Goal: Task Accomplishment & Management: Manage account settings

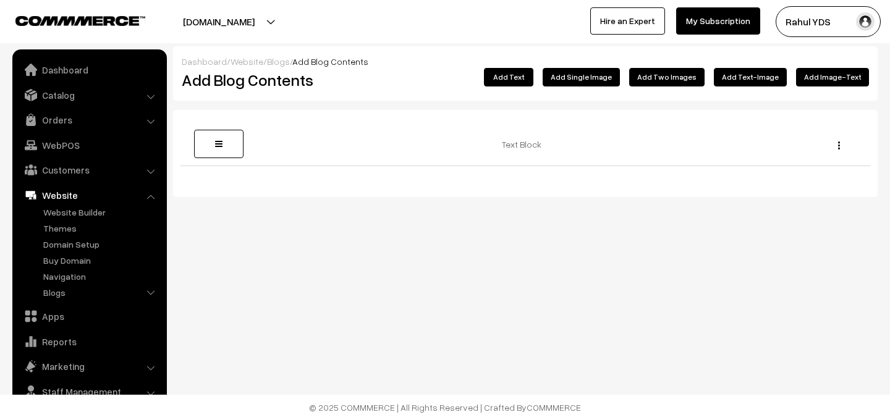
click at [56, 93] on link "Catalog" at bounding box center [88, 95] width 147 height 22
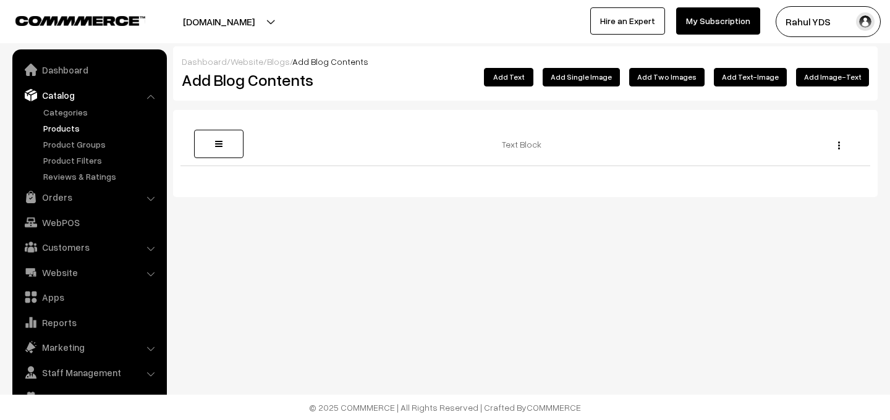
click at [53, 130] on link "Products" at bounding box center [101, 128] width 122 height 13
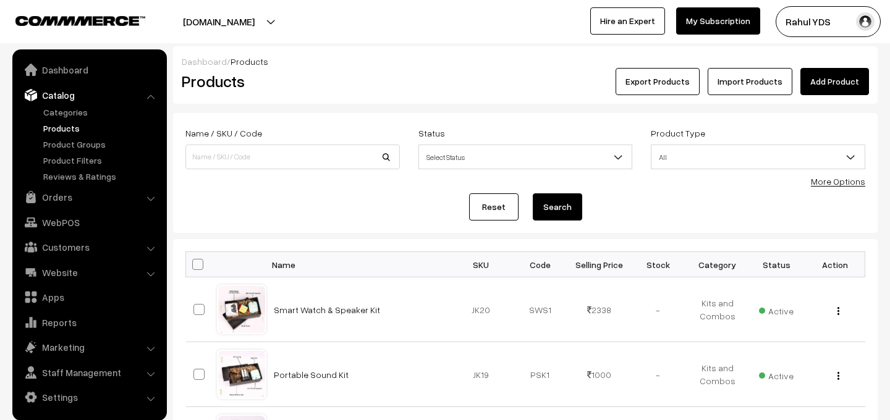
click at [837, 185] on link "More Options" at bounding box center [838, 181] width 54 height 11
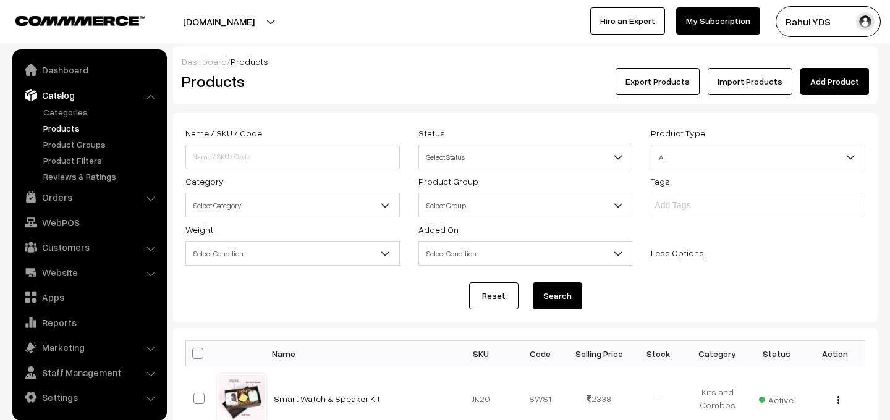
click at [376, 200] on span "Select Category" at bounding box center [292, 206] width 213 height 22
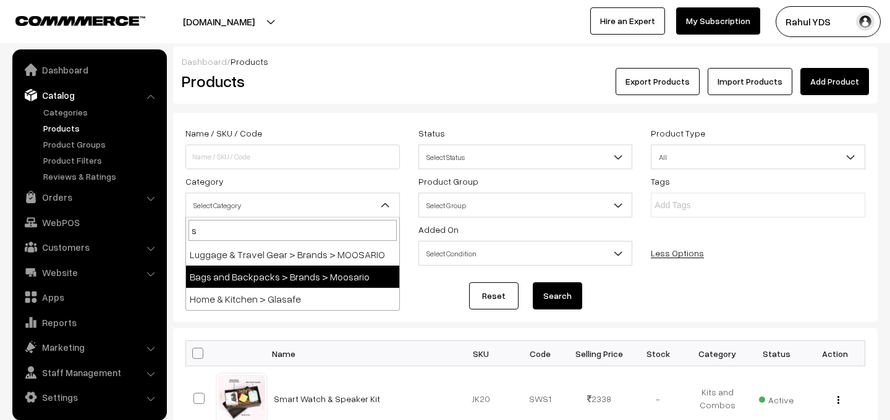
type input "st"
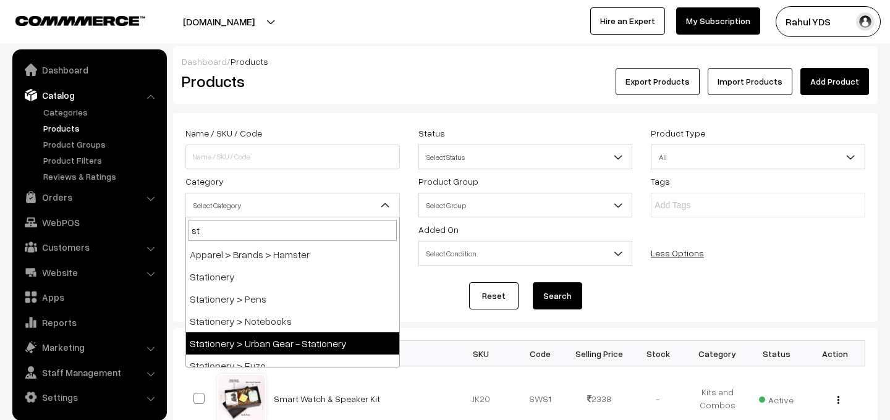
select select "40"
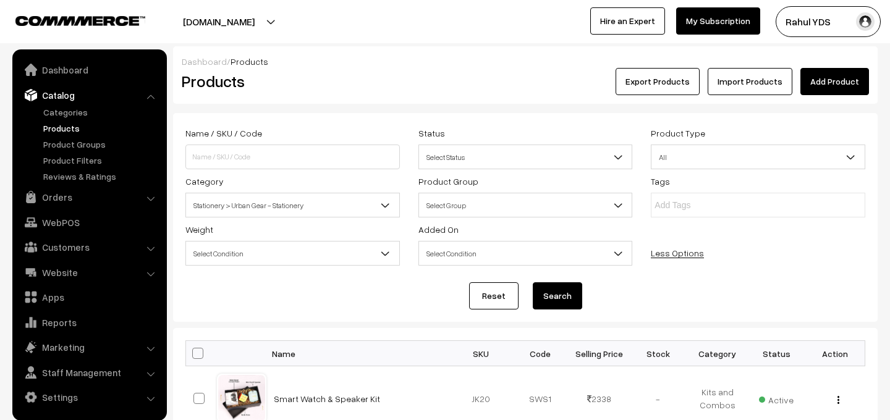
click at [553, 305] on button "Search" at bounding box center [557, 296] width 49 height 27
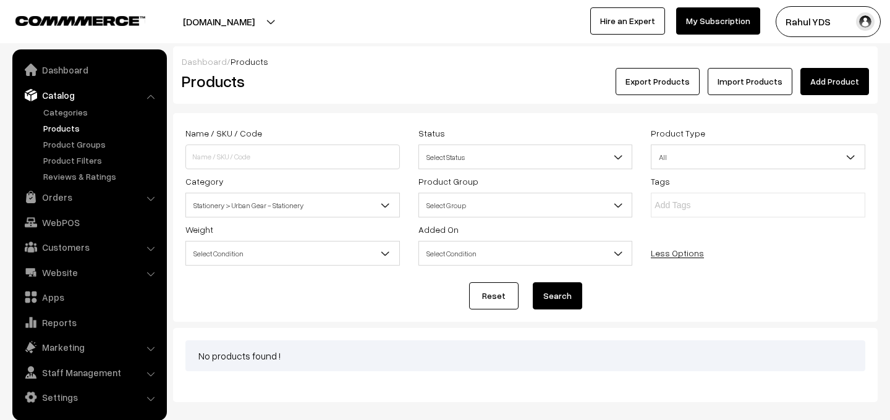
scroll to position [62, 0]
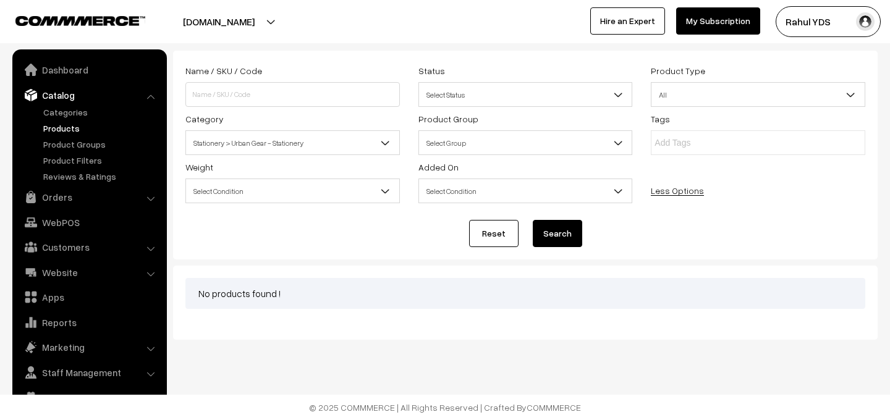
click at [315, 134] on span "Stationery > Urban Gear - Stationery" at bounding box center [292, 143] width 213 height 22
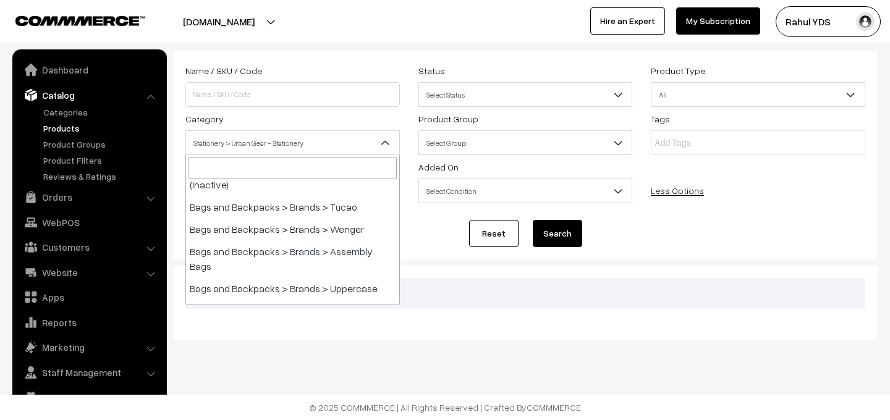
scroll to position [1844, 0]
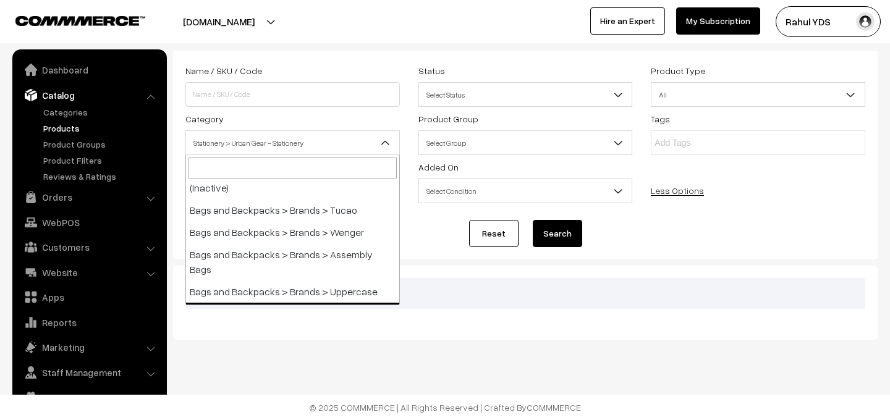
select select "4"
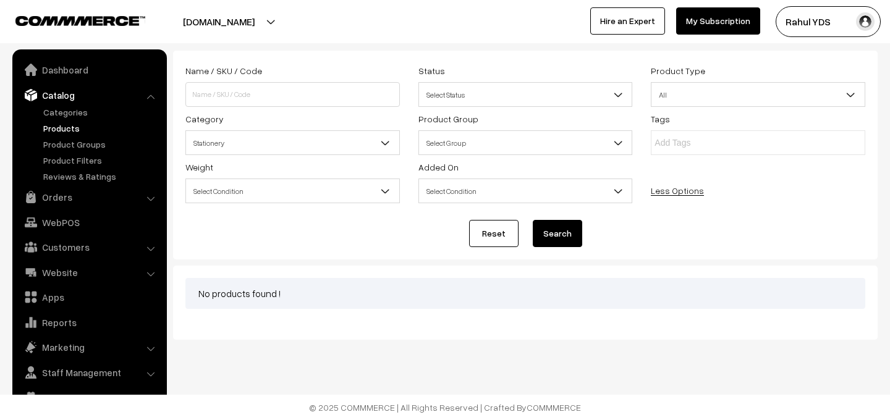
click at [545, 239] on button "Search" at bounding box center [557, 233] width 49 height 27
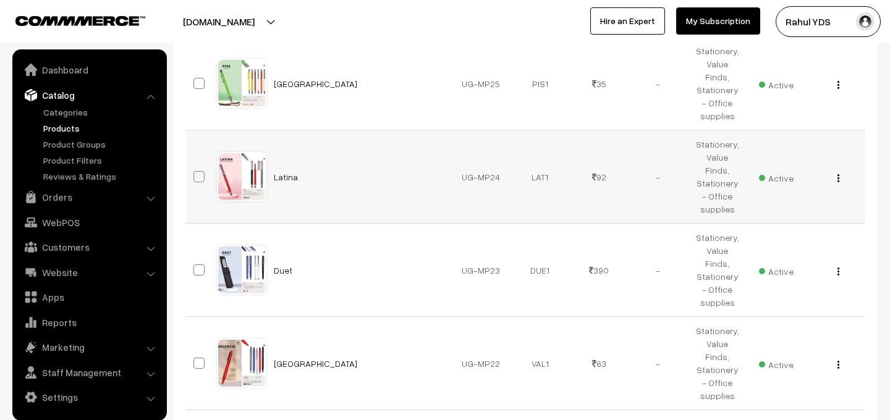
scroll to position [896, 0]
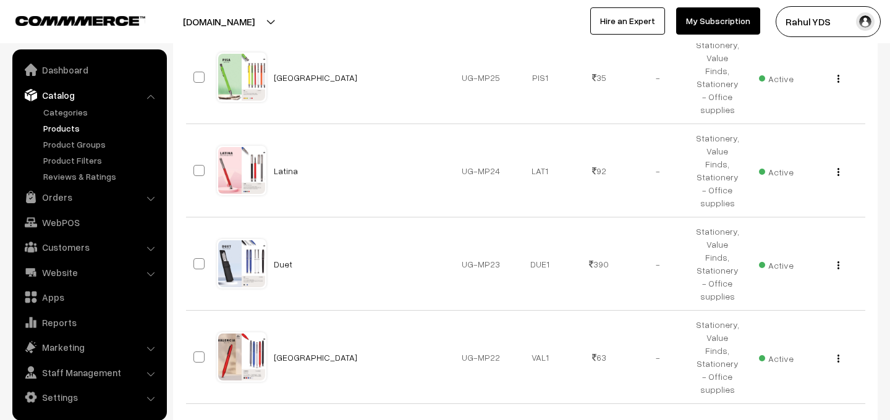
select select "60"
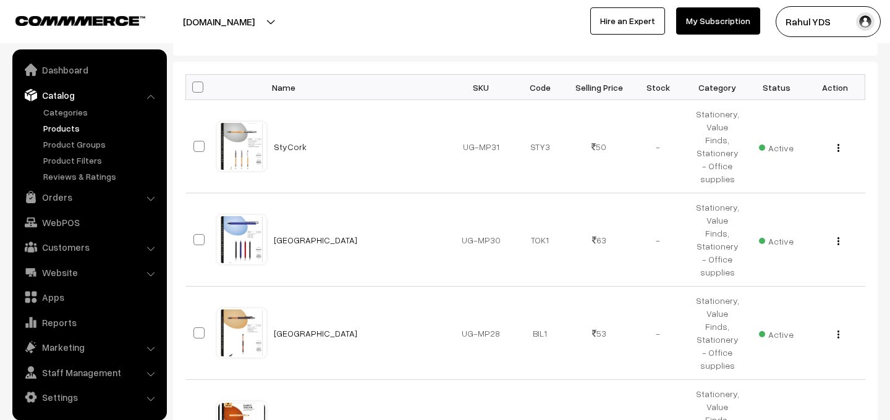
scroll to position [319, 0]
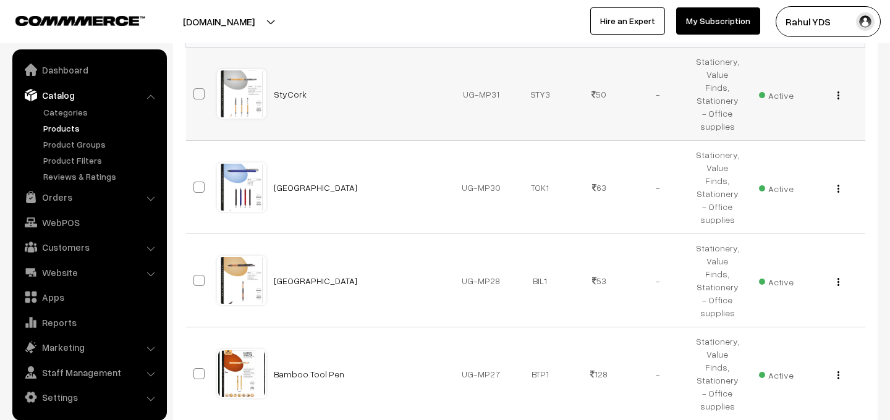
click at [201, 88] on span at bounding box center [199, 93] width 11 height 11
click at [195, 88] on input "checkbox" at bounding box center [191, 86] width 8 height 8
checkbox input "true"
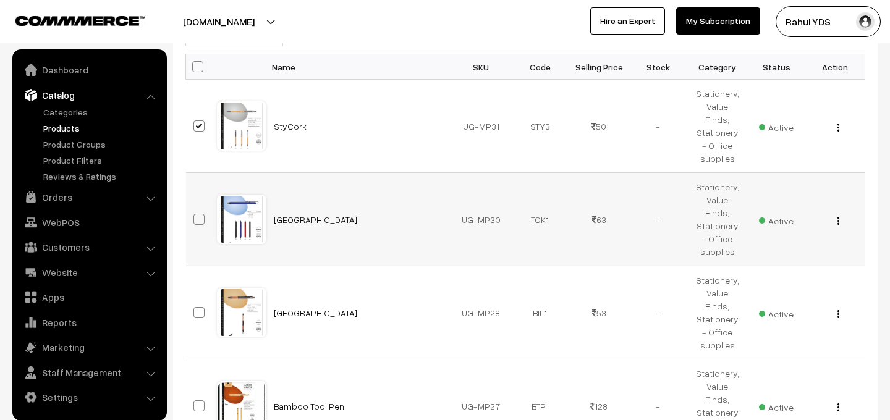
click at [202, 214] on span at bounding box center [199, 219] width 11 height 11
click at [195, 208] on input "checkbox" at bounding box center [191, 212] width 8 height 8
checkbox input "true"
click at [200, 307] on span at bounding box center [199, 312] width 11 height 11
click at [195, 301] on input "checkbox" at bounding box center [191, 305] width 8 height 8
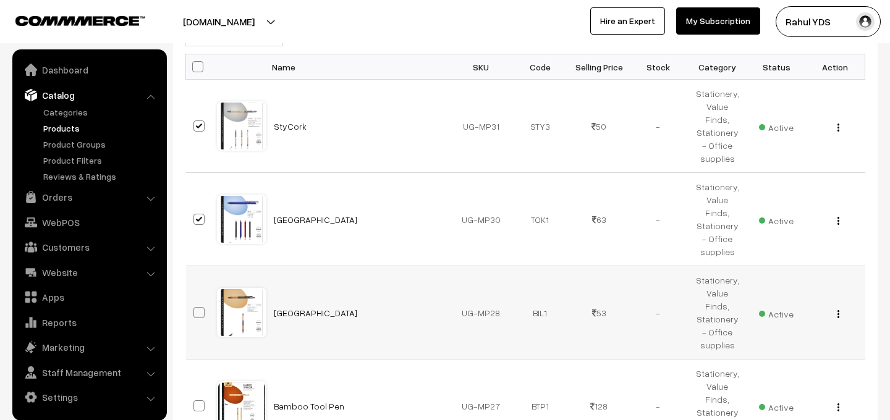
checkbox input "true"
click at [198, 401] on span at bounding box center [199, 406] width 11 height 11
click at [195, 394] on input "checkbox" at bounding box center [191, 398] width 8 height 8
checkbox input "true"
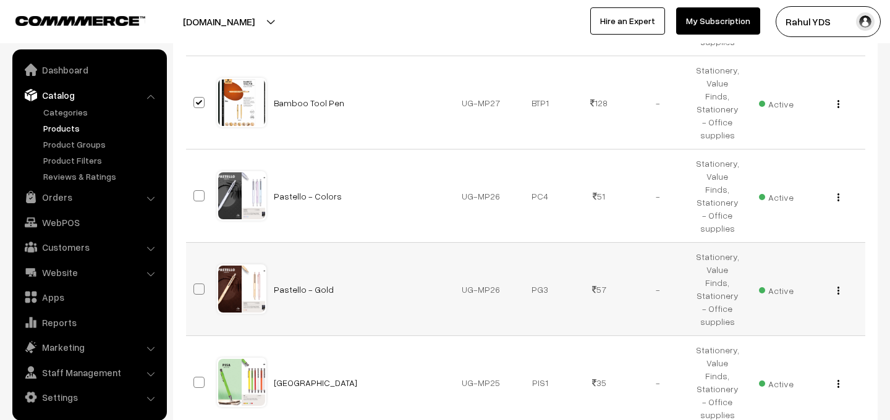
scroll to position [601, 0]
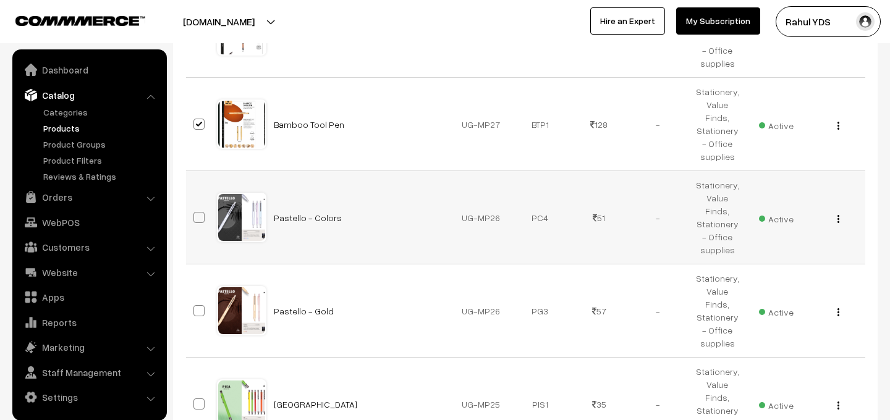
click at [202, 212] on span at bounding box center [199, 217] width 11 height 11
click at [195, 206] on input "checkbox" at bounding box center [191, 210] width 8 height 8
checkbox input "true"
click at [198, 305] on span at bounding box center [199, 310] width 11 height 11
click at [195, 299] on input "checkbox" at bounding box center [191, 303] width 8 height 8
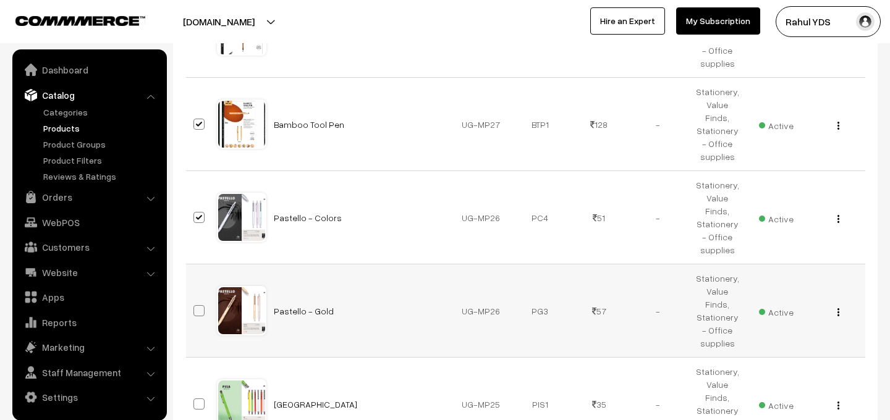
checkbox input "true"
click at [197, 399] on span at bounding box center [199, 404] width 11 height 11
click at [195, 393] on input "checkbox" at bounding box center [191, 397] width 8 height 8
checkbox input "true"
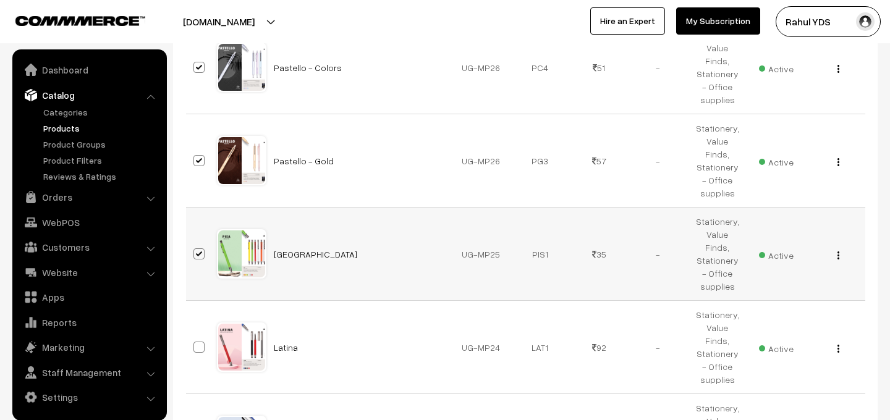
scroll to position [768, 0]
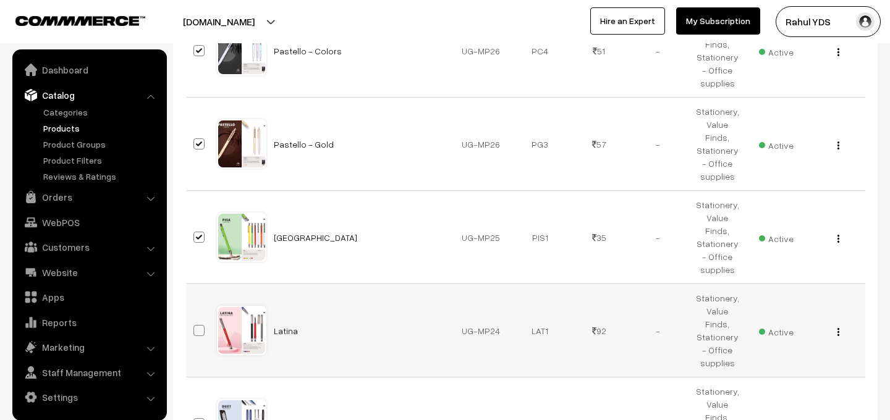
click at [200, 325] on span at bounding box center [199, 330] width 11 height 11
click at [195, 319] on input "checkbox" at bounding box center [191, 323] width 8 height 8
checkbox input "true"
click at [199, 419] on span at bounding box center [199, 424] width 11 height 11
click at [195, 412] on input "checkbox" at bounding box center [191, 416] width 8 height 8
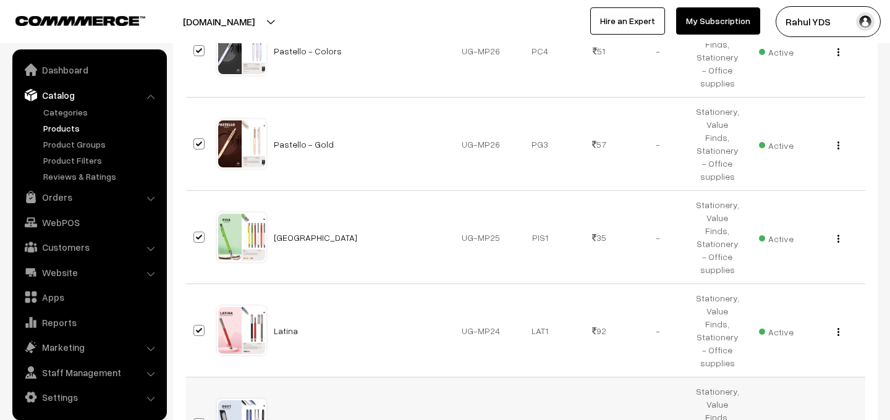
checkbox input "true"
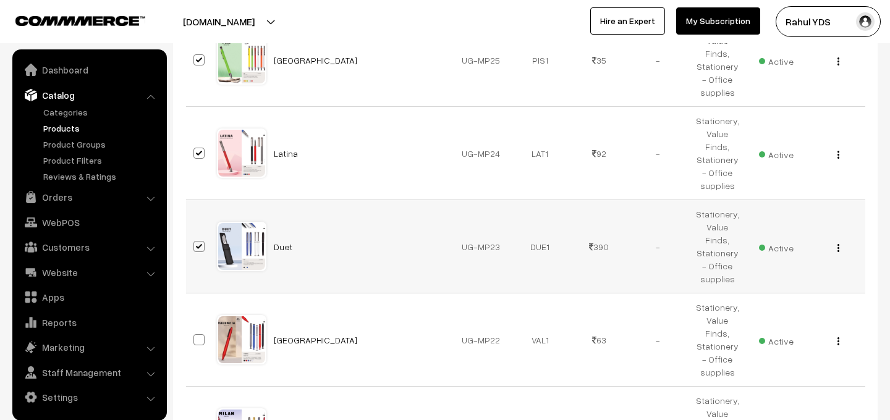
scroll to position [950, 0]
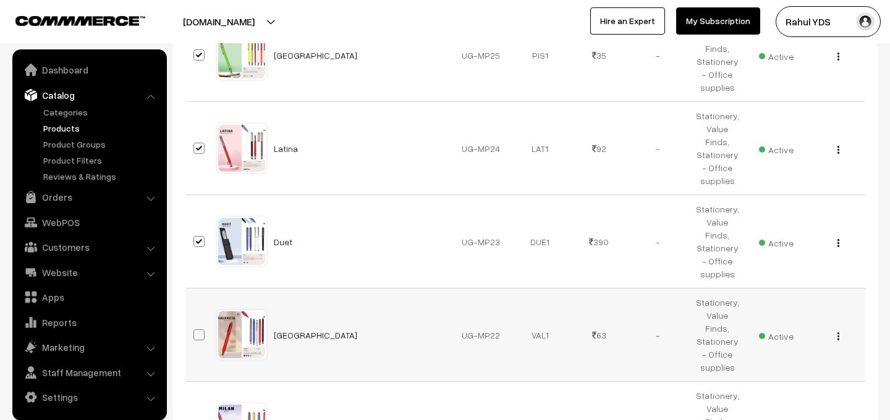
click at [198, 330] on span at bounding box center [199, 335] width 11 height 11
click at [195, 323] on input "checkbox" at bounding box center [191, 327] width 8 height 8
checkbox input "true"
click at [203, 420] on span at bounding box center [199, 428] width 11 height 11
click at [195, 417] on input "checkbox" at bounding box center [191, 421] width 8 height 8
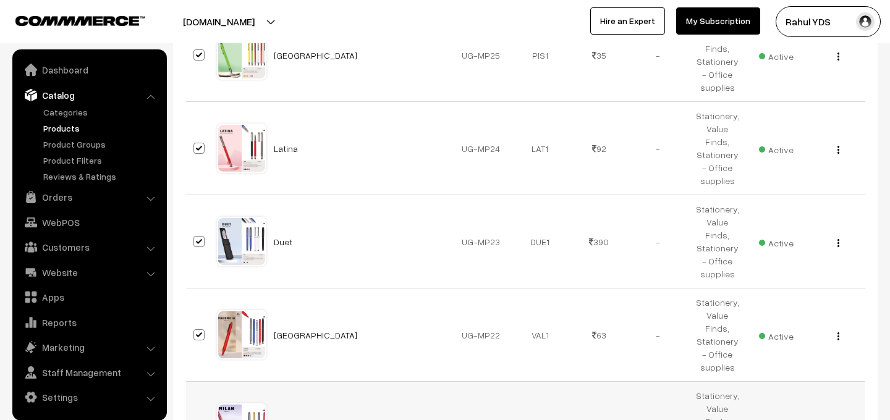
checkbox input "true"
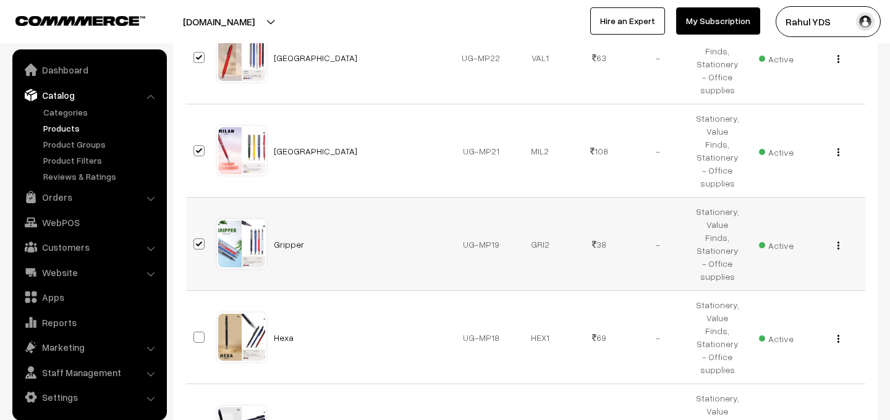
scroll to position [1240, 0]
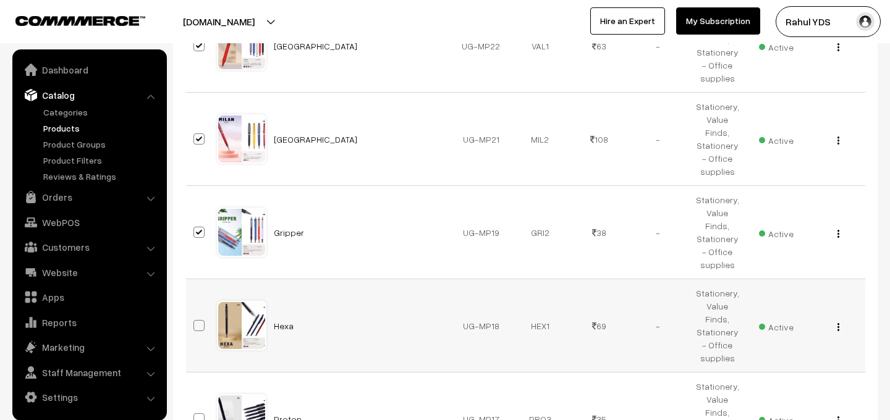
click at [197, 320] on span at bounding box center [199, 325] width 11 height 11
click at [195, 314] on input "checkbox" at bounding box center [191, 318] width 8 height 8
checkbox input "true"
click at [201, 414] on span at bounding box center [199, 419] width 11 height 11
click at [195, 407] on input "checkbox" at bounding box center [191, 411] width 8 height 8
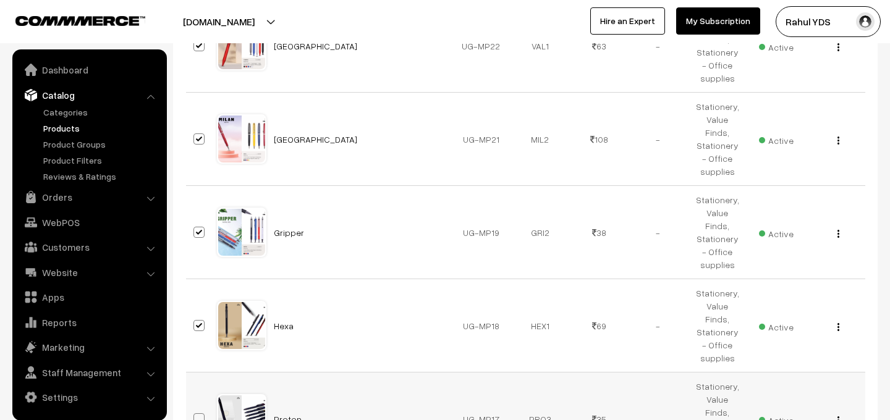
checkbox input "true"
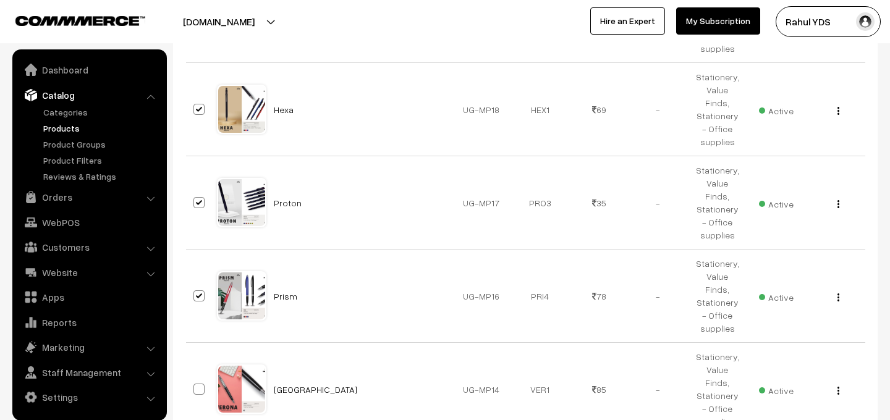
scroll to position [1470, 0]
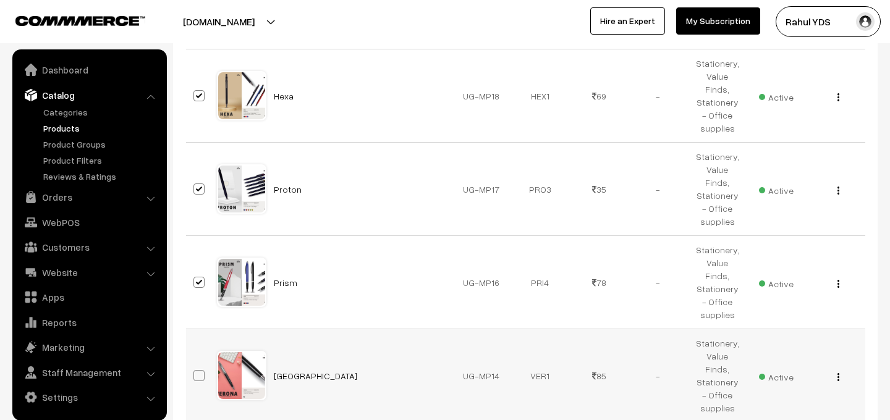
click at [198, 370] on span at bounding box center [199, 375] width 11 height 11
click at [195, 364] on input "checkbox" at bounding box center [191, 368] width 8 height 8
checkbox input "true"
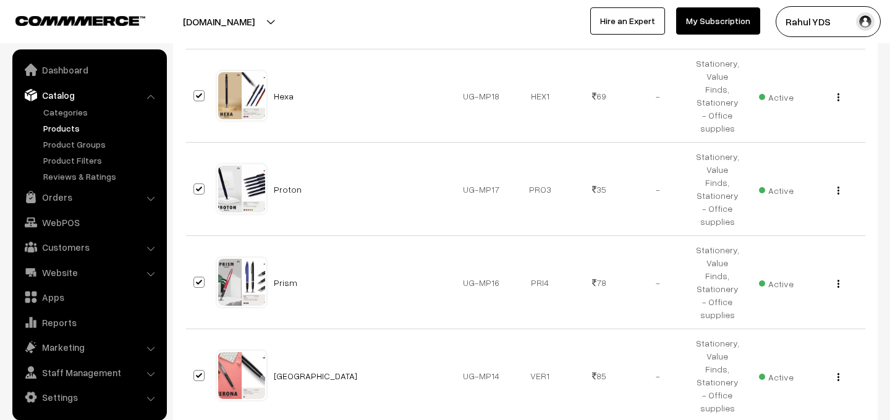
checkbox input "true"
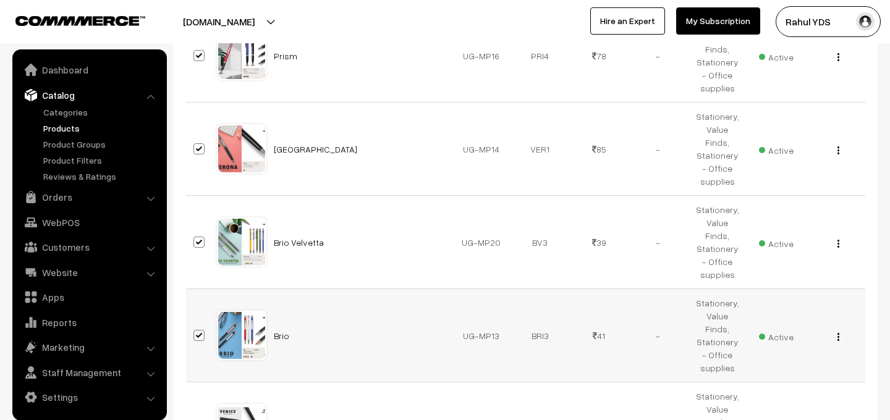
scroll to position [1721, 0]
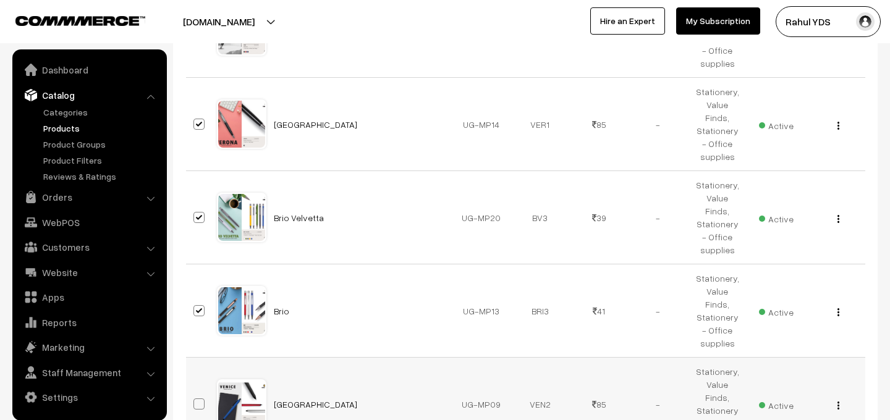
click at [200, 399] on span at bounding box center [199, 404] width 11 height 11
click at [195, 393] on input "checkbox" at bounding box center [191, 397] width 8 height 8
checkbox input "true"
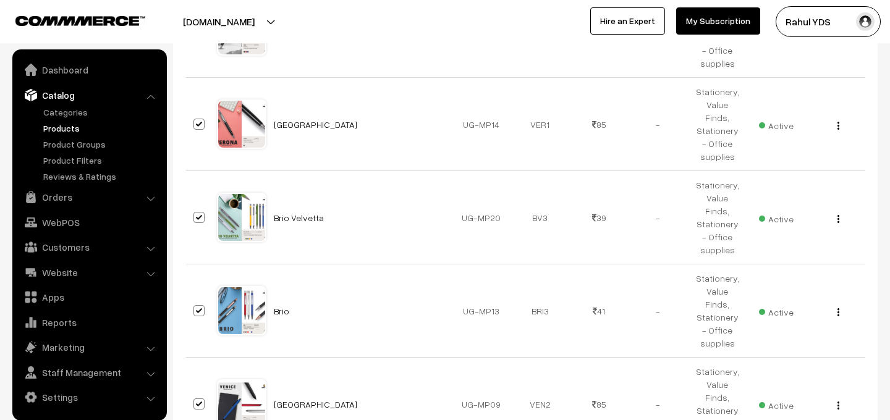
checkbox input "true"
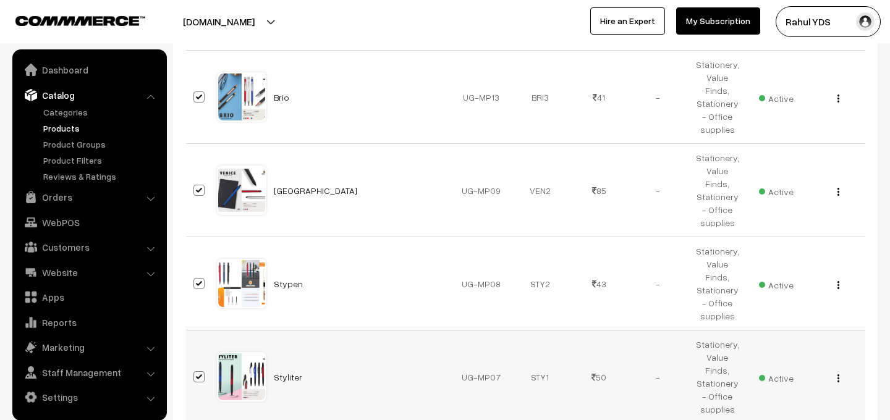
scroll to position [1947, 0]
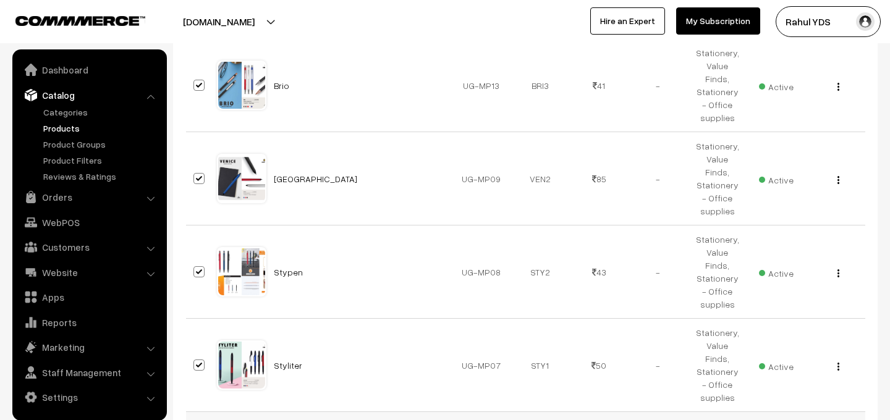
checkbox input "true"
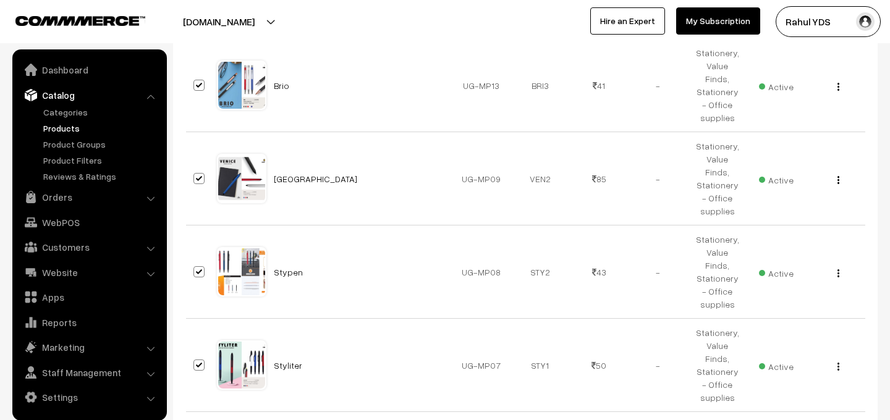
checkbox input "true"
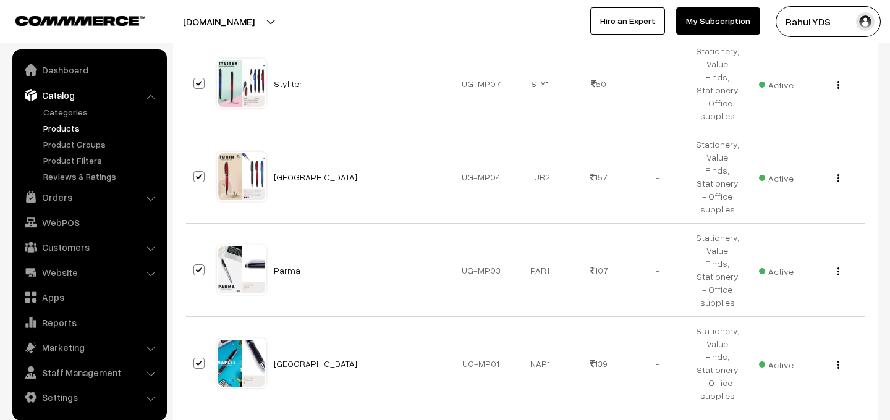
scroll to position [2238, 0]
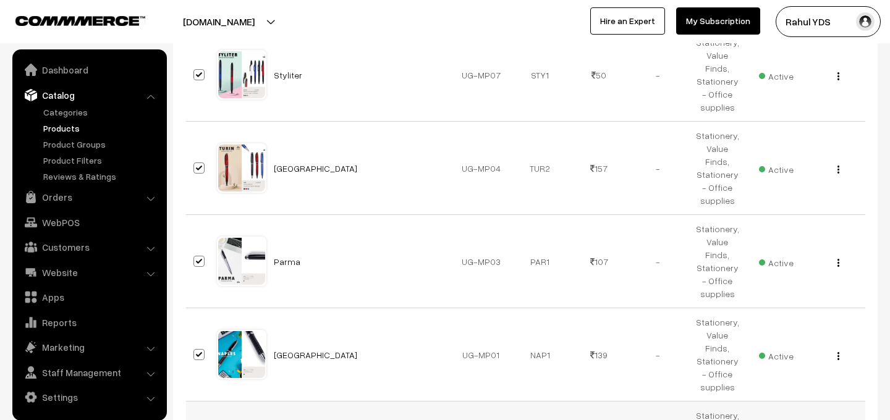
checkbox input "true"
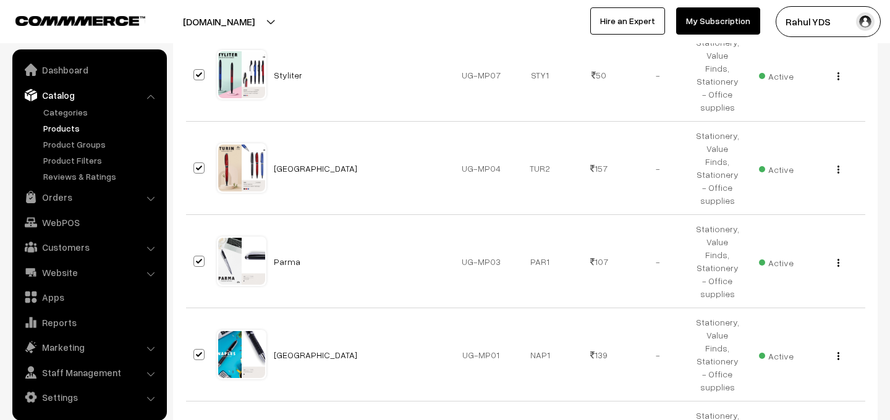
checkbox input "true"
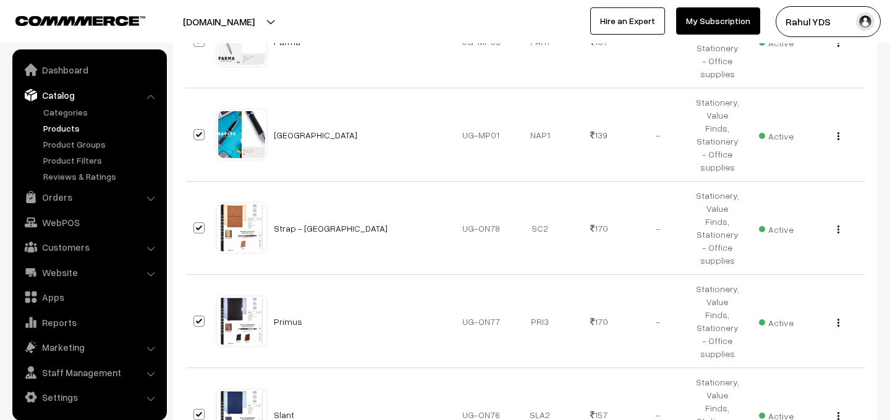
scroll to position [2476, 0]
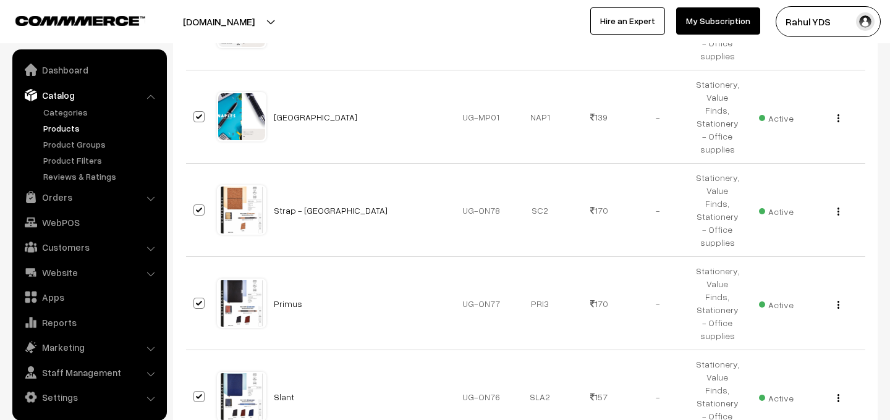
checkbox input "true"
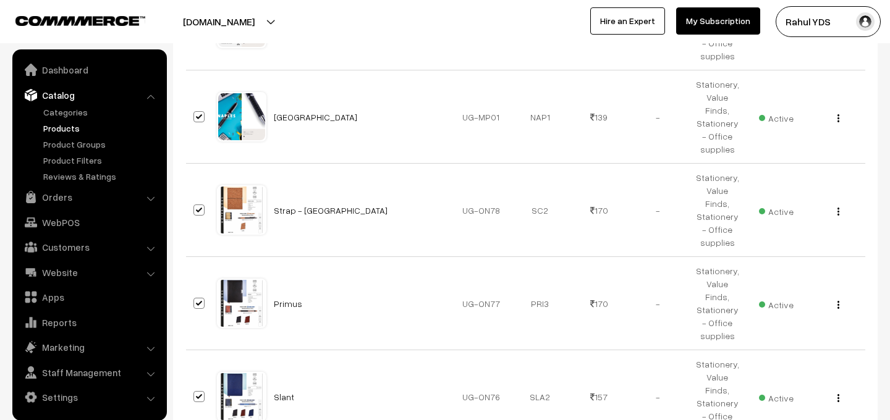
checkbox input "true"
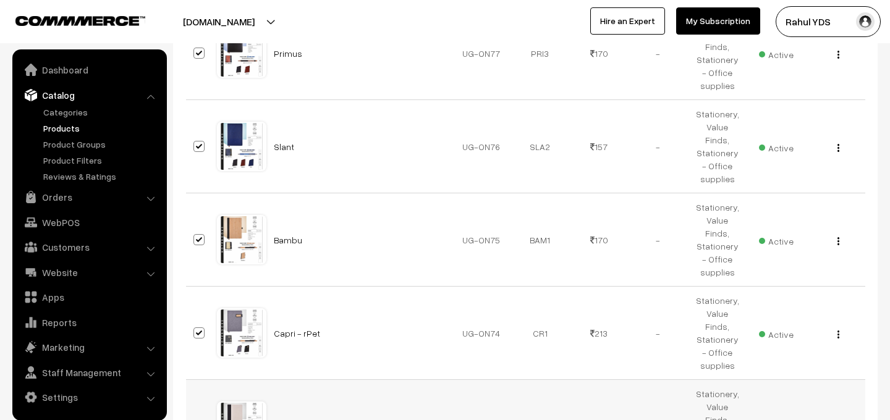
scroll to position [2737, 0]
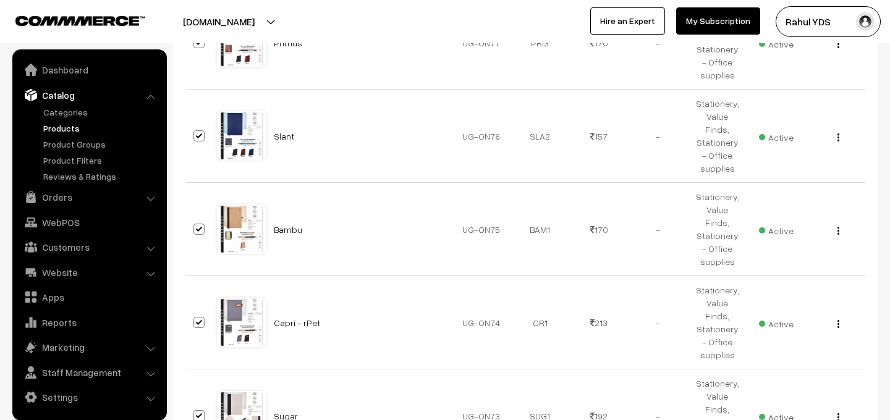
checkbox input "true"
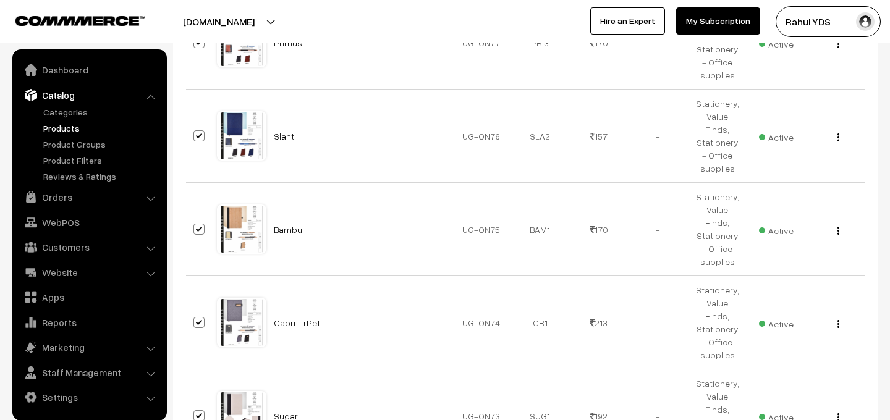
checkbox input "true"
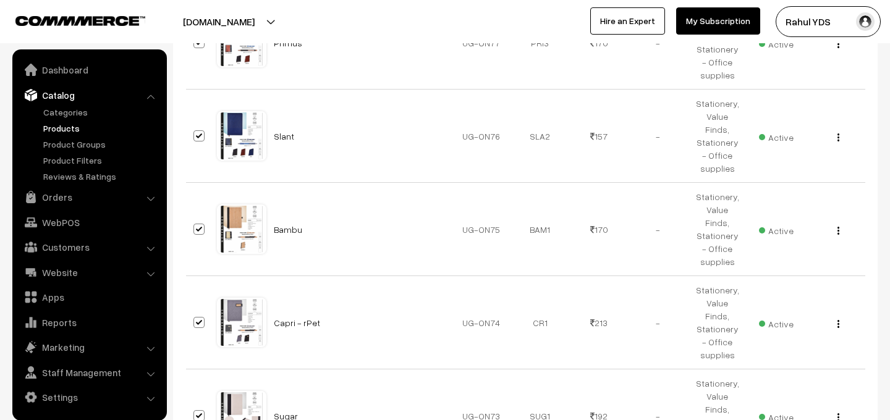
checkbox input "true"
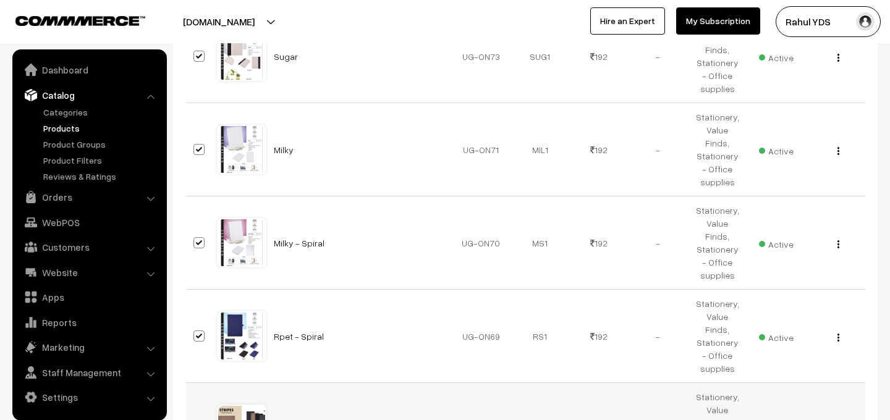
scroll to position [3095, 0]
checkbox input "true"
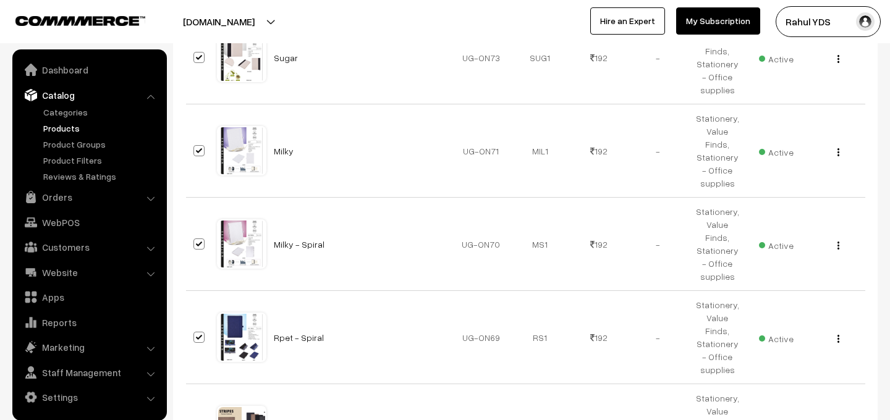
checkbox input "true"
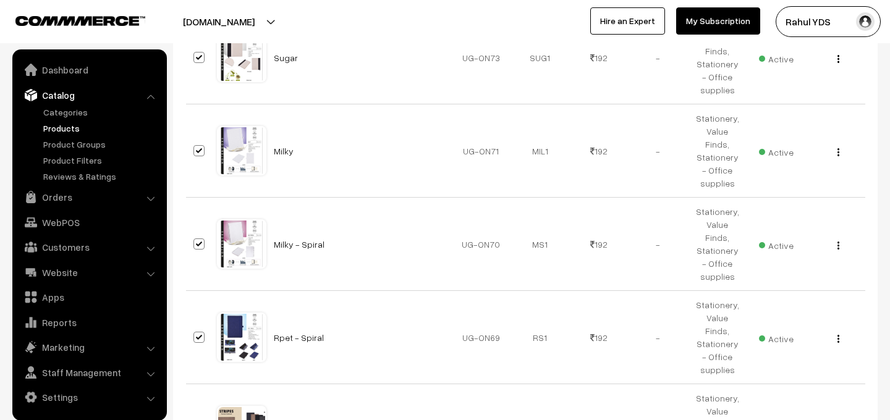
checkbox input "true"
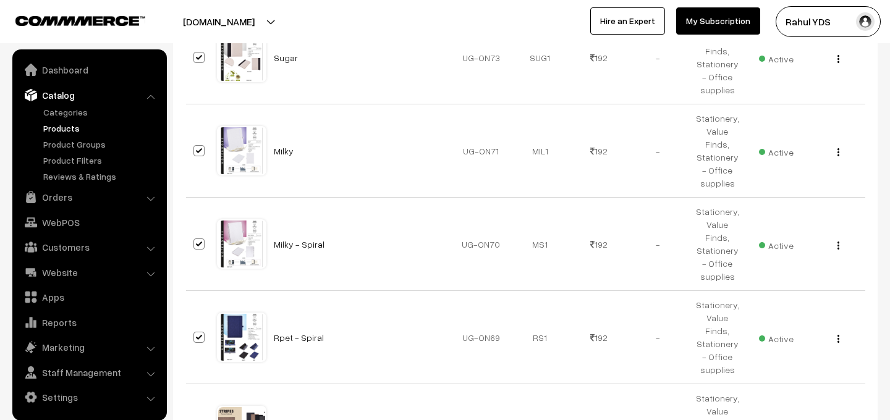
checkbox input "true"
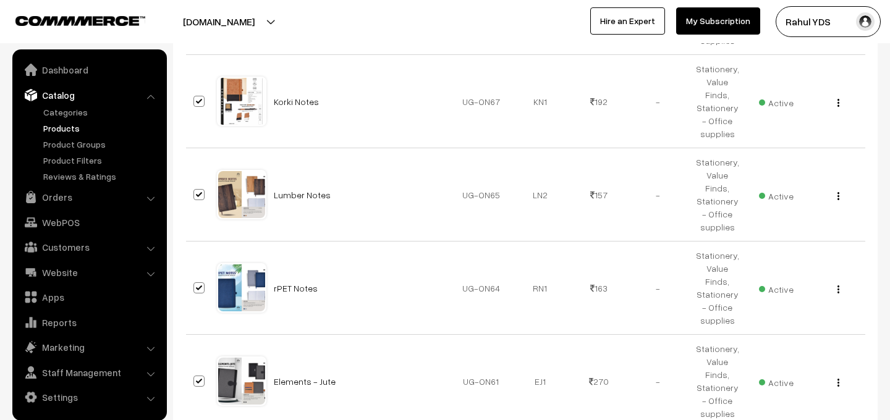
scroll to position [3519, 0]
checkbox input "true"
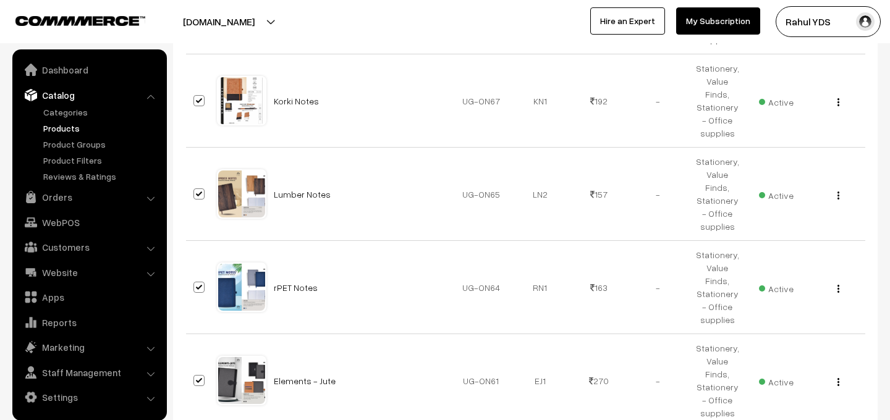
checkbox input "true"
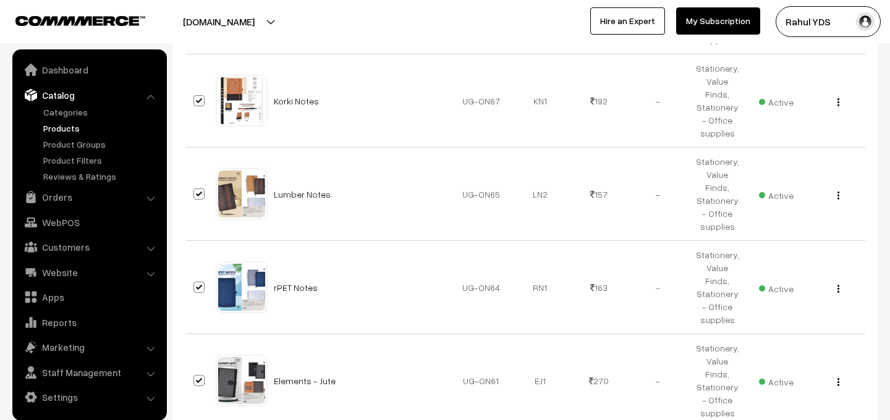
checkbox input "true"
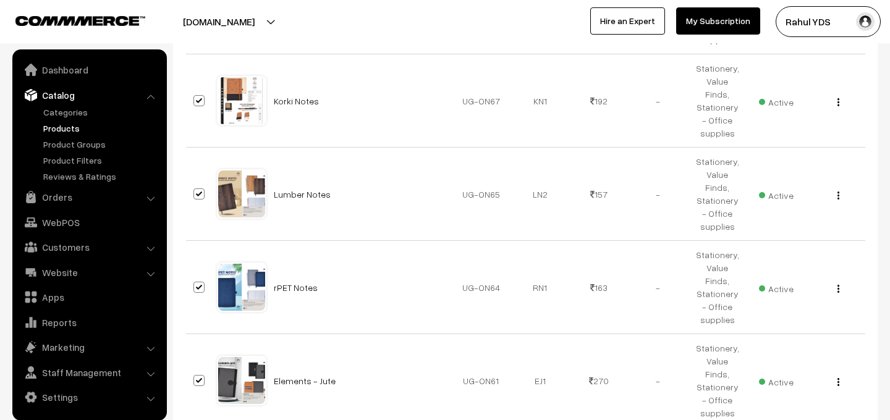
checkbox input "true"
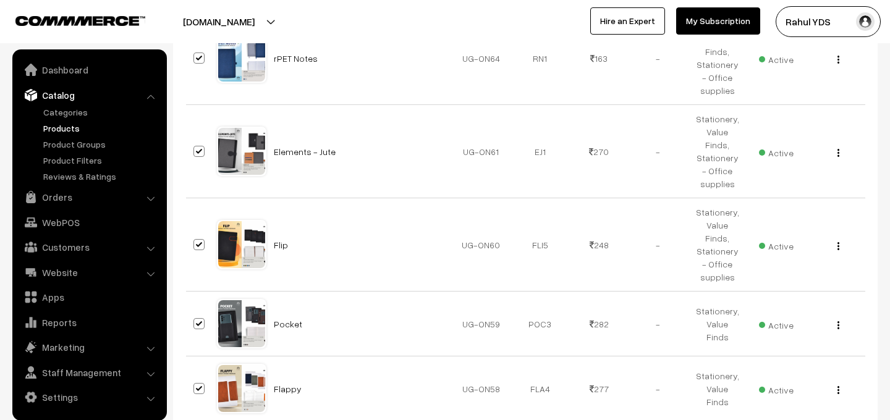
scroll to position [3753, 0]
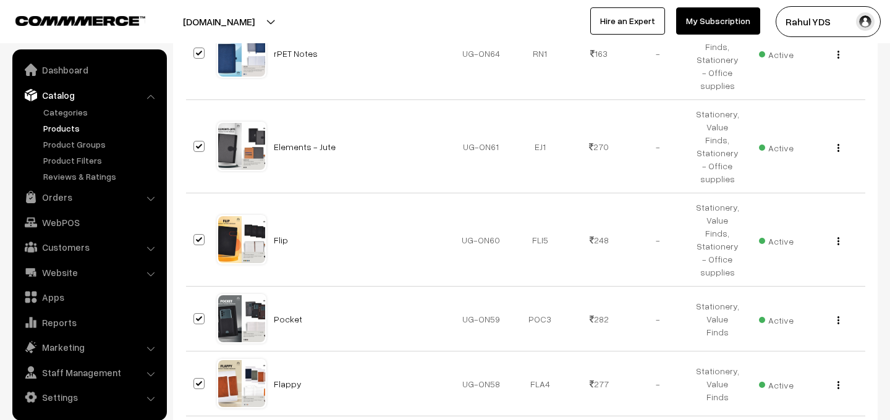
checkbox input "true"
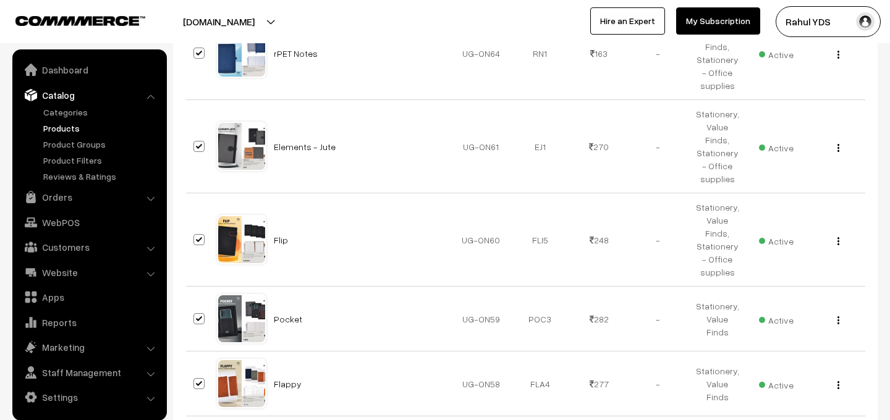
checkbox input "true"
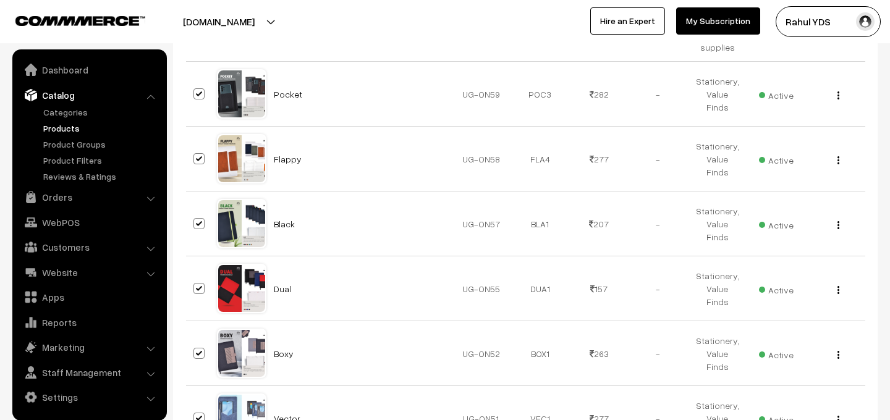
scroll to position [3983, 0]
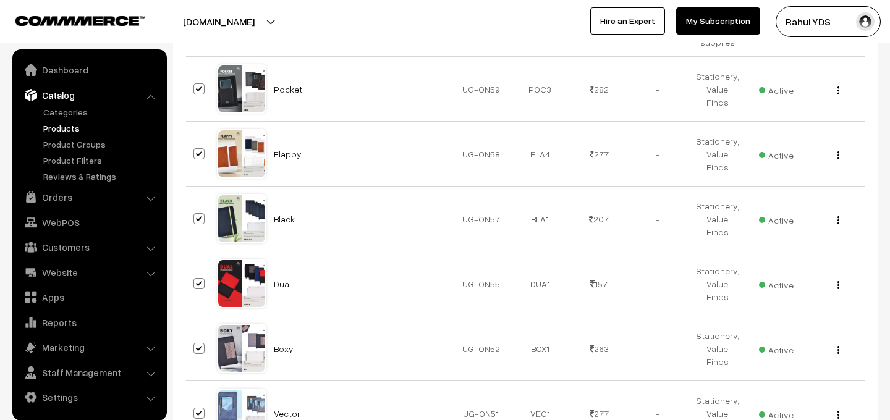
checkbox input "true"
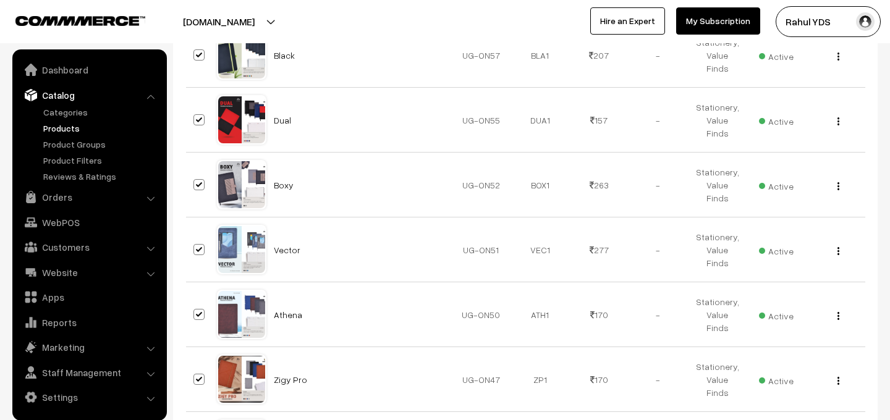
scroll to position [4144, 0]
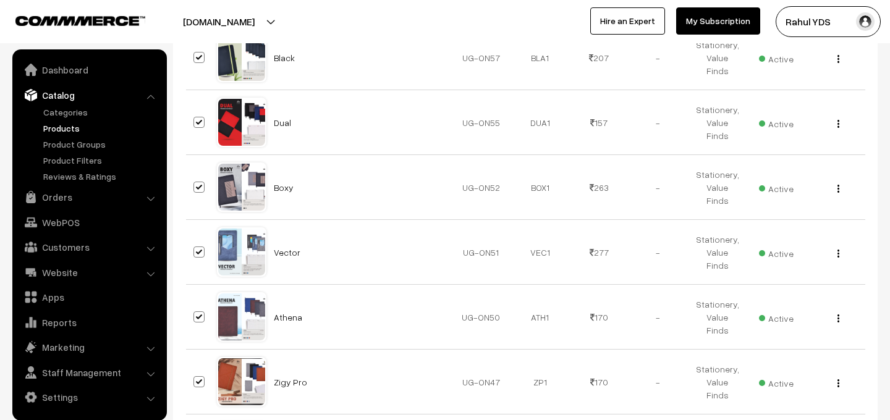
checkbox input "true"
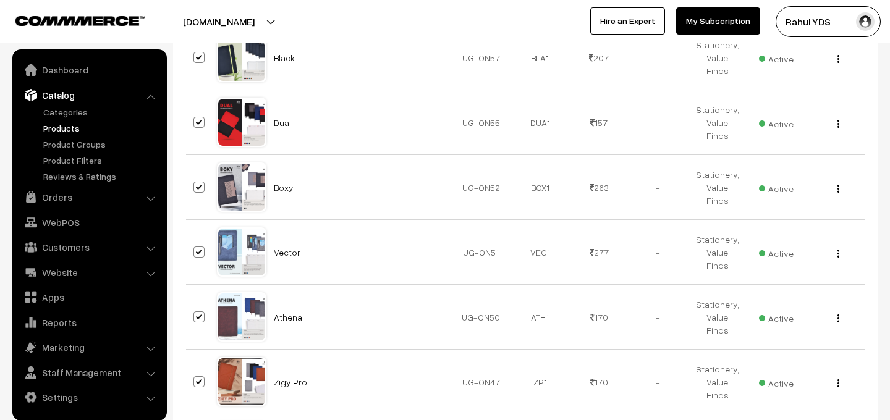
checkbox input "true"
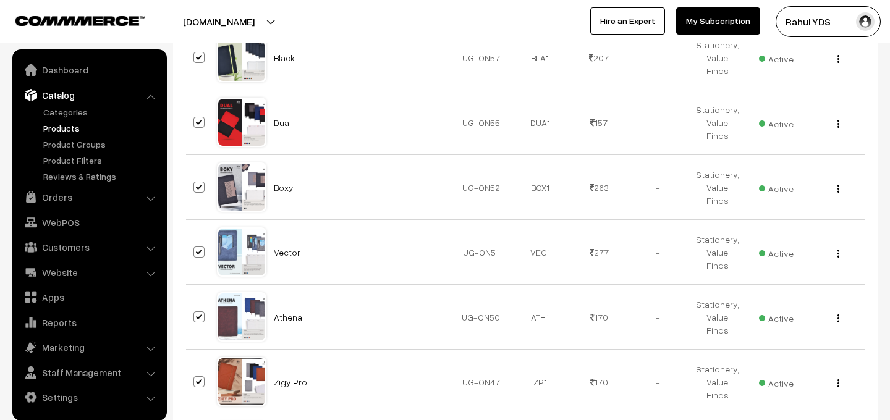
checkbox input "true"
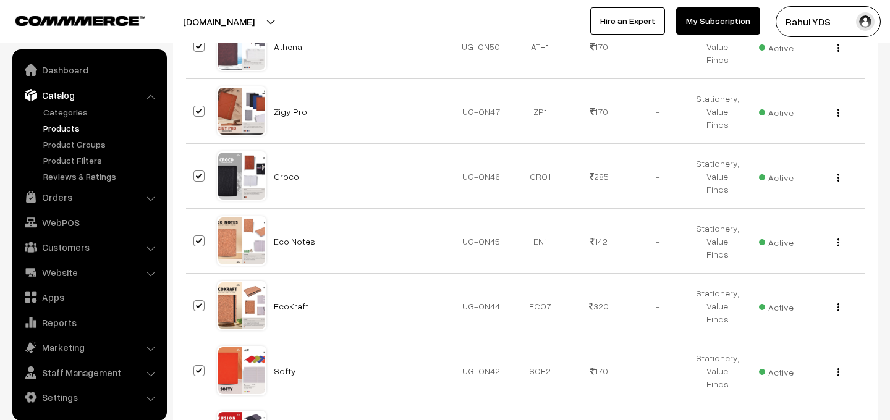
scroll to position [4430, 0]
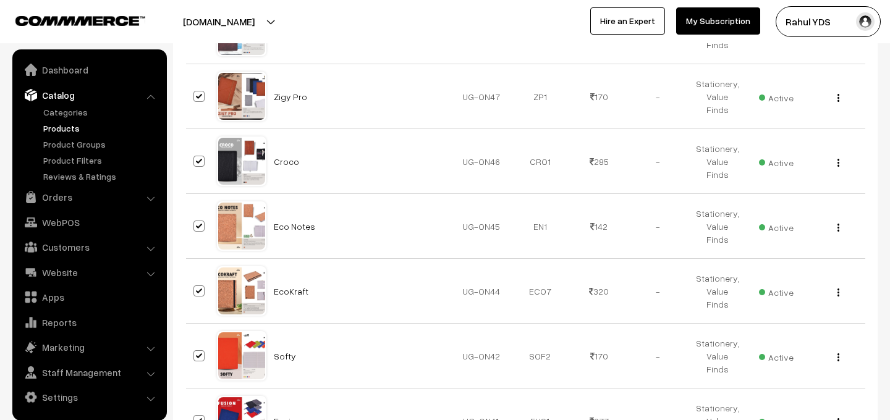
checkbox input "true"
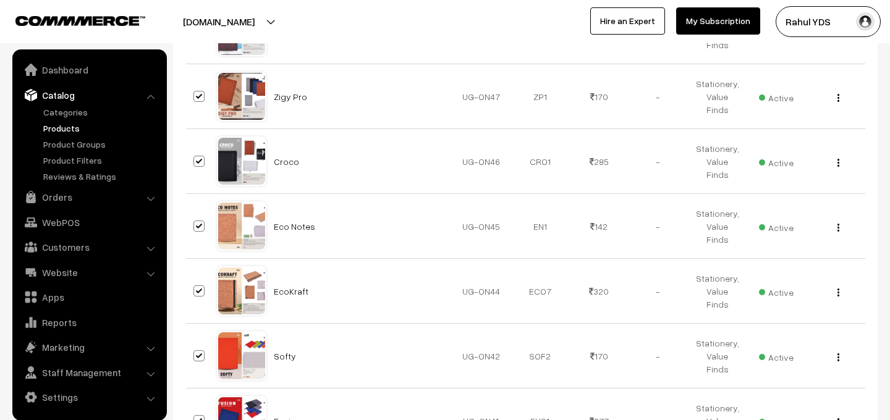
checkbox input "true"
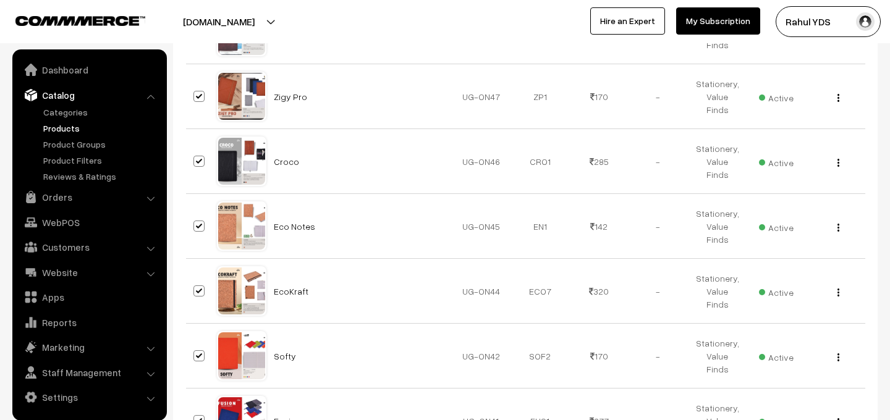
checkbox input "true"
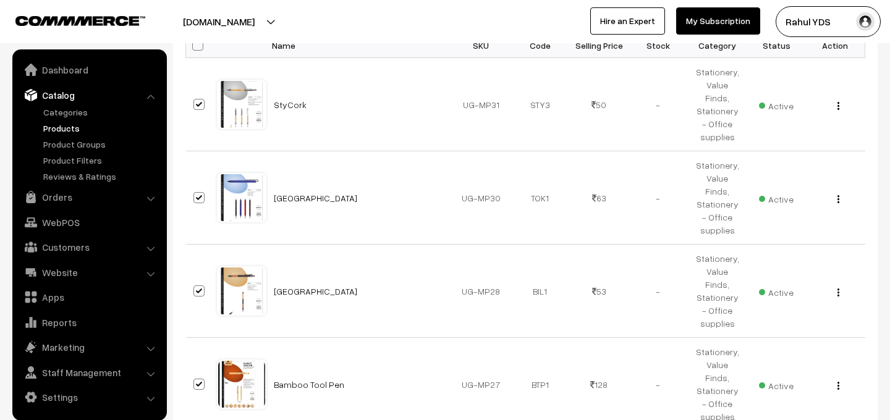
scroll to position [0, 0]
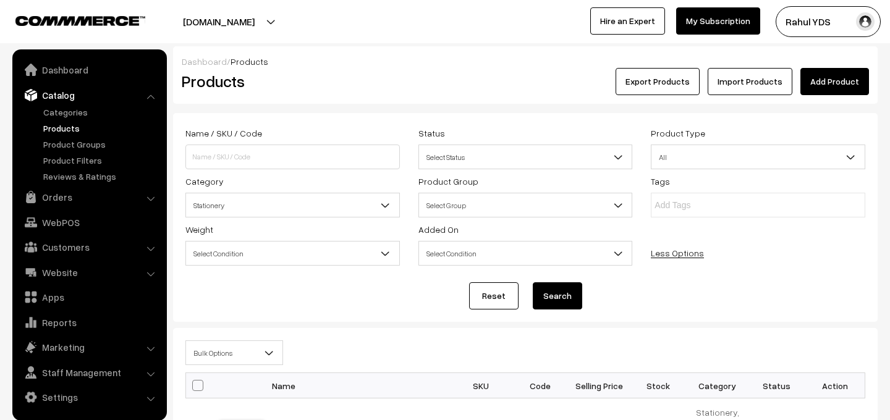
click at [239, 355] on span "Bulk Options" at bounding box center [234, 354] width 96 height 22
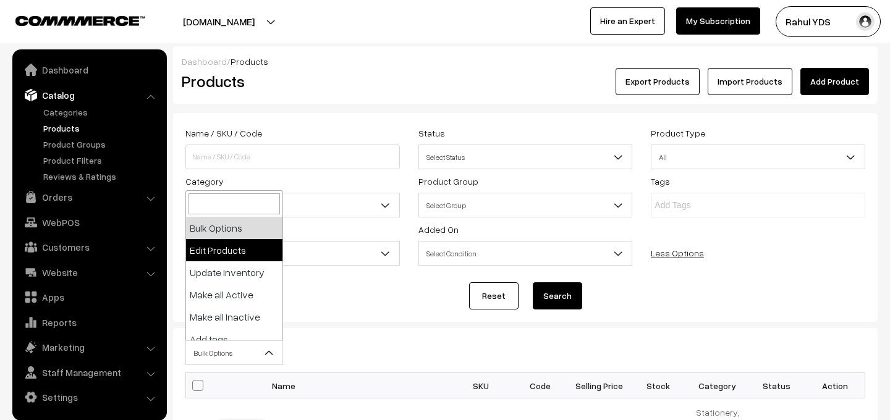
select select "editProduct"
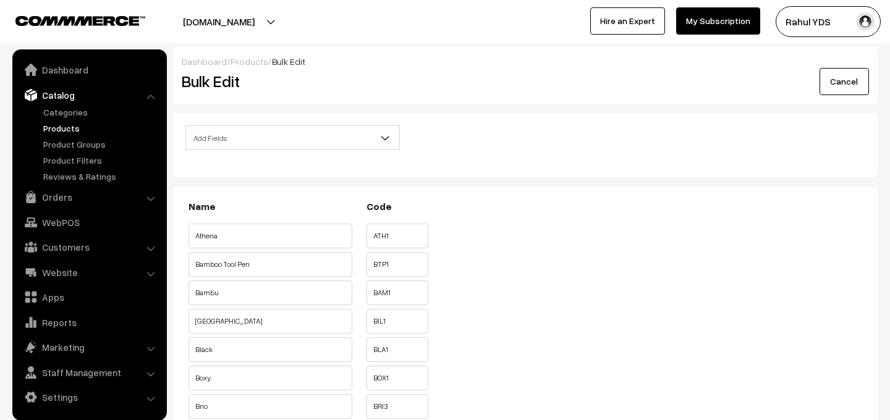
click at [258, 142] on span "Add Fields" at bounding box center [292, 138] width 213 height 22
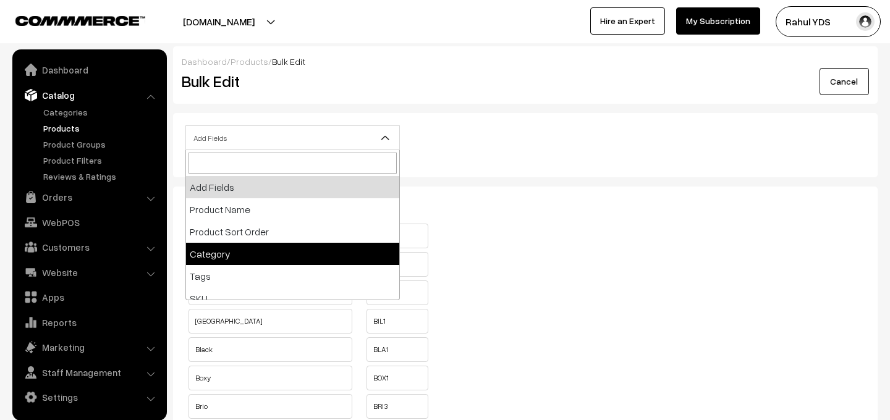
select select "category"
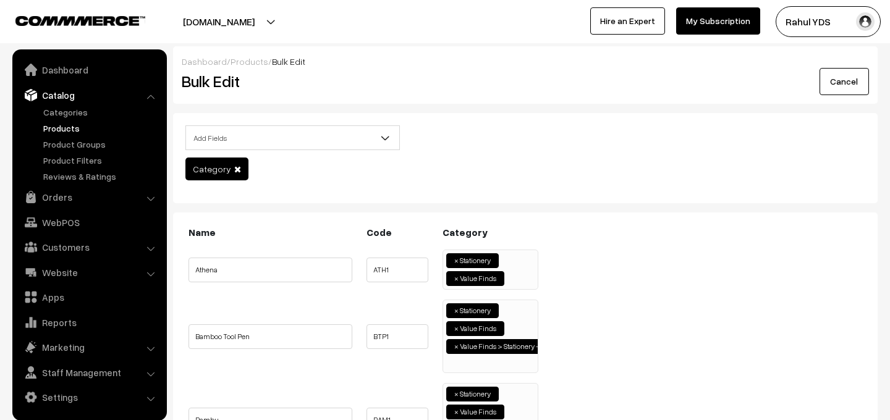
click at [513, 276] on ul "× Stationery × Value Finds" at bounding box center [490, 268] width 95 height 36
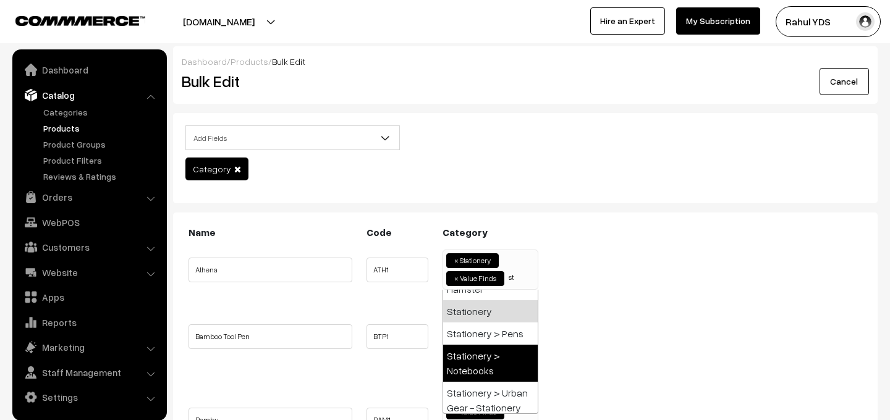
type input "s"
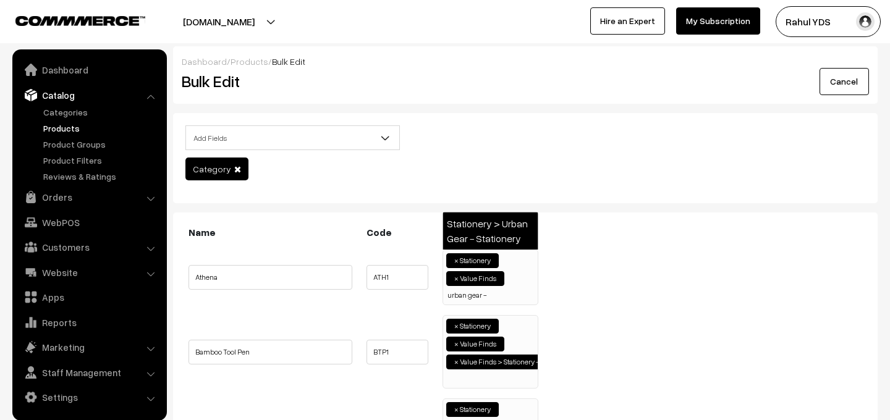
type input "urban gear -"
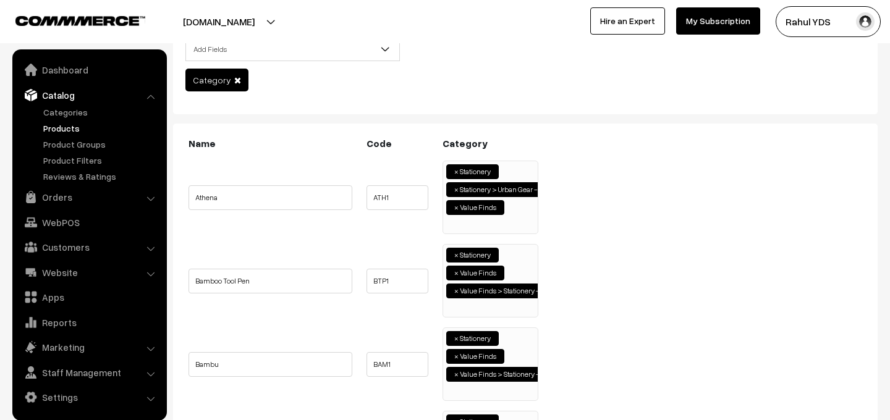
click at [476, 310] on ul "× Stationery × Value Finds × Value Finds > Stationery - Office supplies" at bounding box center [490, 279] width 95 height 69
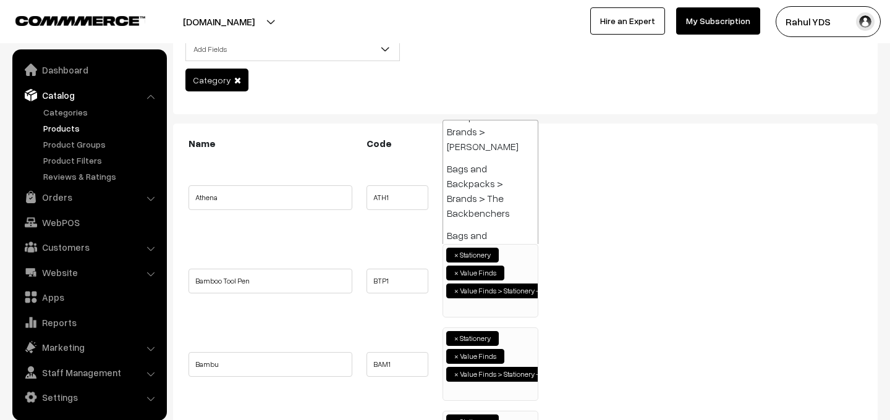
paste input "urban gear -"
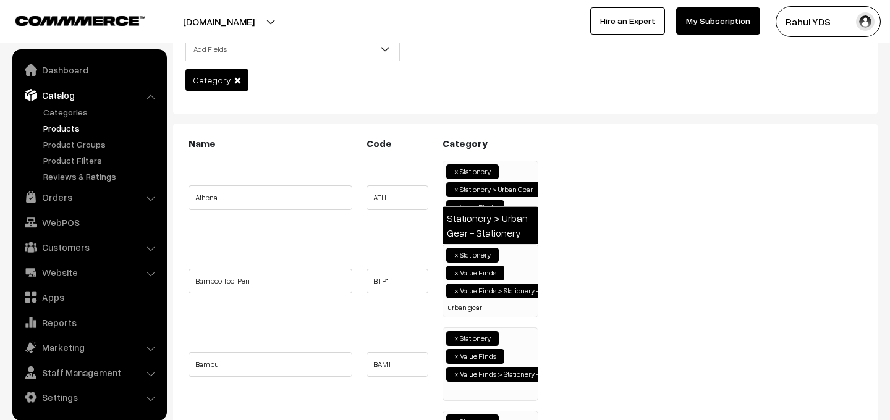
type input "urban gear -"
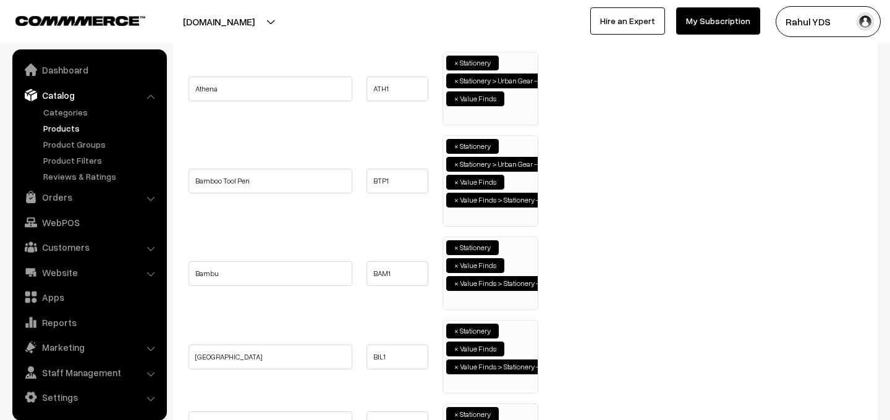
click at [503, 302] on ul "× Stationery × Value Finds × Value Finds > Stationery - Office supplies" at bounding box center [490, 271] width 95 height 69
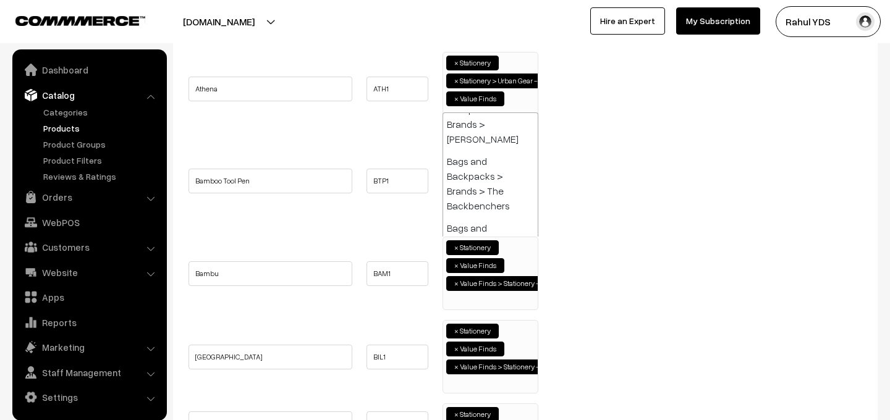
paste input "urban gear -"
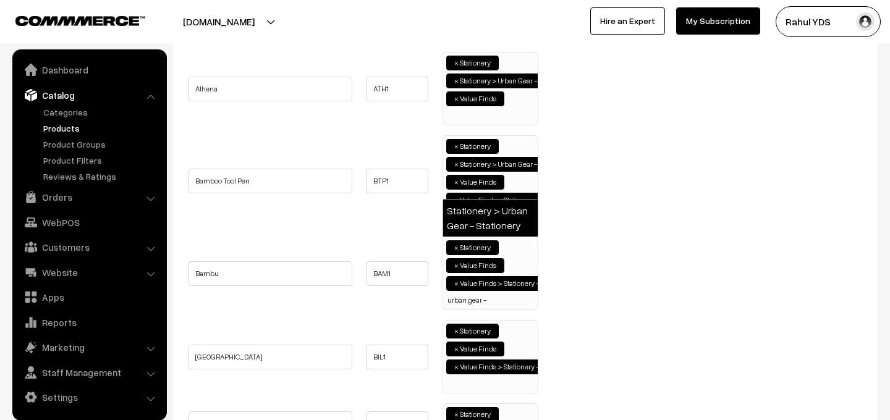
type input "urban gear -"
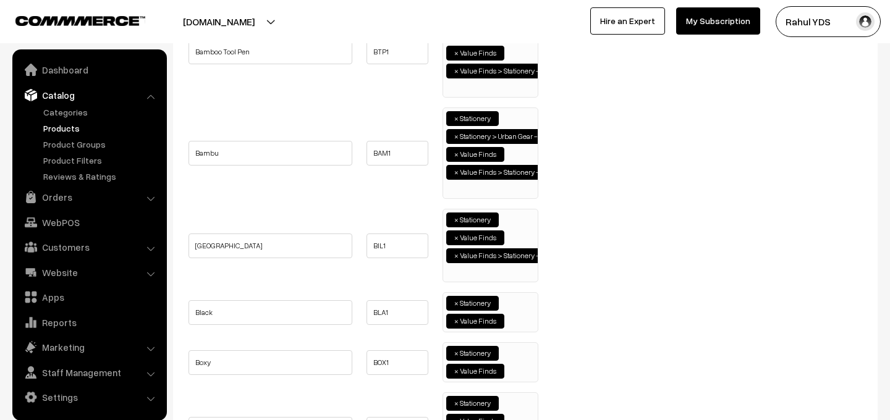
click at [516, 275] on ul "× Stationery × Value Finds × Value Finds > Stationery - Office supplies" at bounding box center [490, 244] width 95 height 69
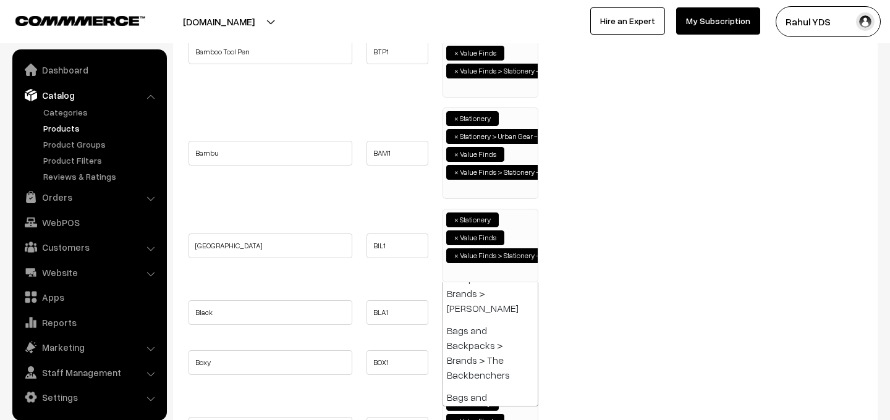
paste input "urban gear -"
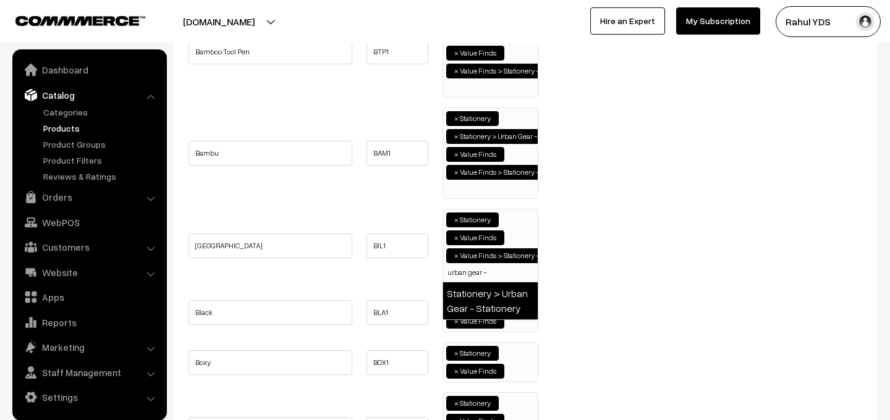
type input "urban gear -"
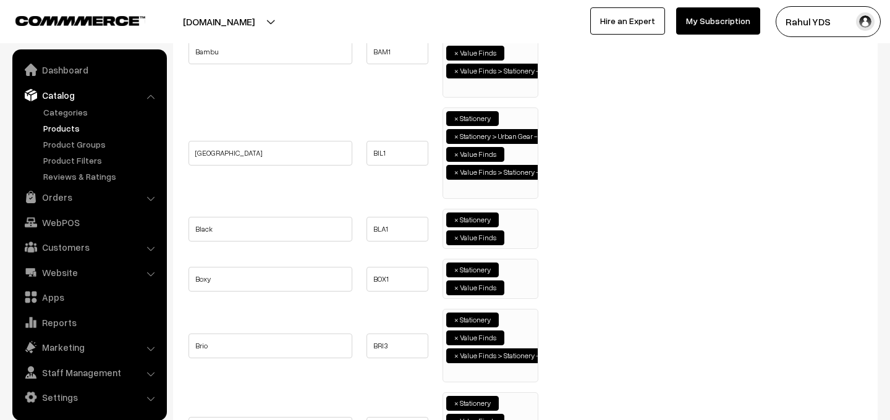
click at [521, 236] on ul "× Stationery × Value Finds" at bounding box center [490, 228] width 95 height 36
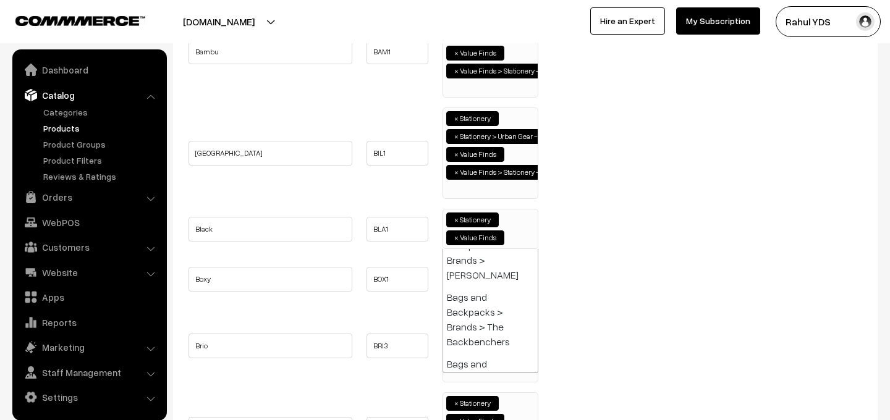
paste input "urban gear -"
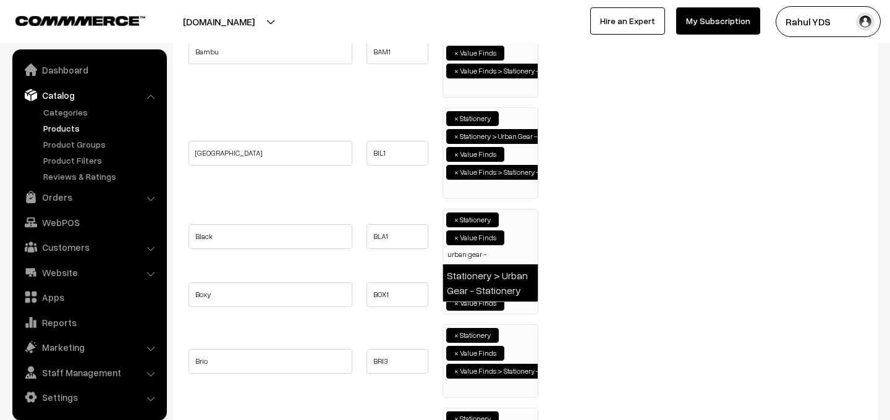
type input "urban gear -"
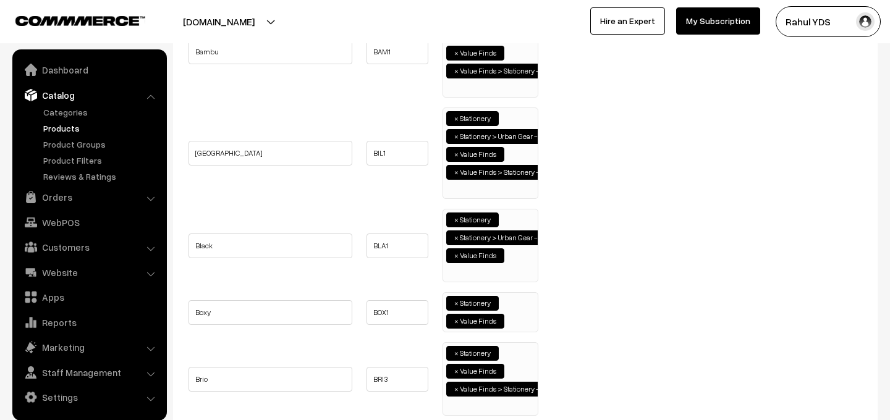
click at [508, 318] on input "search" at bounding box center [511, 320] width 6 height 12
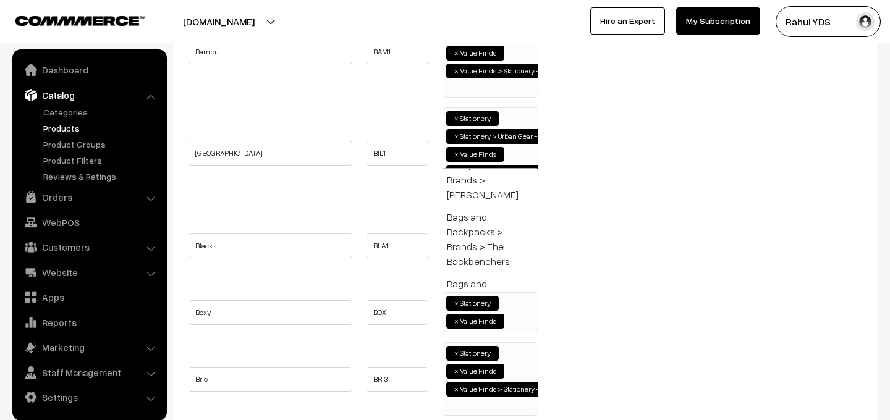
paste input "urban gear -"
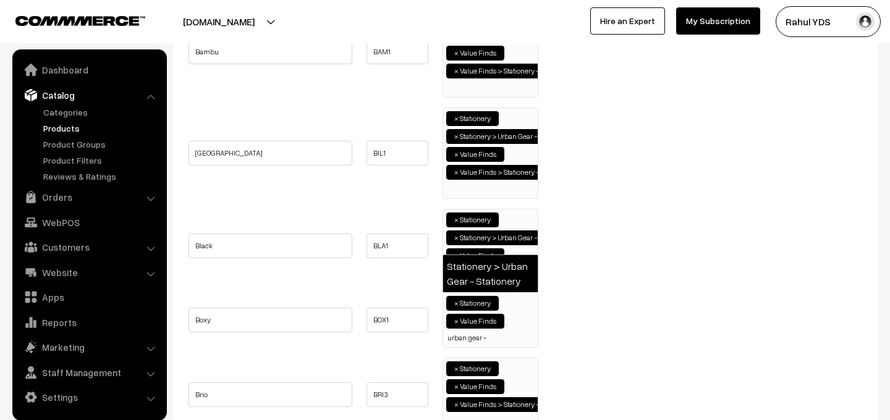
type input "urban gear -"
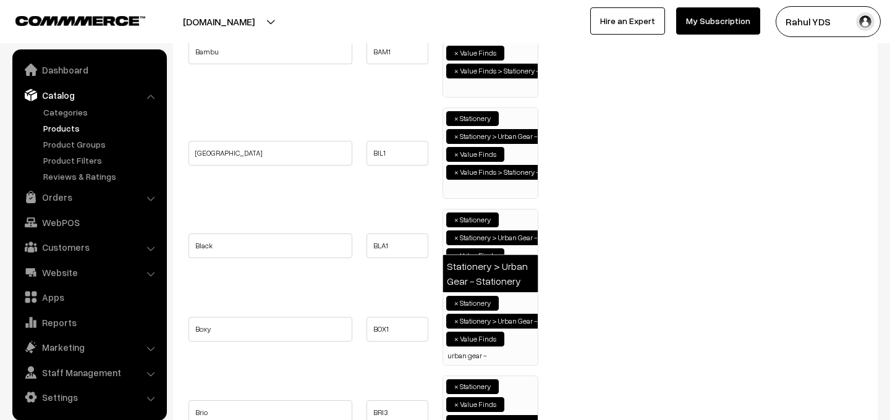
type input "urban gear -"
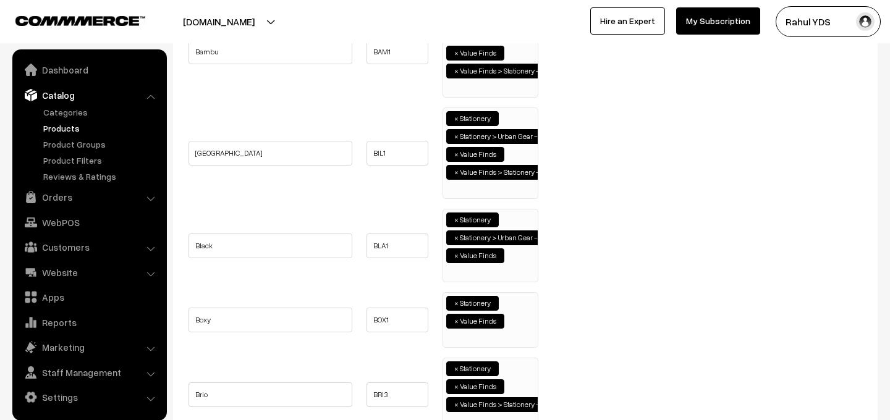
click at [514, 329] on li at bounding box center [485, 336] width 78 height 15
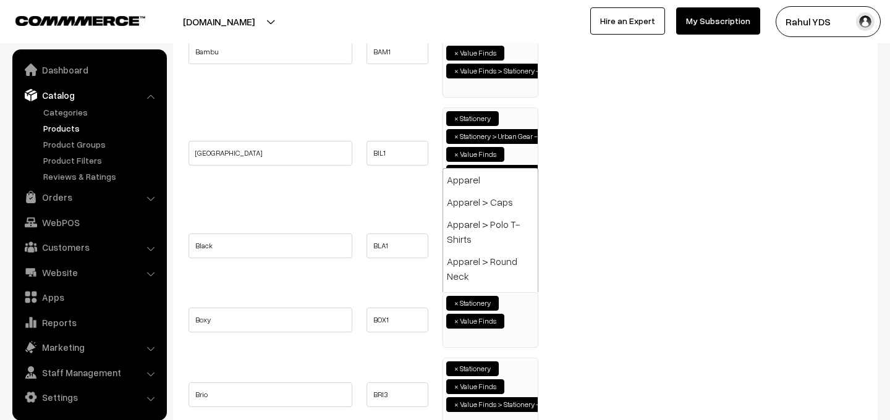
scroll to position [3012, 0]
paste input "urban gear -"
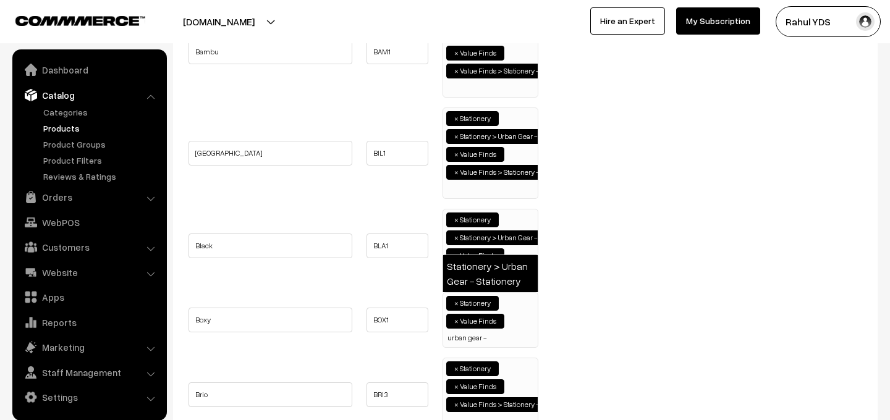
type input "urban gear -"
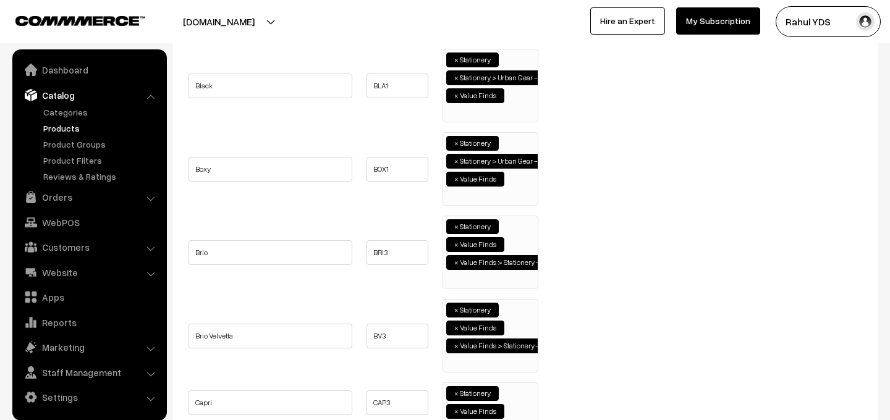
scroll to position [599, 0]
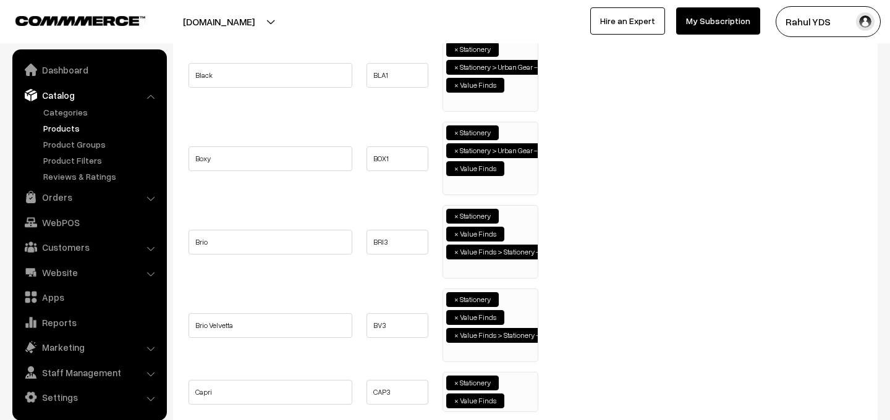
click at [518, 270] on ul "× Stationery × Value Finds × Value Finds > Stationery - Office supplies" at bounding box center [490, 240] width 95 height 69
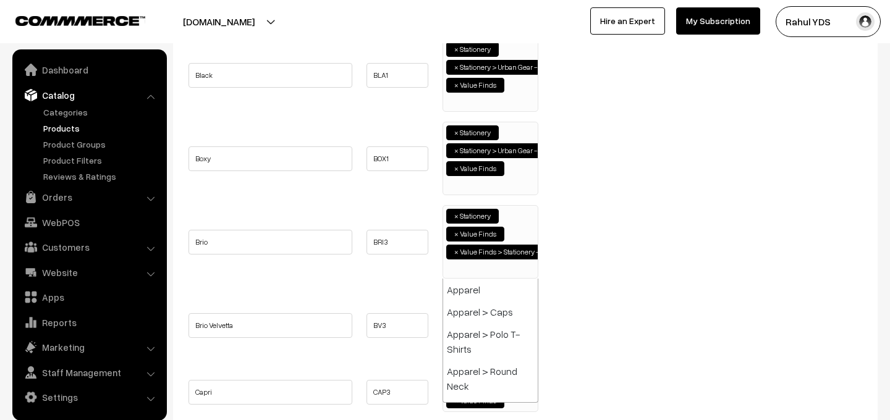
scroll to position [3012, 0]
paste input "urban gear -"
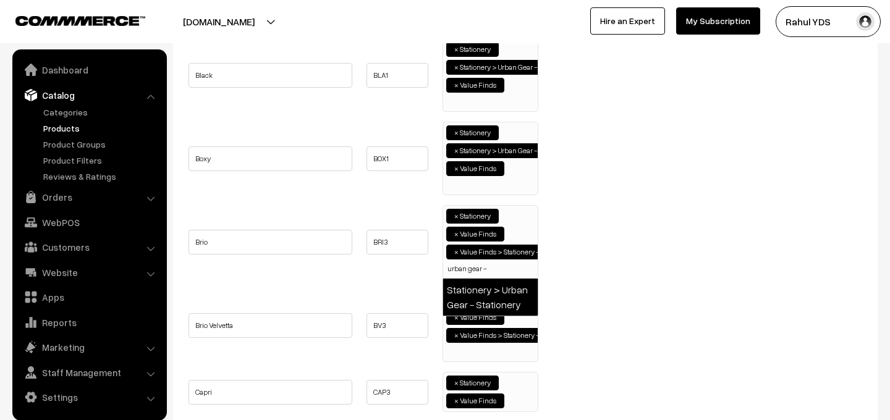
type input "urban gear -"
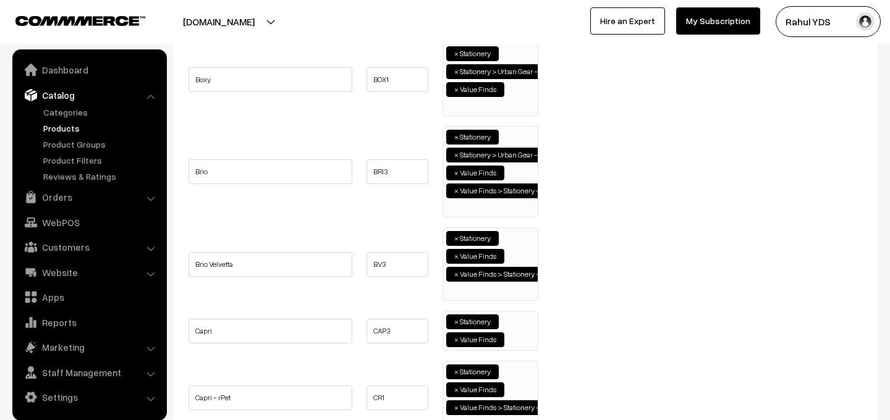
scroll to position [680, 0]
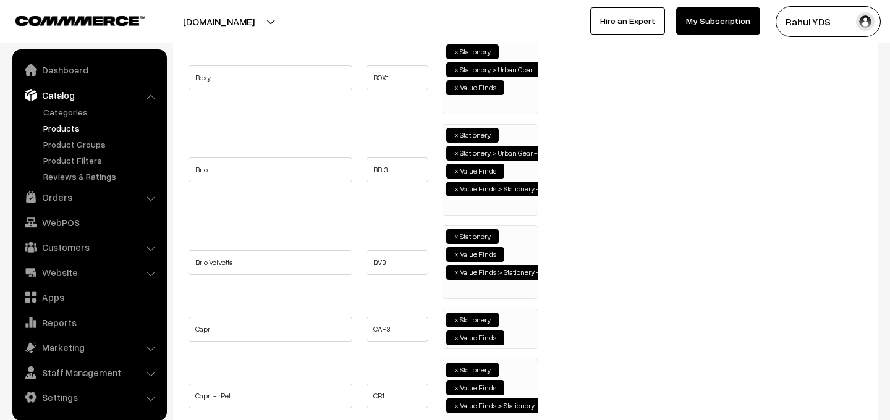
click at [513, 291] on ul "× Stationery × Value Finds × Value Finds > Stationery - Office supplies" at bounding box center [490, 260] width 95 height 69
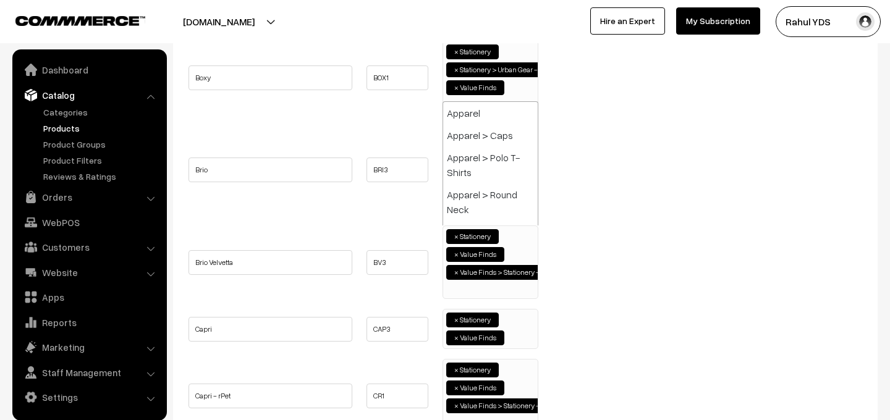
scroll to position [3012, 0]
paste input "urban gear -"
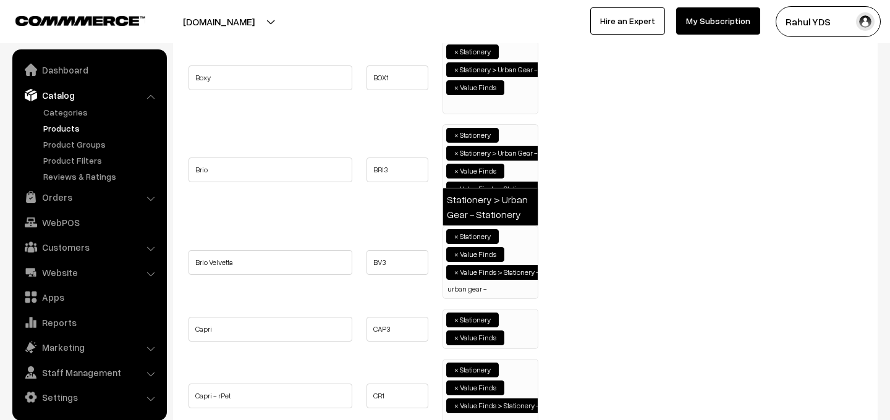
type input "urban gear -"
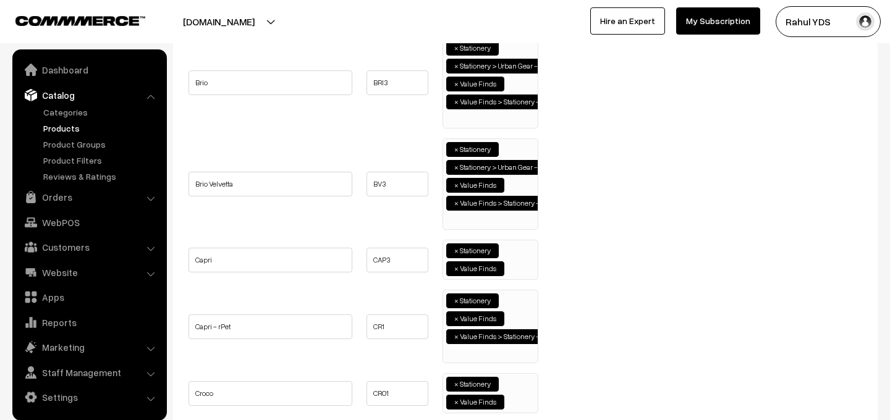
click at [513, 277] on span "× Stationery × Value Finds" at bounding box center [491, 260] width 96 height 40
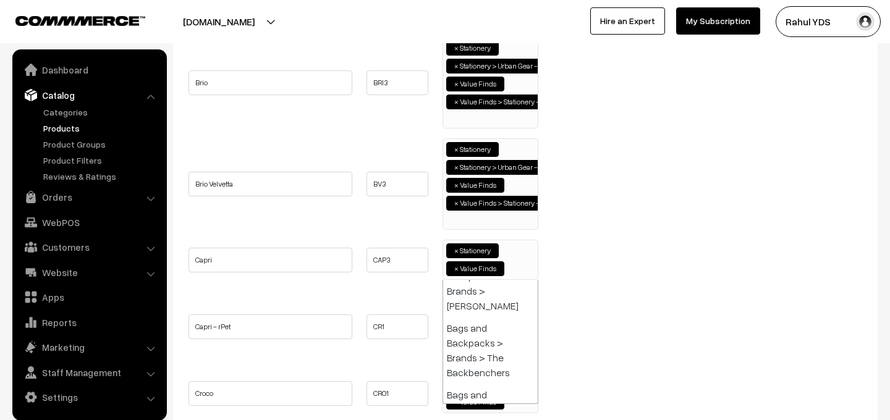
paste input "urban gear -"
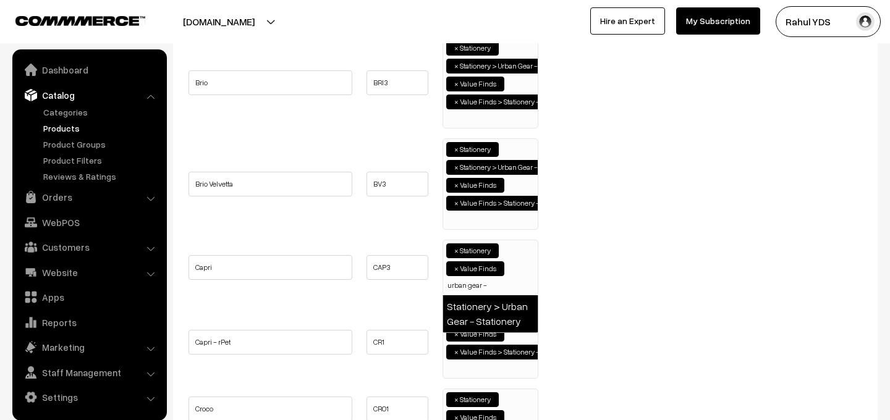
type input "urban gear -"
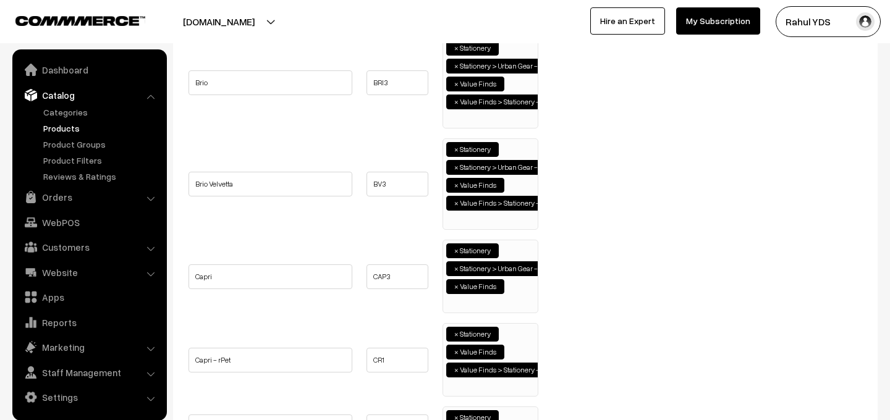
click at [512, 349] on ul "× Stationery × Value Finds × Value Finds > Stationery - Office supplies" at bounding box center [490, 358] width 95 height 69
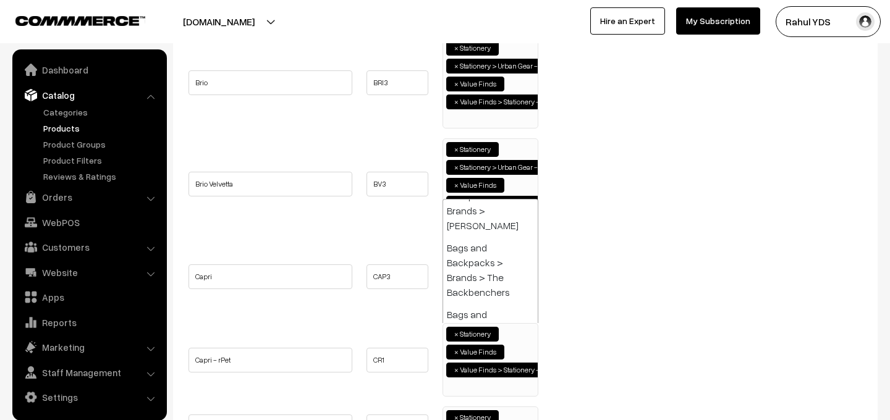
paste input "urban gear -"
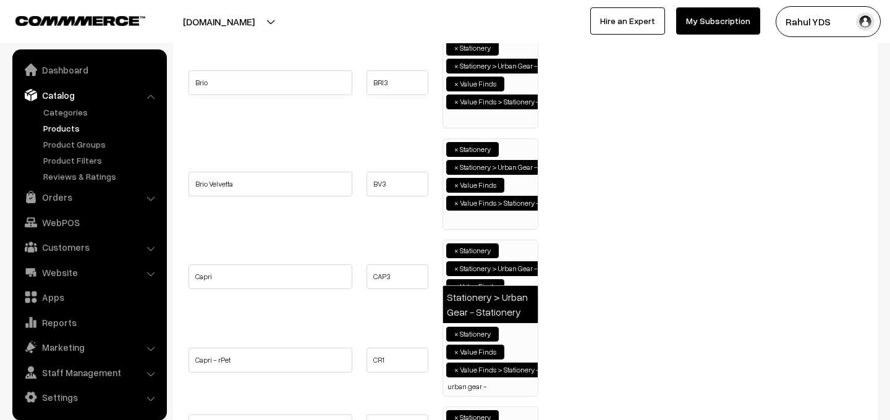
type input "urban gear -"
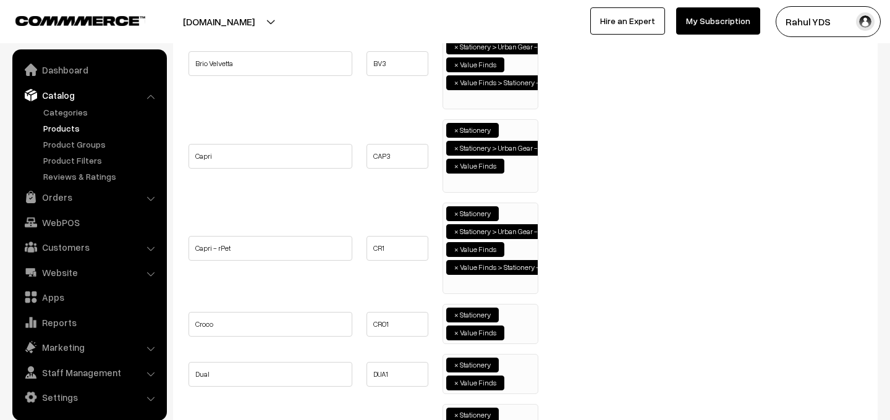
click at [519, 334] on ul "× Stationery × Value Finds" at bounding box center [490, 323] width 95 height 36
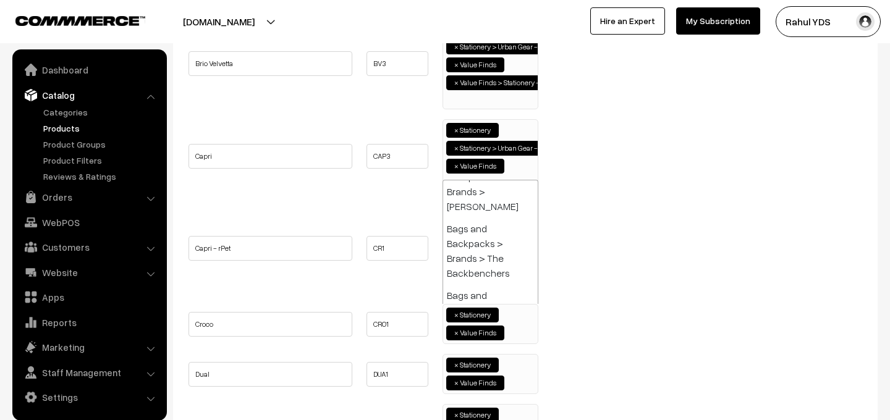
paste input "urban gear -"
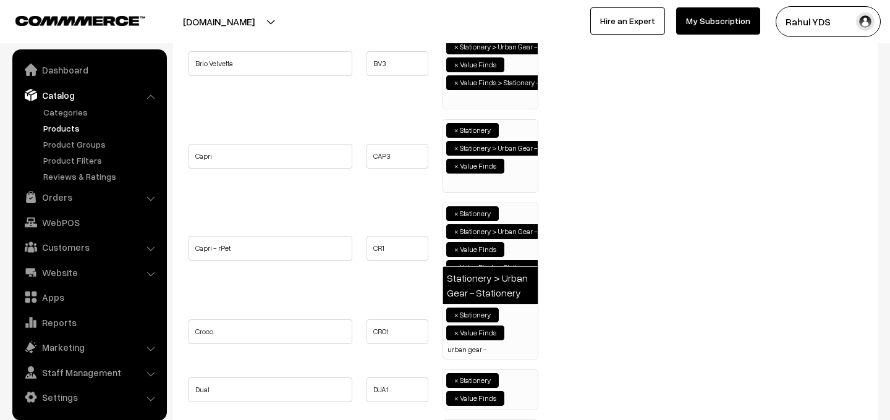
type input "urban gear -"
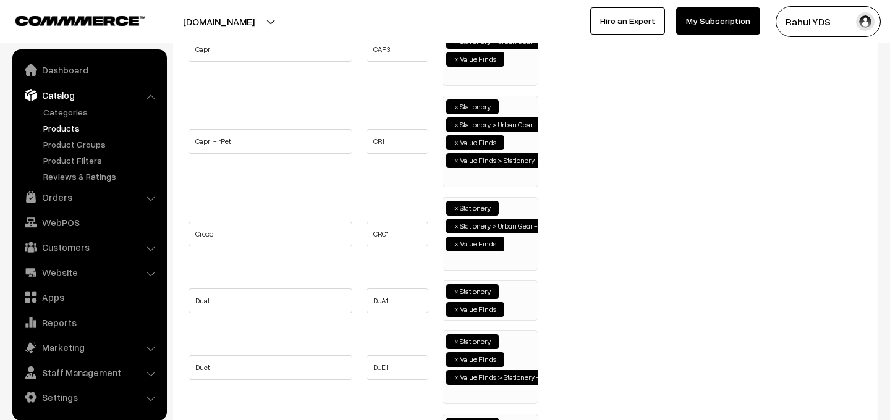
click at [520, 311] on ul "× Stationery × Value Finds" at bounding box center [490, 299] width 95 height 36
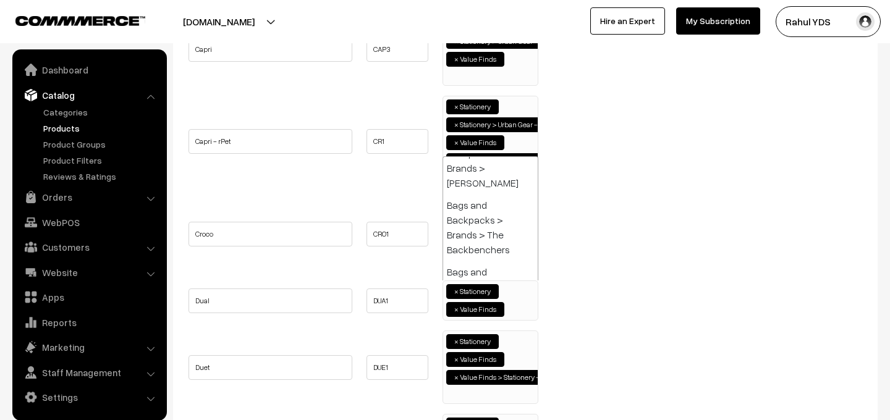
paste input "urban gear -"
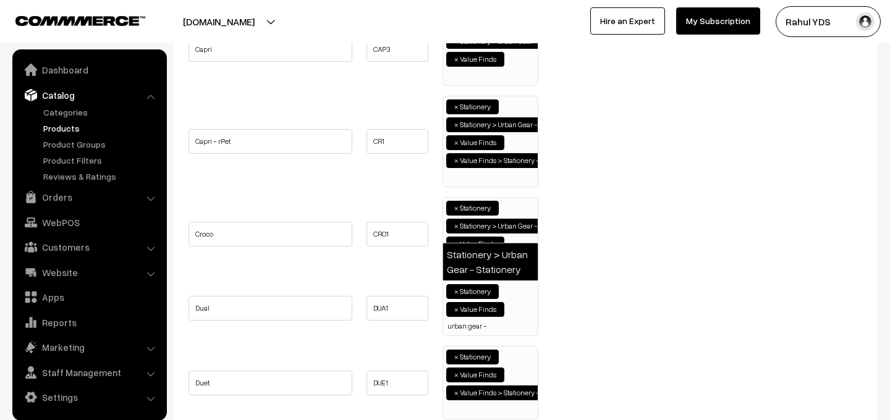
type input "urban gear -"
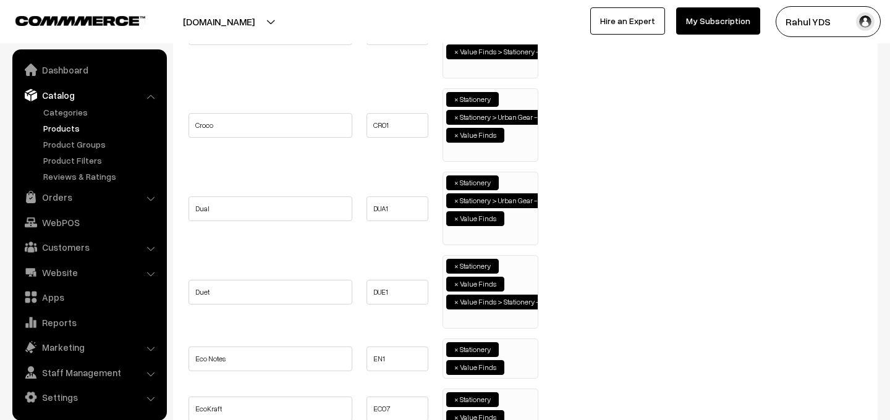
click at [515, 272] on ul "× Stationery × Value Finds × Value Finds > Stationery - Office supplies" at bounding box center [490, 290] width 95 height 69
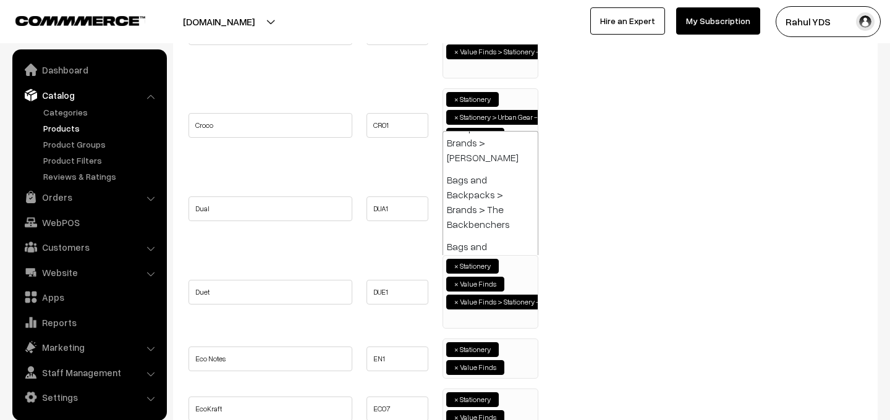
paste input "urban gear -"
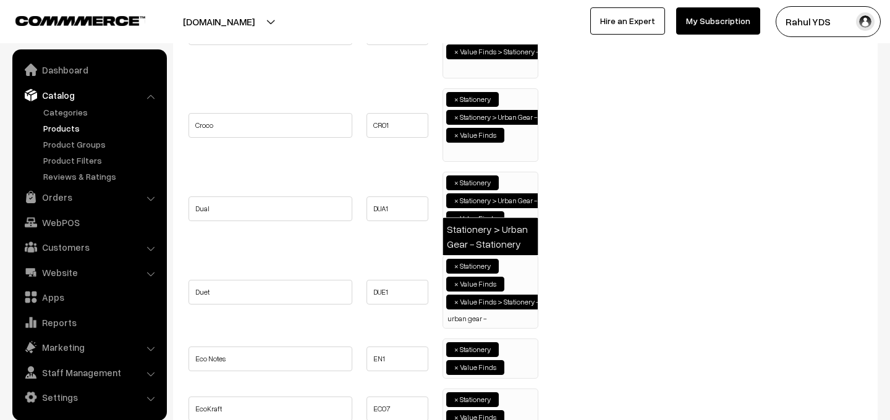
type input "urban gear -"
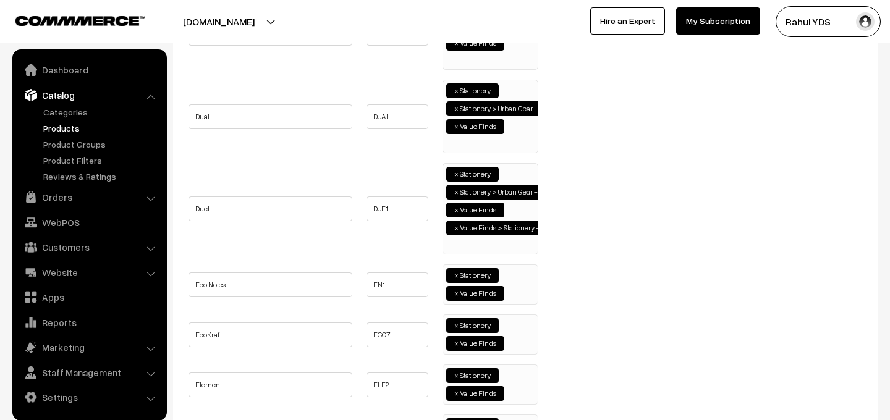
click at [520, 286] on ul "× Stationery × Value Finds" at bounding box center [490, 283] width 95 height 36
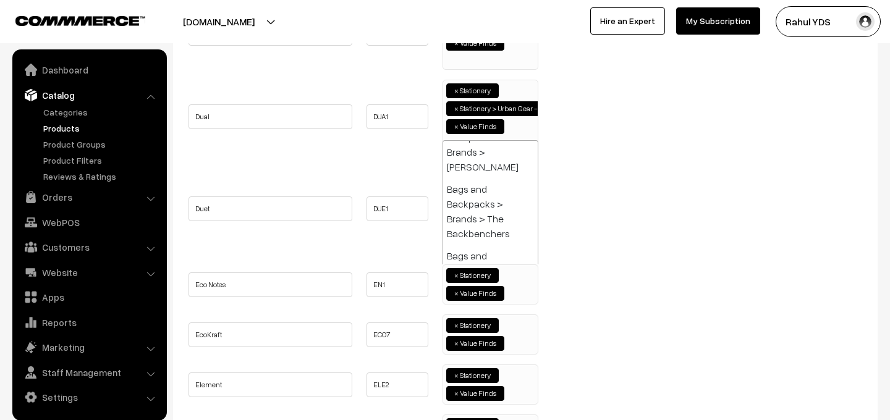
paste input "urban gear -"
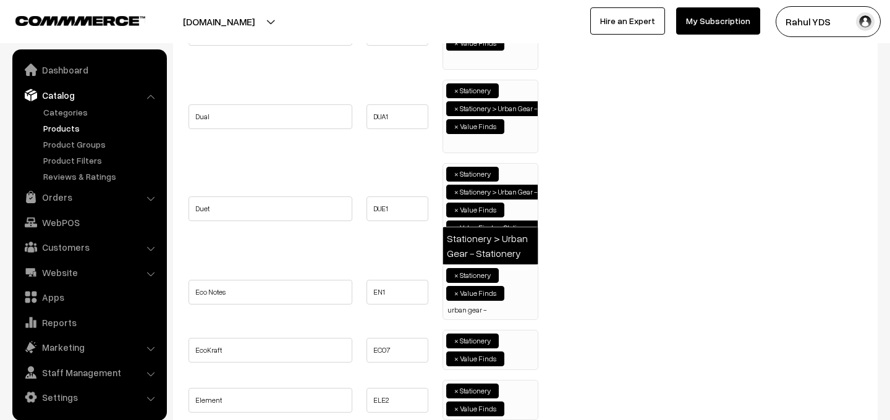
type input "urban gear -"
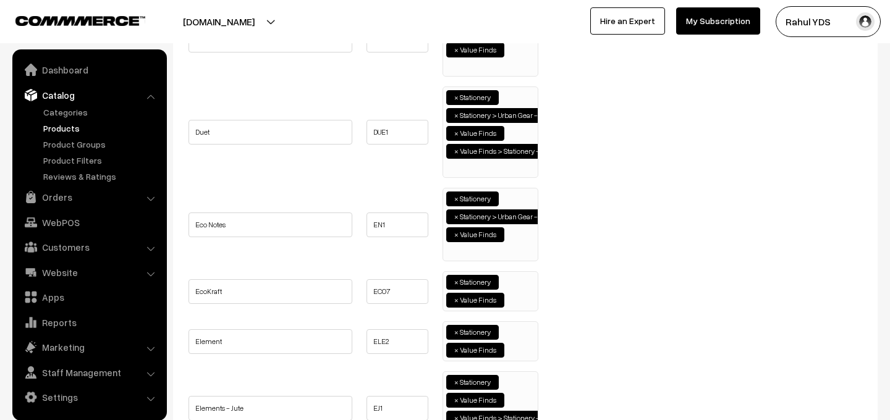
click at [511, 305] on input "search" at bounding box center [511, 299] width 6 height 12
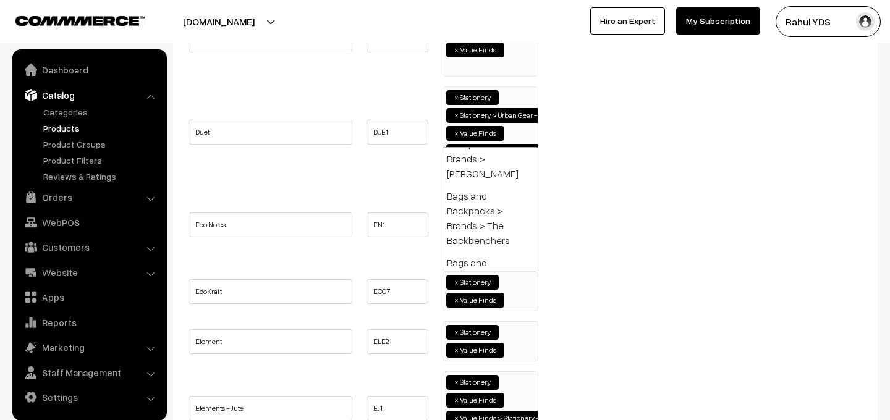
paste input "urban gear -"
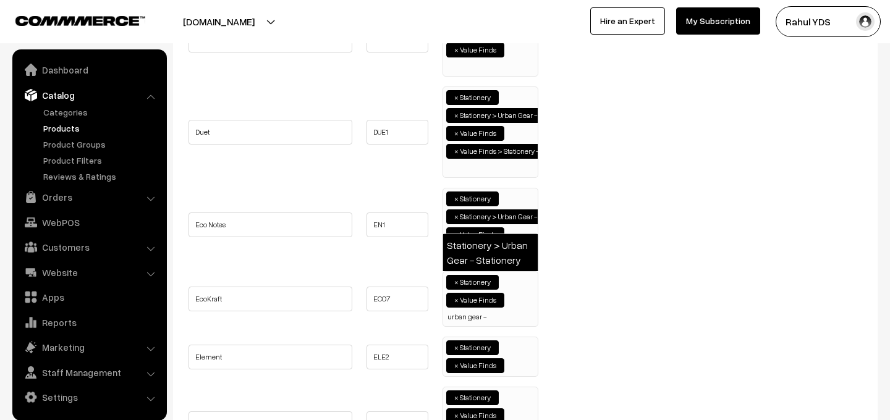
type input "urban gear -"
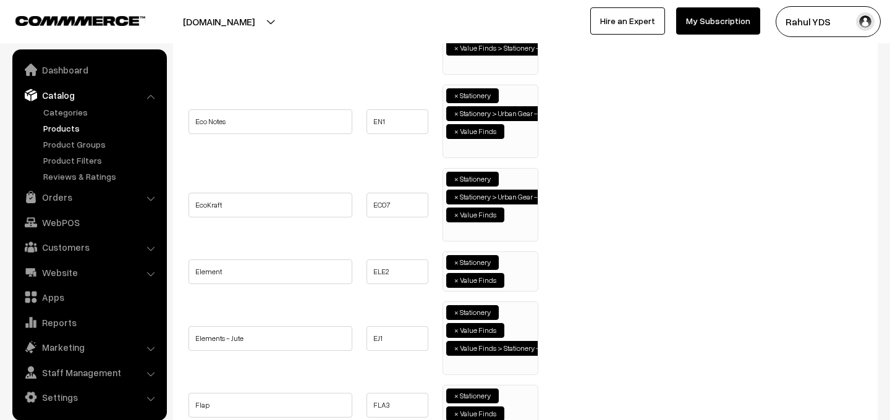
click at [520, 288] on span "× Stationery × Value Finds" at bounding box center [491, 272] width 96 height 40
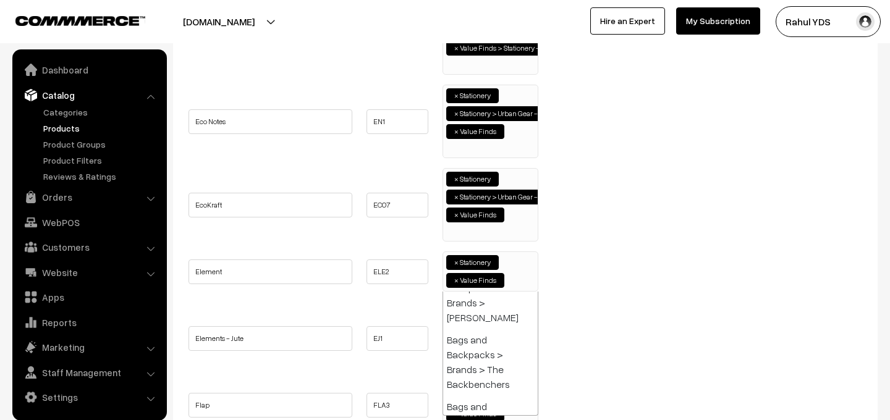
paste input "urban gear -"
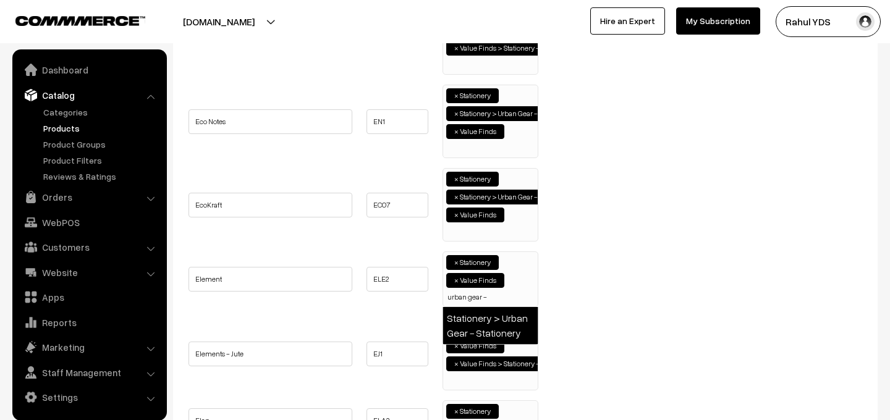
type input "urban gear -"
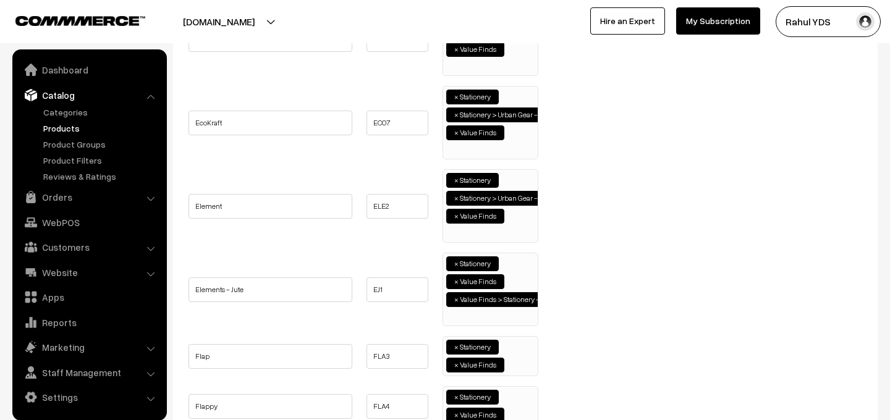
click at [518, 294] on li "× Value Finds > Stationery - Office supplies" at bounding box center [520, 299] width 149 height 15
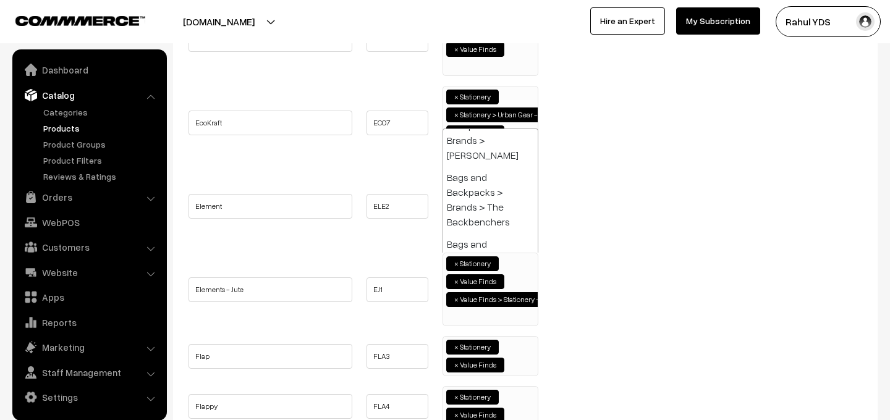
paste input "urban gear -"
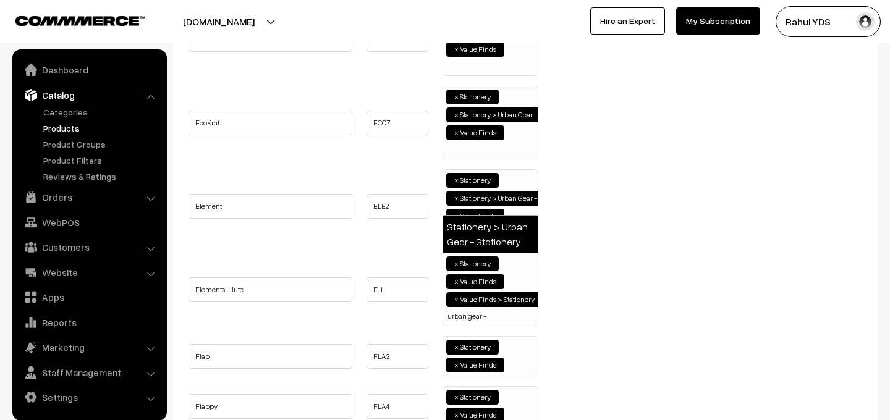
type input "urban gear -"
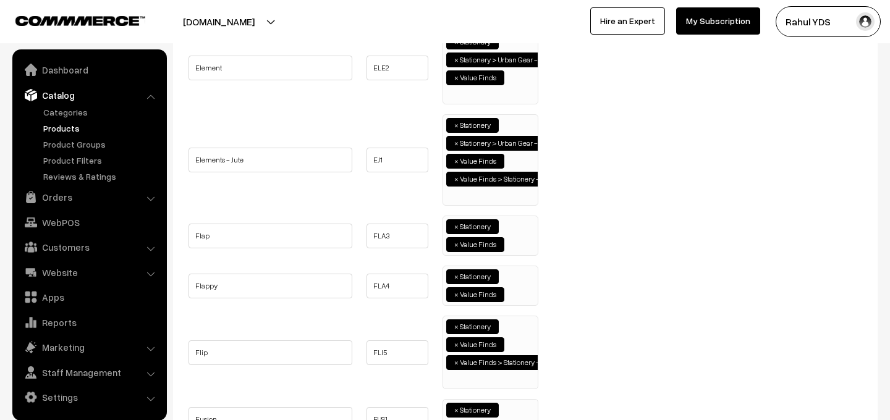
click at [521, 254] on span "× Stationery × Value Finds" at bounding box center [491, 236] width 96 height 40
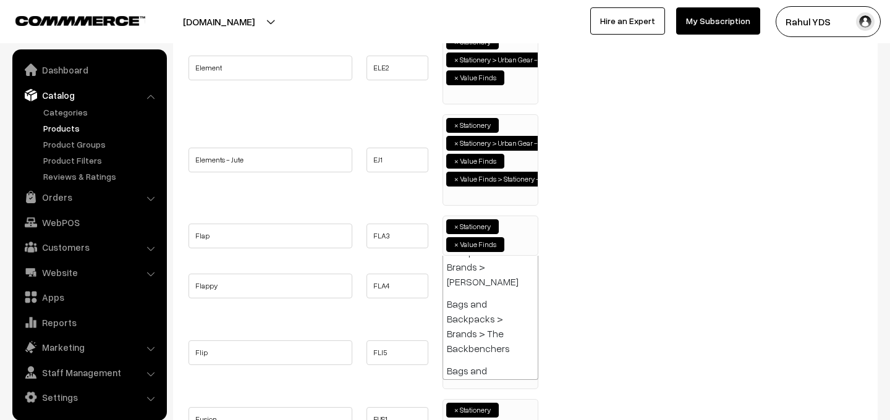
paste input "urban gear -"
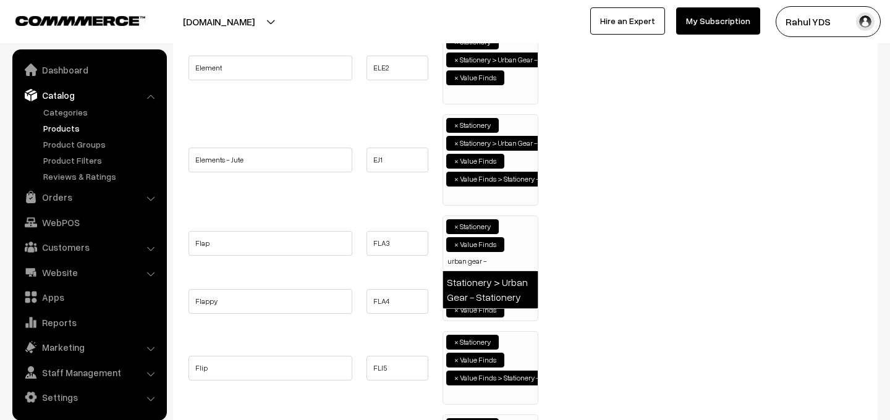
type input "urban gear -"
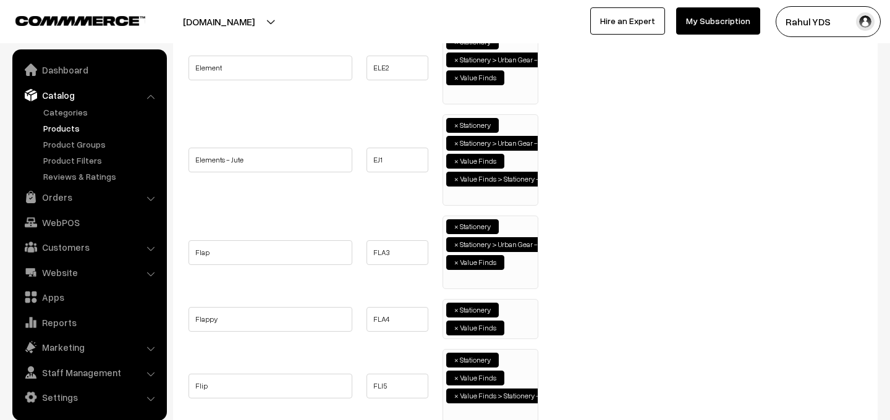
click at [514, 322] on ul "× Stationery × Value Finds" at bounding box center [490, 318] width 95 height 36
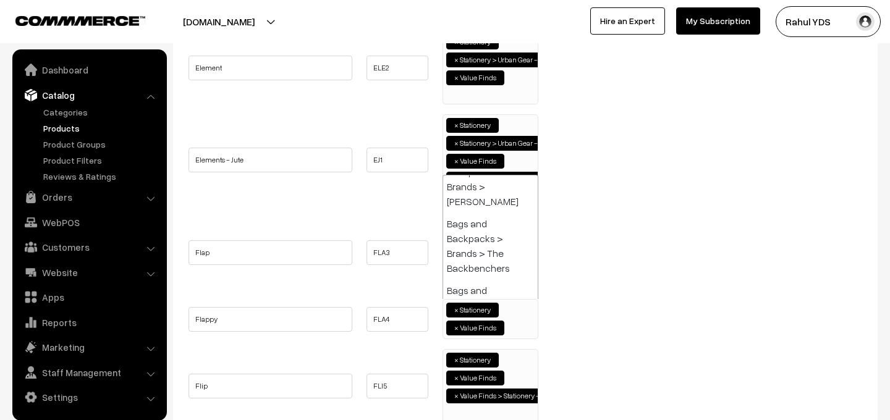
paste input "urban gear -"
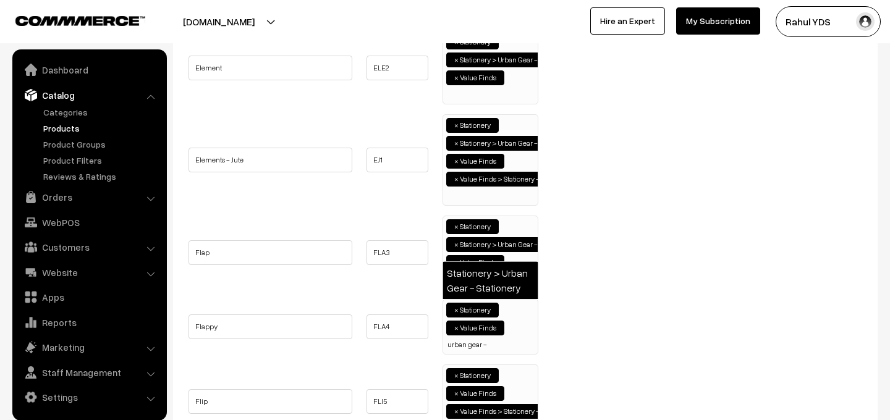
type input "urban gear -"
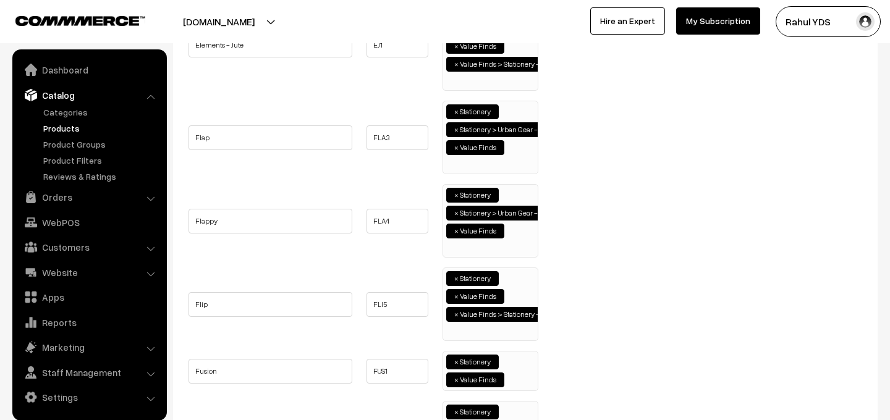
click at [514, 281] on ul "× Stationery × Value Finds × Value Finds > Stationery - Office supplies" at bounding box center [490, 302] width 95 height 69
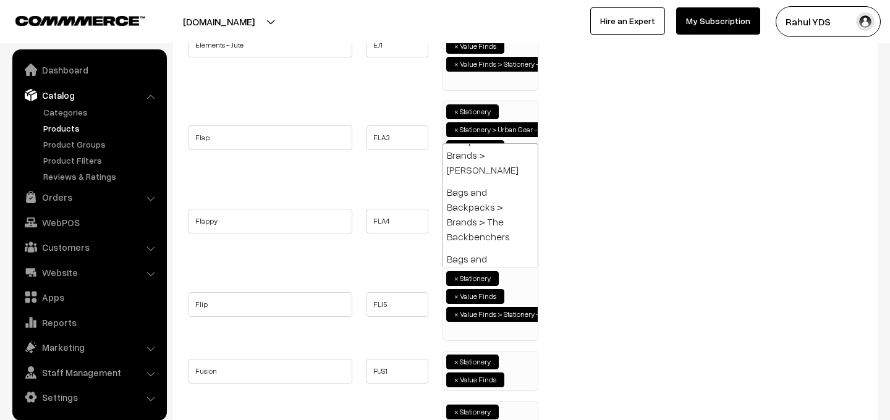
paste input "urban gear -"
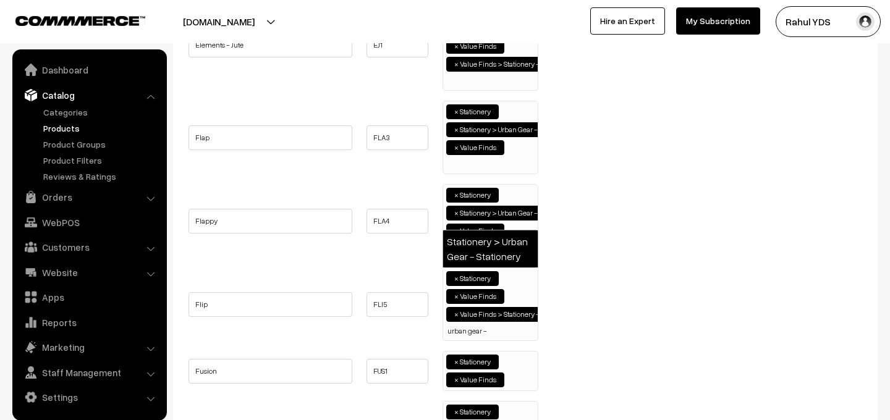
type input "urban gear -"
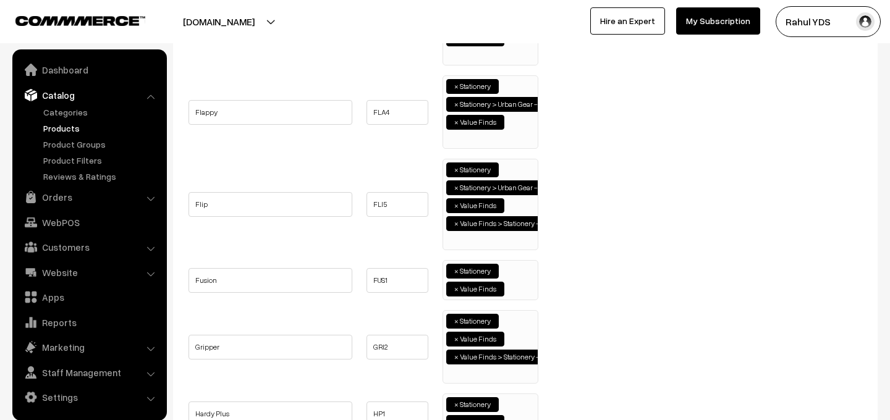
click at [516, 278] on ul "× Stationery × Value Finds" at bounding box center [490, 279] width 95 height 36
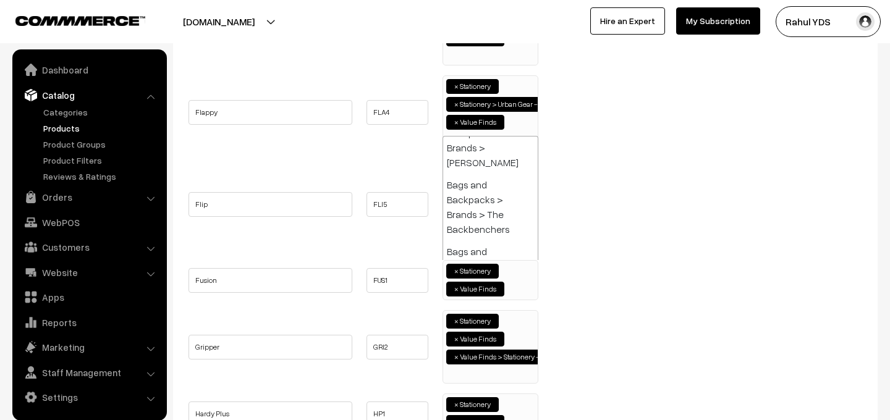
paste input "urban gear -"
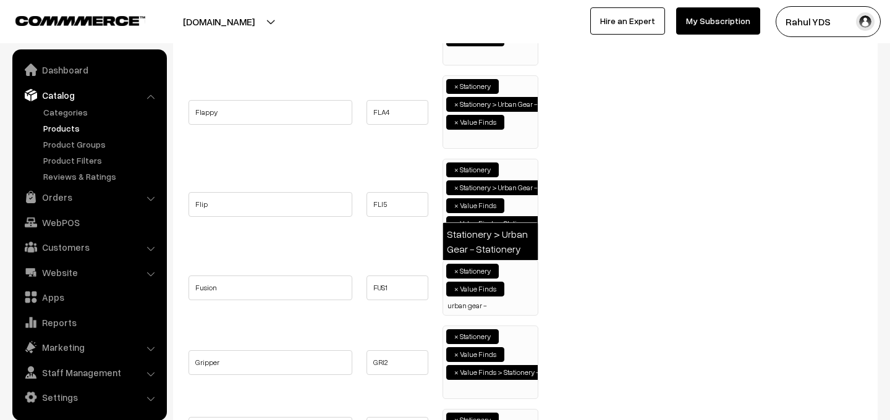
type input "urban gear -"
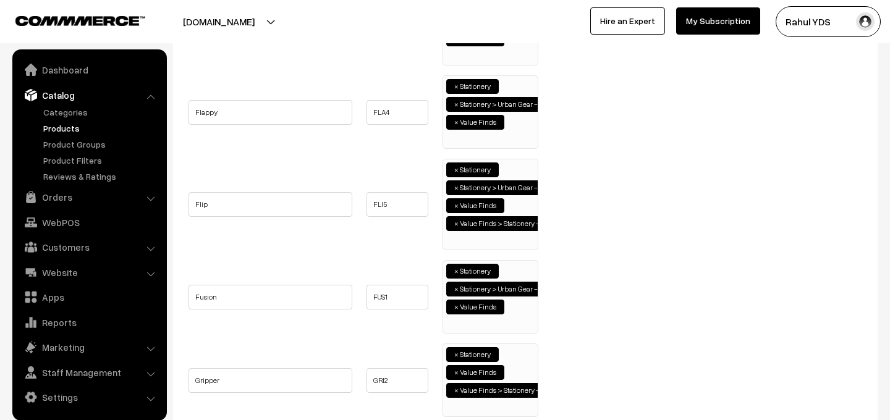
click at [514, 360] on ul "× Stationery × Value Finds × Value Finds > Stationery - Office supplies" at bounding box center [490, 378] width 95 height 69
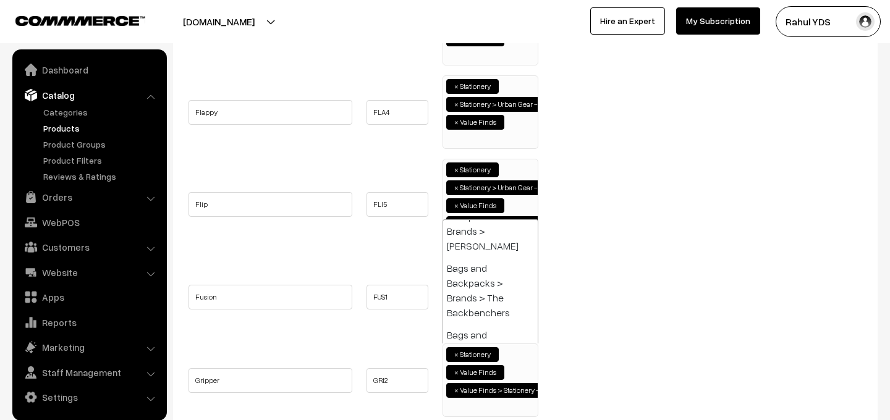
paste input "urban gear -"
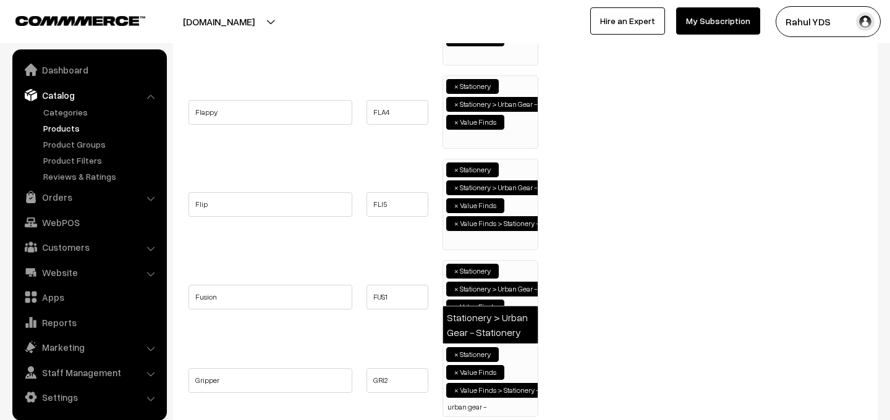
type input "urban gear -"
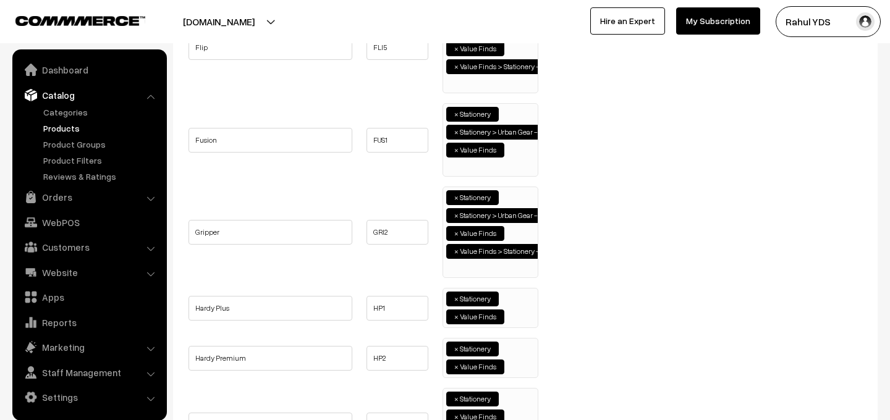
click at [516, 309] on ul "× Stationery × Value Finds" at bounding box center [490, 307] width 95 height 36
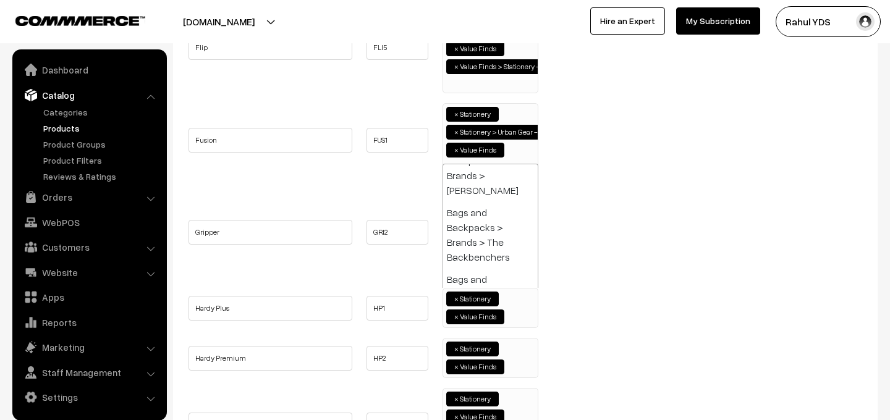
paste input "urban gear -"
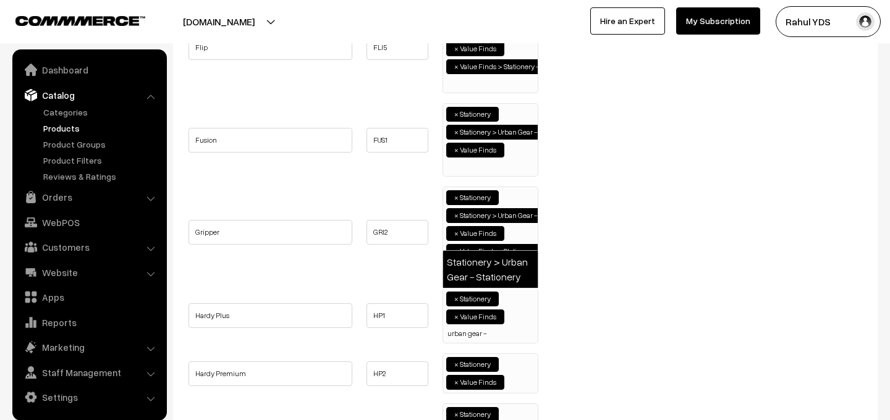
type input "urban gear -"
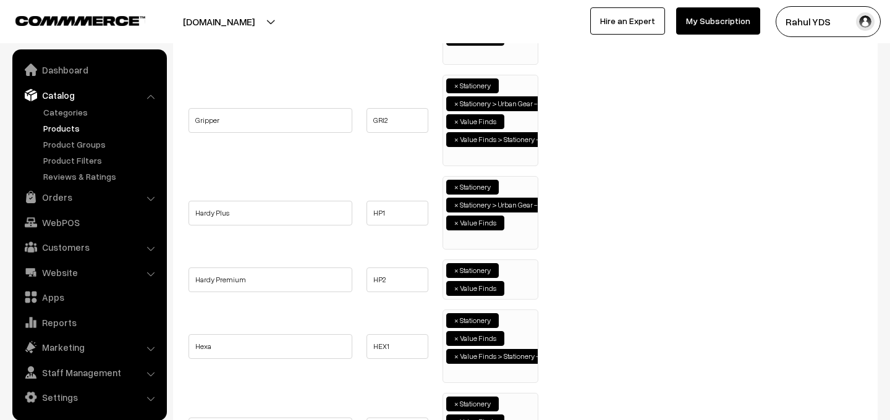
click at [521, 288] on ul "× Stationery × Value Finds" at bounding box center [490, 278] width 95 height 36
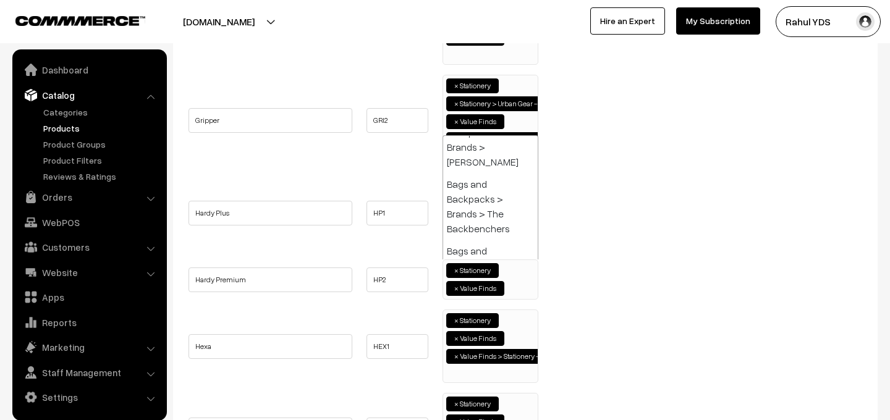
paste input "urban gear -"
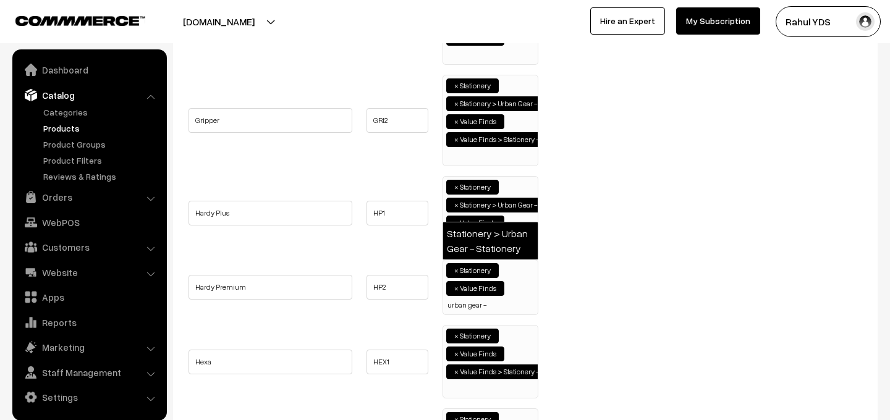
type input "urban gear -"
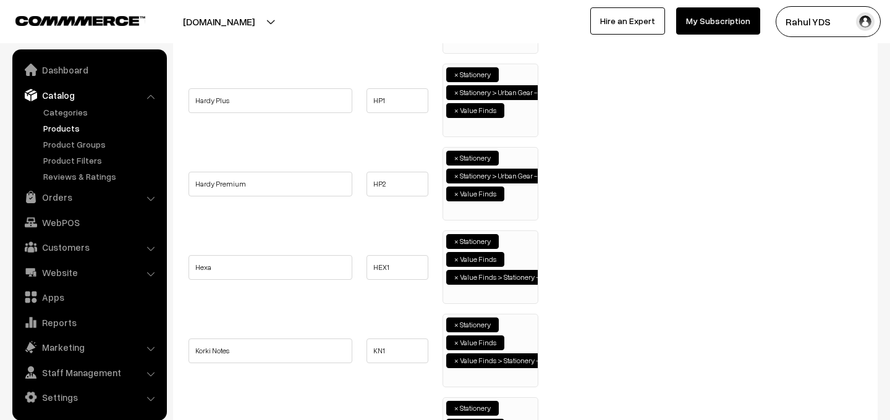
click at [521, 255] on ul "× Stationery × Value Finds × Value Finds > Stationery - Office supplies" at bounding box center [490, 265] width 95 height 69
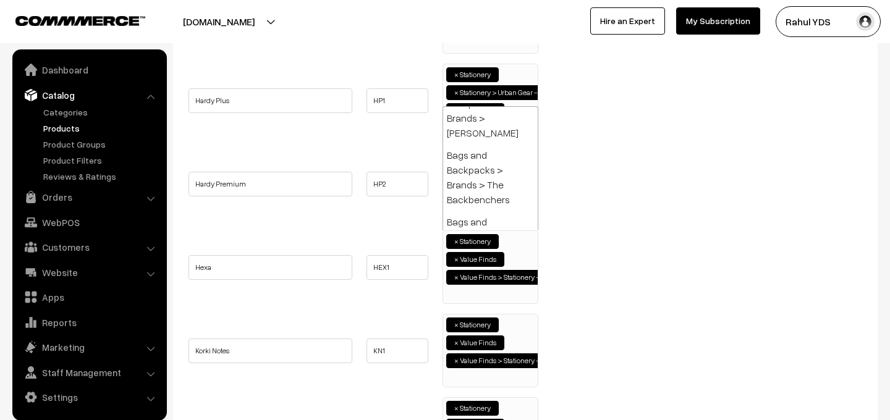
paste input "urban gear -"
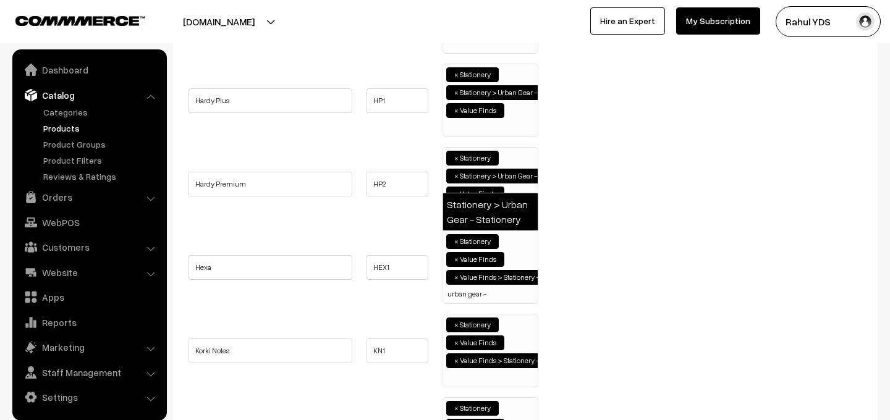
type input "urban gear -"
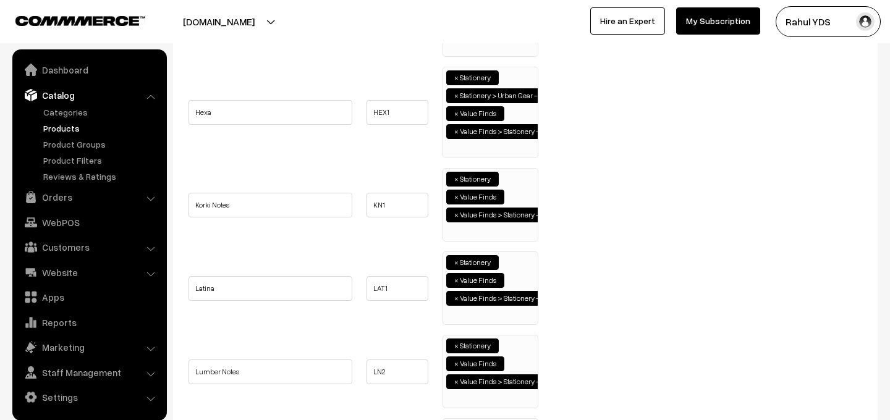
click at [519, 191] on ul "× Stationery × Value Finds × Value Finds > Stationery - Office supplies" at bounding box center [490, 203] width 95 height 69
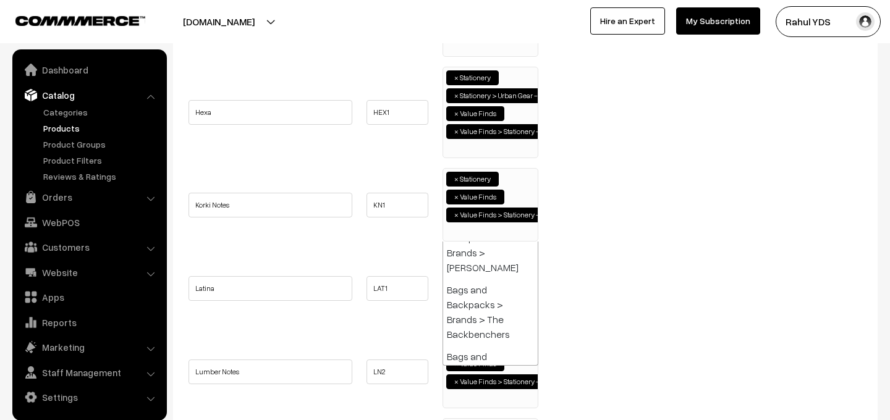
paste input "urban gear -"
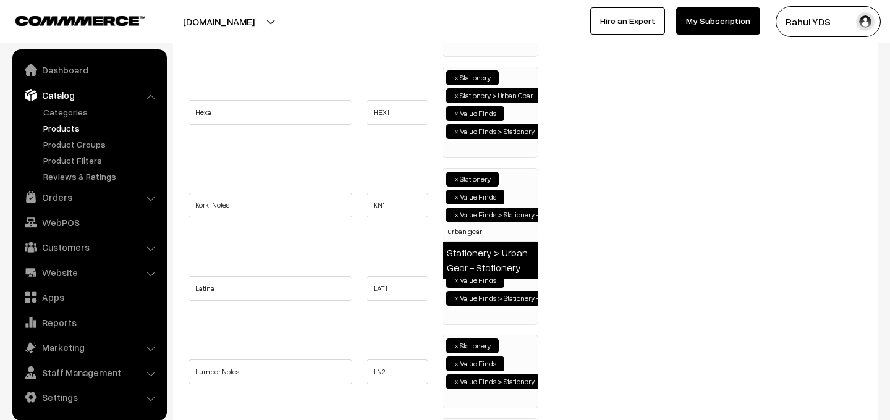
type input "urban gear -"
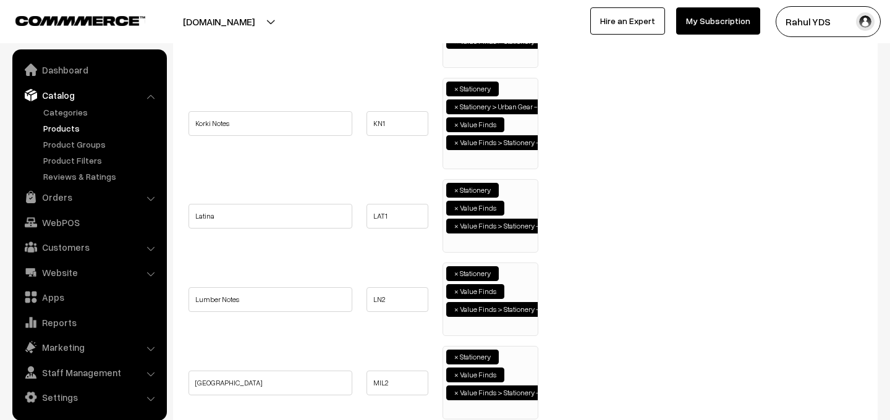
click at [521, 246] on ul "× Stationery × Value Finds × Value Finds > Stationery - Office supplies" at bounding box center [490, 214] width 95 height 69
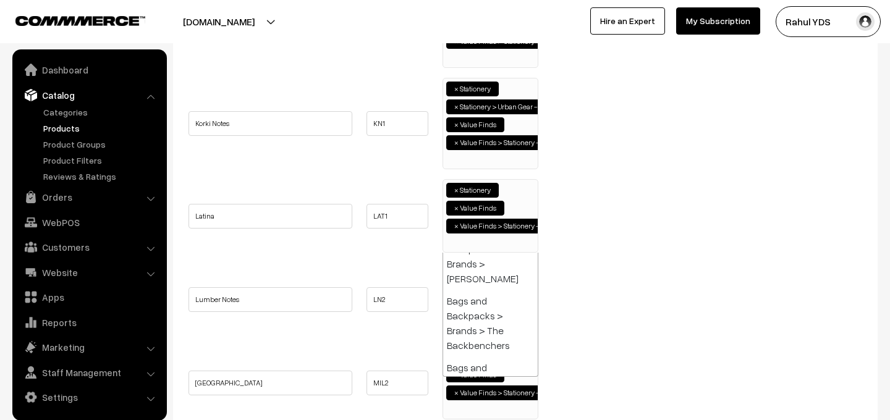
paste input "urban gear -"
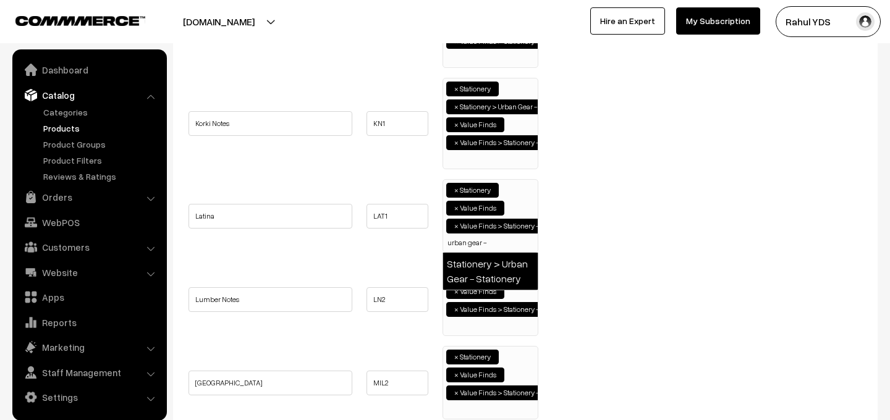
type input "urban gear -"
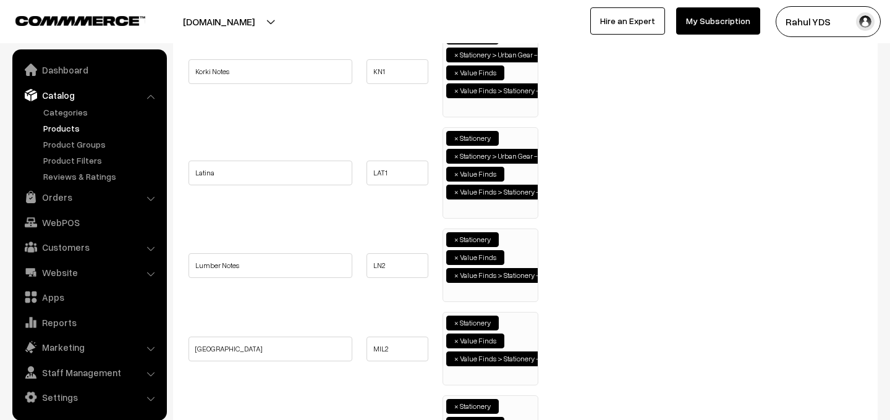
click at [519, 284] on ul "× Stationery × Value Finds × Value Finds > Stationery - Office supplies" at bounding box center [490, 263] width 95 height 69
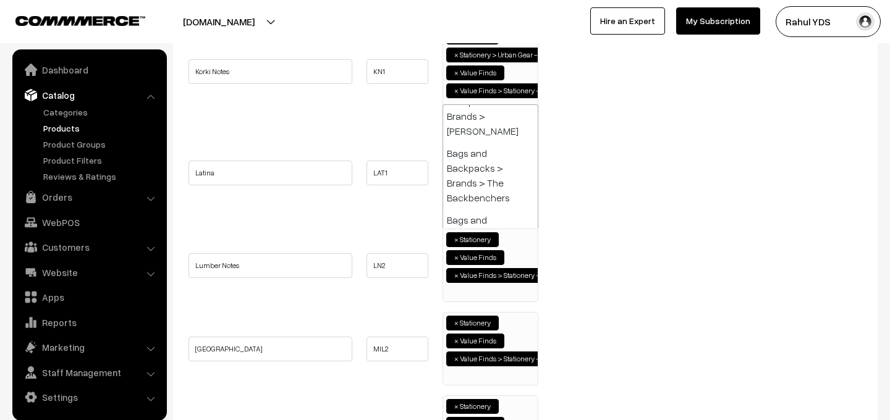
paste input "urban gear -"
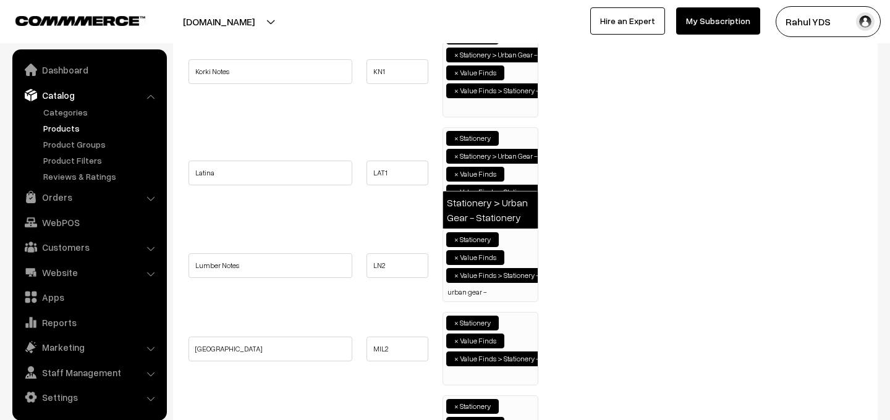
type input "urban gear -"
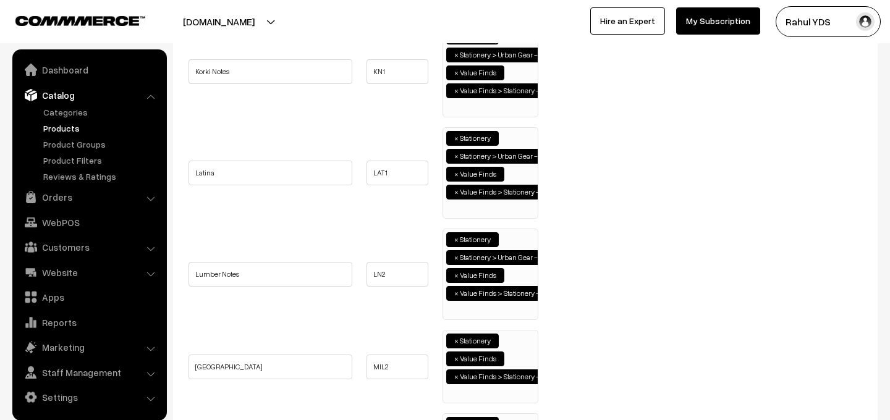
click at [515, 355] on ul "× Stationery × Value Finds × Value Finds > Stationery - Office supplies" at bounding box center [490, 365] width 95 height 69
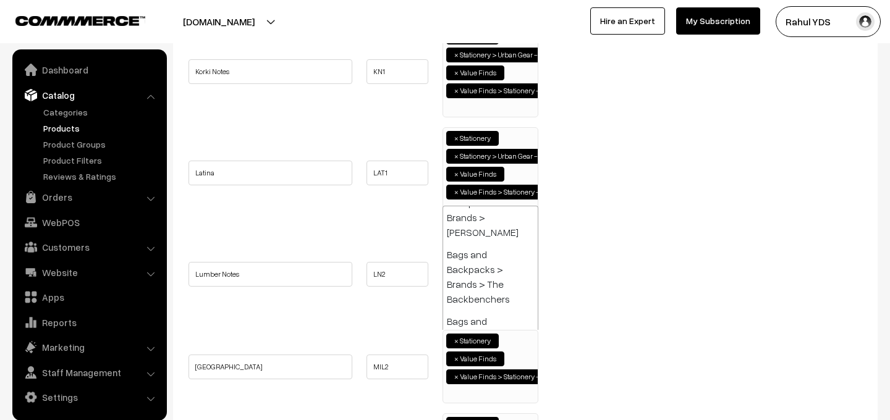
paste input "urban gear -"
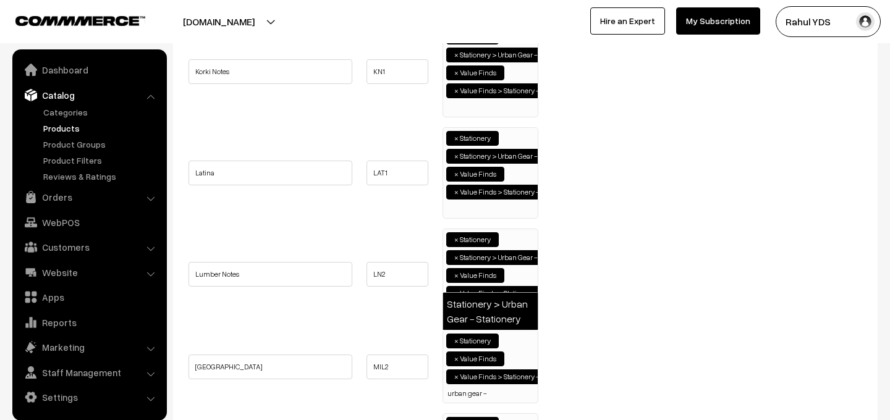
type input "urban gear -"
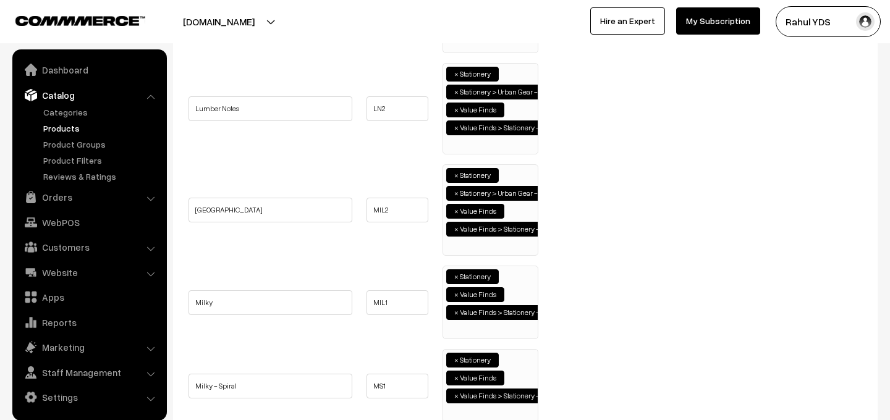
click at [514, 280] on ul "× Stationery × Value Finds × Value Finds > Stationery - Office supplies" at bounding box center [490, 300] width 95 height 69
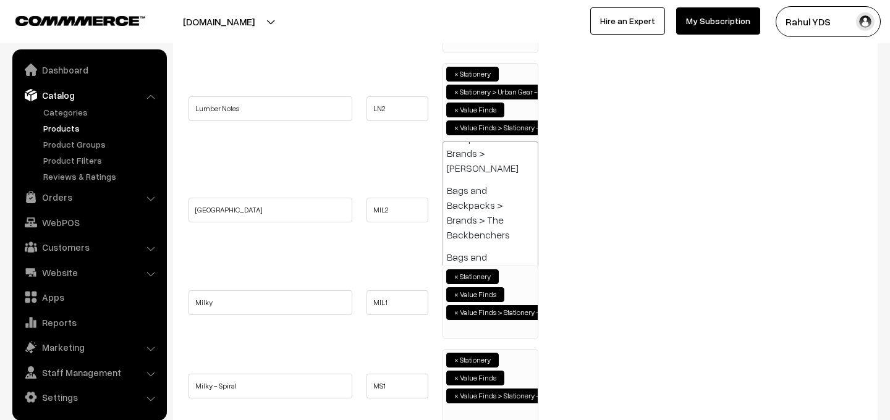
paste input "urban gear -"
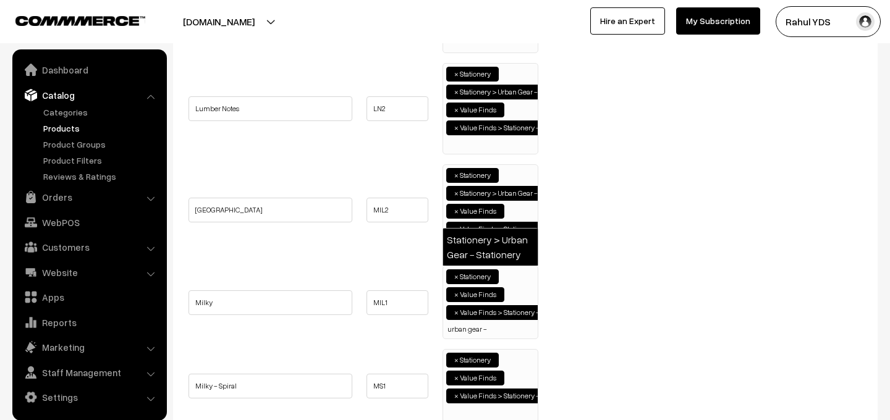
type input "urban gear -"
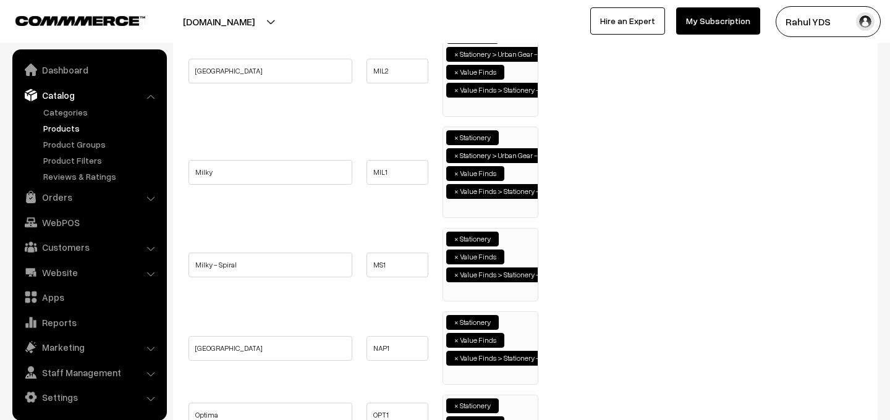
click at [518, 260] on ul "× Stationery × Value Finds × Value Finds > Stationery - Office supplies" at bounding box center [490, 263] width 95 height 69
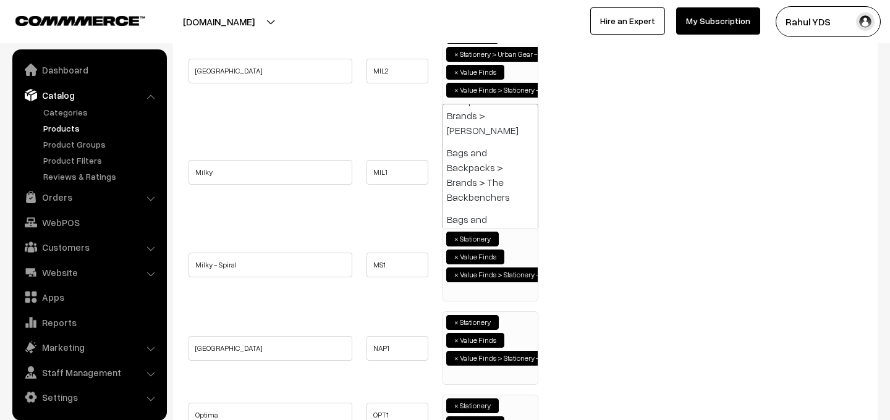
paste input "urban gear -"
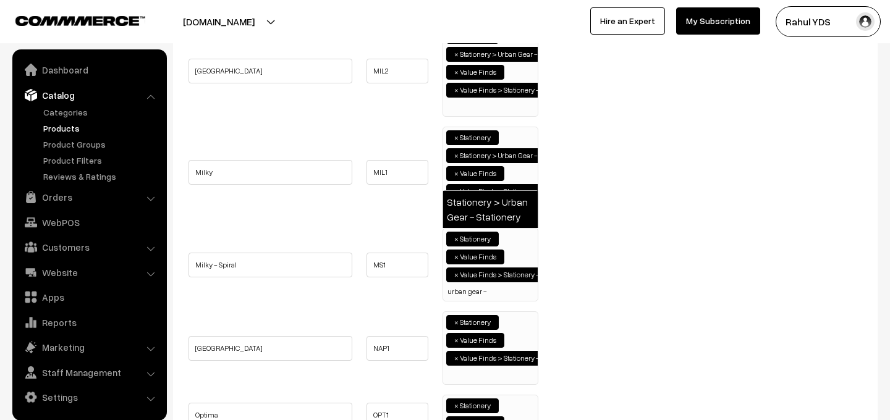
type input "urban gear -"
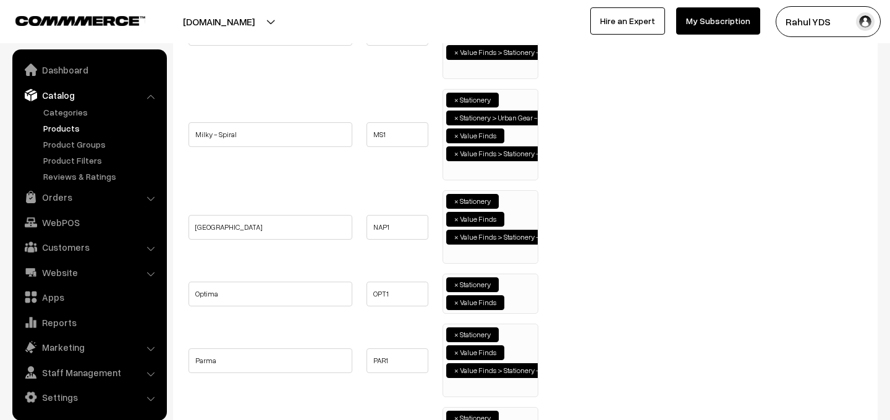
click at [513, 207] on ul "× Stationery × Value Finds × Value Finds > Stationery - Office supplies" at bounding box center [490, 225] width 95 height 69
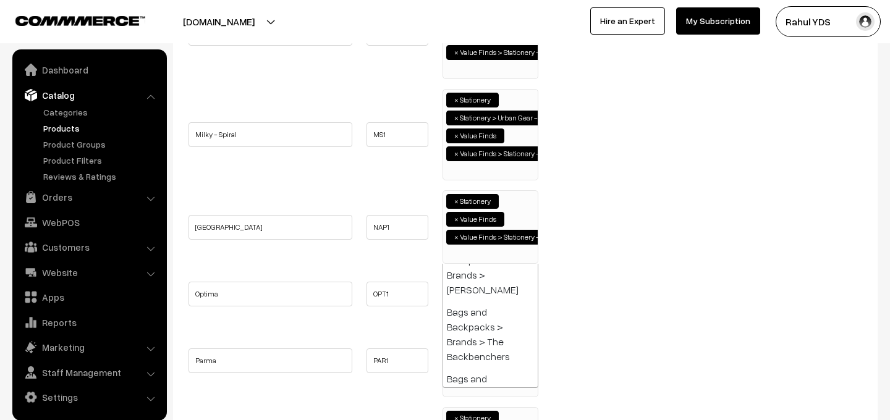
paste input "urban gear -"
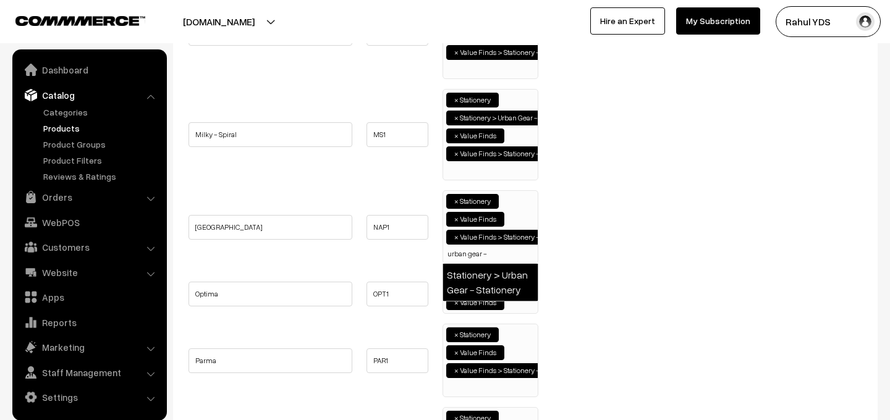
type input "urban gear -"
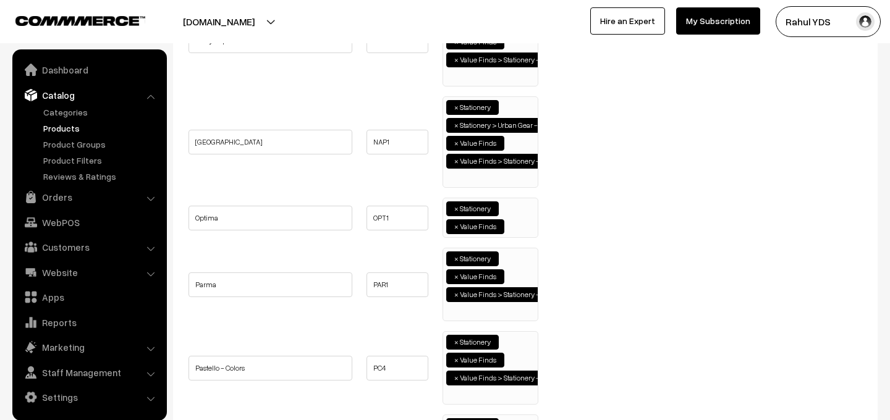
click at [516, 208] on ul "× Stationery × Value Finds" at bounding box center [490, 216] width 95 height 36
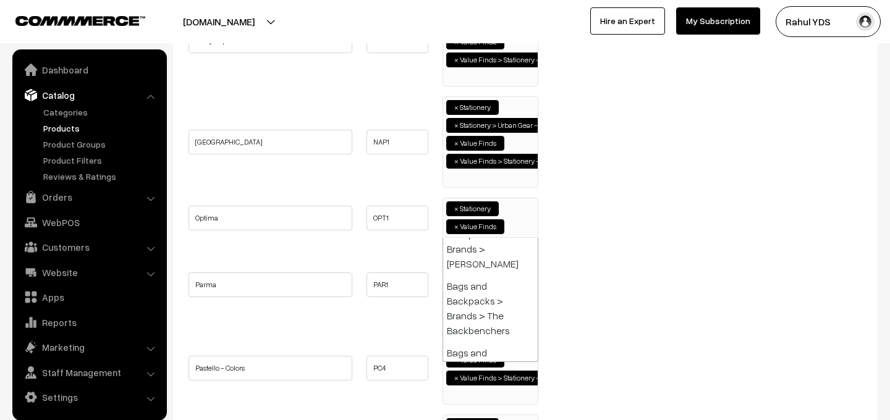
paste input "urban gear -"
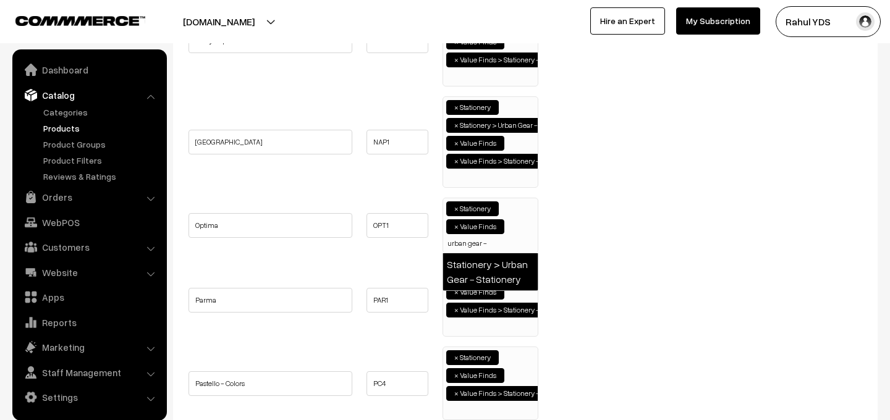
type input "urban gear -"
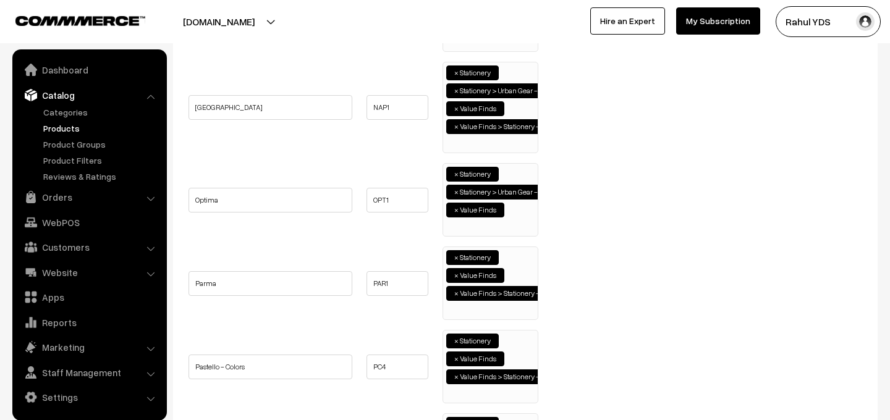
click at [521, 263] on ul "× Stationery × Value Finds × Value Finds > Stationery - Office supplies" at bounding box center [490, 281] width 95 height 69
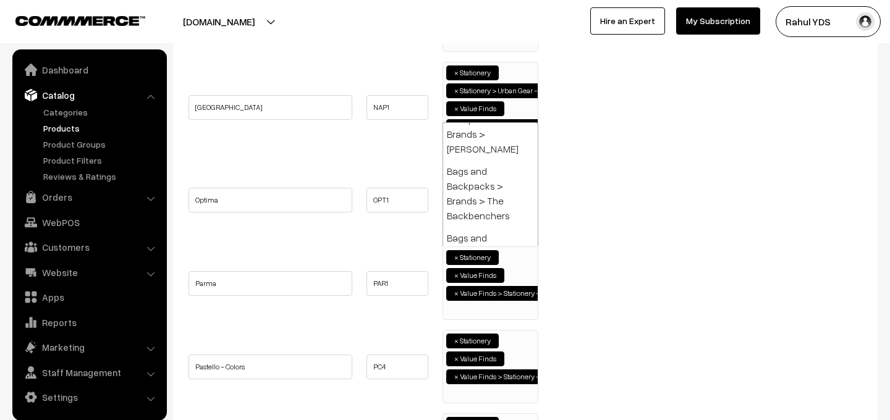
paste input "urban gear -"
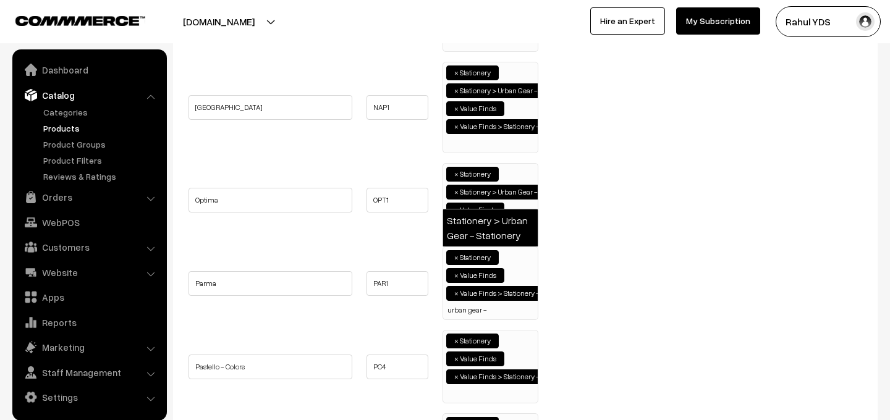
type input "urban gear -"
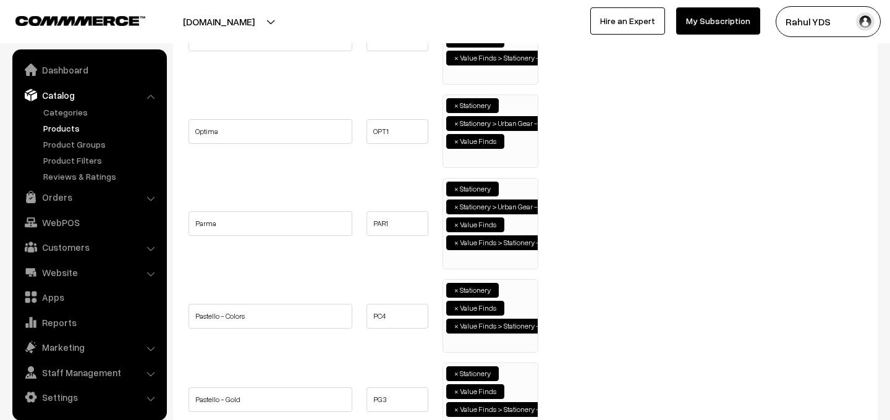
click at [520, 305] on ul "× Stationery × Value Finds × Value Finds > Stationery - Office supplies" at bounding box center [490, 314] width 95 height 69
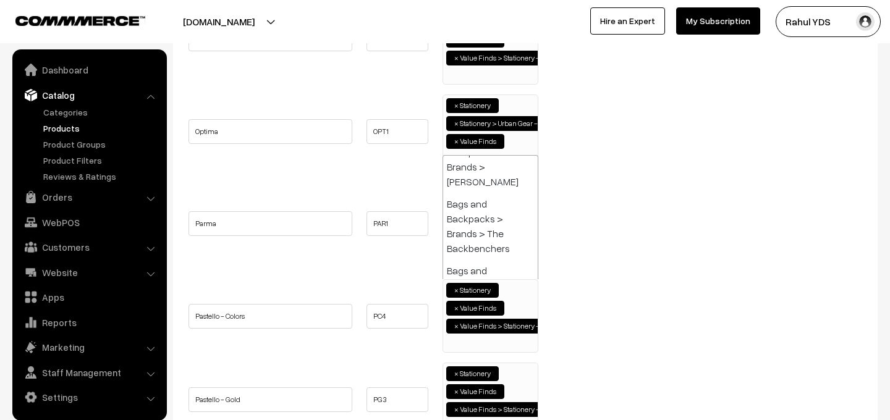
paste input "urban gear -"
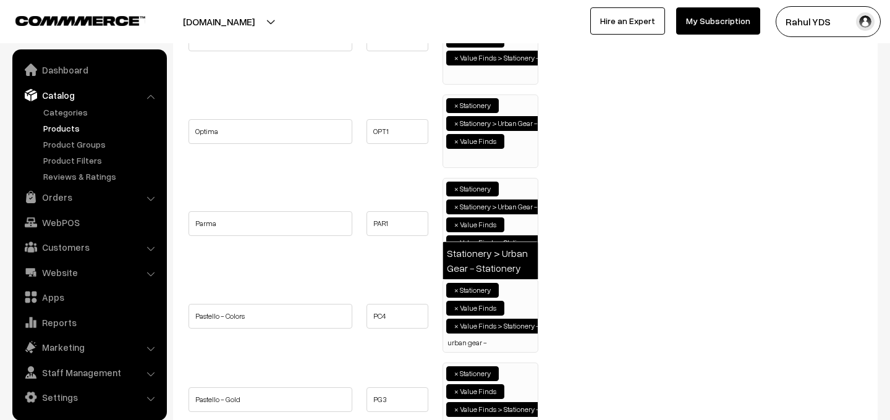
type input "urban gear -"
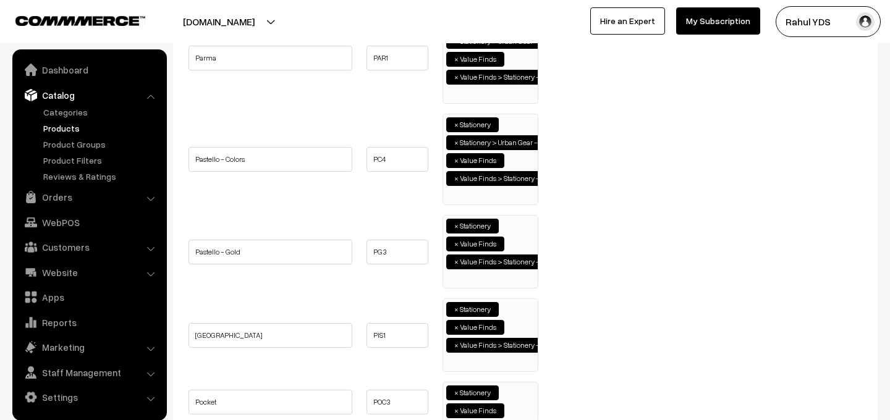
click at [516, 237] on ul "× Stationery × Value Finds × Value Finds > Stationery - Office supplies" at bounding box center [490, 250] width 95 height 69
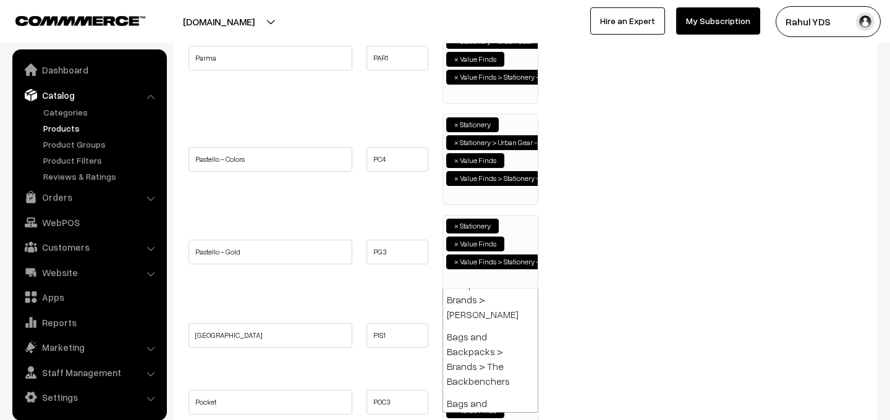
paste input "urban gear -"
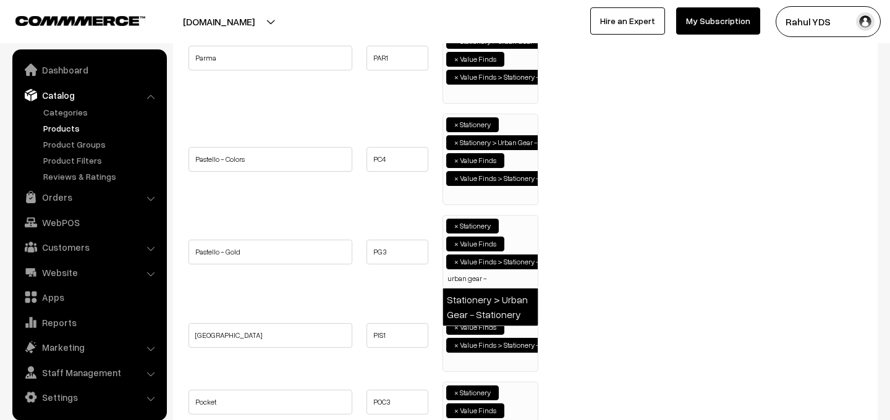
type input "urban gear -"
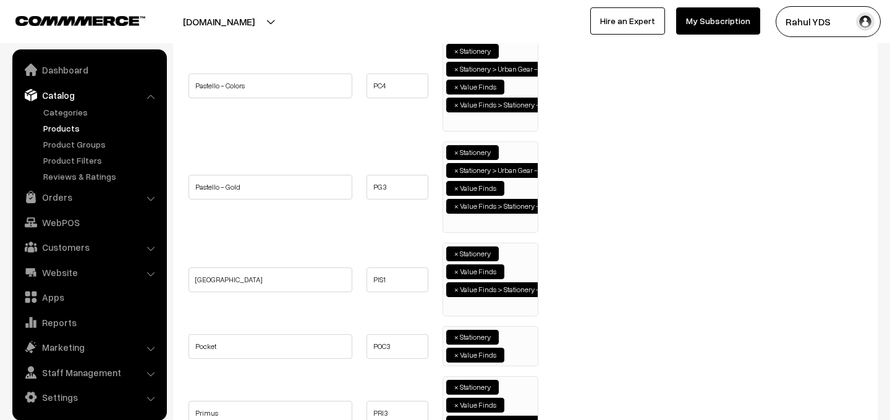
click at [509, 307] on ul "× Stationery × Value Finds × Value Finds > Stationery - Office supplies" at bounding box center [490, 278] width 95 height 69
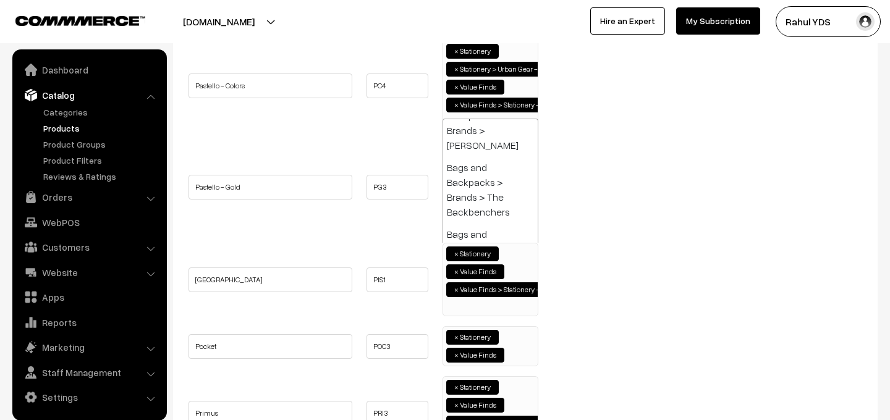
paste input "urban gear -"
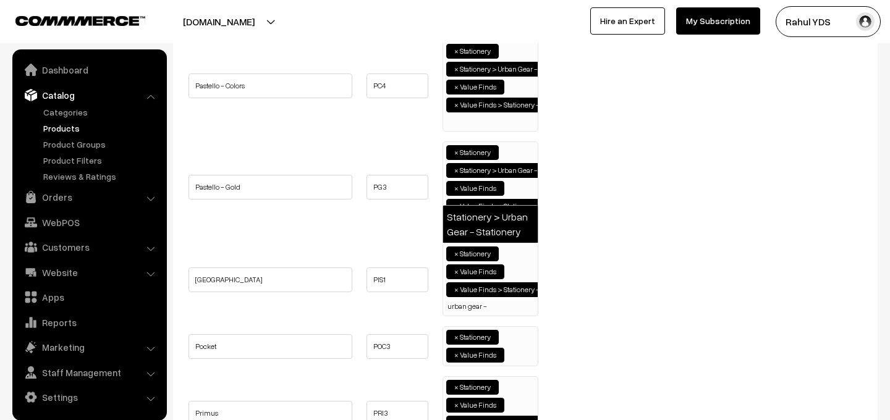
type input "urban gear -"
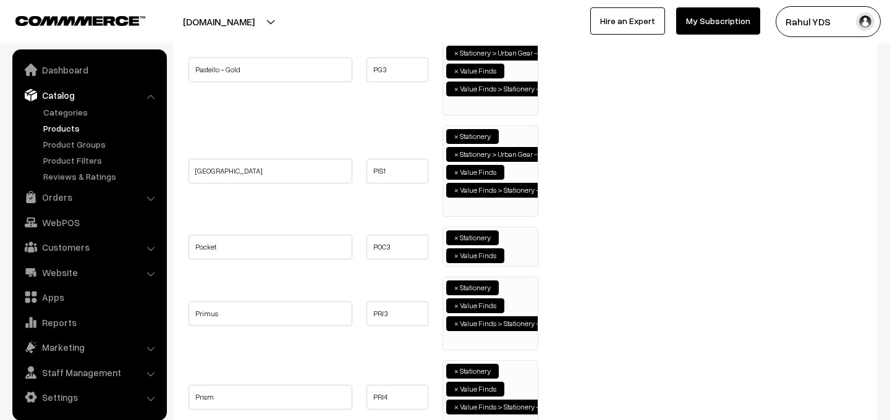
click at [508, 232] on ul "× Stationery × Value Finds" at bounding box center [490, 246] width 95 height 36
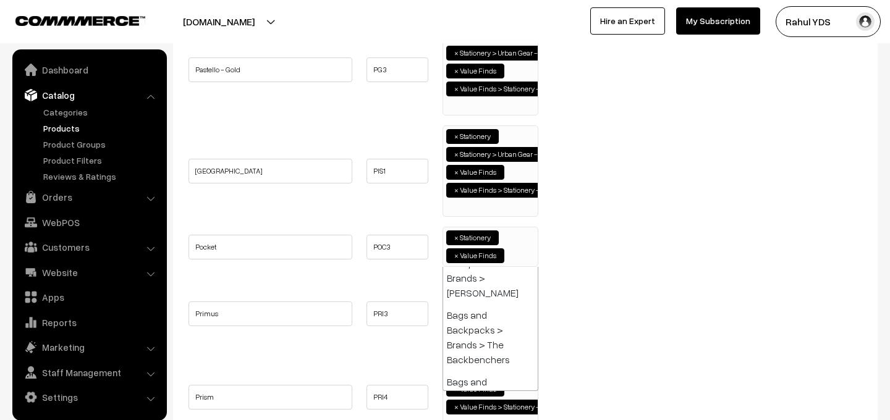
paste input "urban gear -"
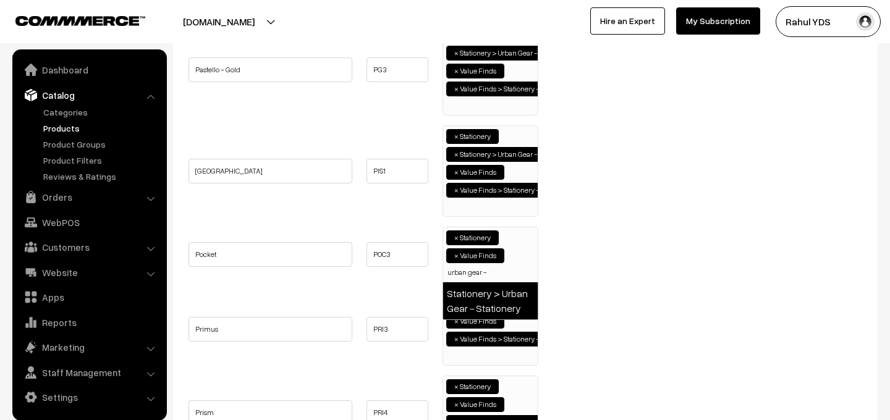
type input "urban gear -"
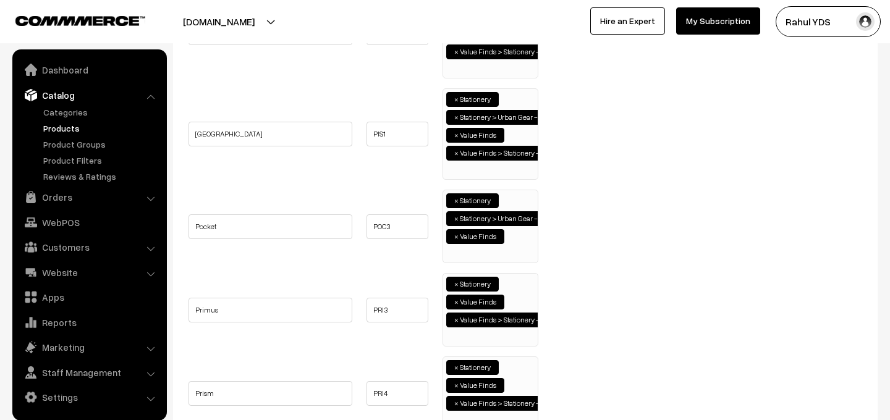
click at [516, 284] on ul "× Stationery × Value Finds × Value Finds > Stationery - Office supplies" at bounding box center [490, 308] width 95 height 69
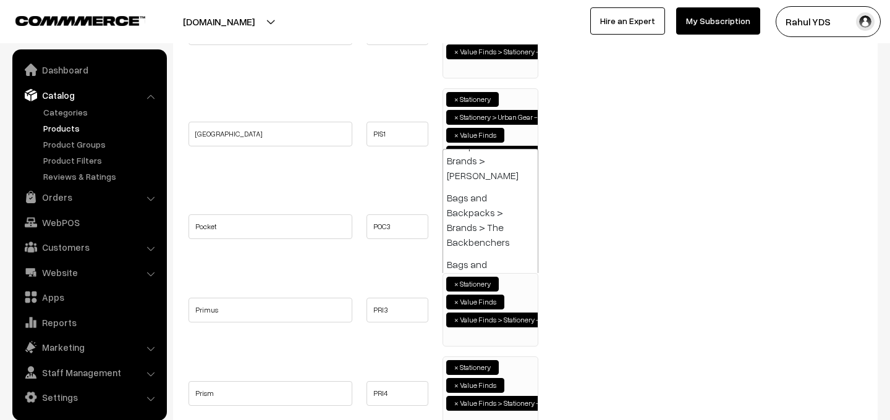
paste input "urban gear -"
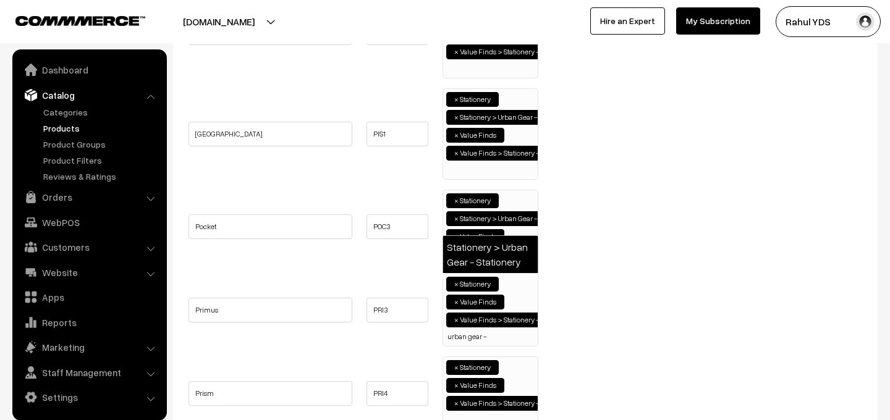
type input "urban gear -"
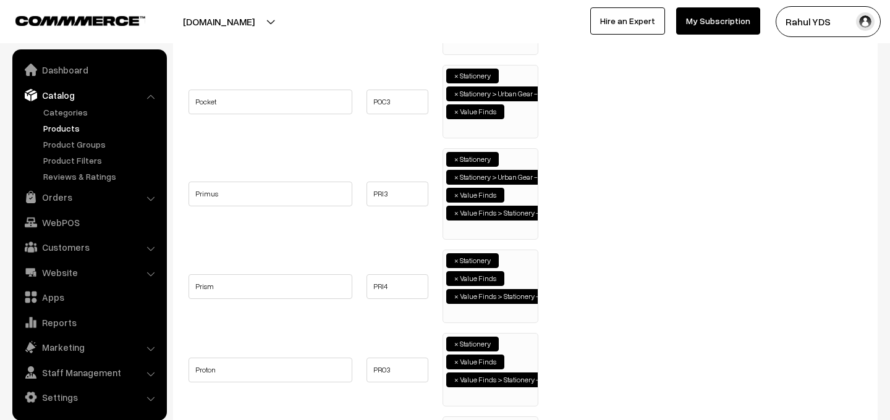
click at [519, 260] on ul "× Stationery × Value Finds × Value Finds > Stationery - Office supplies" at bounding box center [490, 284] width 95 height 69
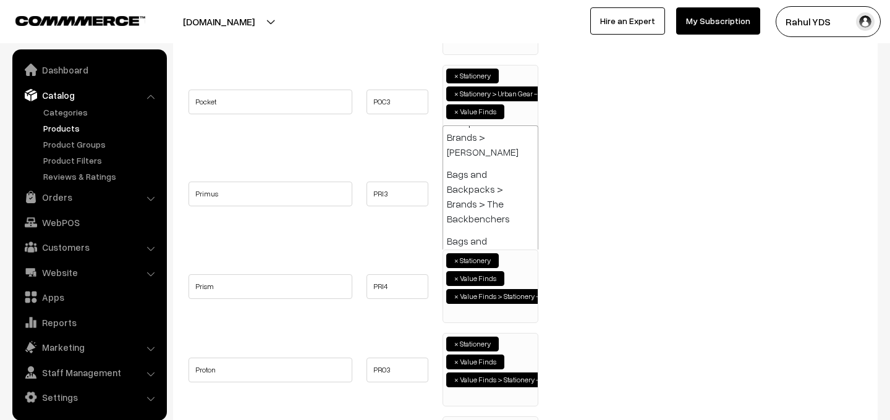
paste input "urban gear -"
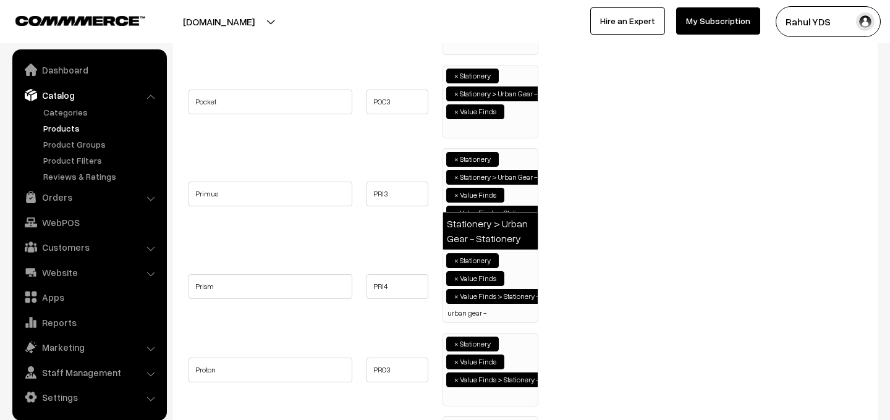
type input "urban gear -"
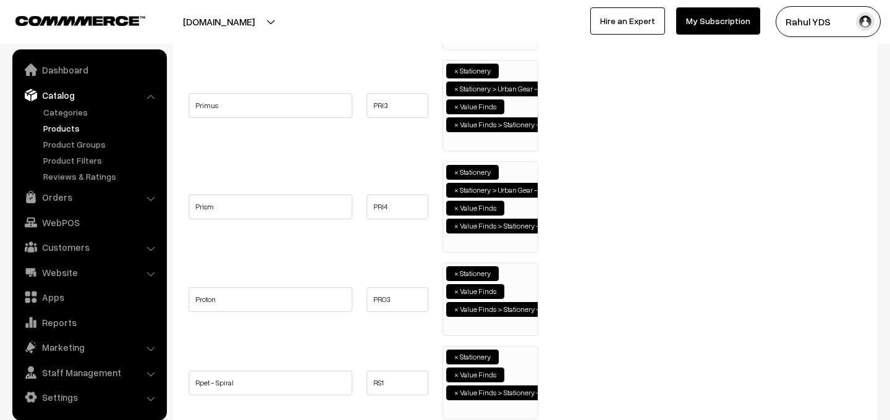
click at [518, 276] on ul "× Stationery × Value Finds × Value Finds > Stationery - Office supplies" at bounding box center [490, 297] width 95 height 69
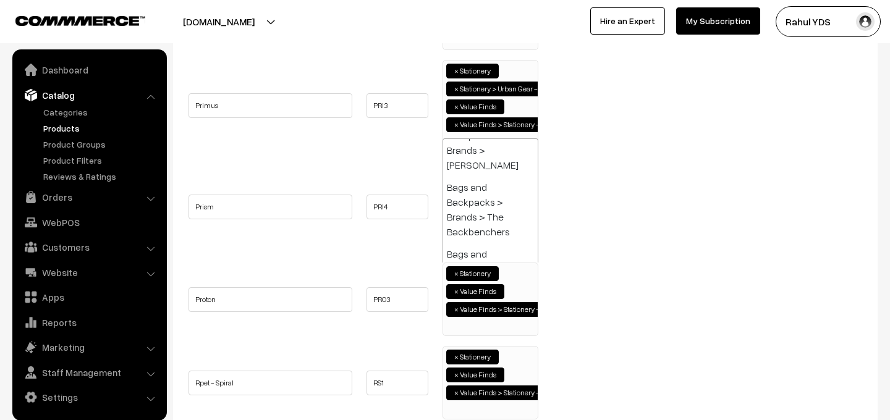
paste input "urban gear -"
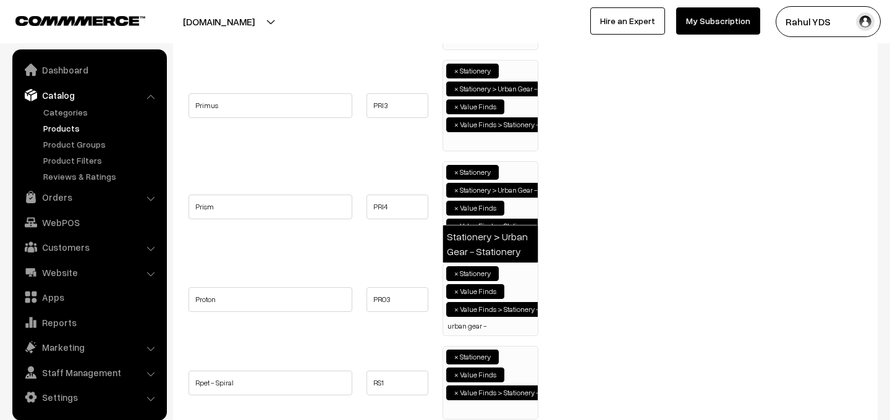
type input "urban gear -"
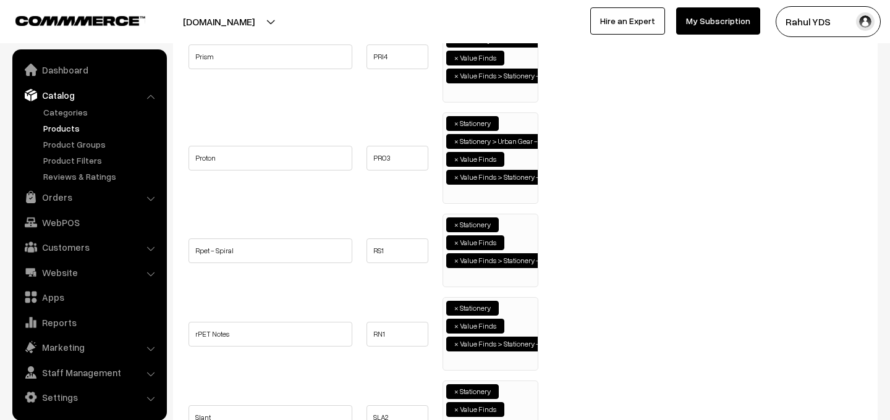
click at [515, 241] on ul "× Stationery × Value Finds × Value Finds > Stationery - Office supplies" at bounding box center [490, 249] width 95 height 69
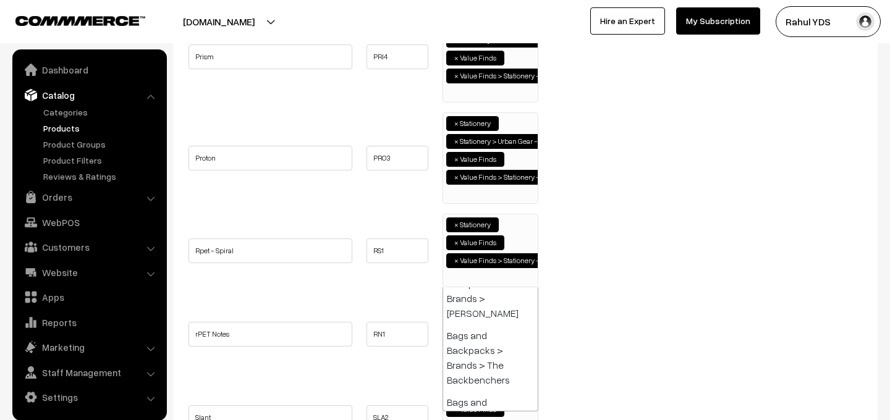
paste input "urban gear -"
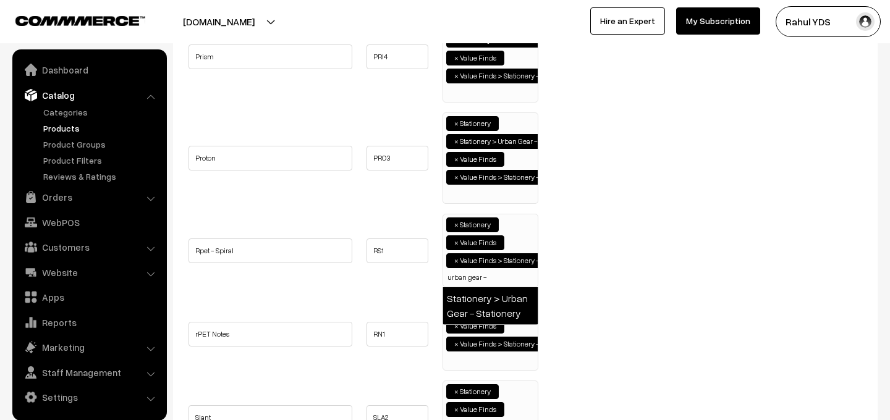
type input "urban gear -"
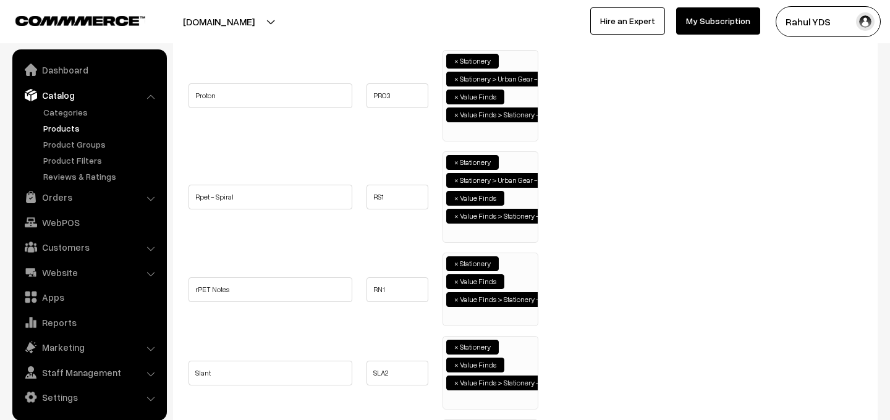
click at [512, 307] on li "× Value Finds > Stationery - Office supplies" at bounding box center [520, 299] width 149 height 15
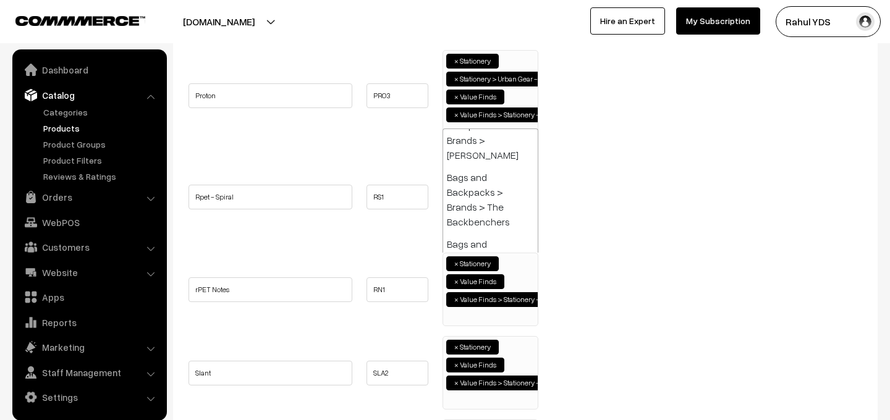
paste input "urban gear -"
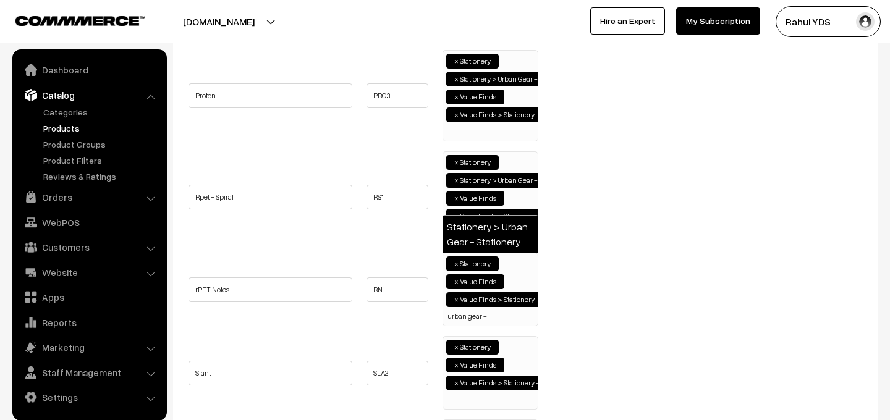
type input "urban gear -"
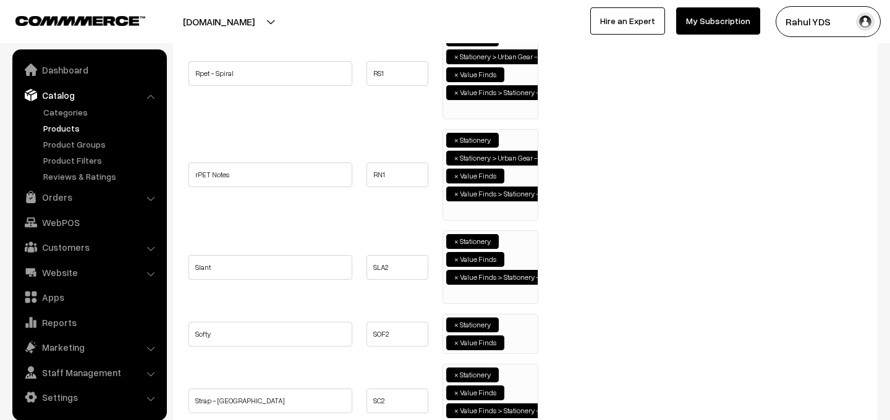
click at [519, 247] on ul "× Stationery × Value Finds × Value Finds > Stationery - Office supplies" at bounding box center [490, 265] width 95 height 69
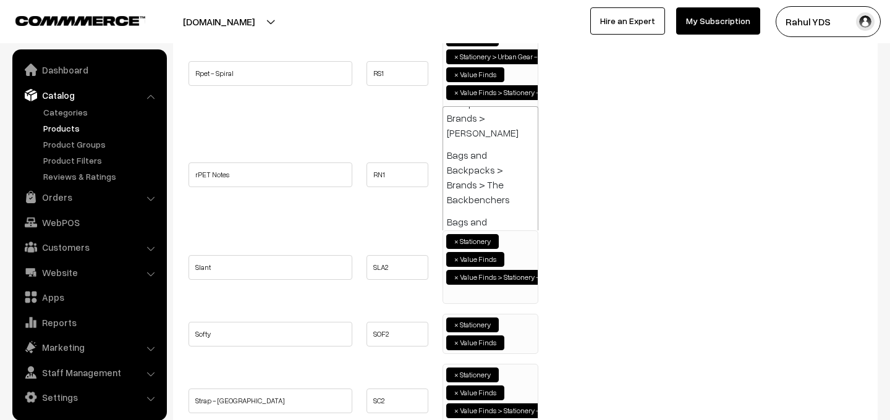
paste input "urban gear -"
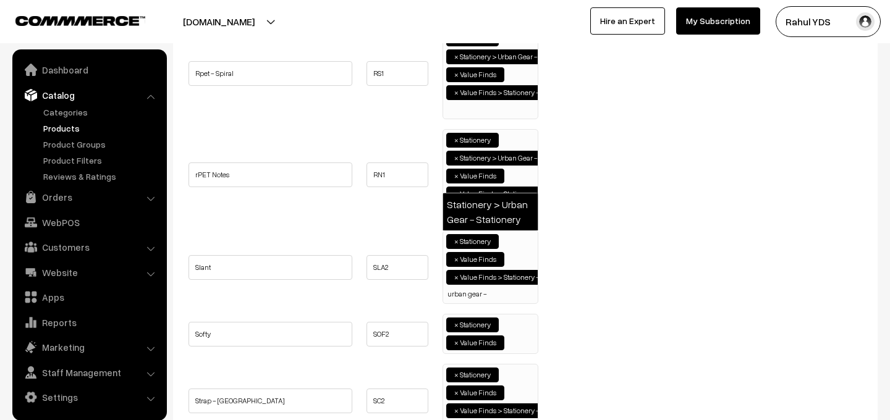
type input "urban gear -"
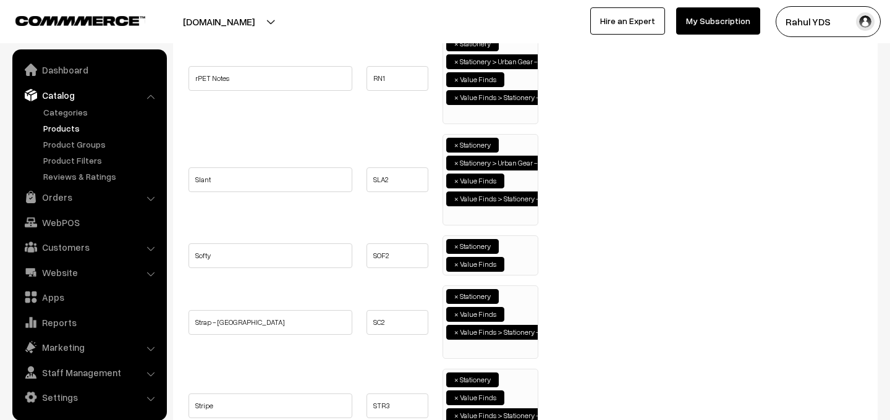
click at [518, 261] on ul "× Stationery × Value Finds" at bounding box center [490, 254] width 95 height 36
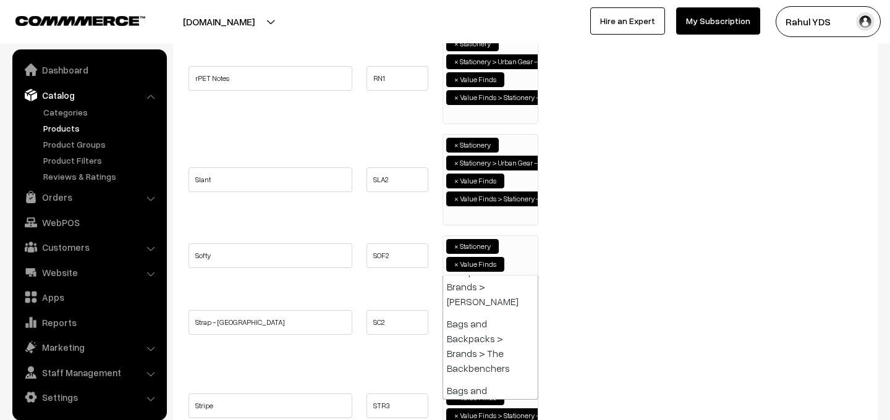
paste input "urban gear -"
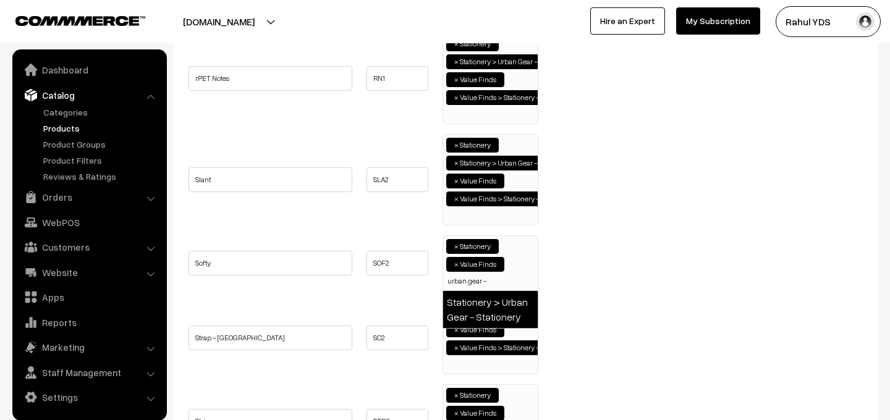
type input "urban gear -"
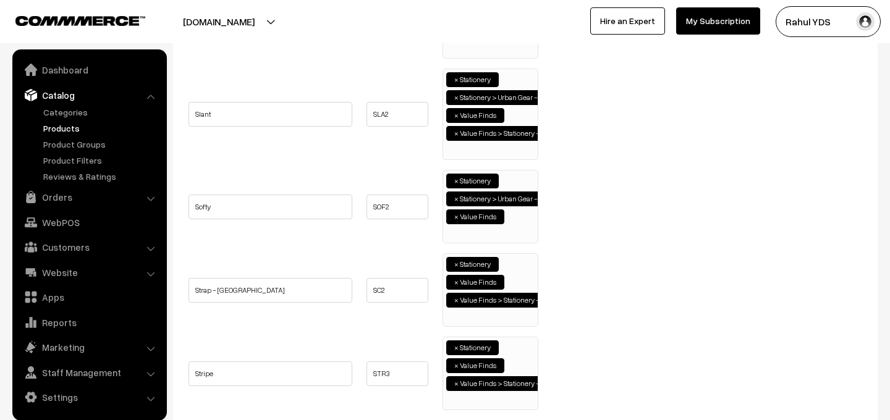
click at [514, 276] on ul "× Stationery × Value Finds × Value Finds > Stationery - Office supplies" at bounding box center [490, 288] width 95 height 69
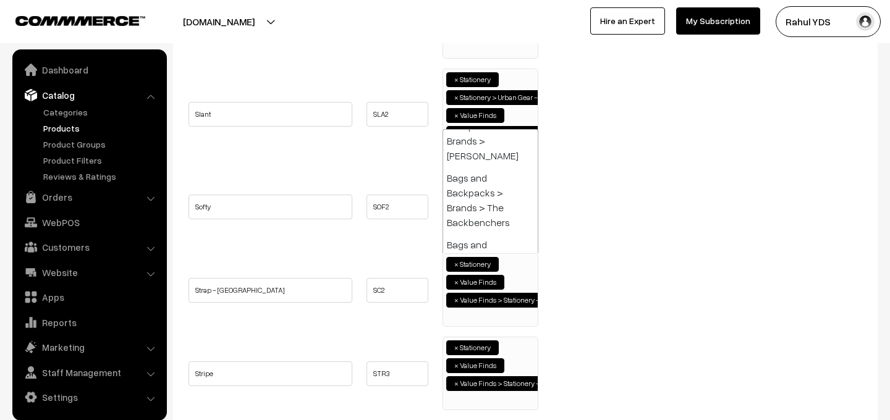
paste input "urban gear -"
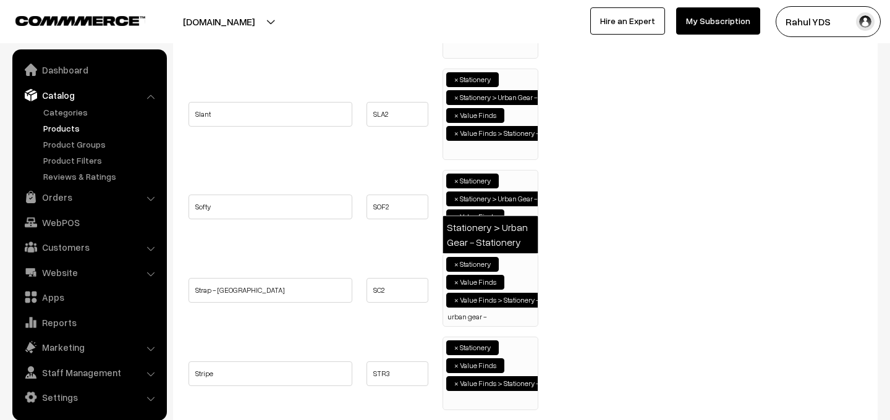
type input "urban gear -"
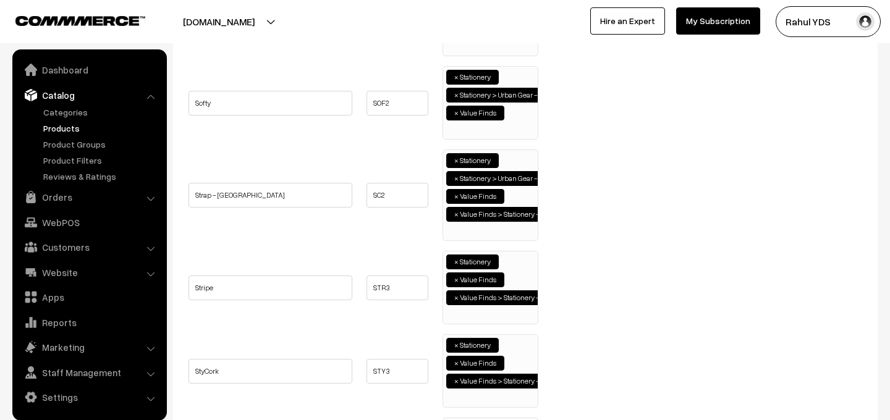
click at [519, 263] on ul "× Stationery × Value Finds × Value Finds > Stationery - Office supplies" at bounding box center [490, 286] width 95 height 69
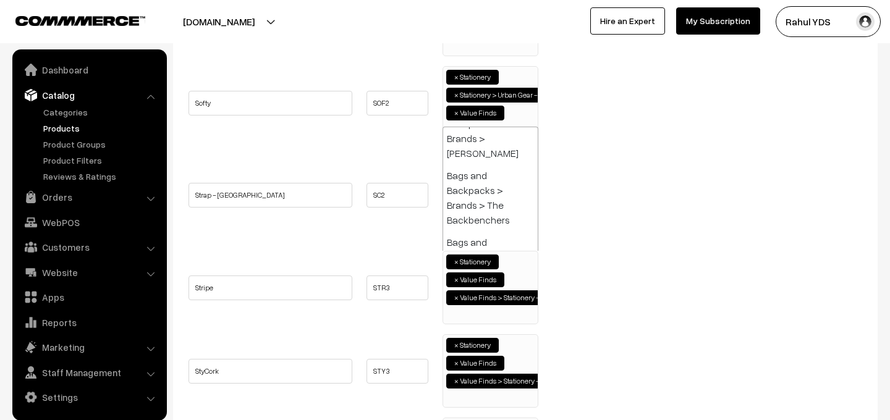
paste input "urban gear -"
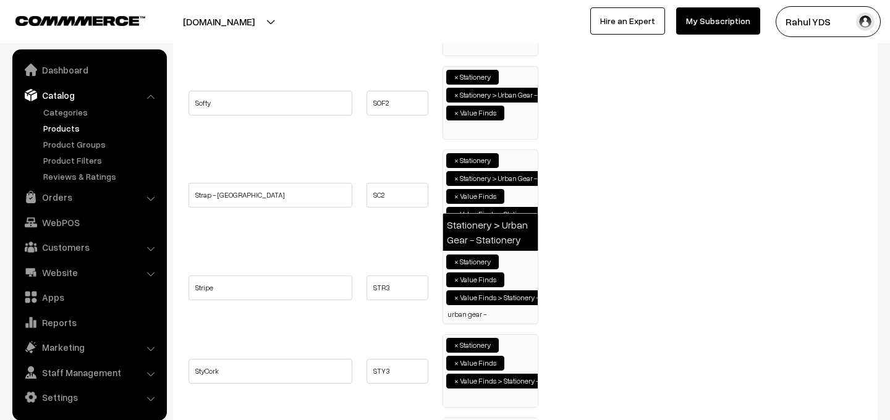
type input "urban gear -"
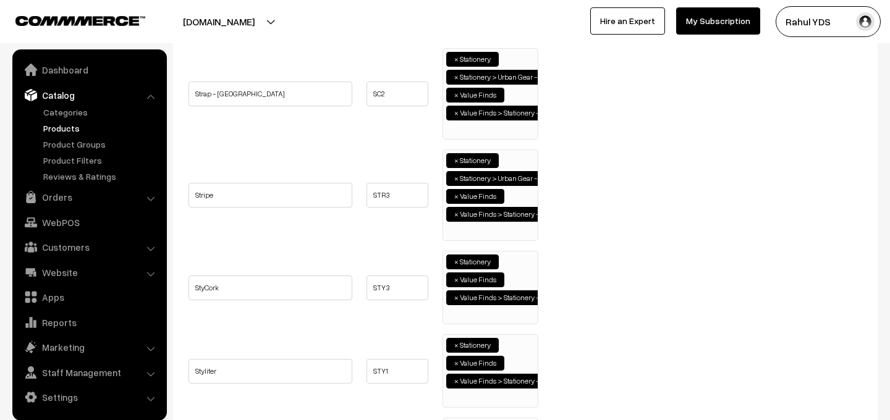
click at [521, 275] on ul "× Stationery × Value Finds × Value Finds > Stationery - Office supplies" at bounding box center [490, 286] width 95 height 69
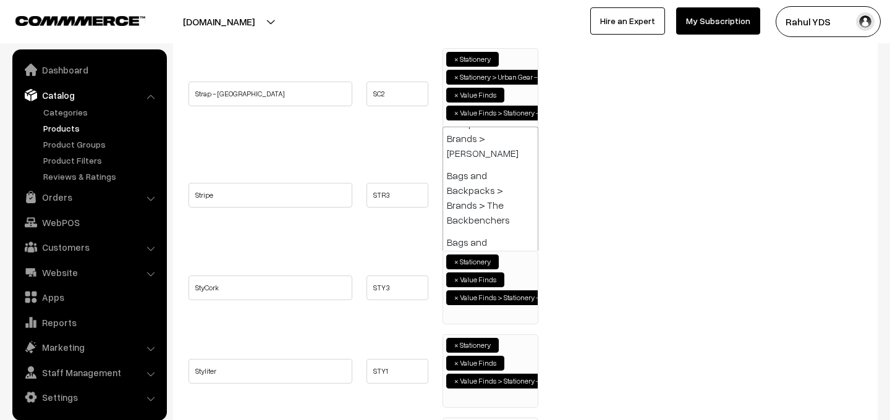
paste input "urban gear -"
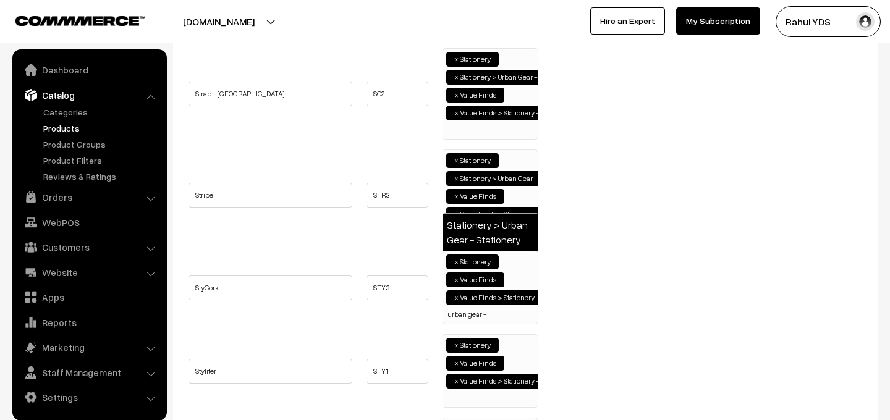
type input "urban gear -"
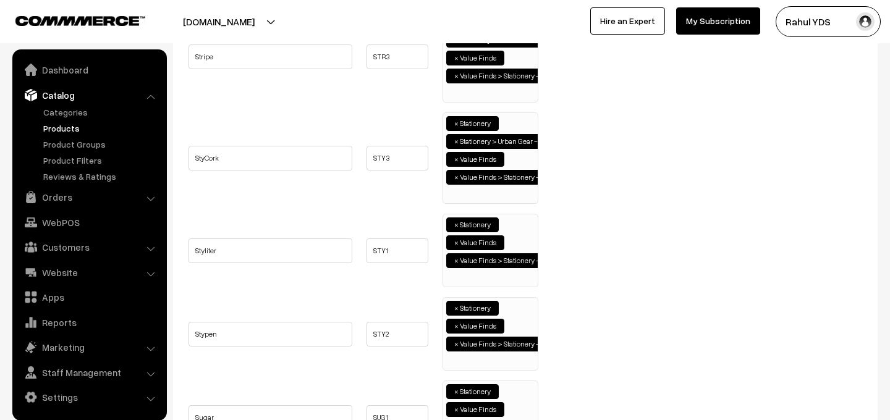
click at [520, 247] on ul "× Stationery × Value Finds × Value Finds > Stationery - Office supplies" at bounding box center [490, 249] width 95 height 69
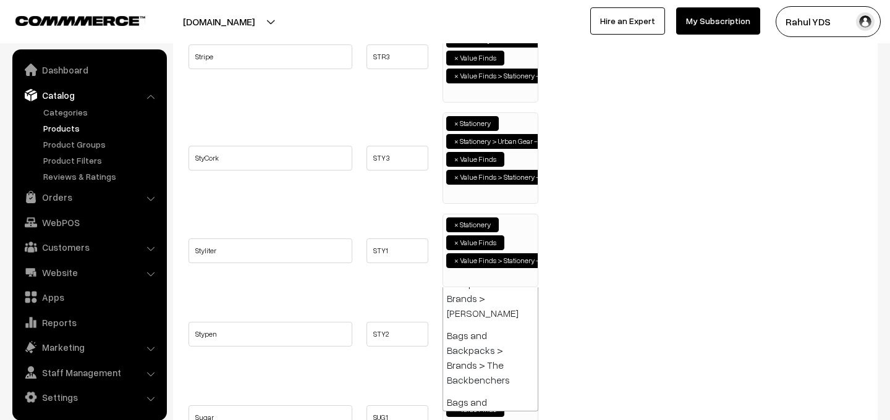
paste input "urban gear -"
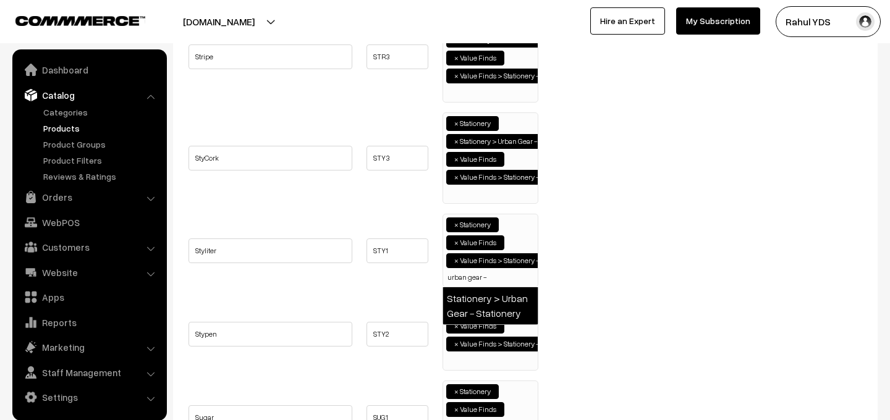
type input "urban gear -"
click at [485, 329] on li "× Value Finds" at bounding box center [475, 326] width 58 height 15
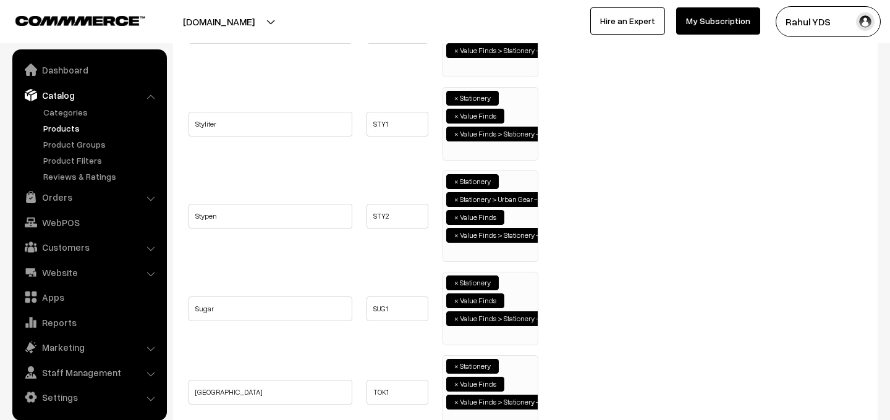
click at [527, 292] on ul "× Stationery × Value Finds × Value Finds > Stationery - Office supplies" at bounding box center [490, 307] width 95 height 69
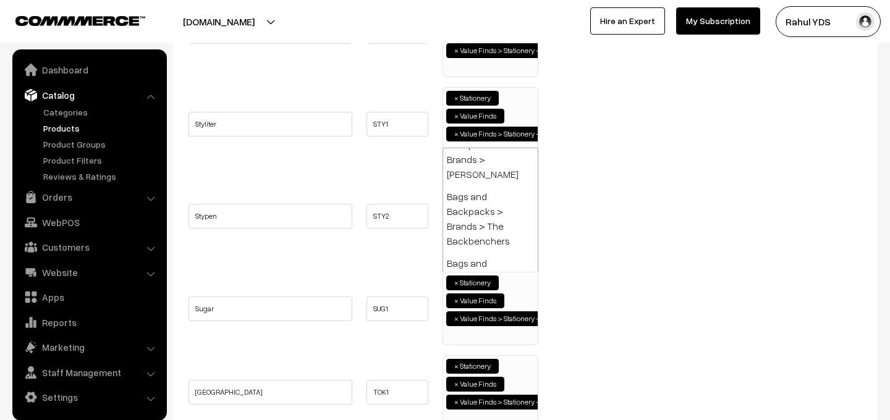
paste input "urban gear -"
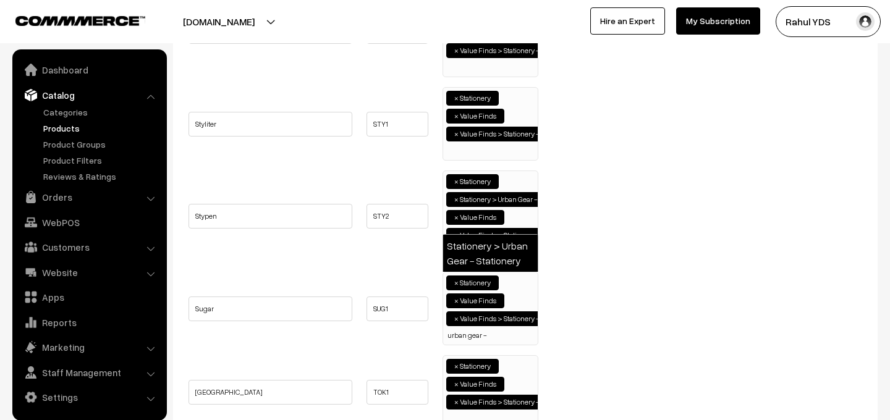
type input "urban gear -"
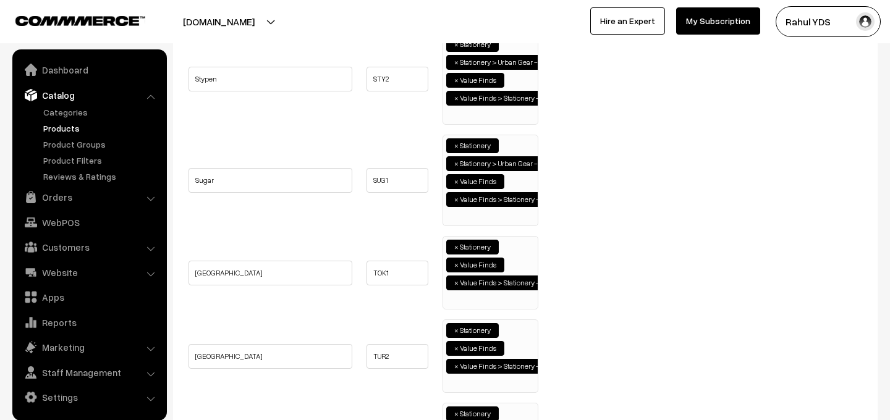
click at [516, 262] on ul "× Stationery × Value Finds × Value Finds > Stationery - Office supplies" at bounding box center [490, 271] width 95 height 69
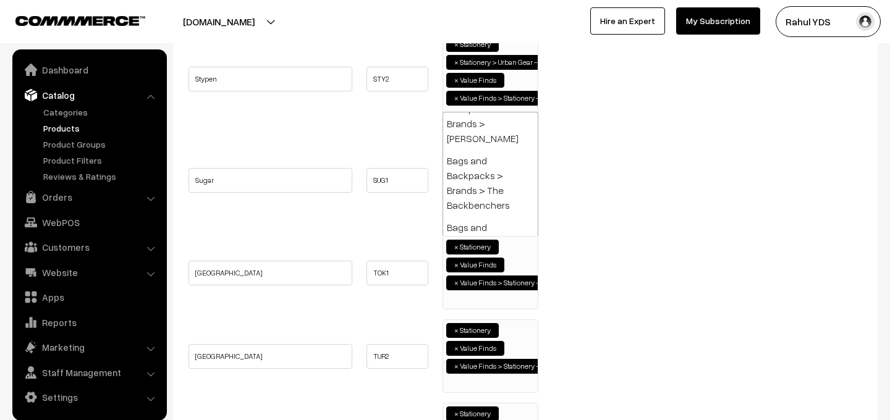
paste input "urban gear -"
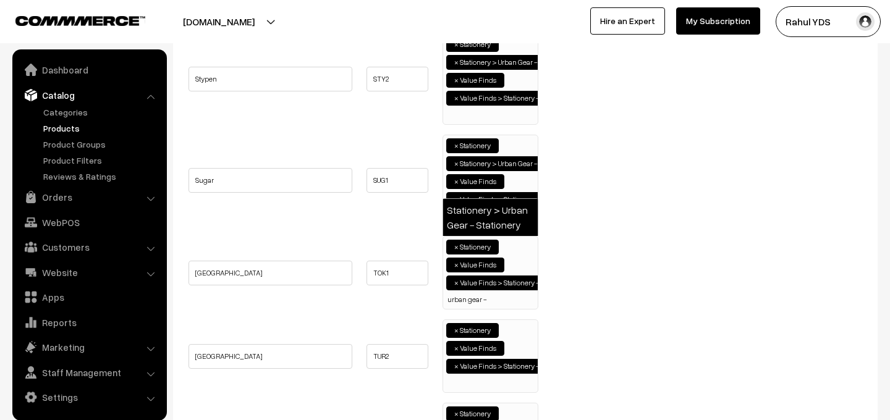
type input "urban gear -"
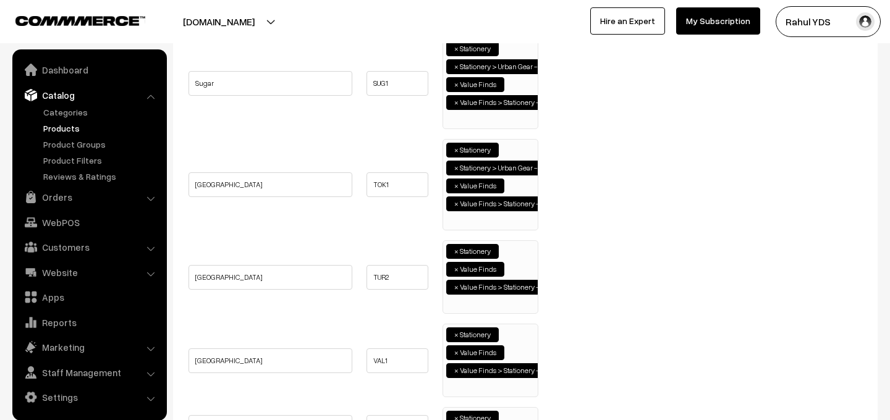
click at [521, 252] on ul "× Stationery × Value Finds × Value Finds > Stationery - Office supplies" at bounding box center [490, 275] width 95 height 69
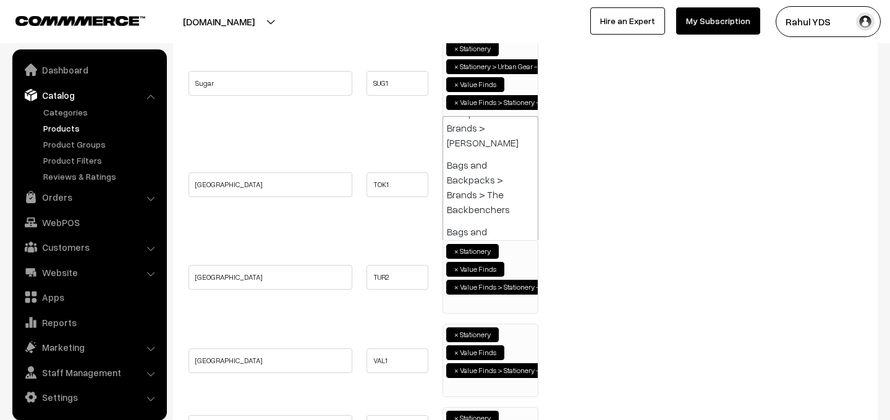
paste input "urban gear -"
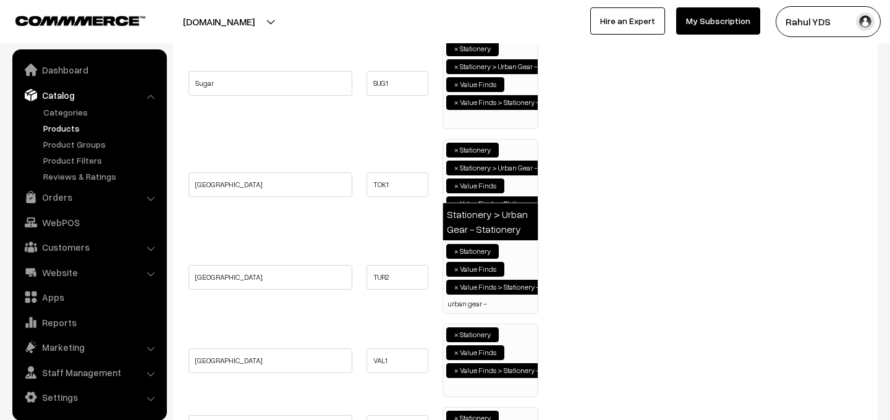
type input "urban gear -"
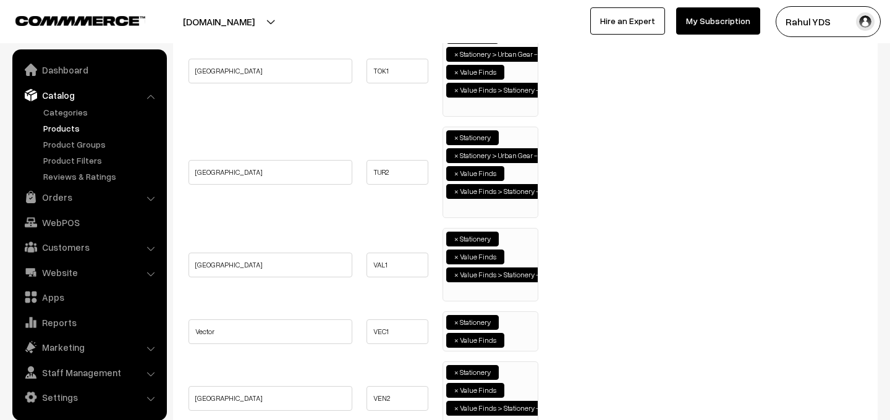
click at [521, 247] on ul "× Stationery × Value Finds × Value Finds > Stationery - Office supplies" at bounding box center [490, 263] width 95 height 69
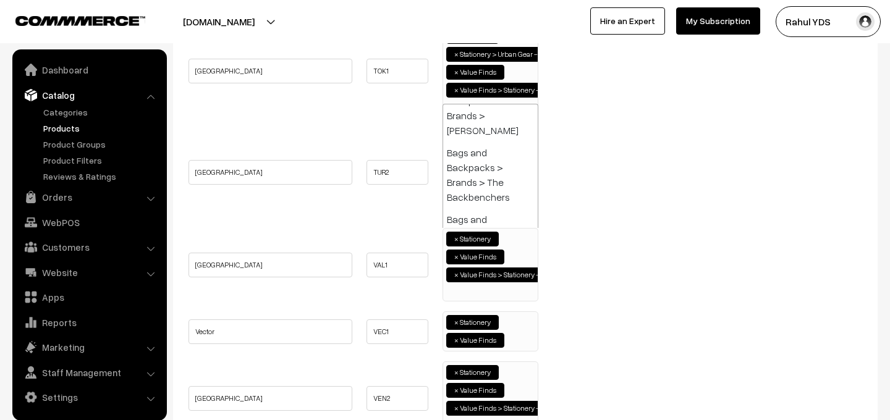
paste input "urban gear -"
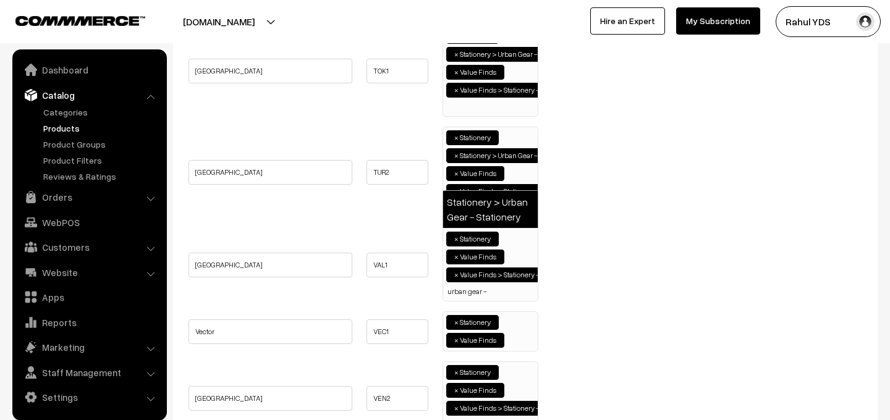
type input "urban gear -"
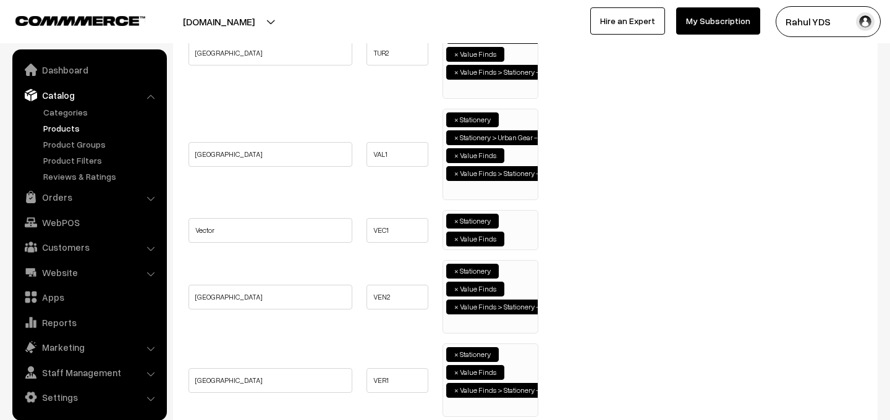
click at [514, 235] on ul "× Stationery × Value Finds" at bounding box center [490, 229] width 95 height 36
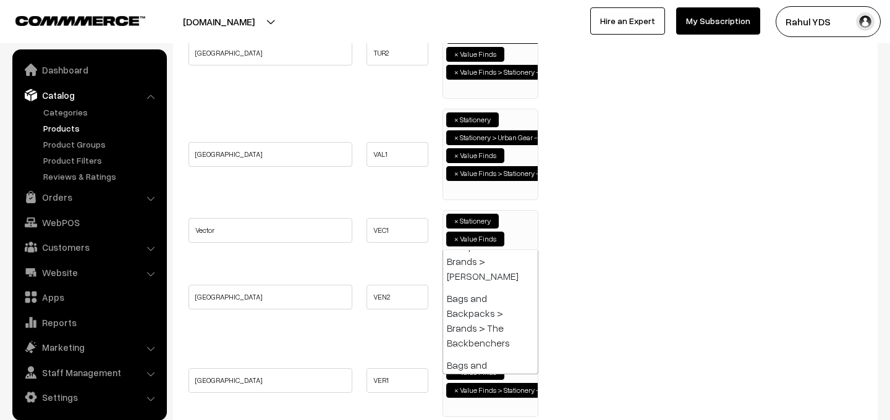
paste input "urban gear -"
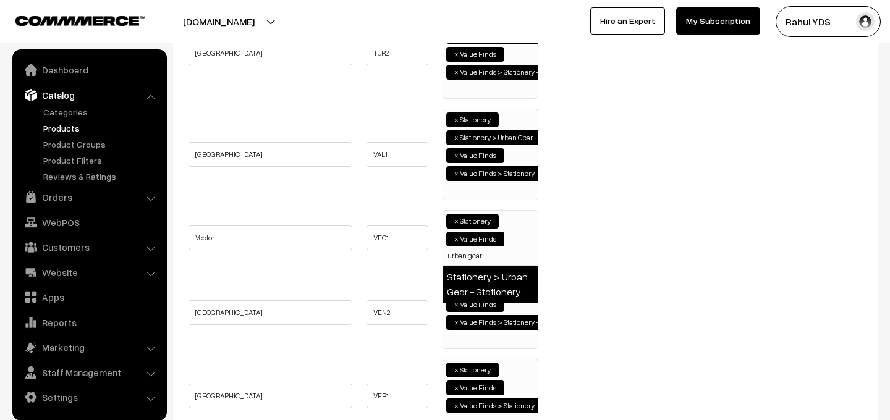
type input "urban gear -"
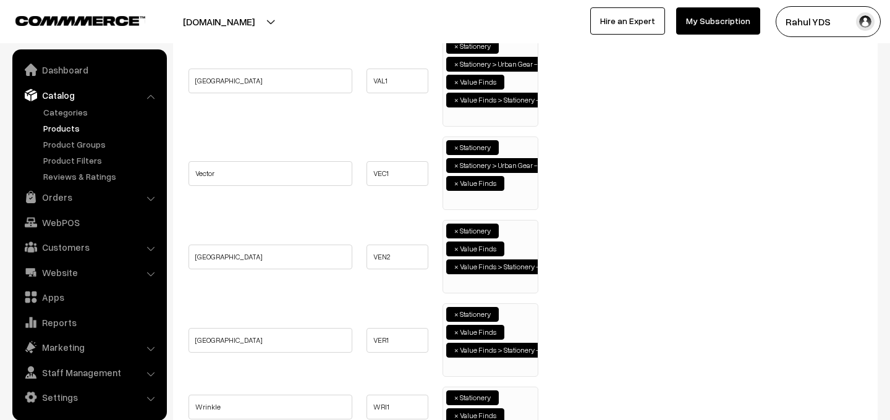
click at [513, 250] on ul "× Stationery × Value Finds × Value Finds > Stationery - Office supplies" at bounding box center [490, 255] width 95 height 69
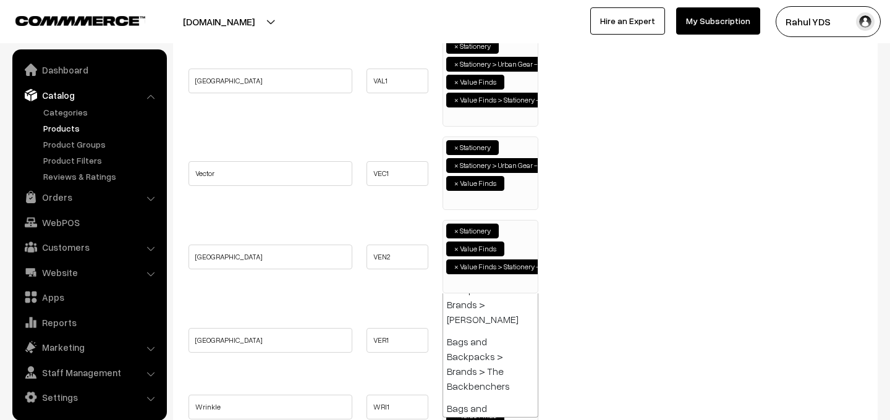
paste input "urban gear -"
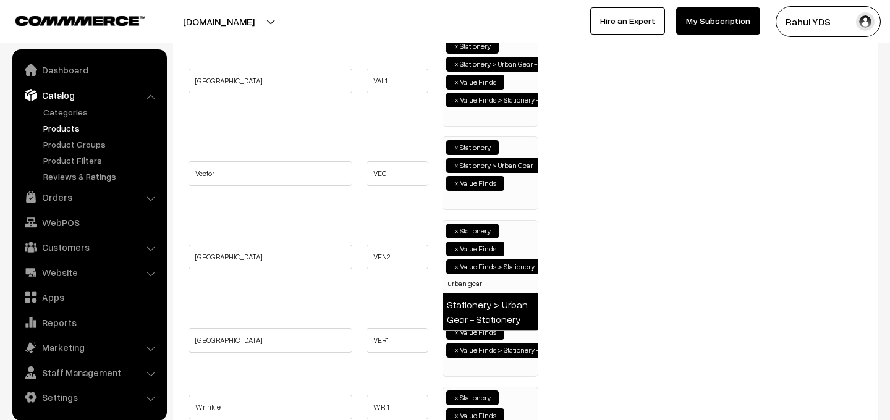
type input "urban gear -"
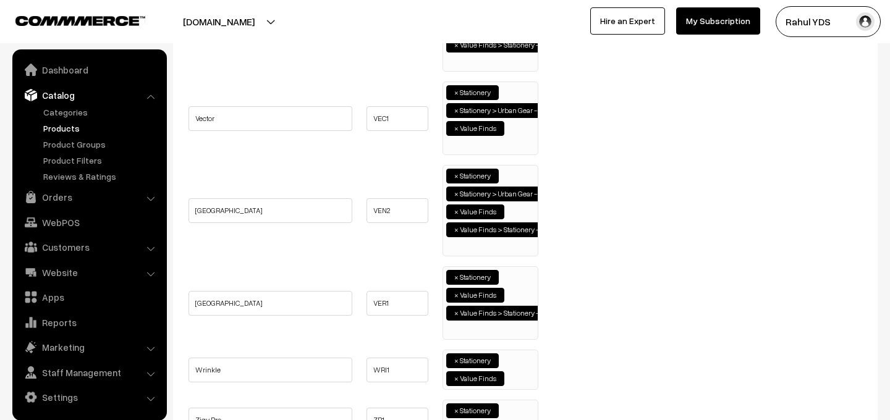
click at [516, 291] on ul "× Stationery × Value Finds × Value Finds > Stationery - Office supplies" at bounding box center [490, 301] width 95 height 69
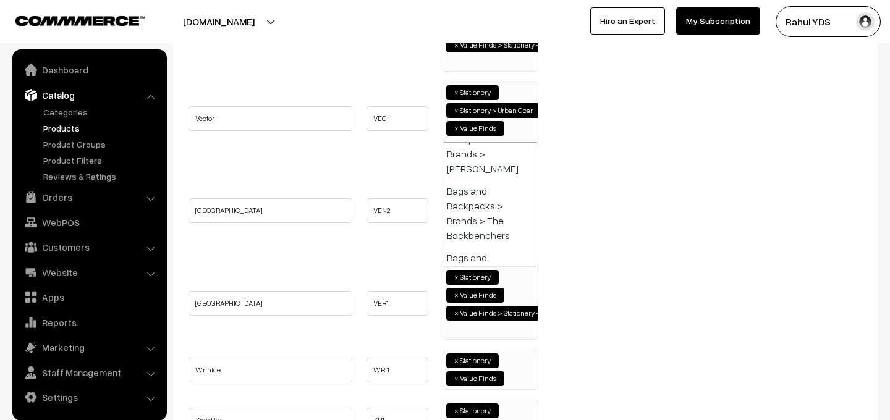
paste input "urban gear -"
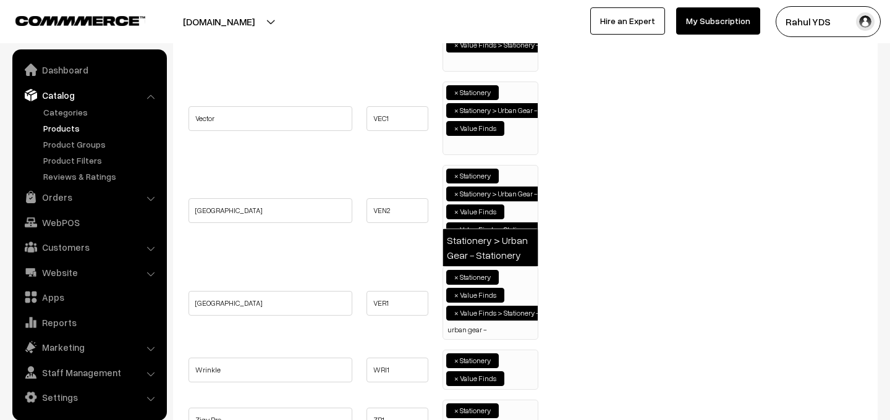
type input "urban gear -"
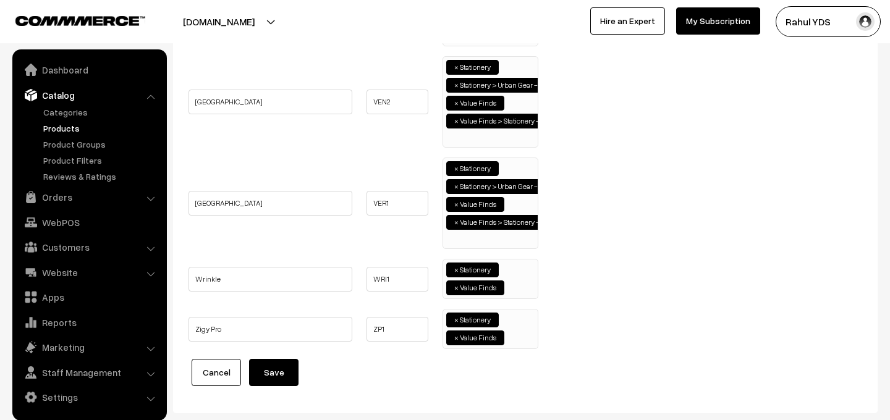
click at [521, 285] on ul "× Stationery × Value Finds" at bounding box center [490, 278] width 95 height 36
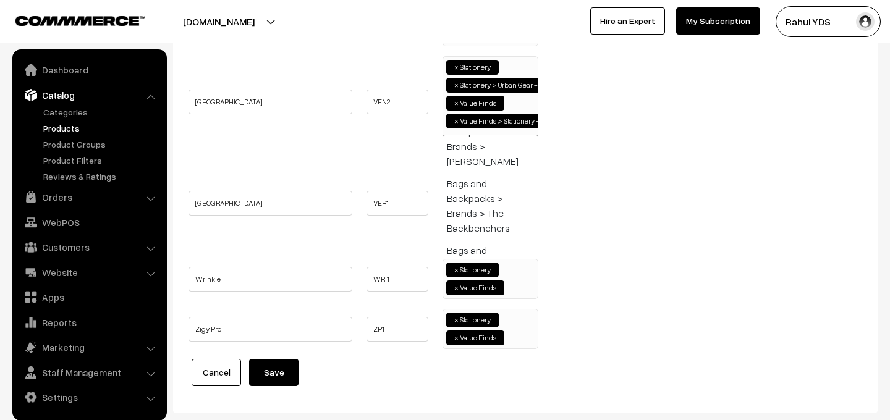
paste input "urban gear -"
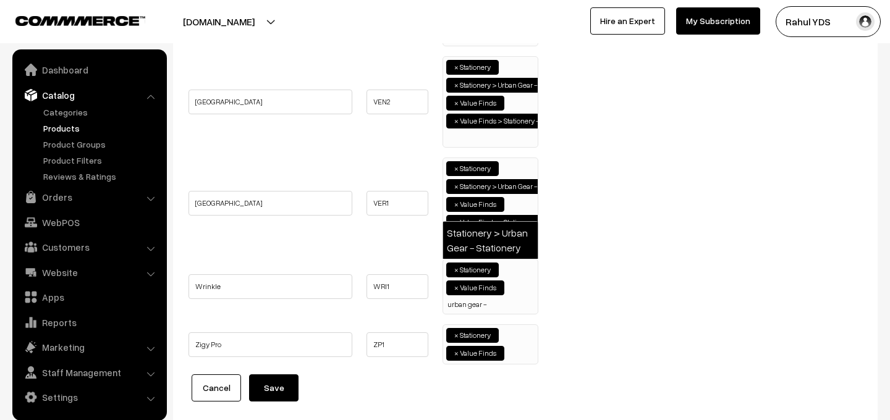
type input "urban gear -"
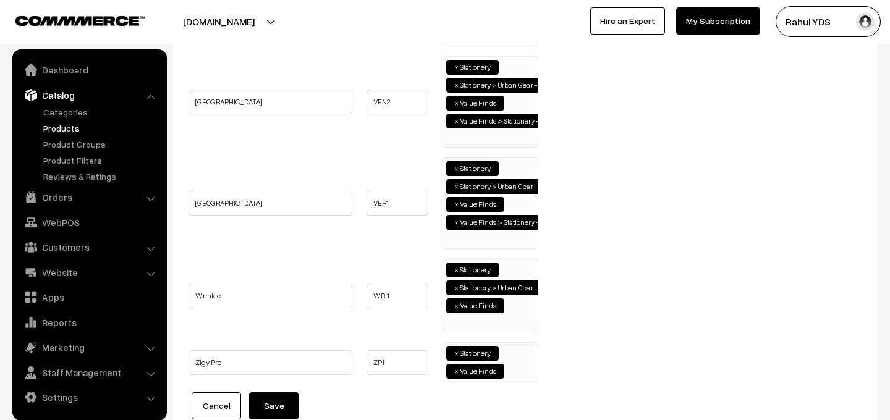
click at [520, 361] on ul "× Stationery × Value Finds" at bounding box center [490, 361] width 95 height 36
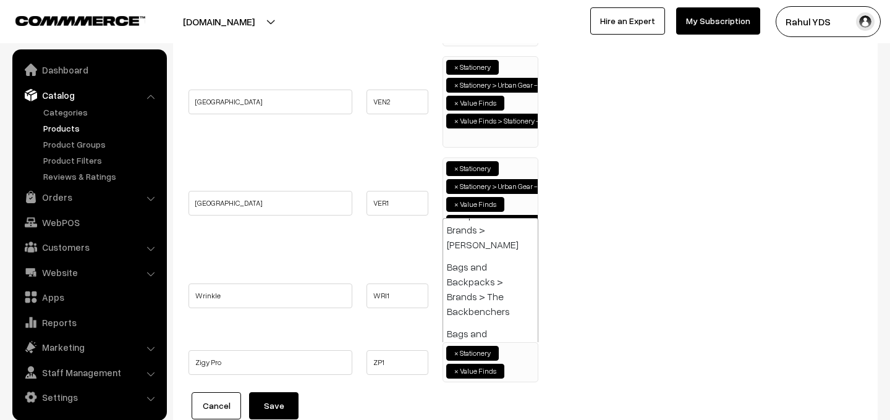
paste input "urban gear -"
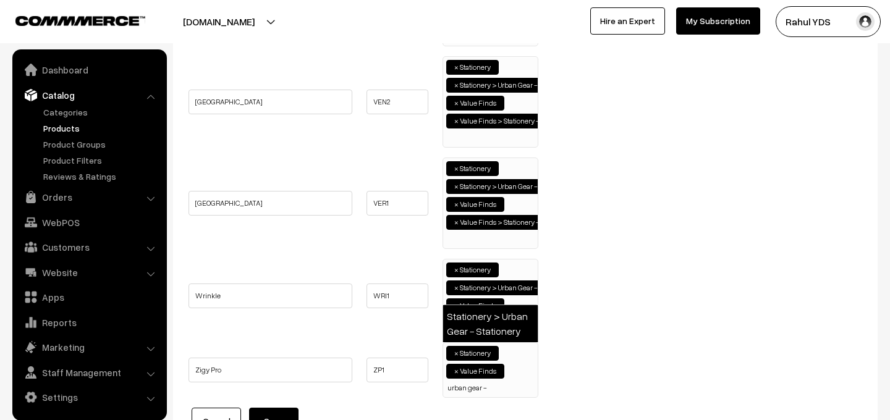
type input "urban gear -"
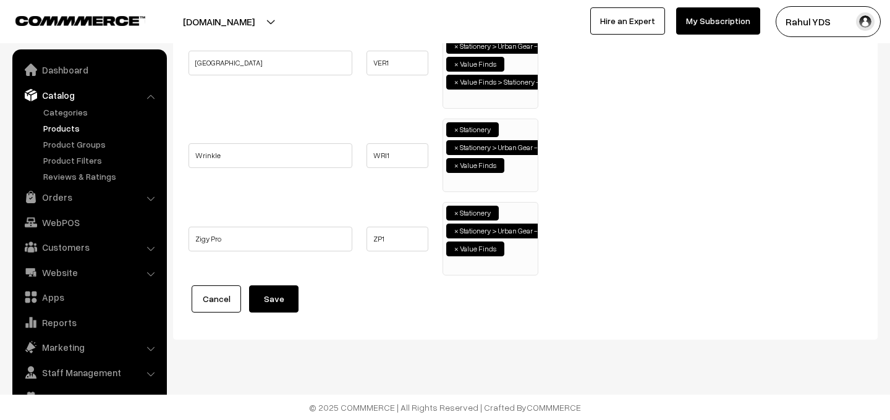
click at [270, 305] on button "Save" at bounding box center [273, 299] width 49 height 27
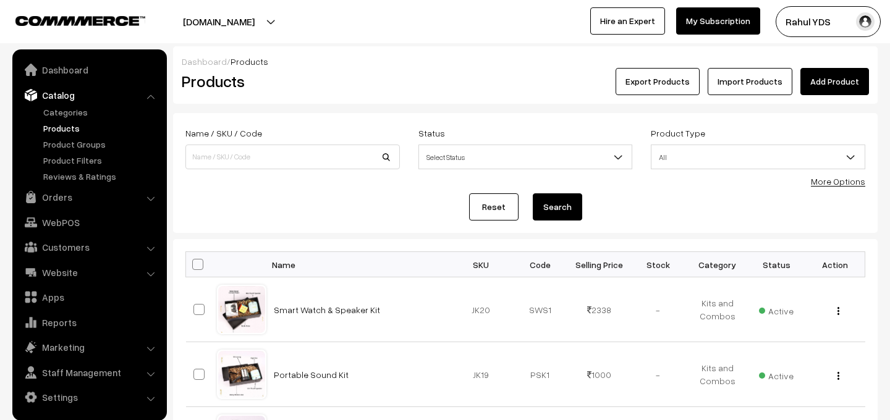
click at [833, 181] on link "More Options" at bounding box center [838, 181] width 54 height 11
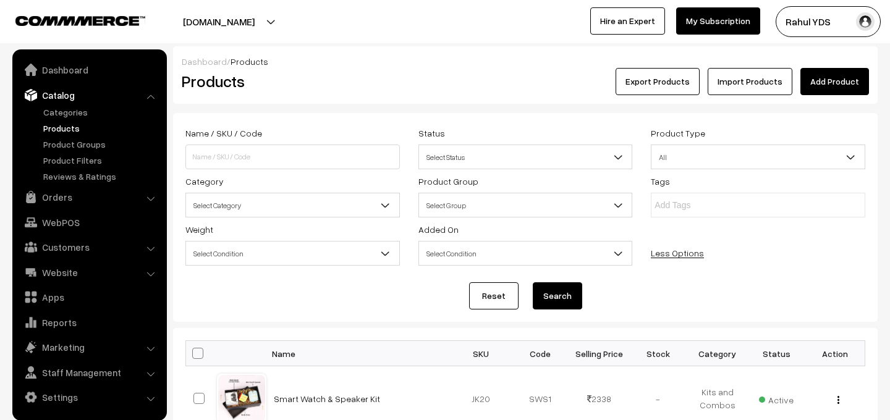
click at [345, 209] on span "Select Category" at bounding box center [292, 206] width 213 height 22
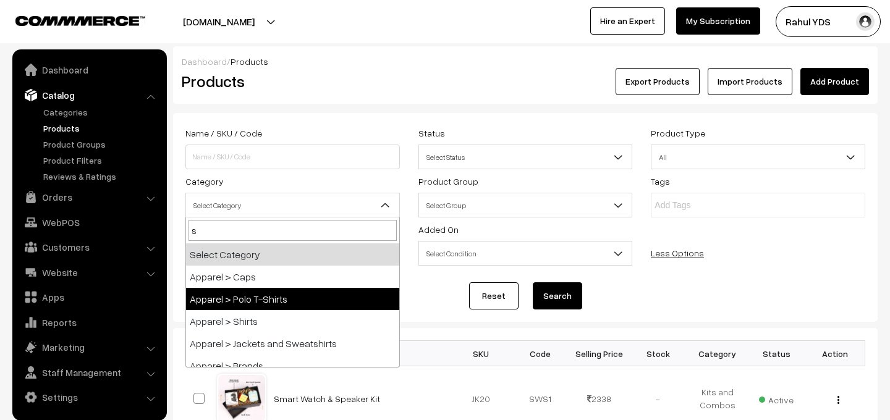
type input "st"
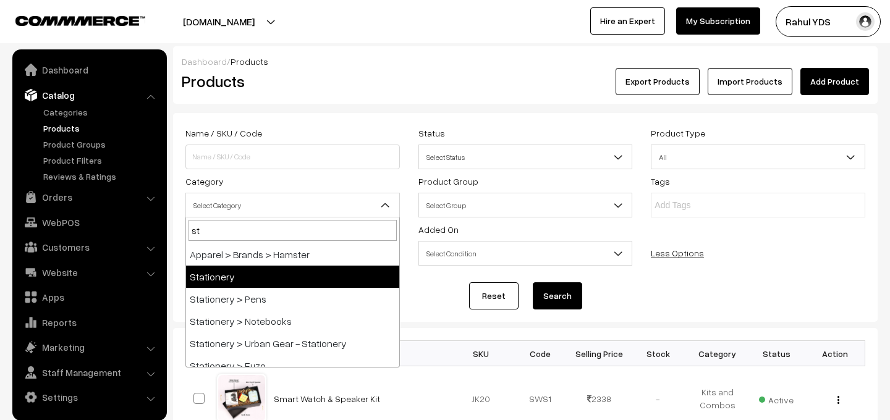
select select "4"
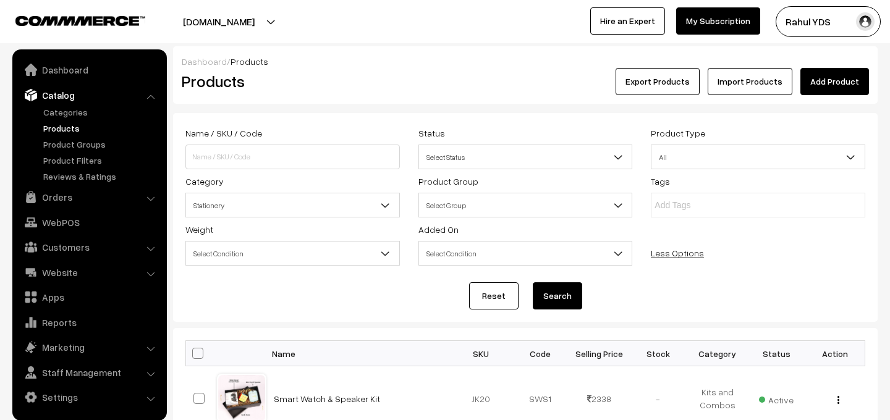
click at [546, 302] on button "Search" at bounding box center [557, 296] width 49 height 27
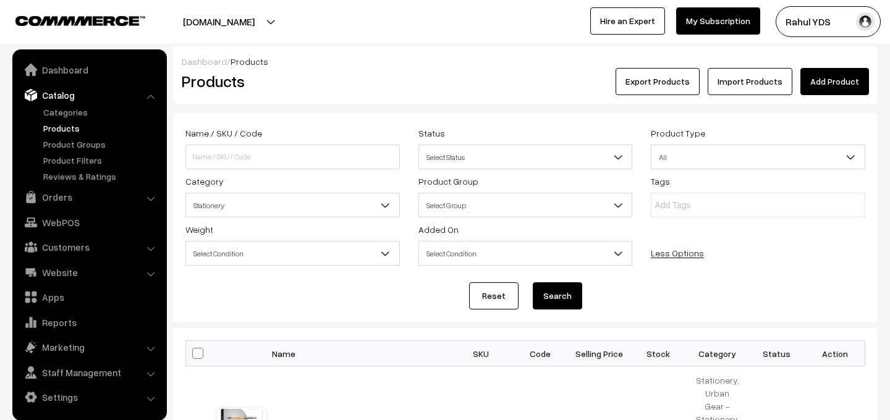
scroll to position [1165, 0]
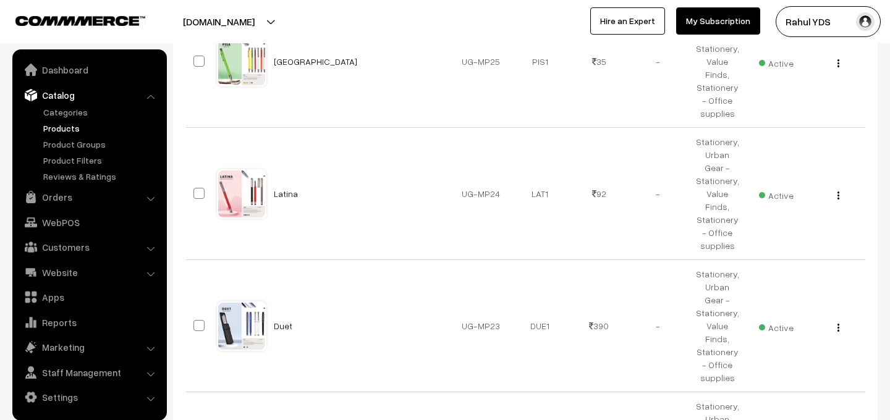
select select "100"
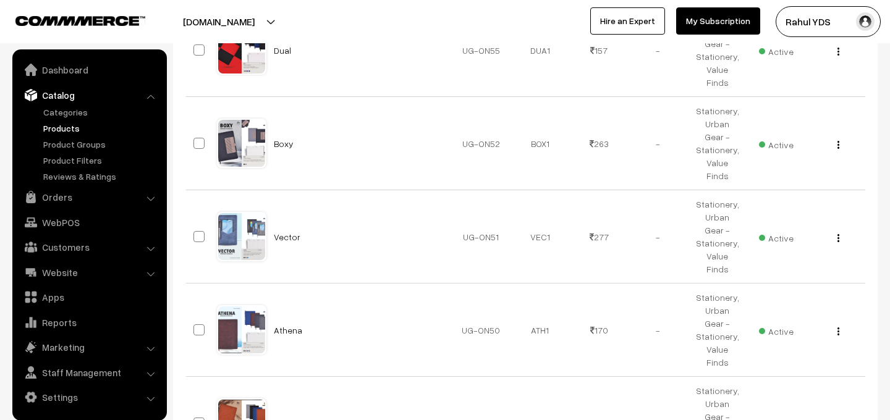
scroll to position [5771, 0]
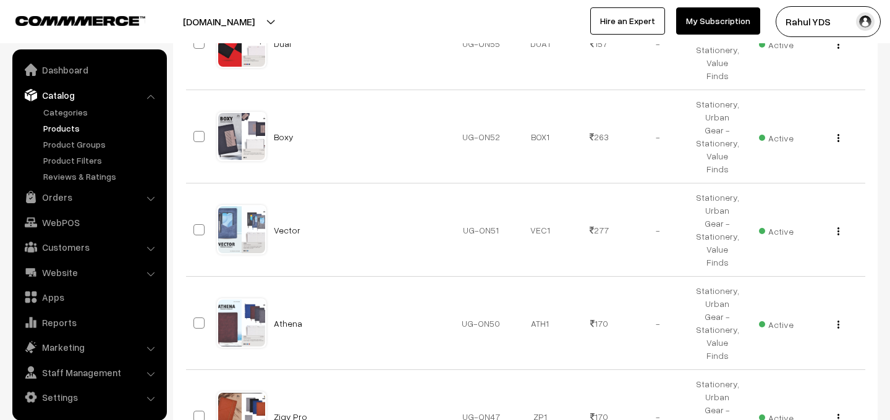
checkbox input "true"
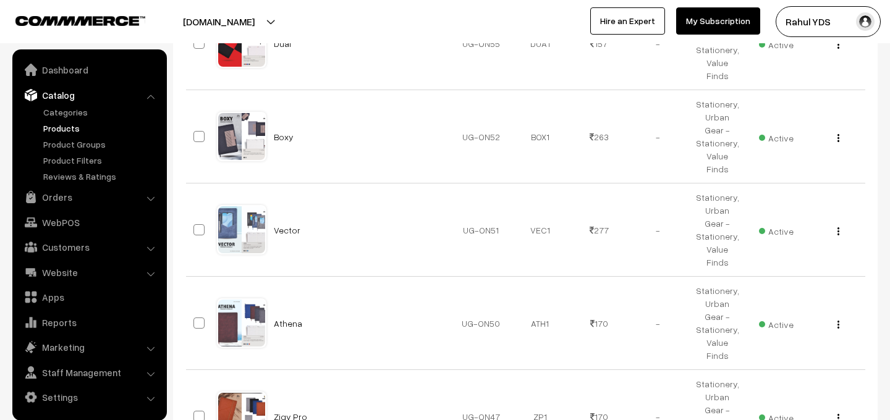
checkbox input "true"
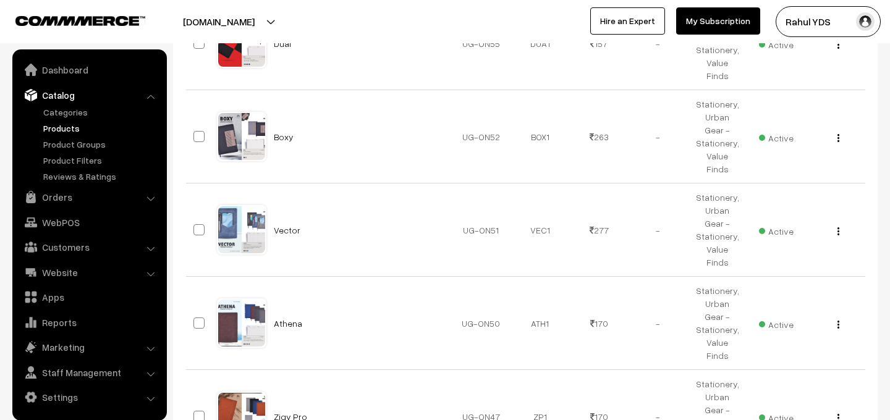
checkbox input "true"
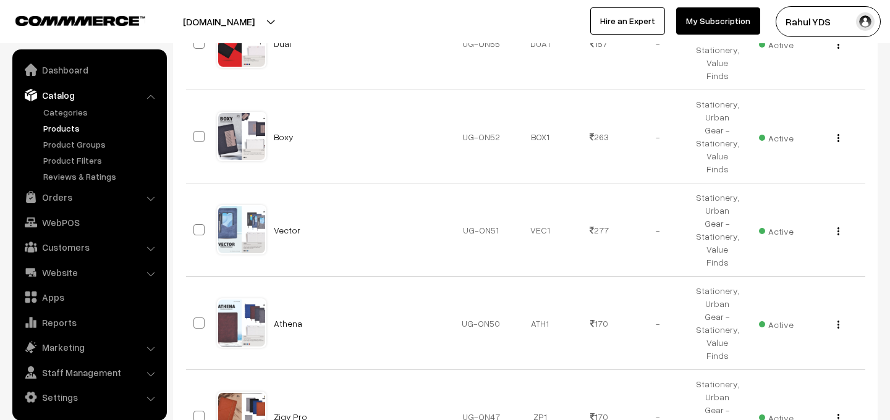
checkbox input "true"
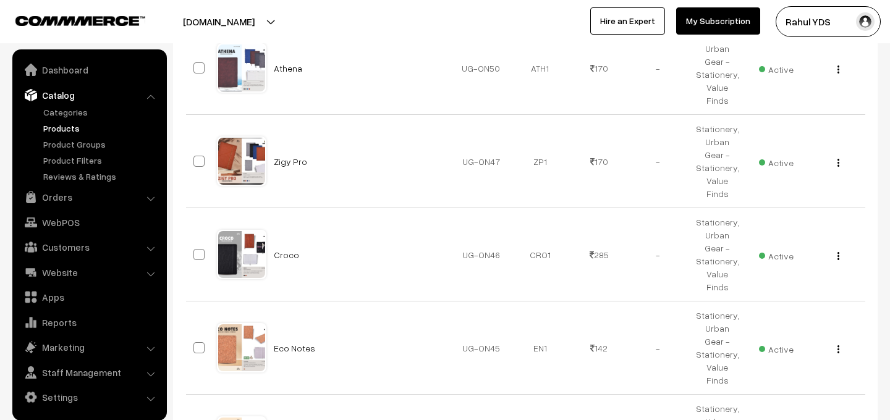
scroll to position [6069, 0]
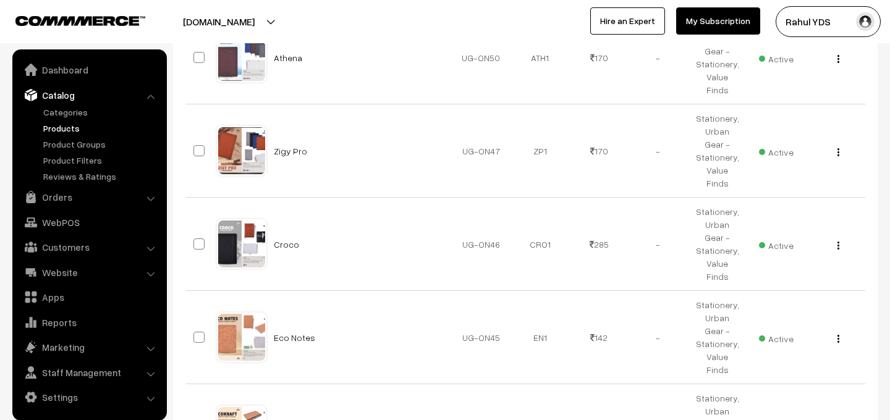
checkbox input "true"
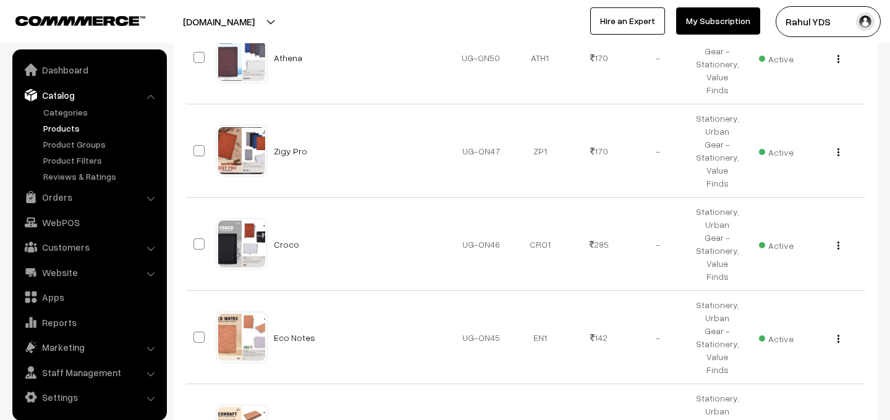
checkbox input "true"
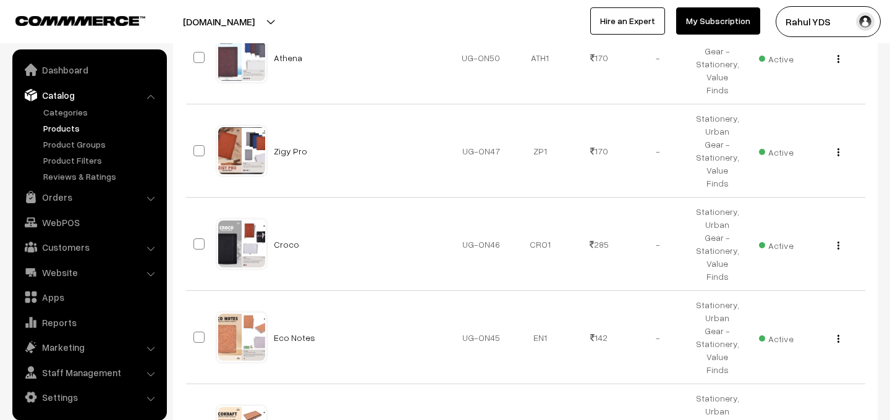
checkbox input "true"
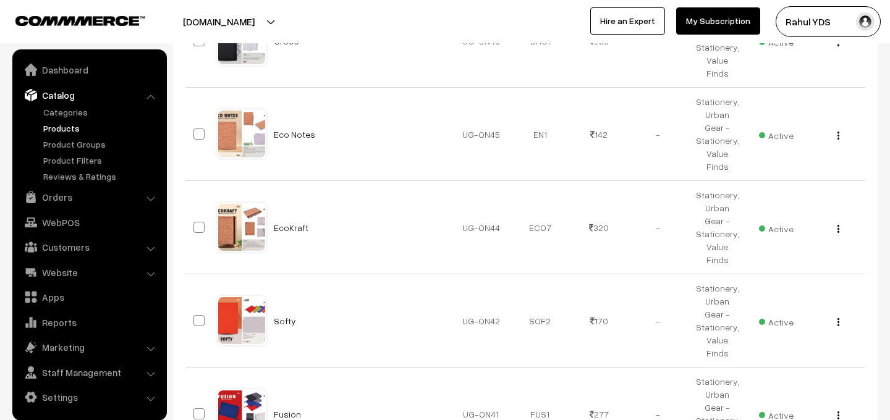
scroll to position [6281, 0]
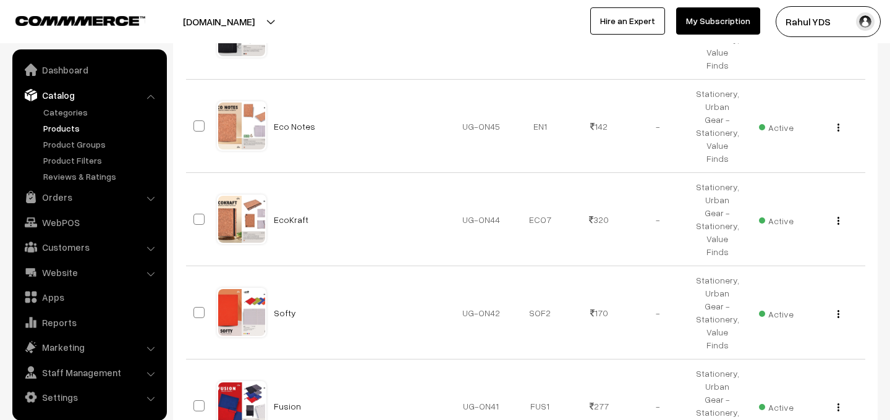
checkbox input "true"
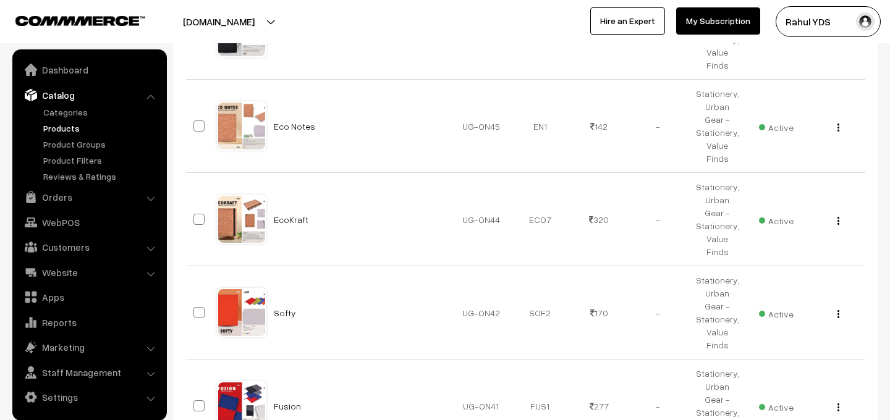
checkbox input "true"
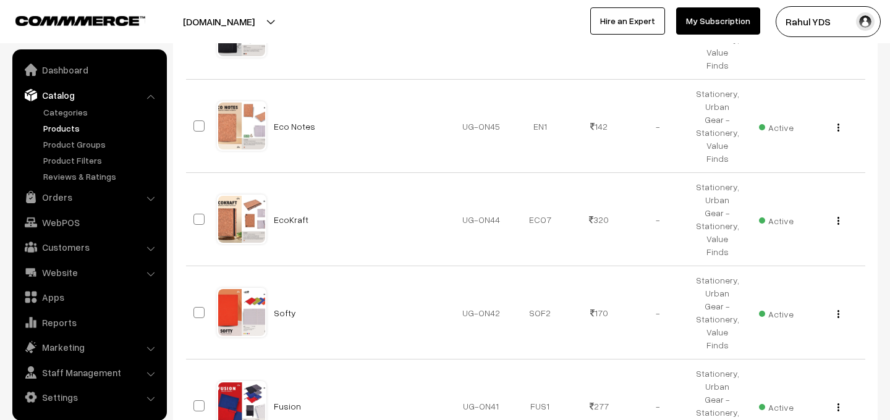
checkbox input "true"
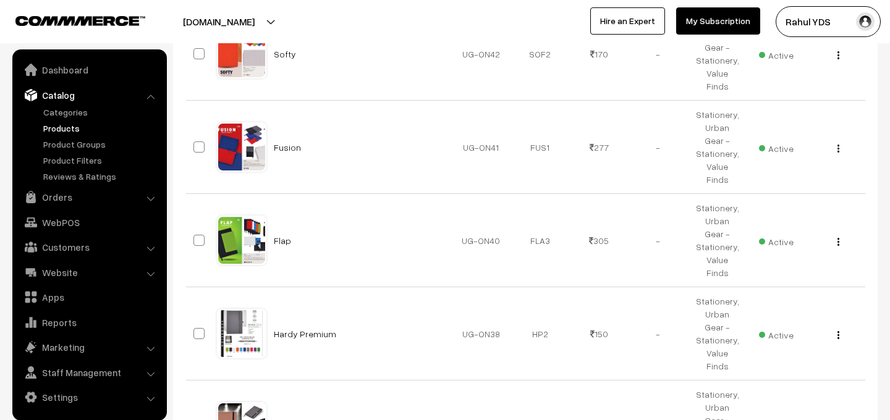
scroll to position [6543, 0]
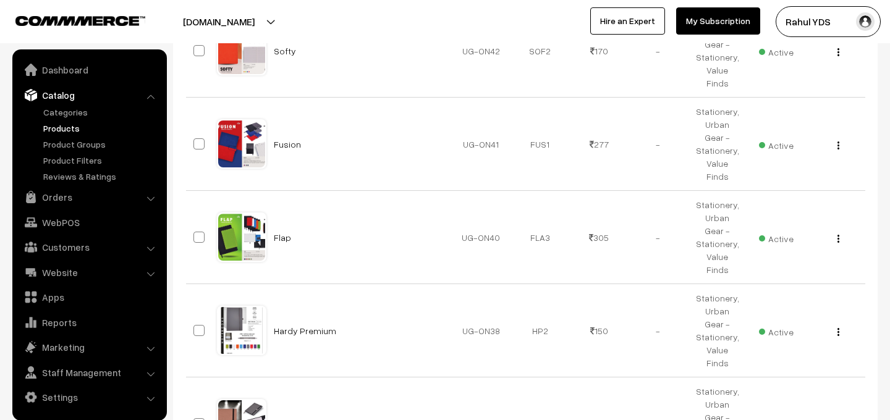
checkbox input "true"
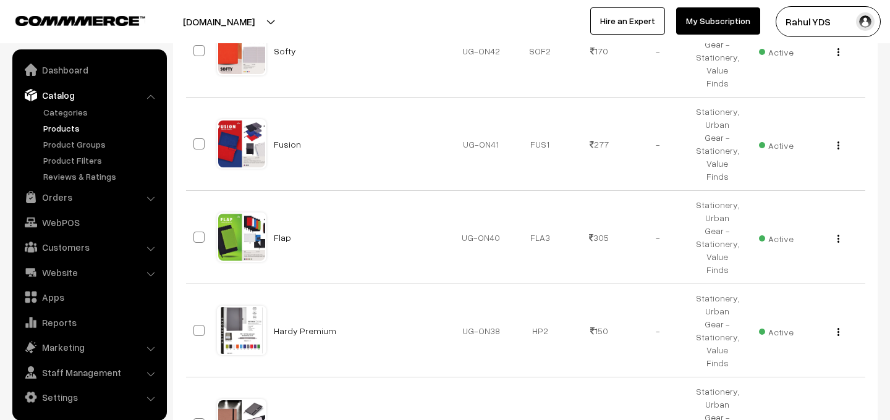
checkbox input "true"
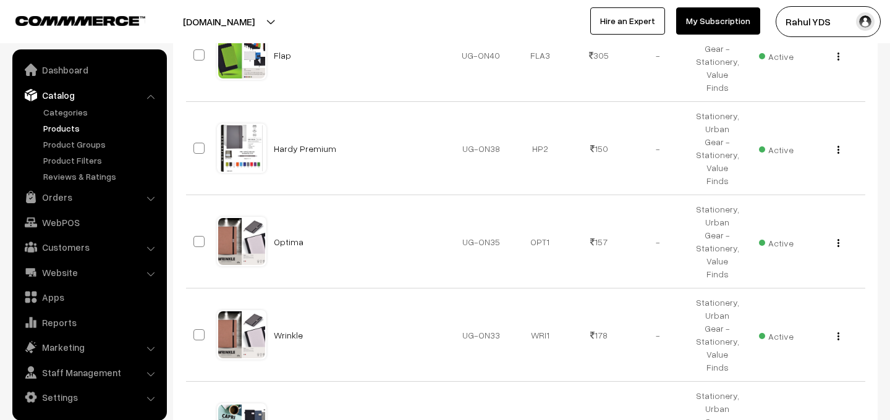
scroll to position [6739, 0]
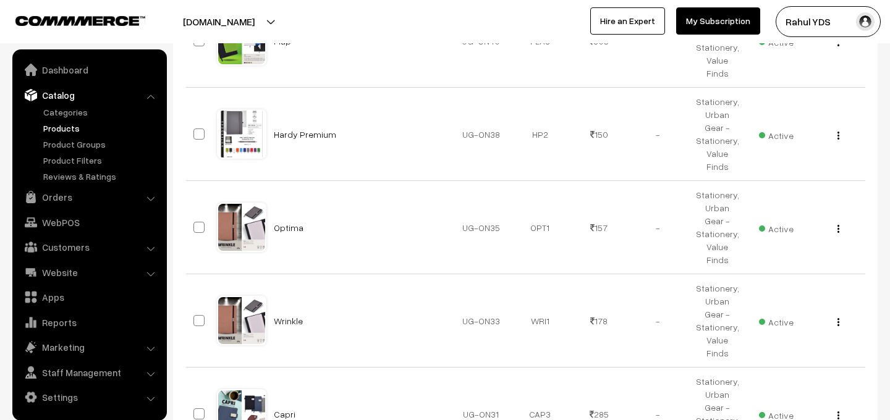
checkbox input "true"
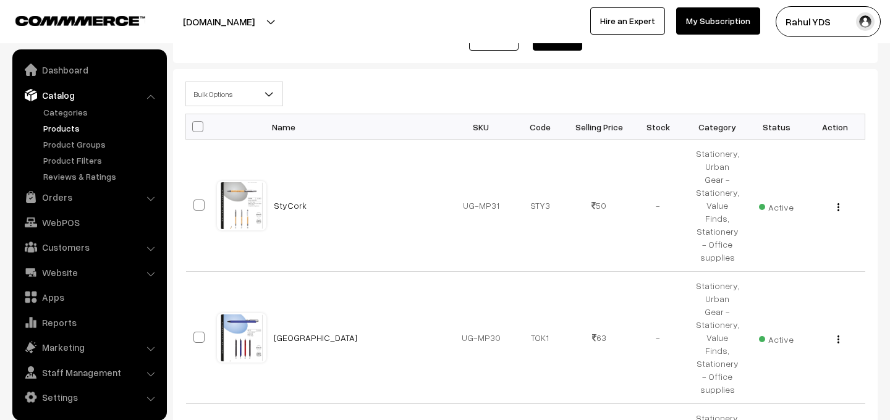
scroll to position [0, 0]
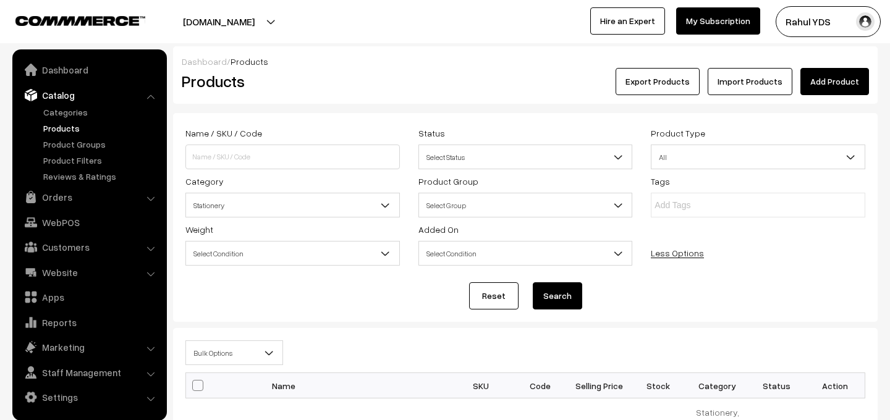
click at [239, 351] on span "Bulk Options" at bounding box center [234, 354] width 96 height 22
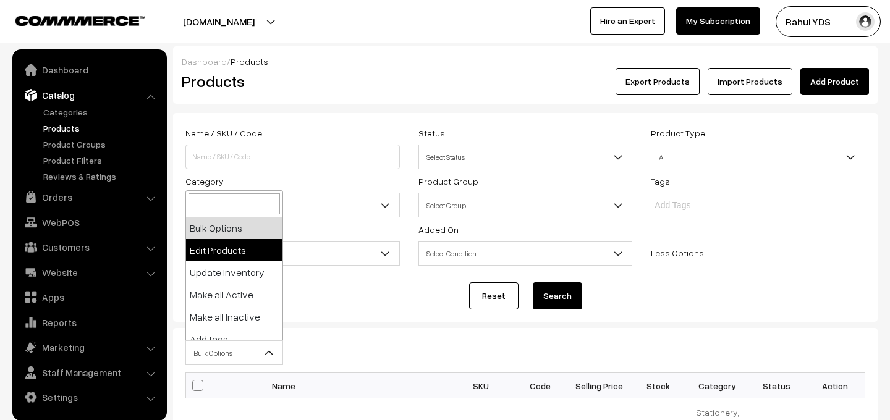
select select "editProduct"
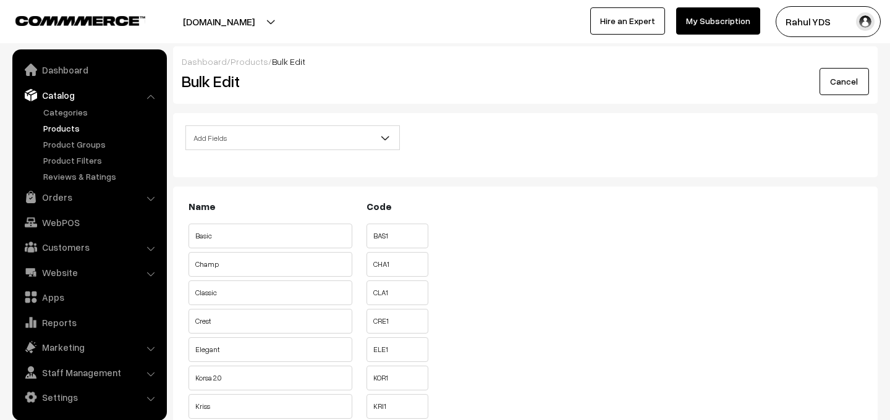
click at [289, 145] on span "Add Fields" at bounding box center [292, 138] width 213 height 22
select select "category"
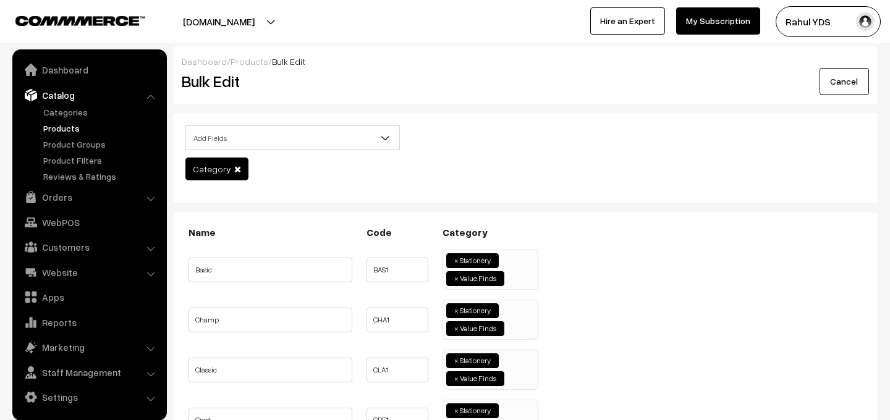
click at [508, 272] on input "search" at bounding box center [511, 277] width 6 height 12
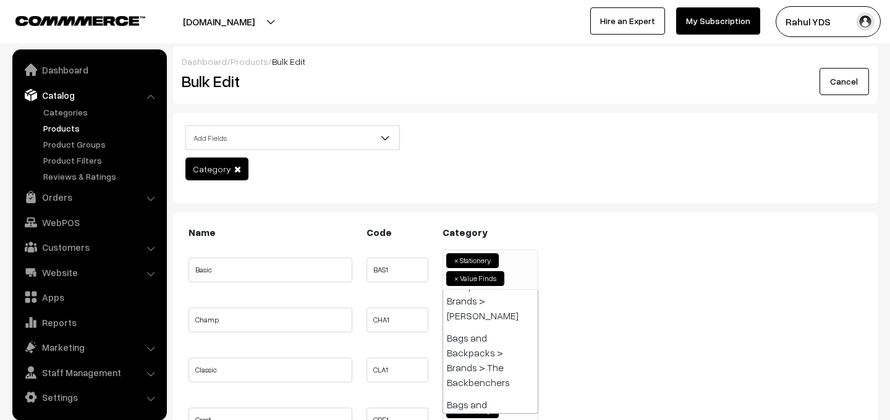
paste input "urban gear -"
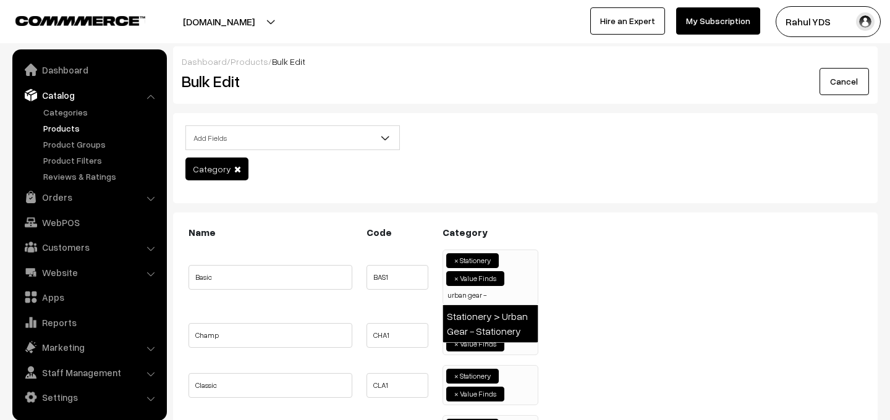
type input "urban gear -"
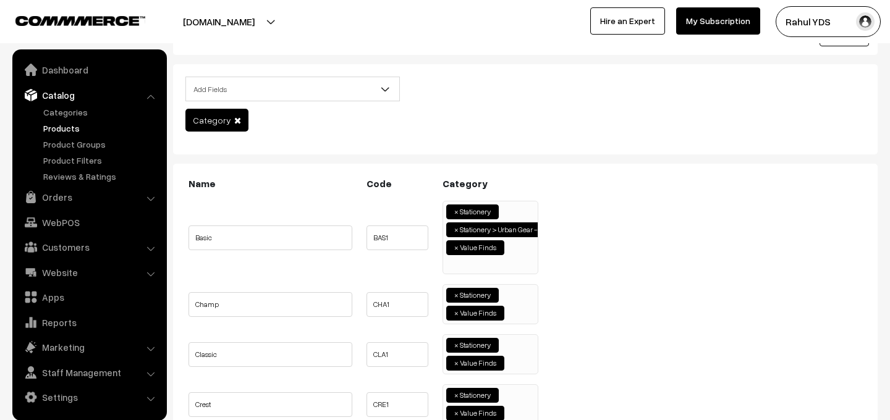
scroll to position [50, 0]
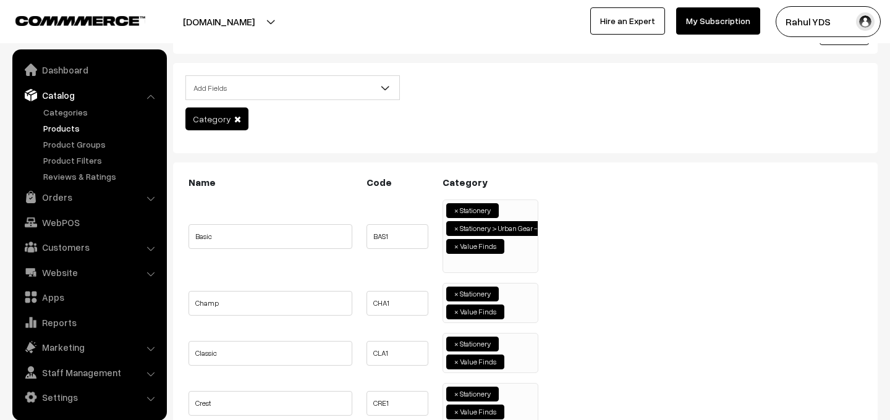
click at [514, 314] on ul "× Stationery × Value Finds" at bounding box center [490, 302] width 95 height 36
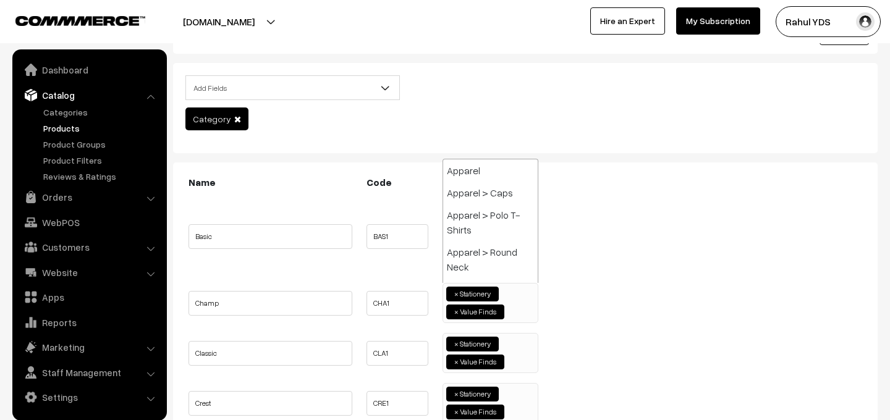
scroll to position [3012, 0]
paste input "urban gear -"
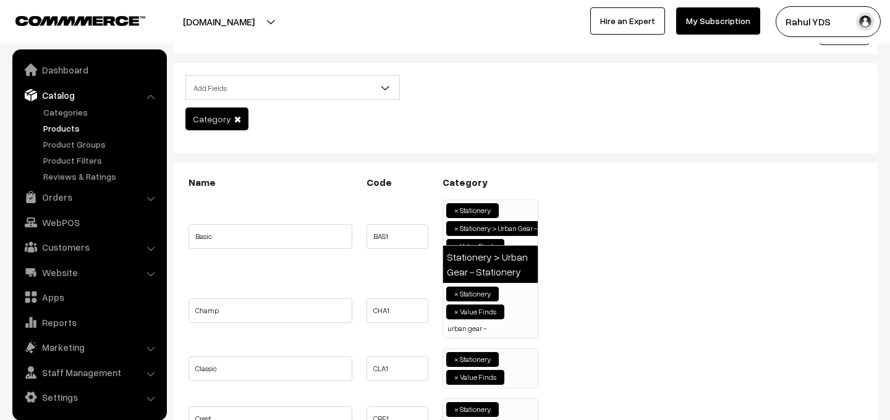
scroll to position [0, 0]
type input "urban gear -"
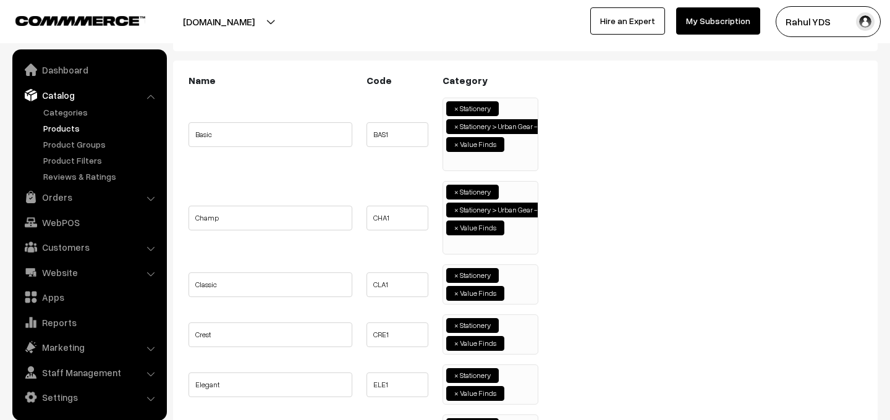
scroll to position [153, 0]
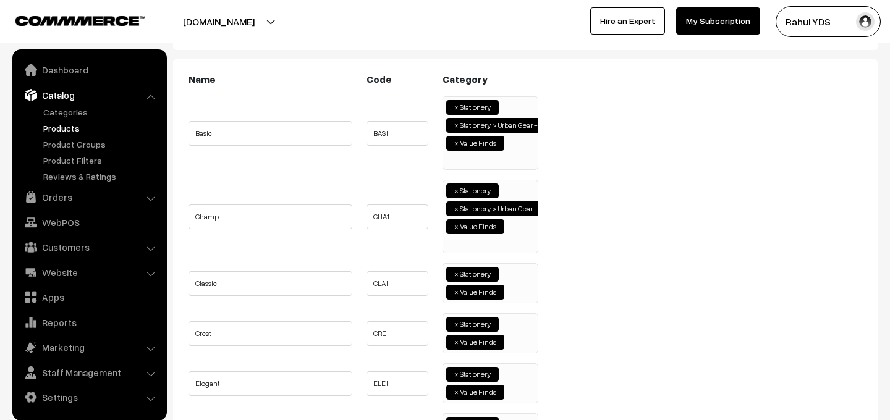
click at [521, 288] on ul "× Stationery × Value Finds" at bounding box center [490, 282] width 95 height 36
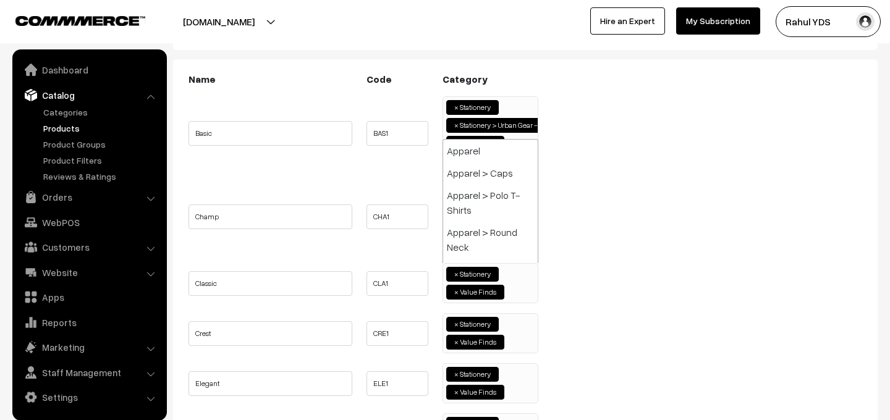
scroll to position [3012, 0]
paste input "urban gear -"
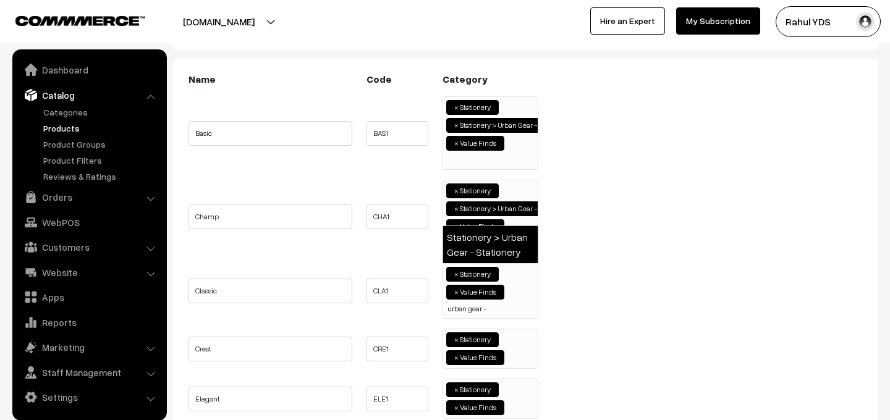
type input "urban gear -"
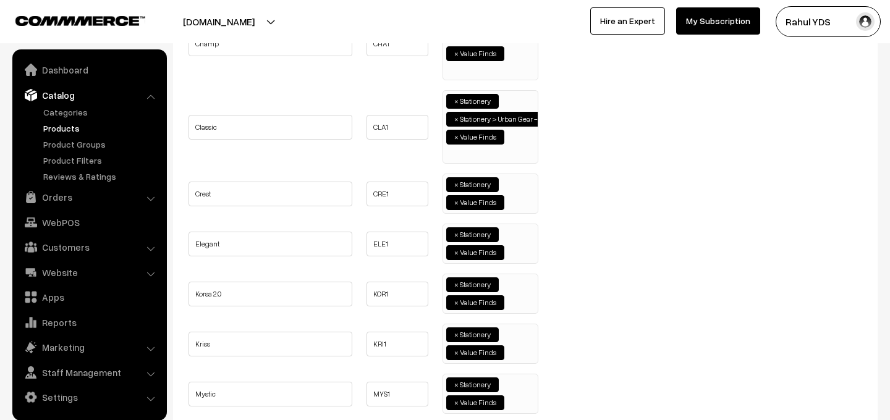
scroll to position [338, 0]
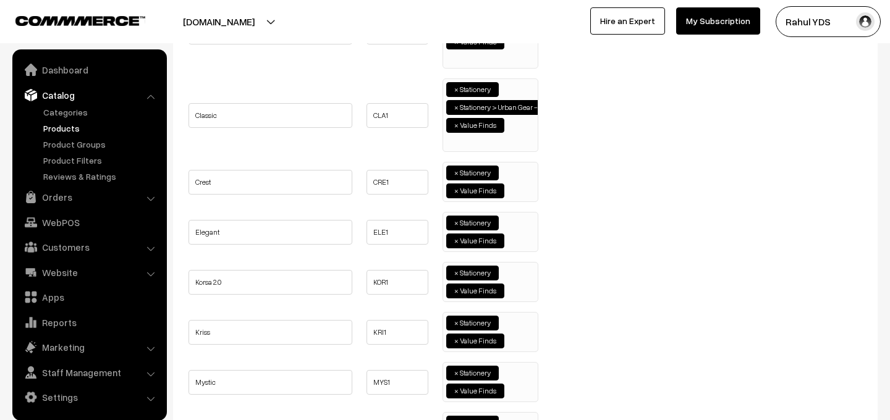
click at [520, 189] on ul "× Stationery × Value Finds" at bounding box center [490, 181] width 95 height 36
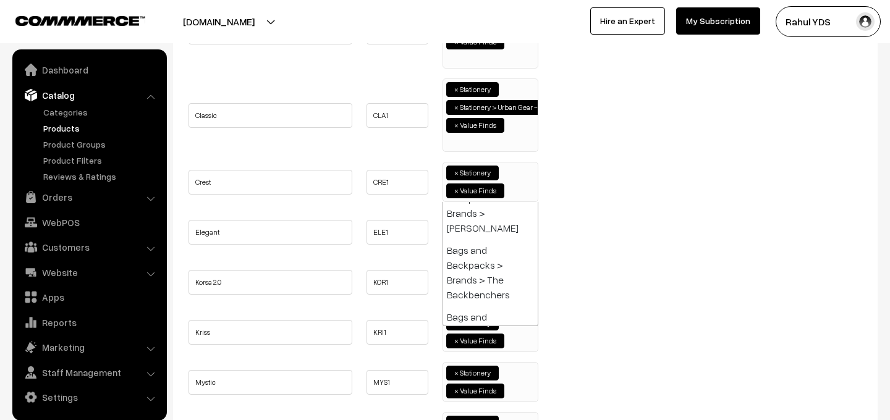
paste input "urban gear -"
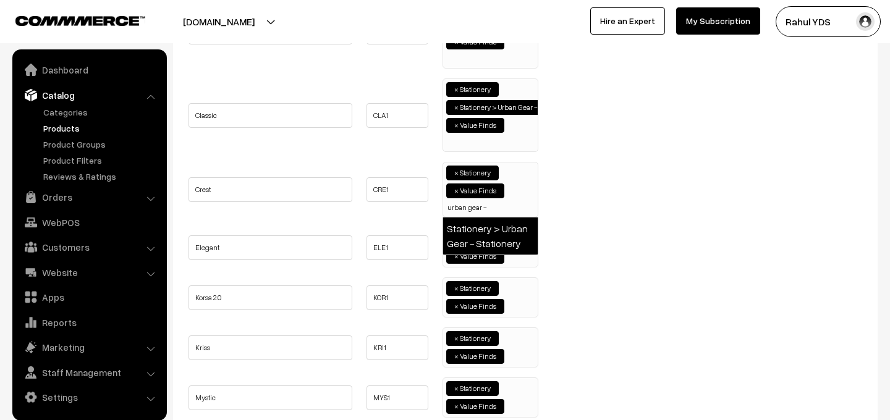
type input "urban gear -"
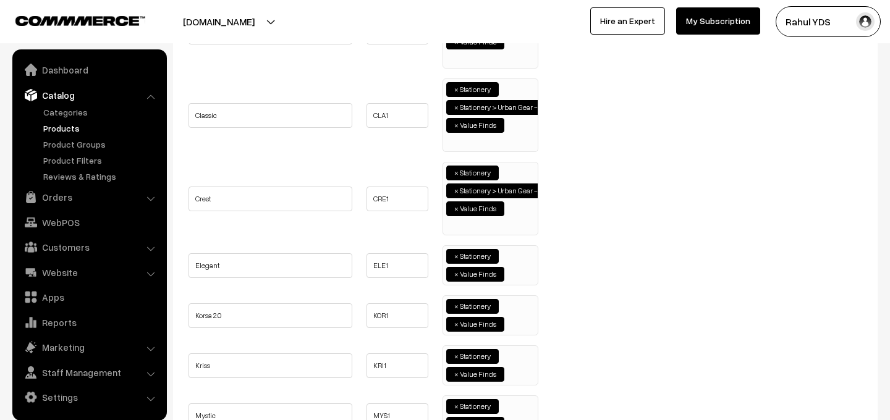
click at [518, 270] on ul "× Stationery × Value Finds" at bounding box center [490, 264] width 95 height 36
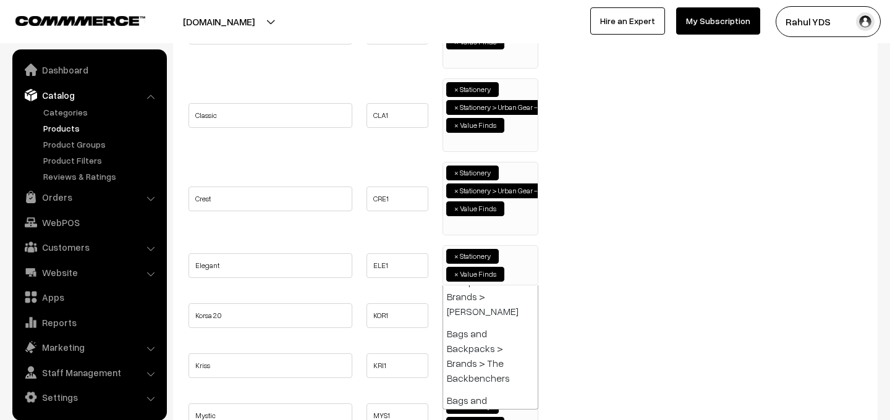
paste input "urban gear -"
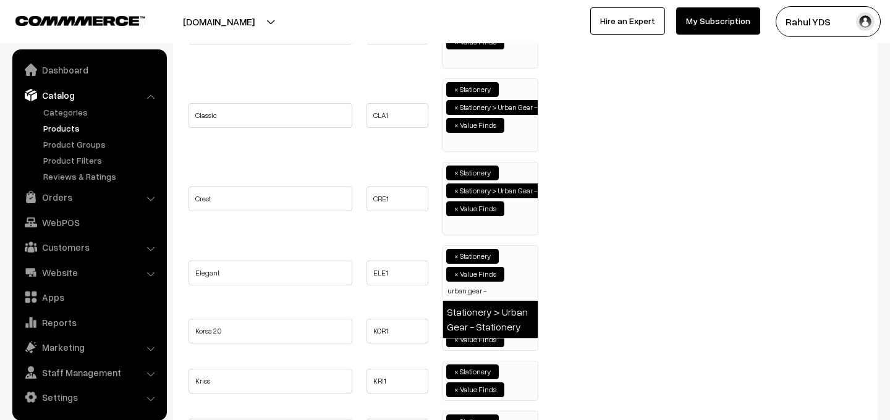
type input "urban gear -"
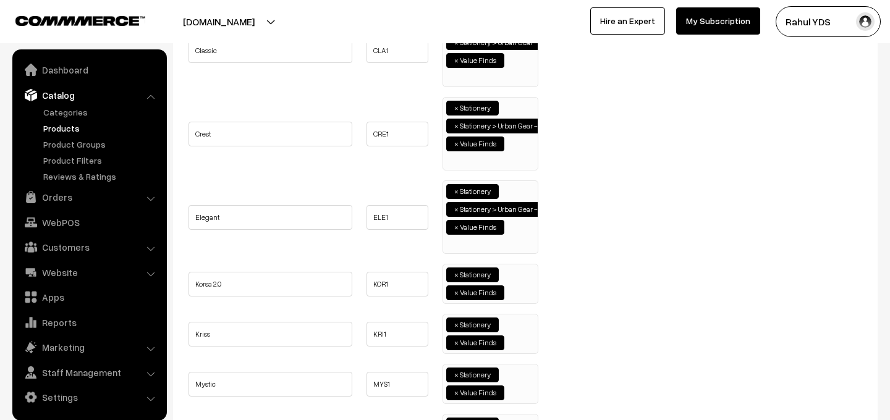
click at [516, 286] on ul "× Stationery × Value Finds" at bounding box center [490, 283] width 95 height 36
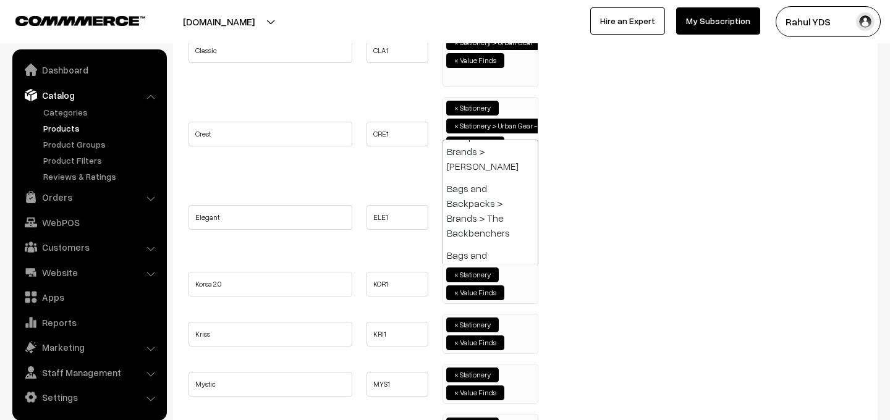
paste input "urban gear -"
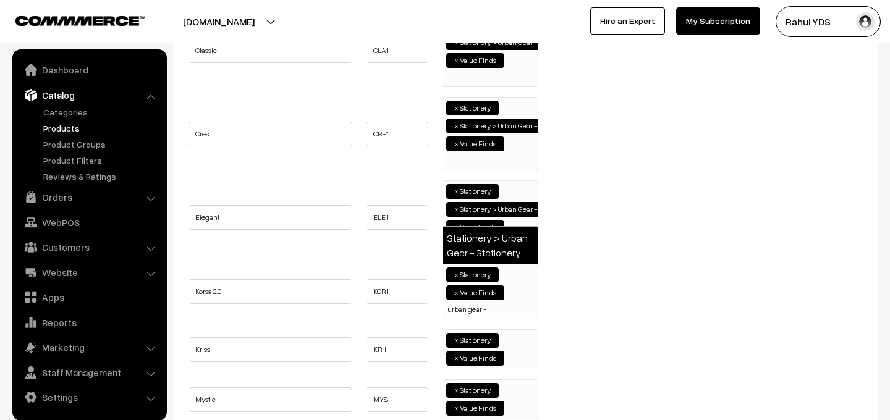
type input "urban gear -"
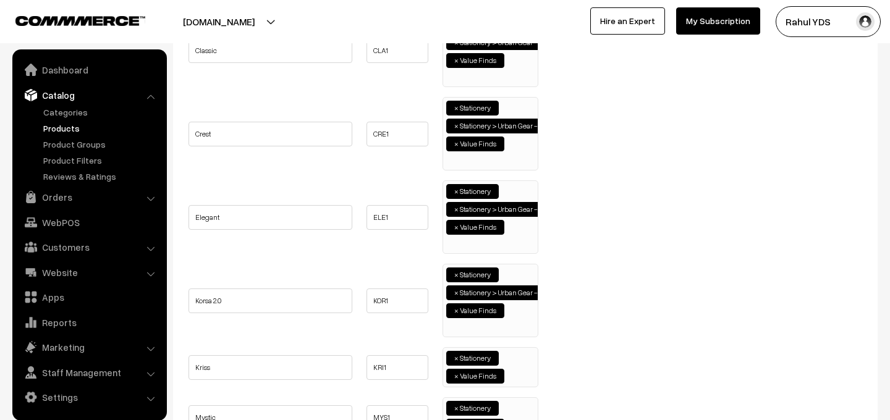
click at [524, 367] on ul "× Stationery × Value Finds" at bounding box center [490, 366] width 95 height 36
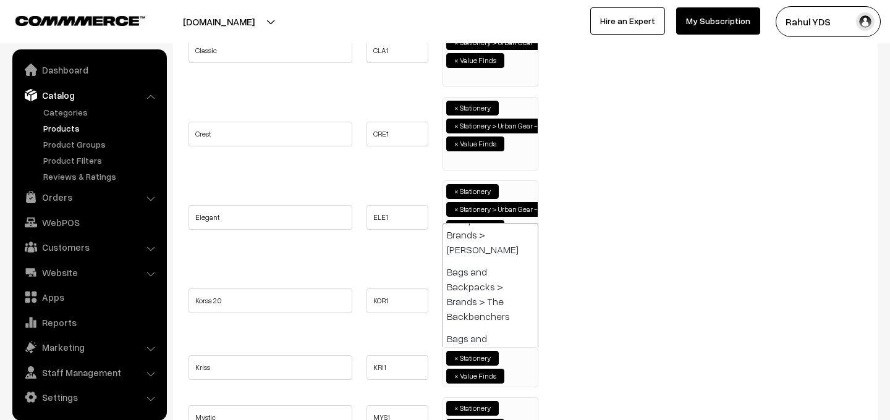
paste input "urban gear -"
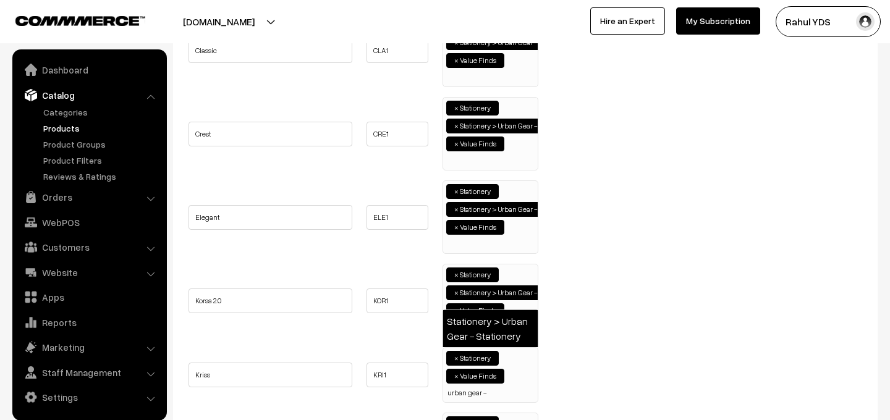
type input "urban gear -"
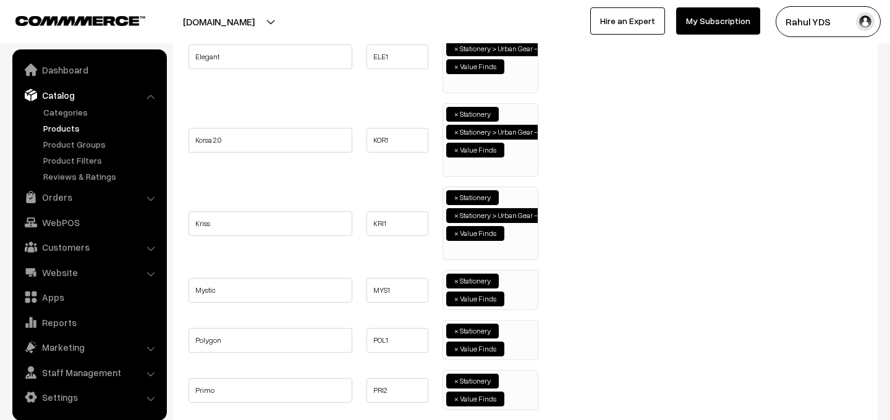
click at [519, 296] on ul "× Stationery × Value Finds" at bounding box center [490, 289] width 95 height 36
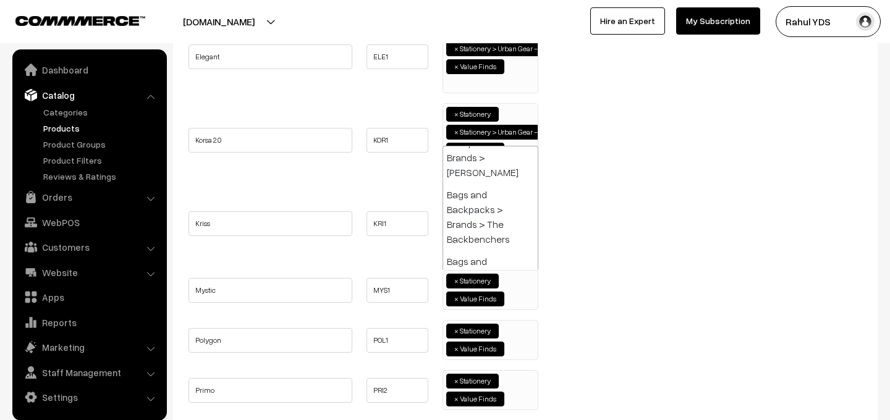
paste input "urban gear -"
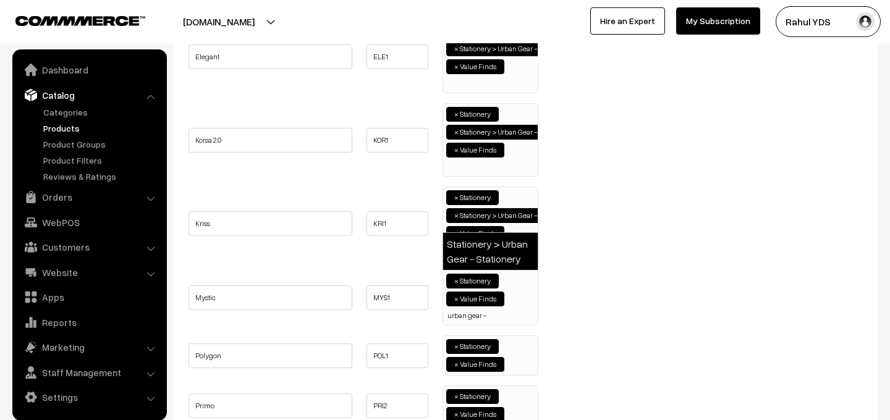
type input "urban gear -"
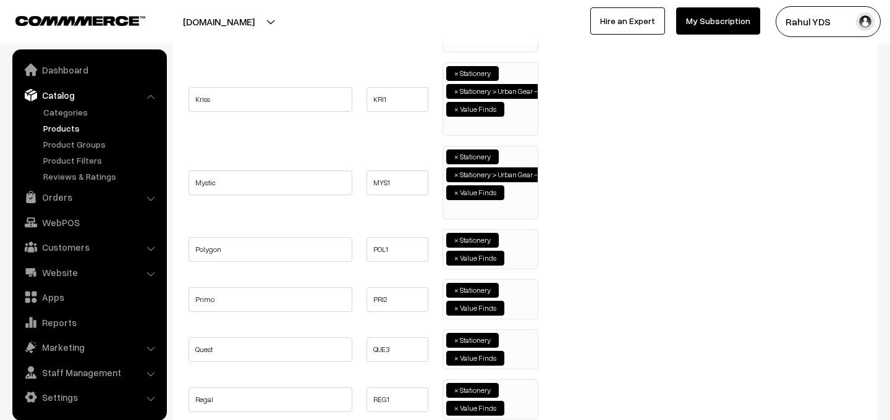
click at [518, 234] on ul "× Stationery × Value Finds" at bounding box center [490, 248] width 95 height 36
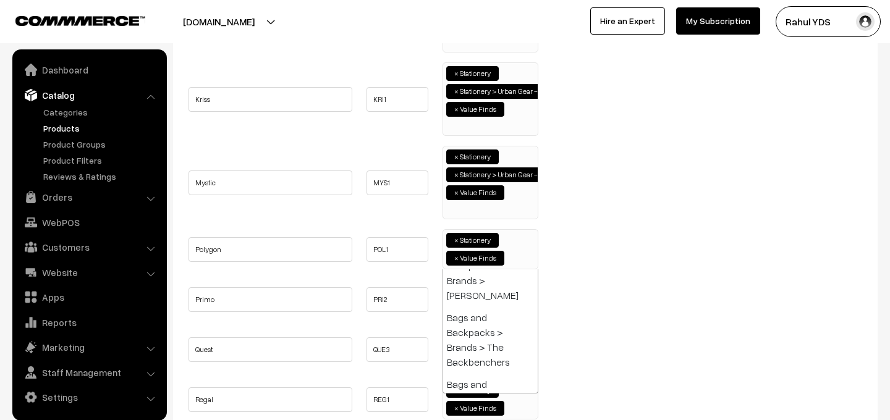
paste input "urban gear -"
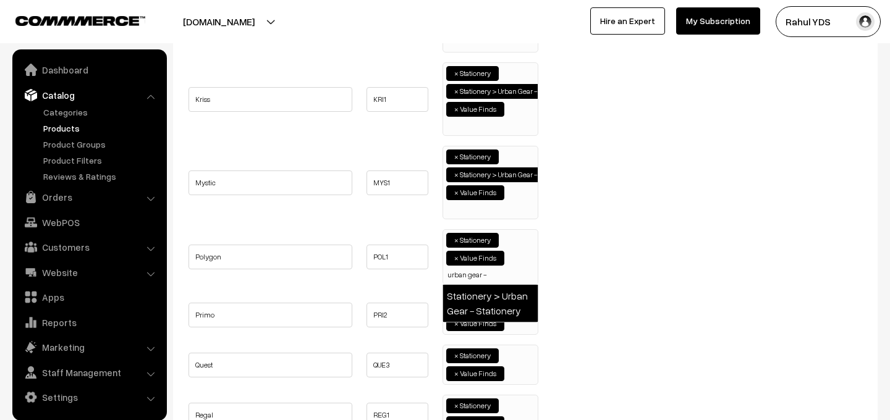
type input "urban gear -"
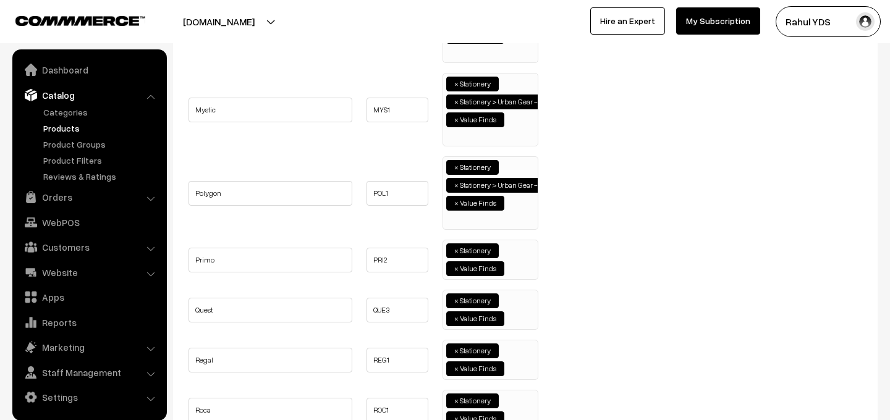
click at [515, 255] on ul "× Stationery × Value Finds" at bounding box center [490, 259] width 95 height 36
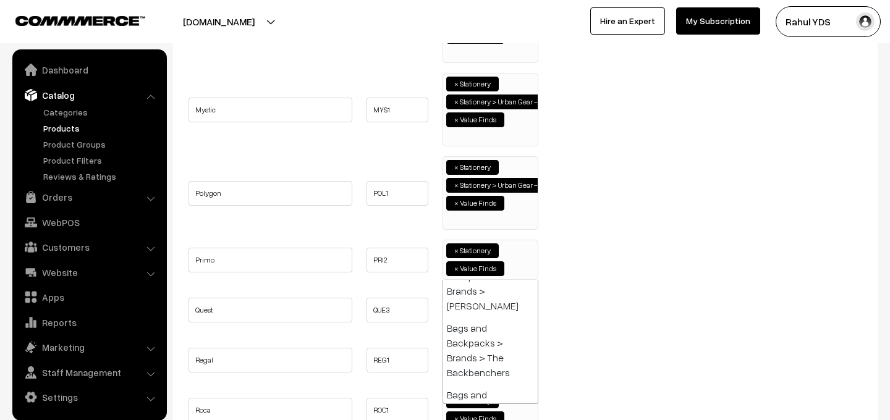
paste input "urban gear -"
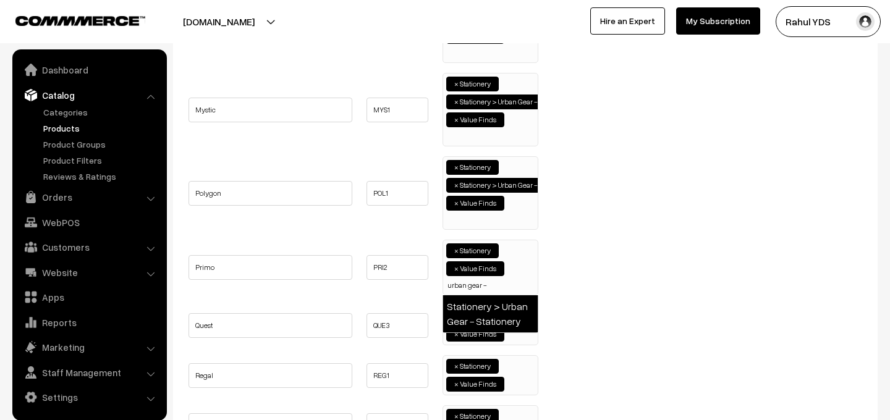
type input "urban gear -"
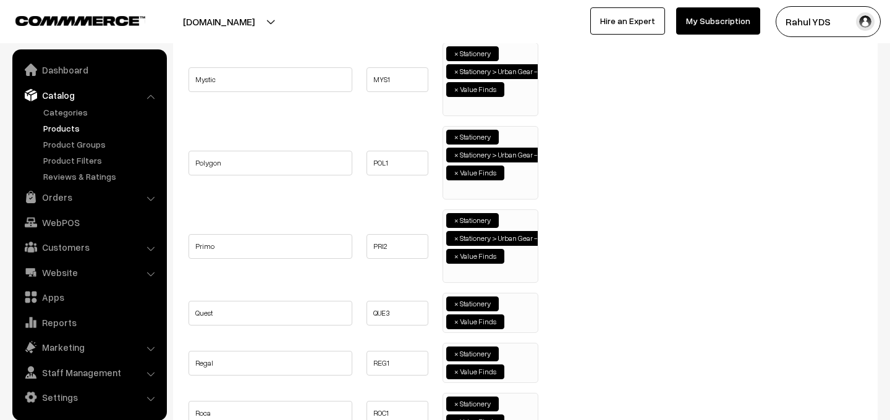
click at [519, 317] on ul "× Stationery × Value Finds" at bounding box center [490, 312] width 95 height 36
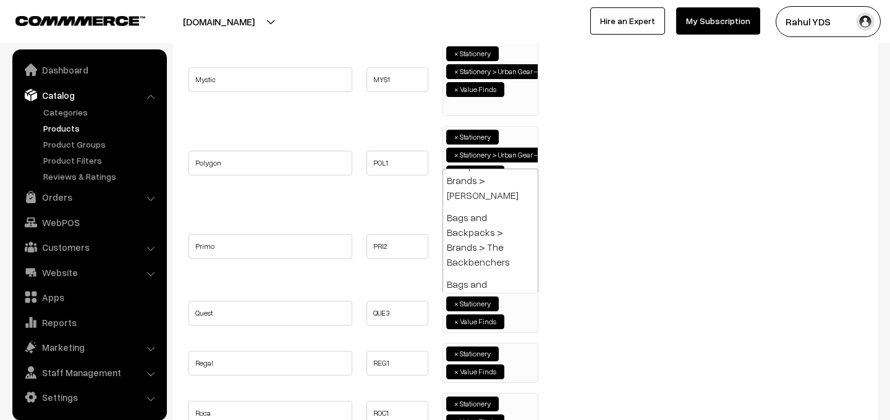
paste input "urban gear -"
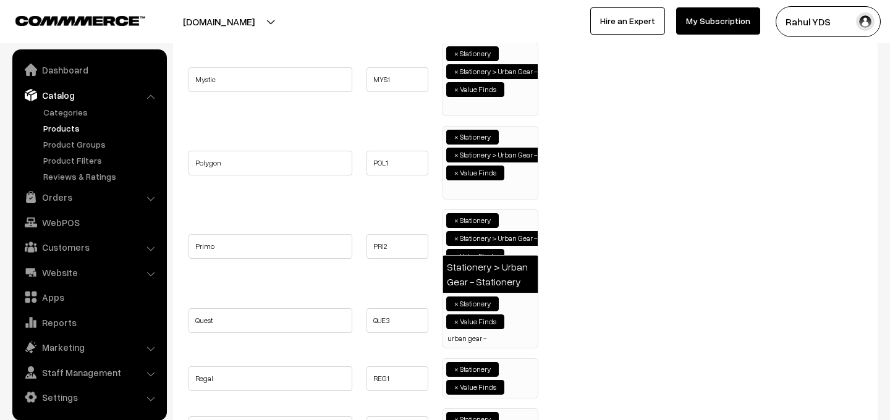
type input "urban gear -"
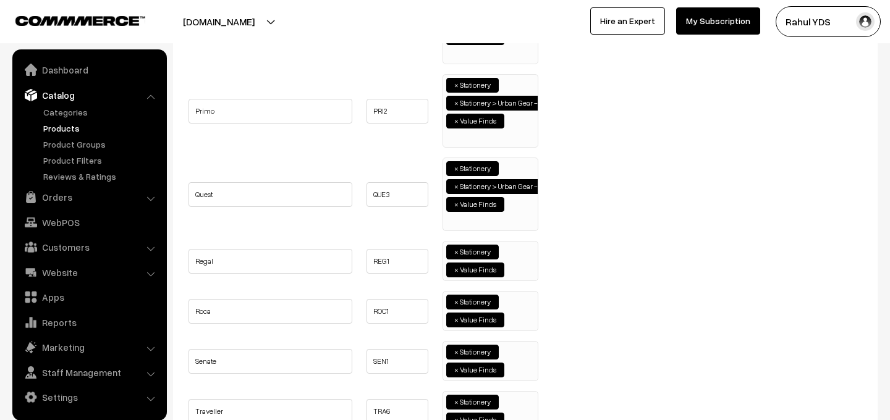
click at [513, 257] on ul "× Stationery × Value Finds" at bounding box center [490, 260] width 95 height 36
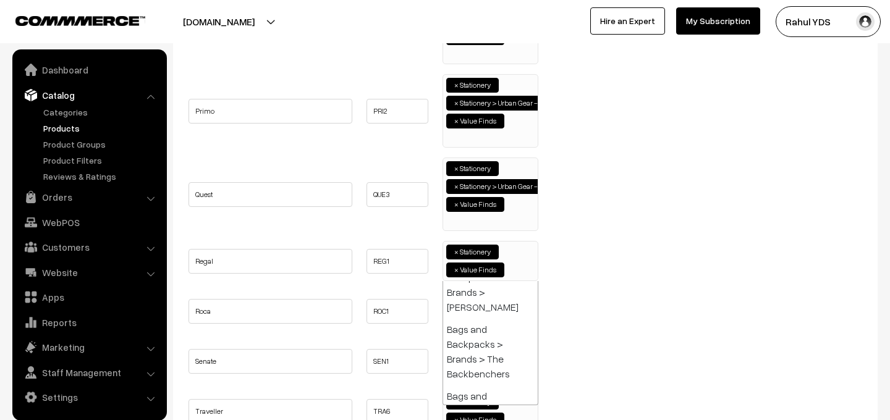
paste input "urban gear -"
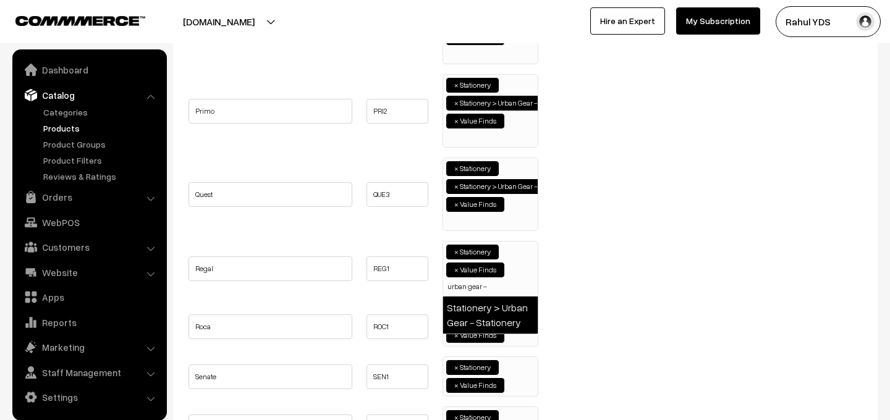
type input "urban gear -"
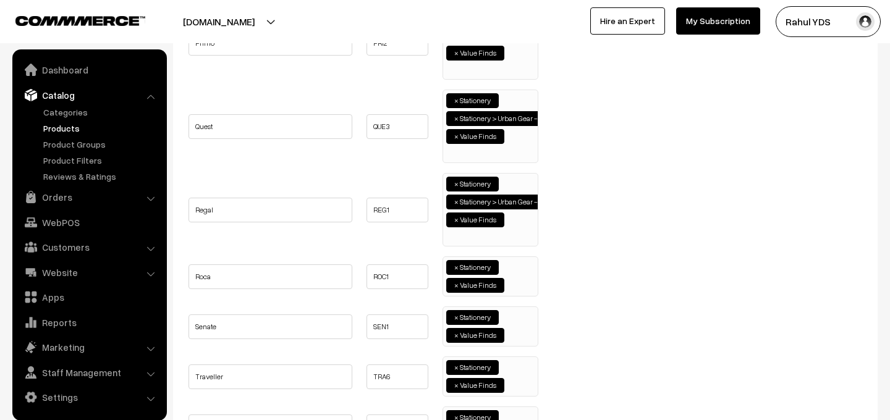
click at [521, 286] on ul "× Stationery × Value Finds" at bounding box center [490, 275] width 95 height 36
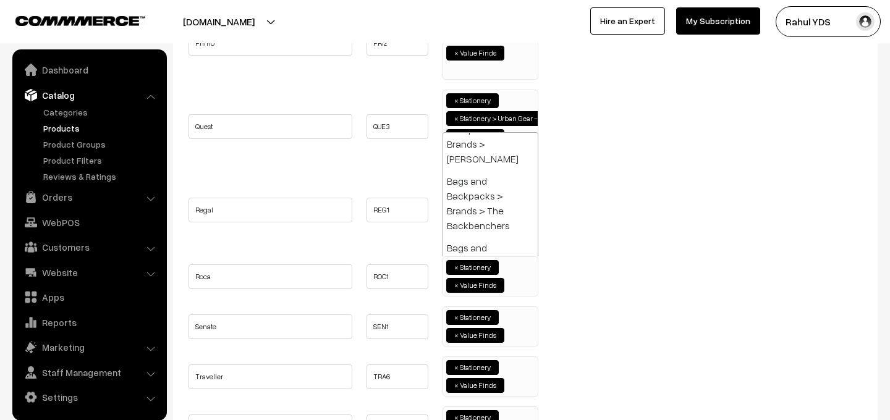
paste input "urban gear -"
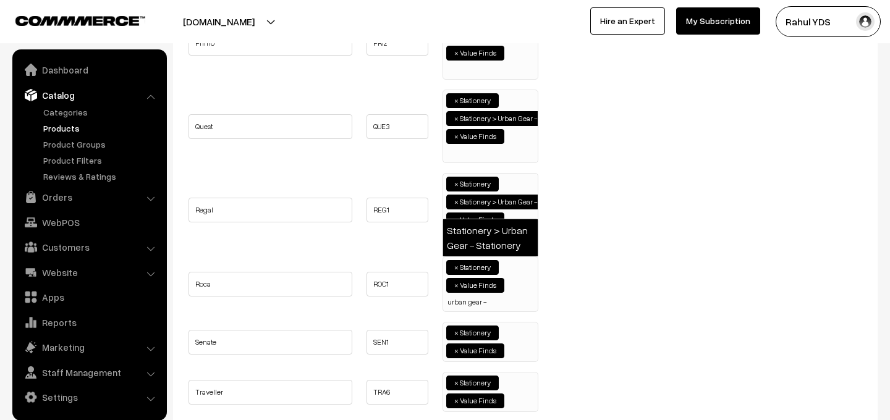
type input "urban gear -"
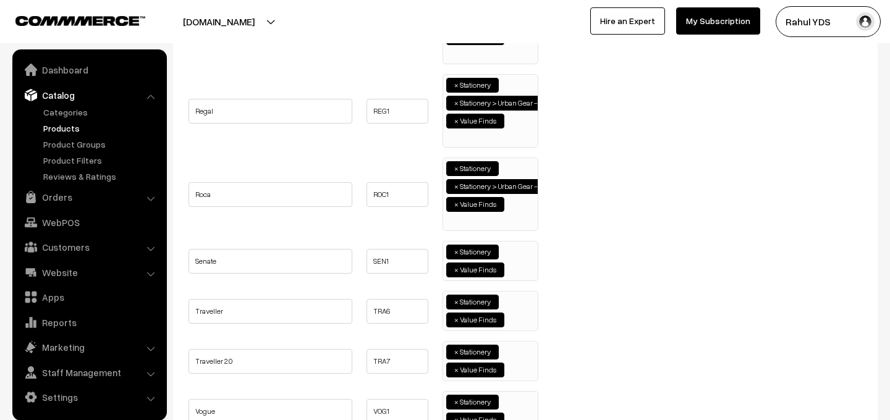
click at [524, 262] on ul "× Stationery × Value Finds" at bounding box center [490, 260] width 95 height 36
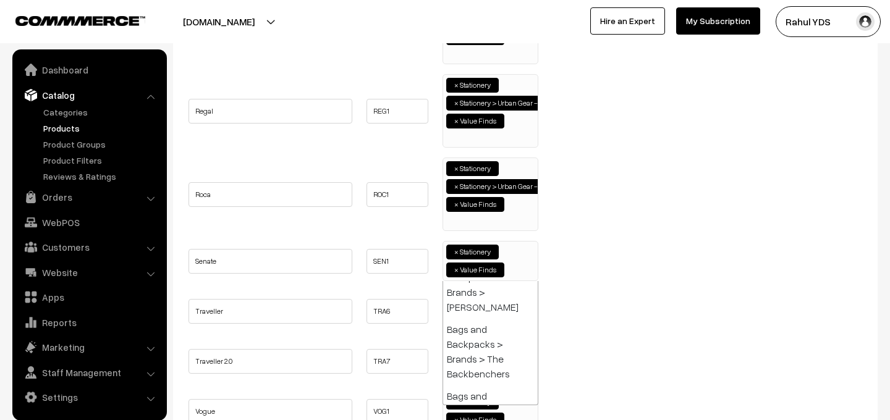
paste input "urban gear -"
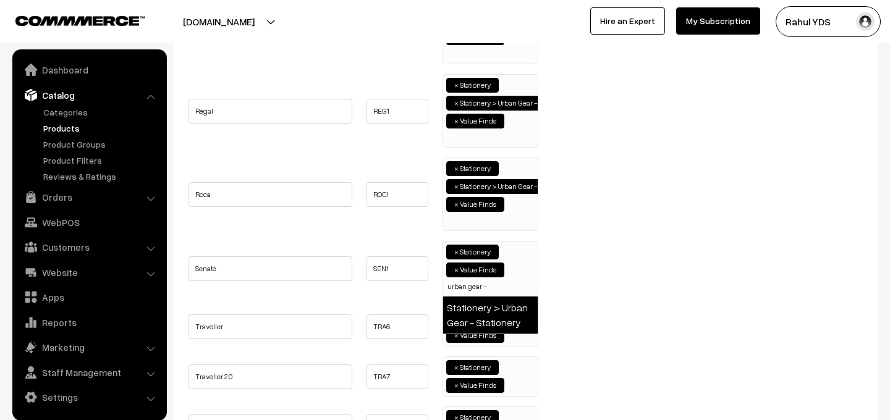
type input "urban gear -"
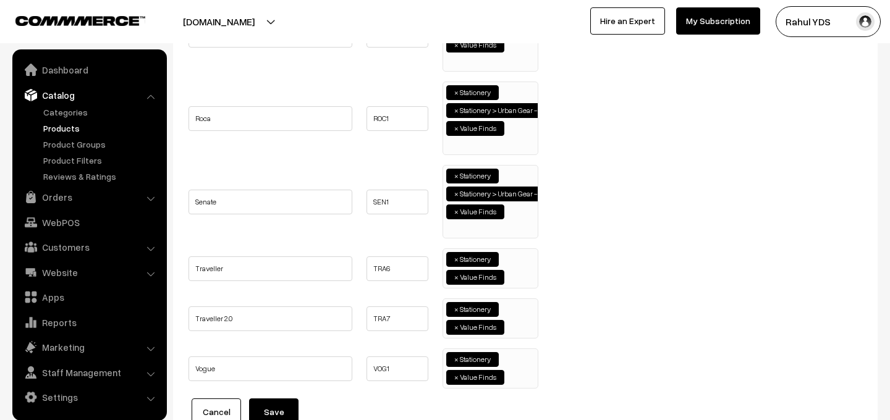
click at [521, 278] on ul "× Stationery × Value Finds" at bounding box center [490, 267] width 95 height 36
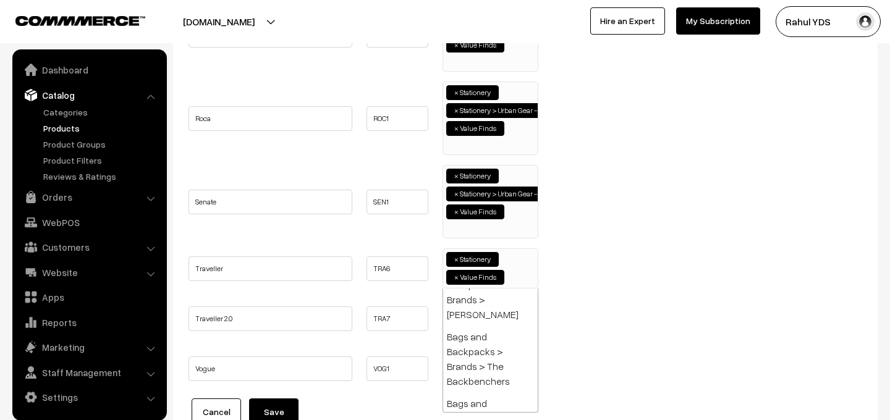
paste input "urban gear -"
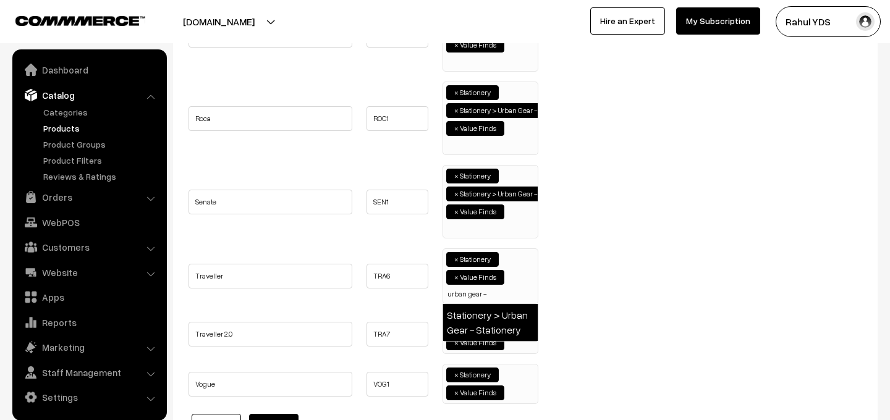
type input "urban gear -"
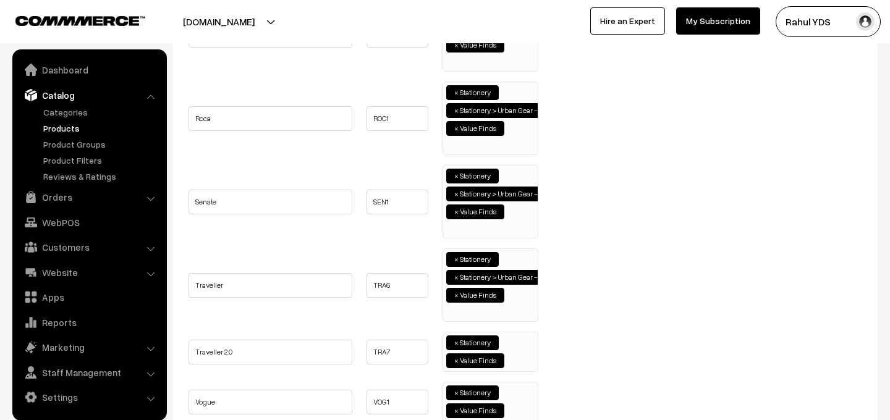
click at [516, 362] on ul "× Stationery × Value Finds" at bounding box center [490, 351] width 95 height 36
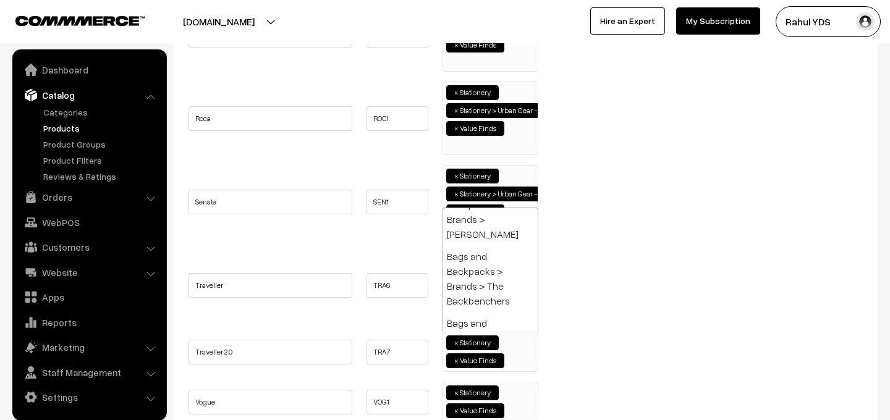
paste input "urban gear -"
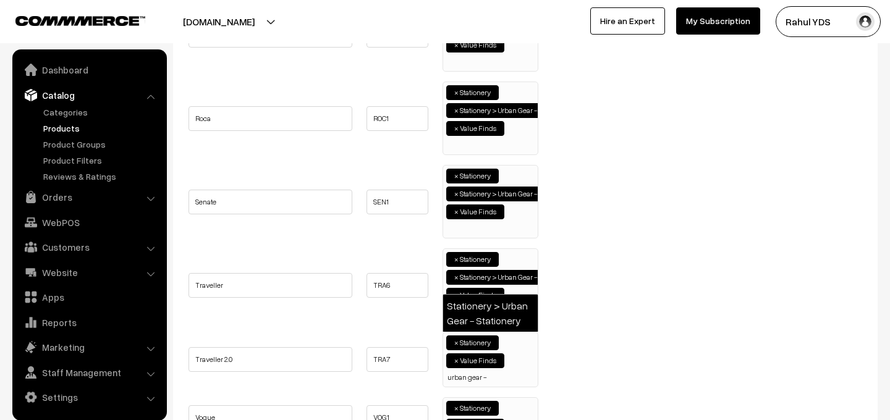
type input "urban gear -"
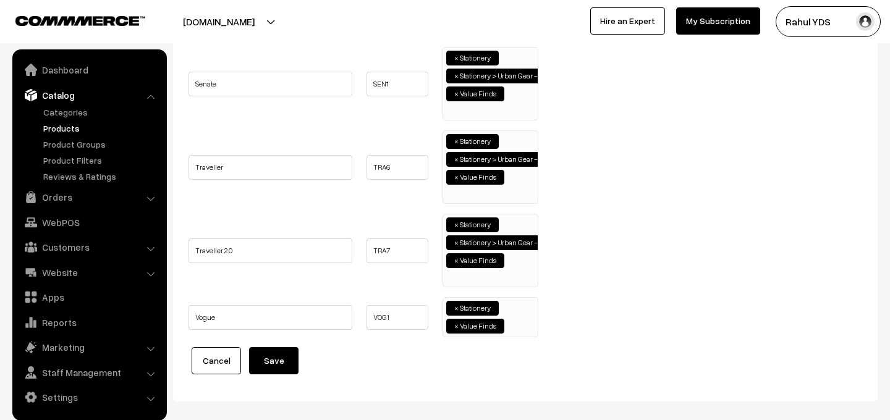
click at [514, 335] on span "× Stationery × Value Finds" at bounding box center [491, 317] width 96 height 40
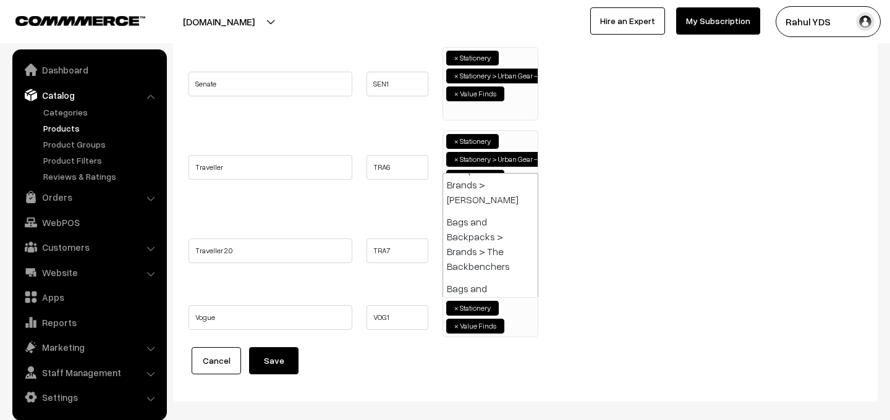
paste input "urban gear -"
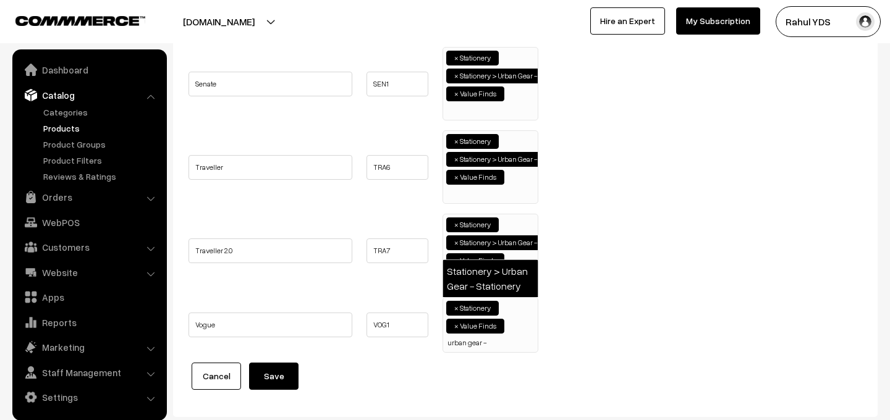
type input "urban gear -"
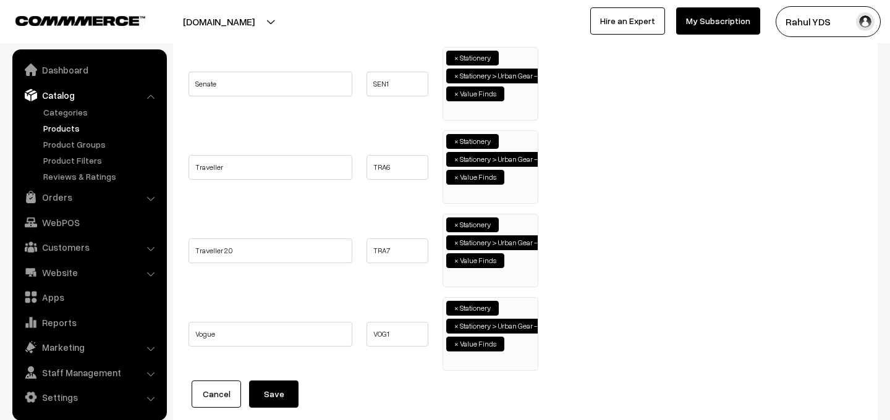
click at [276, 399] on button "Save" at bounding box center [273, 394] width 49 height 27
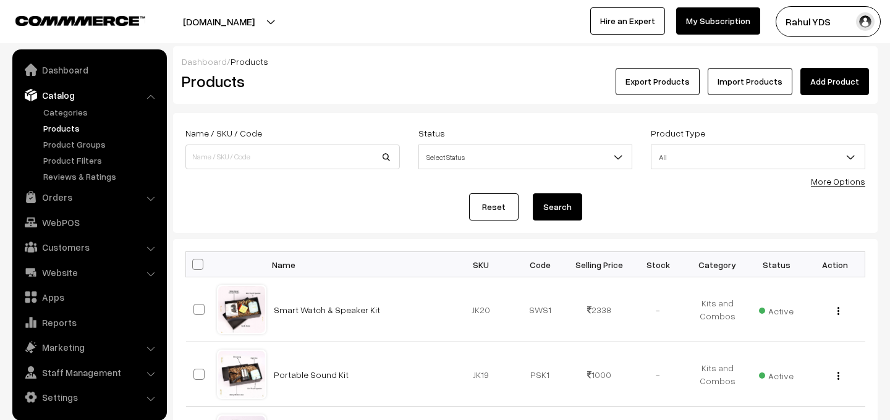
click at [844, 184] on link "More Options" at bounding box center [838, 181] width 54 height 11
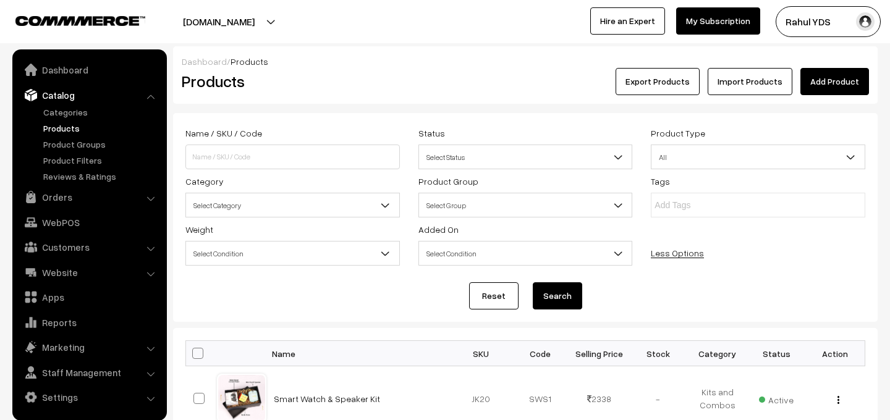
click at [265, 201] on span "Select Category" at bounding box center [292, 206] width 213 height 22
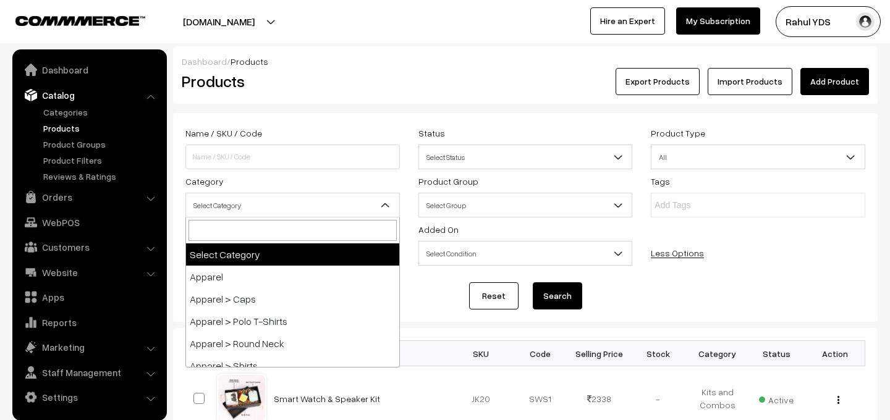
type input "urban gear -"
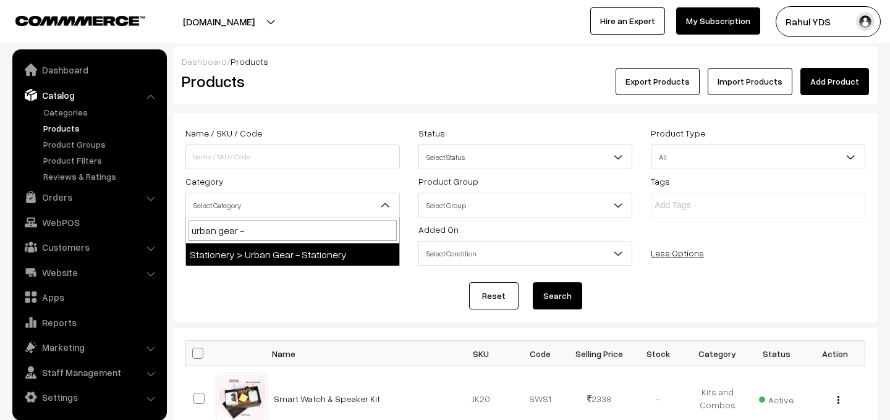
select select "40"
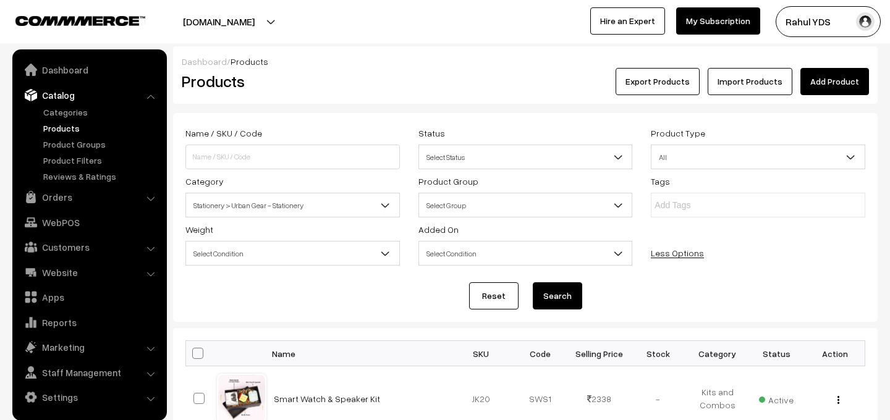
click at [555, 294] on button "Search" at bounding box center [557, 296] width 49 height 27
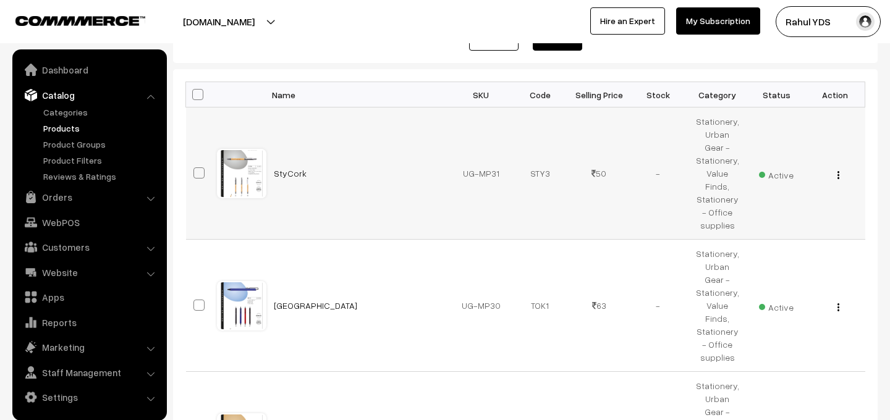
scroll to position [1165, 0]
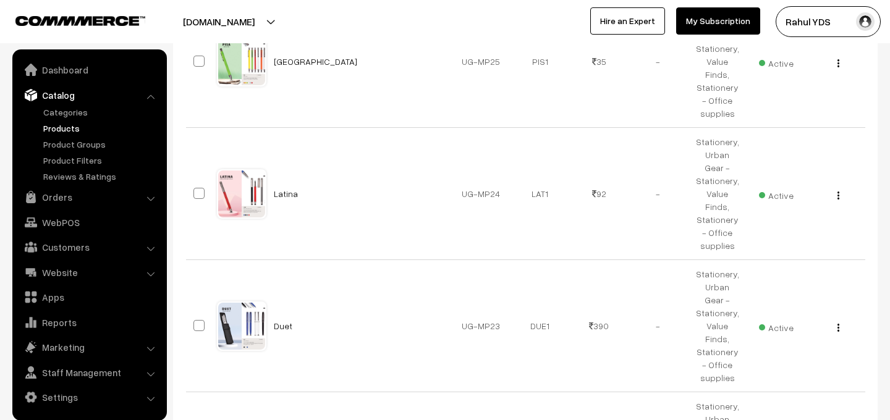
select select "100"
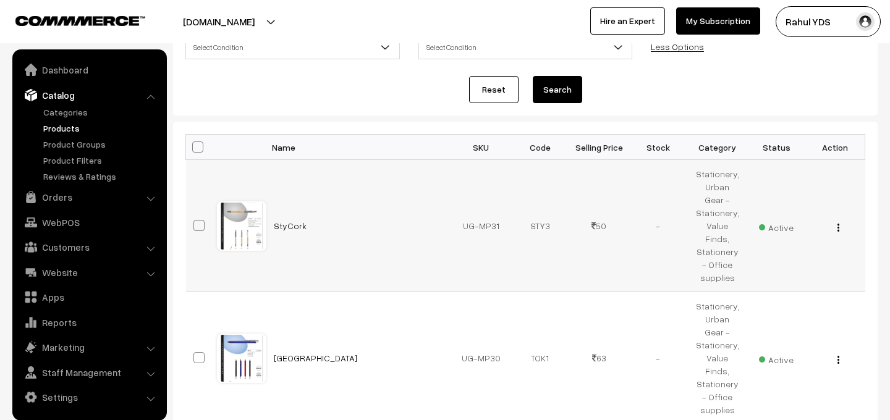
scroll to position [212, 0]
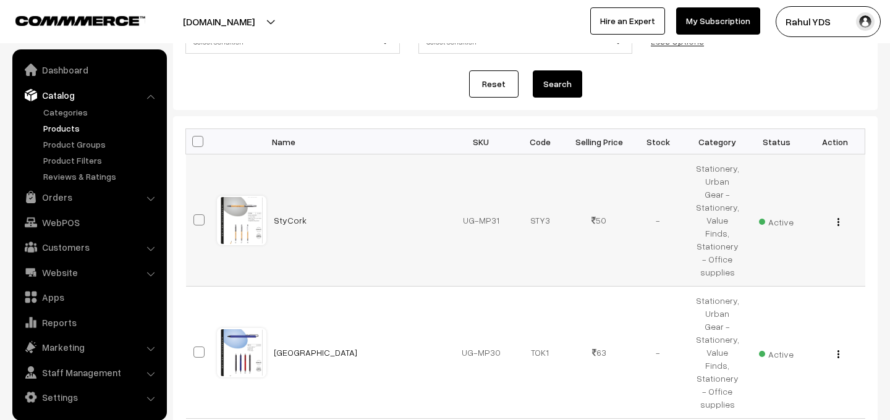
click at [198, 215] on span at bounding box center [199, 220] width 11 height 11
click at [195, 208] on input "checkbox" at bounding box center [191, 212] width 8 height 8
checkbox input "true"
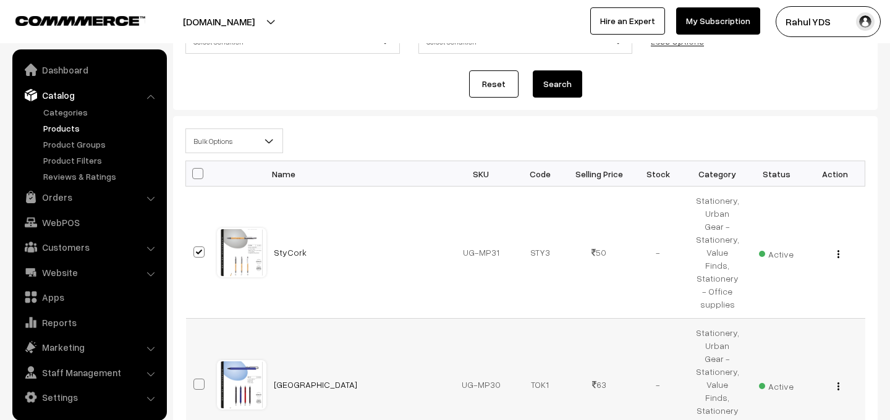
click at [199, 379] on span at bounding box center [199, 384] width 11 height 11
click at [195, 373] on input "checkbox" at bounding box center [191, 377] width 8 height 8
checkbox input "true"
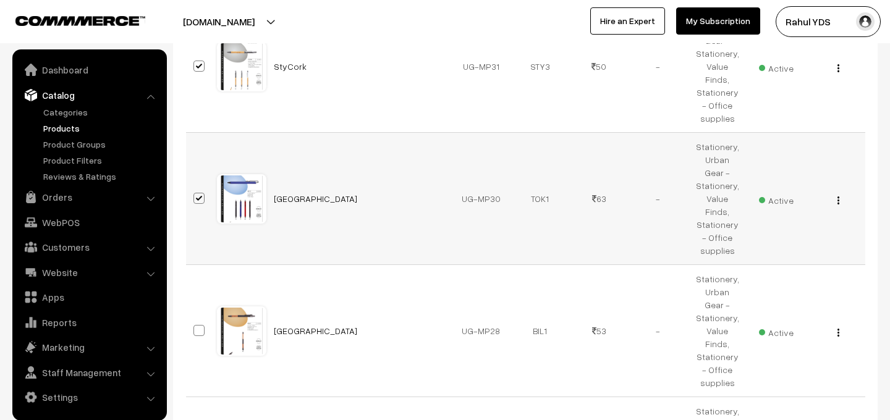
scroll to position [418, 0]
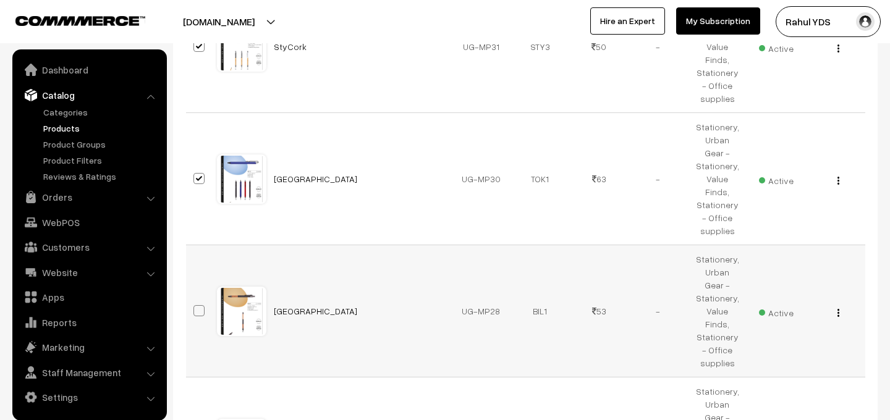
click at [205, 304] on label at bounding box center [201, 311] width 15 height 15
click at [195, 299] on input "checkbox" at bounding box center [191, 303] width 8 height 8
checkbox input "true"
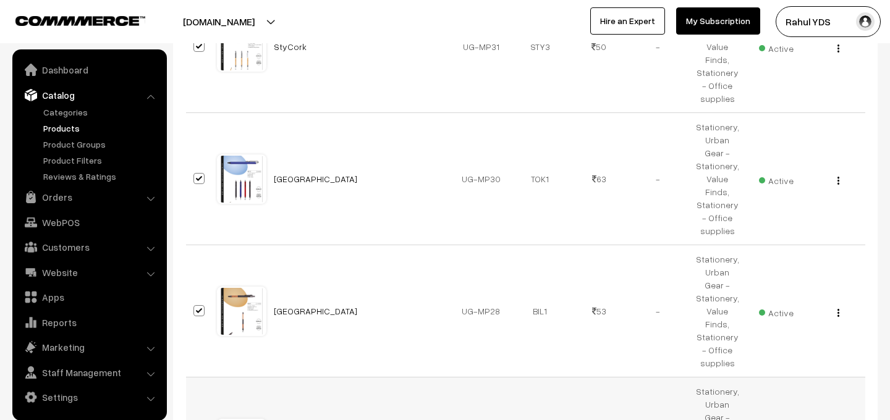
checkbox input "true"
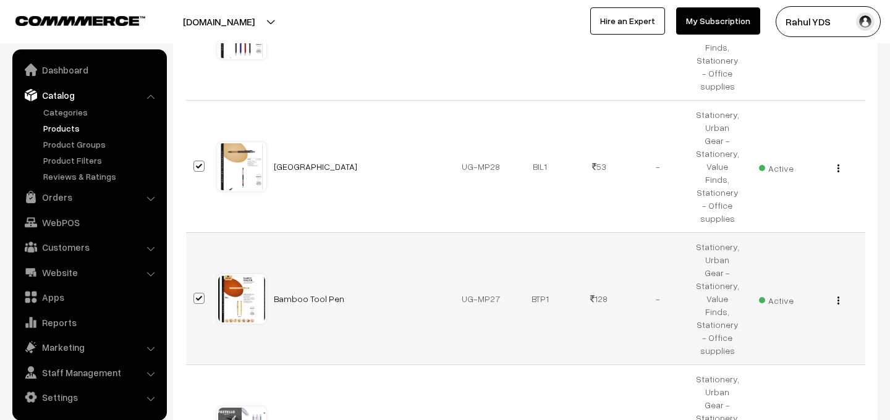
scroll to position [580, 0]
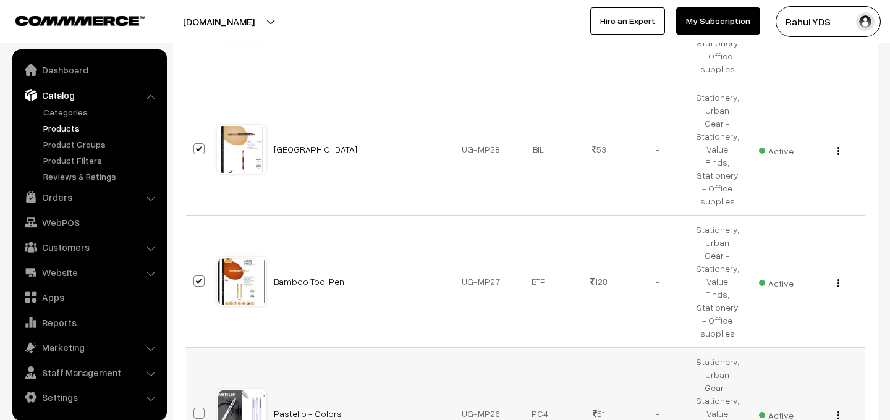
click at [195, 408] on span at bounding box center [199, 413] width 11 height 11
click at [195, 402] on input "checkbox" at bounding box center [191, 406] width 8 height 8
checkbox input "true"
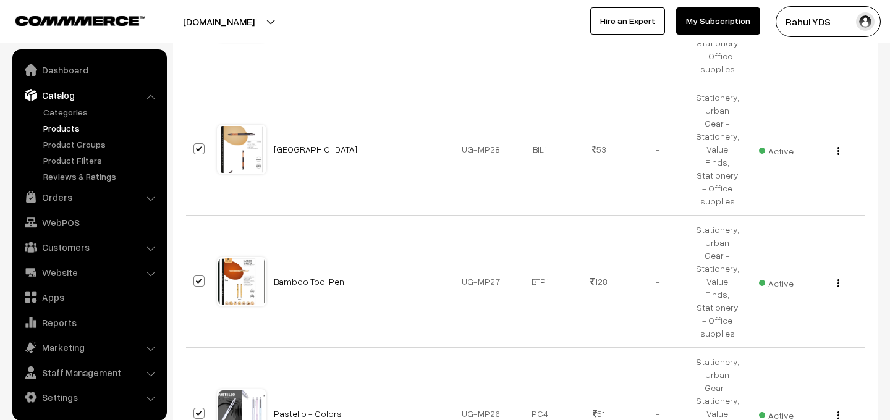
checkbox input "true"
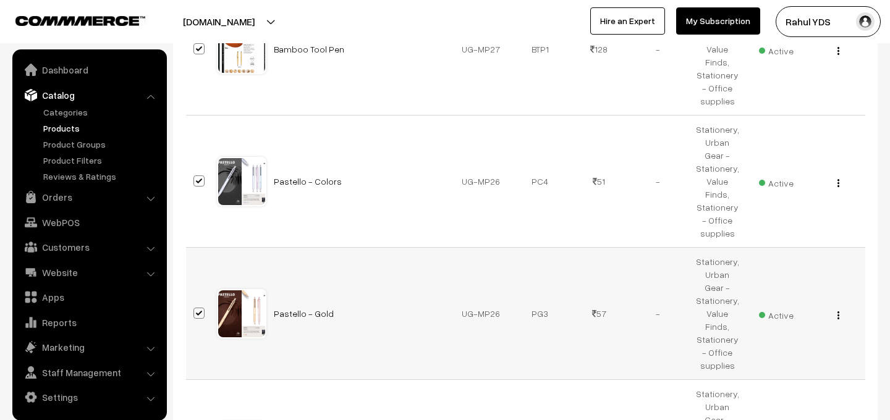
scroll to position [832, 0]
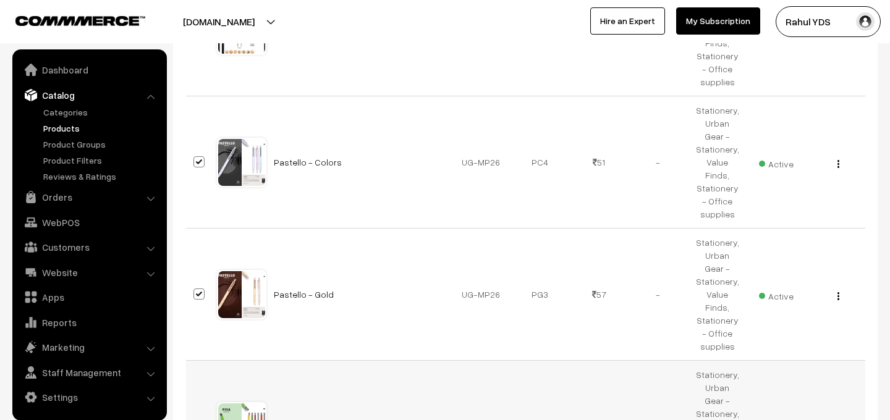
click at [195, 420] on span at bounding box center [199, 426] width 11 height 11
click at [195, 415] on input "checkbox" at bounding box center [191, 419] width 8 height 8
checkbox input "true"
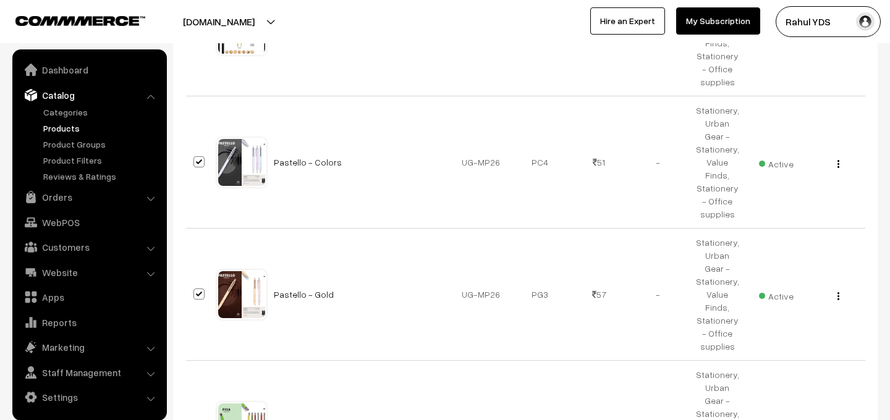
checkbox input "true"
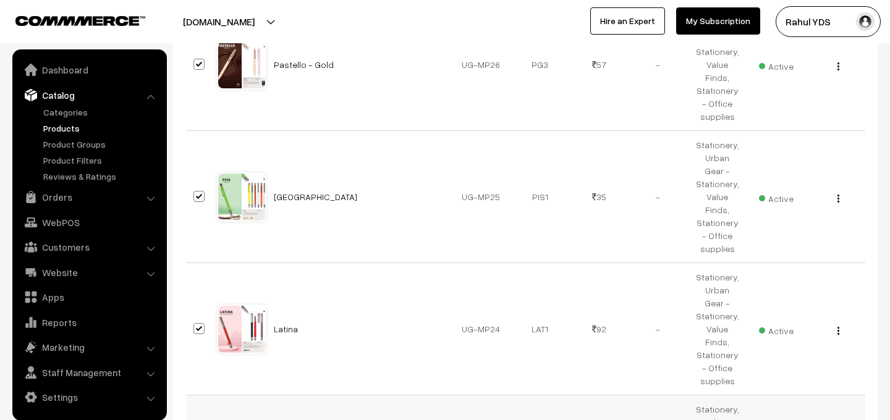
scroll to position [1065, 0]
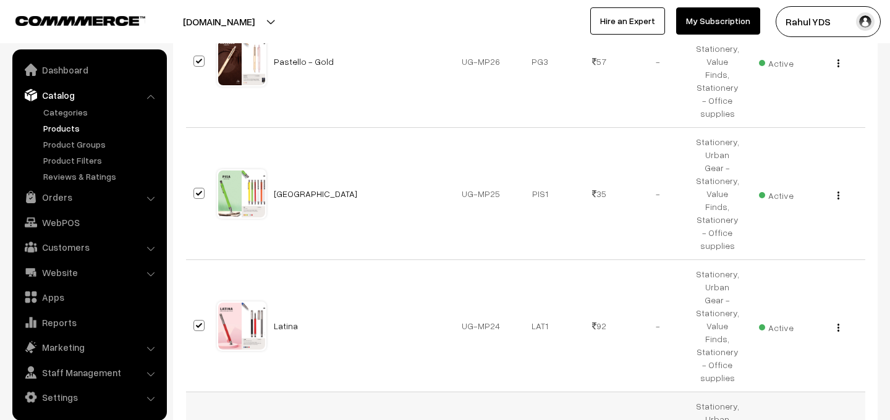
checkbox input "true"
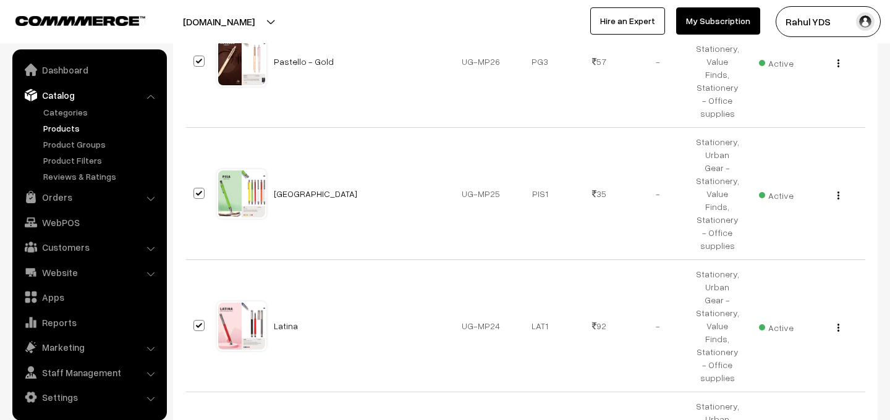
checkbox input "true"
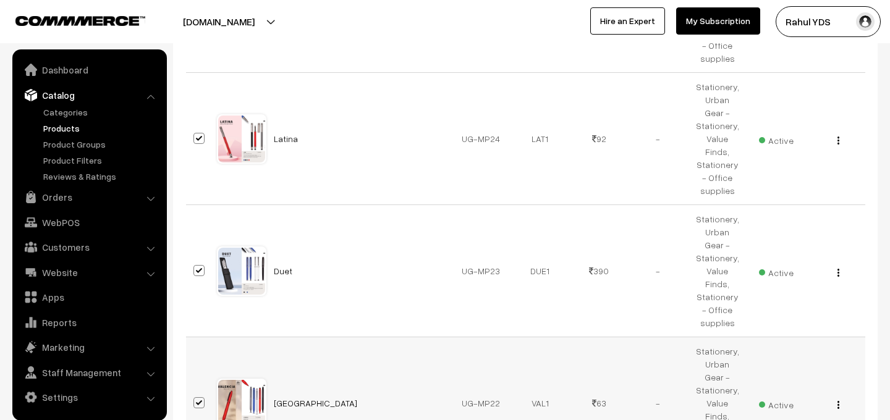
scroll to position [1258, 0]
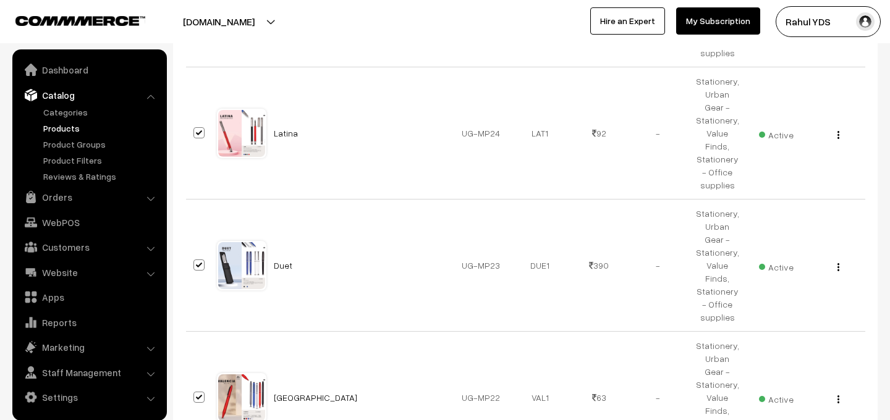
checkbox input "true"
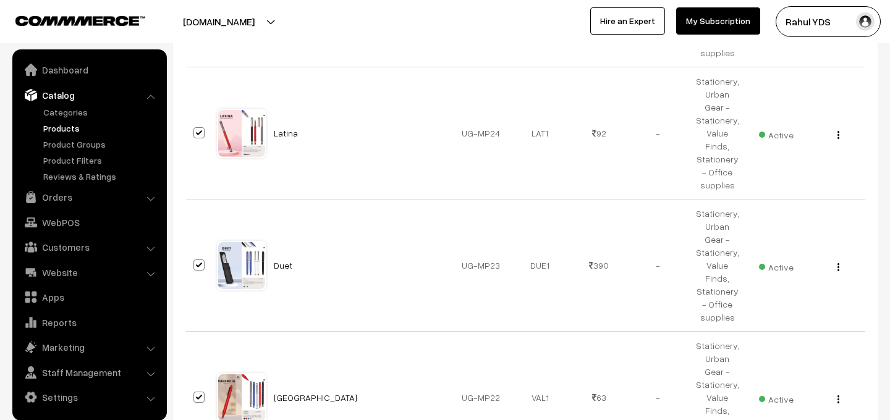
checkbox input "true"
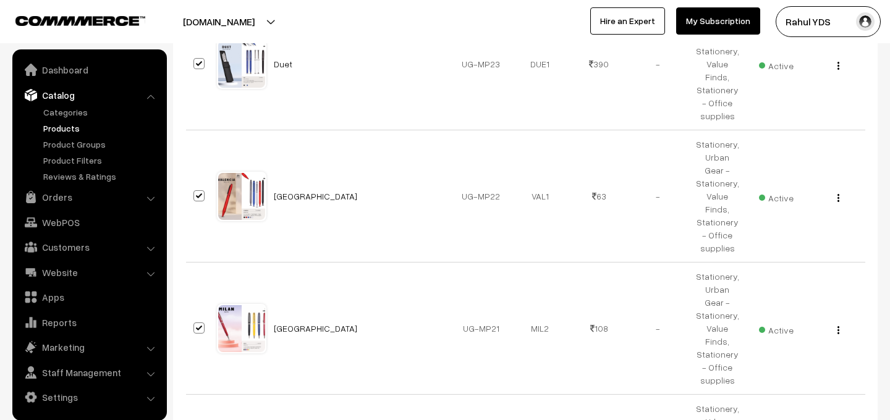
scroll to position [1467, 0]
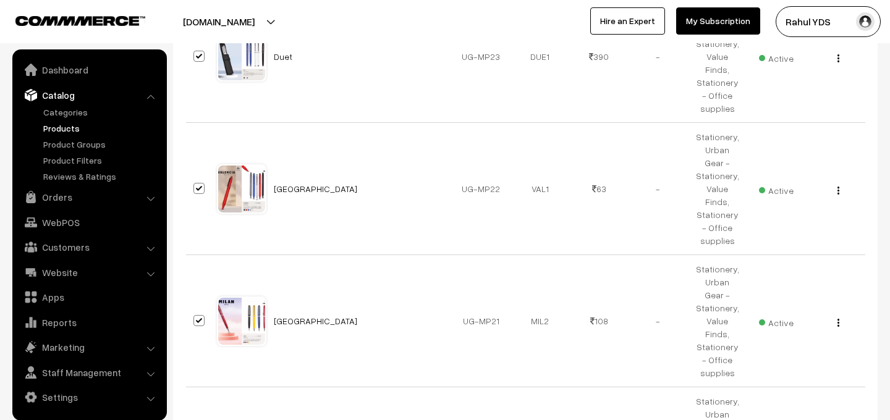
checkbox input "true"
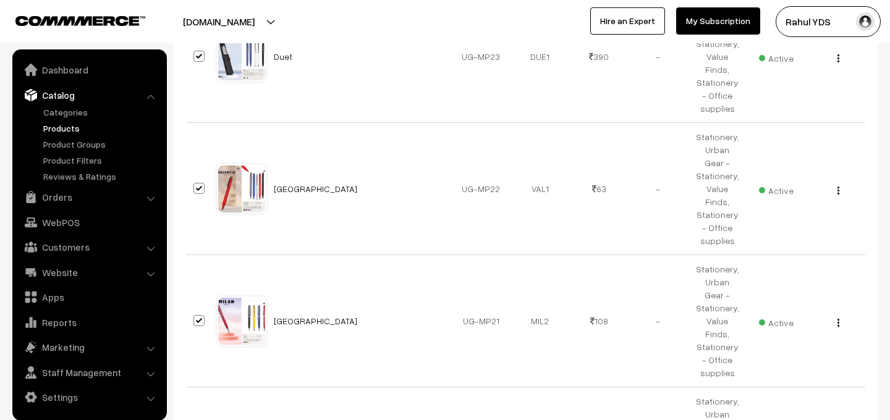
checkbox input "true"
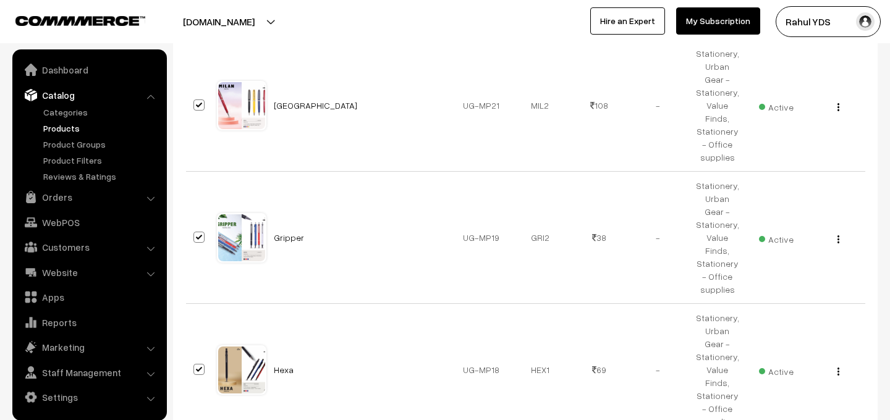
scroll to position [1690, 0]
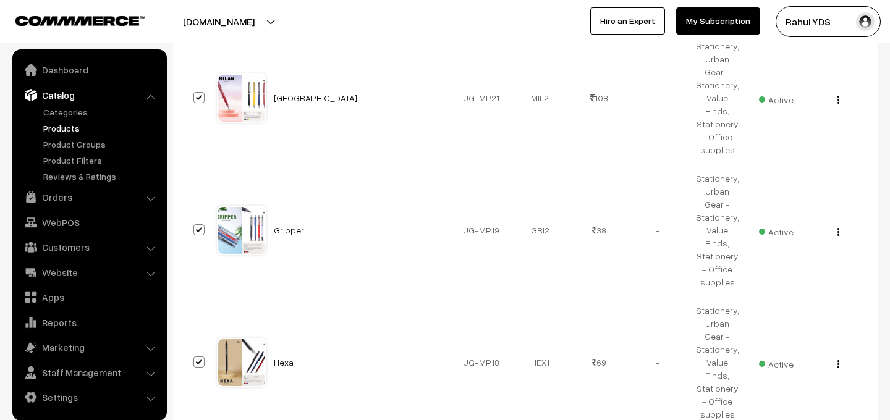
checkbox input "true"
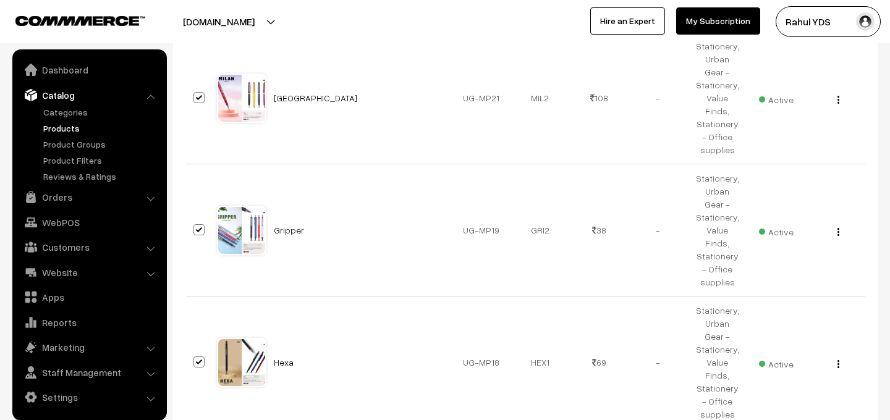
checkbox input "true"
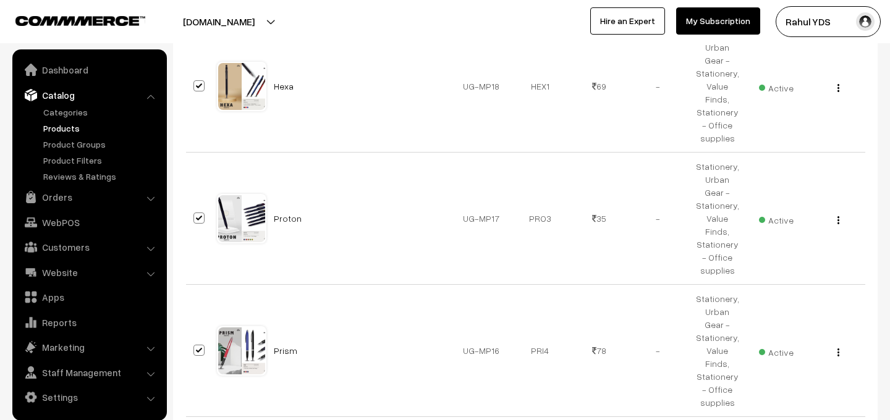
scroll to position [1979, 0]
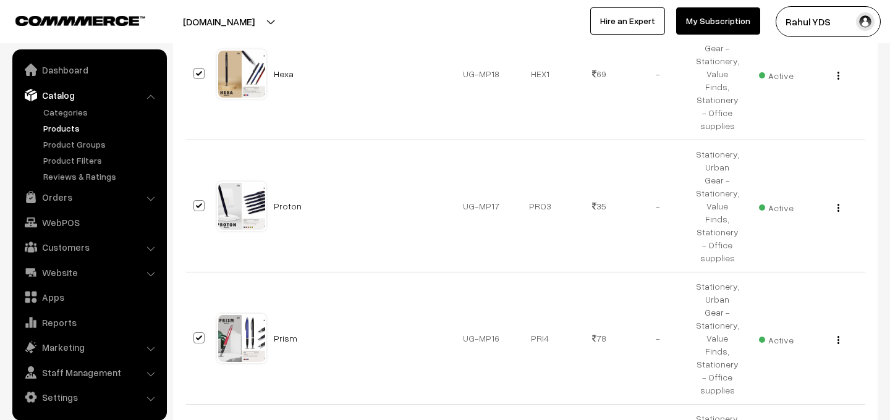
checkbox input "true"
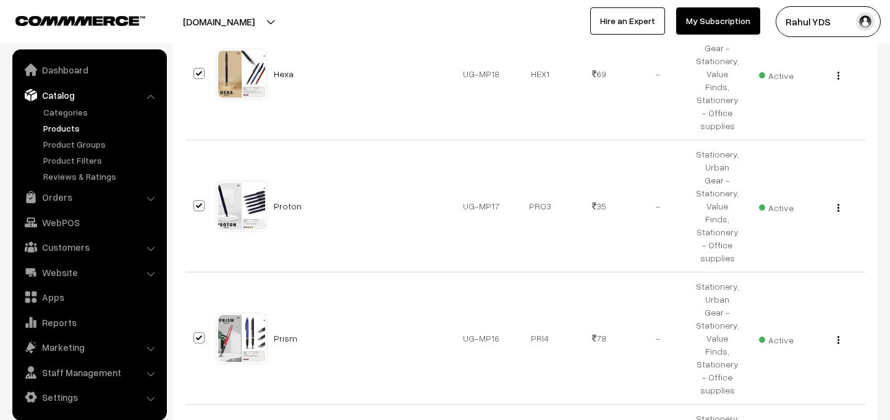
checkbox input "true"
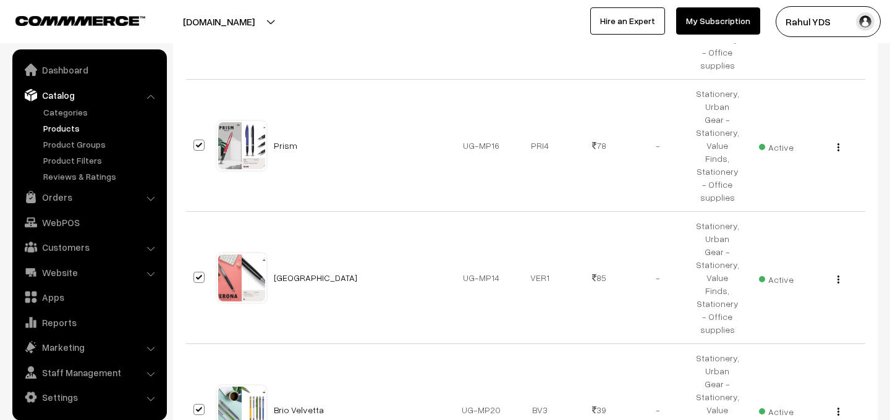
scroll to position [2173, 0]
checkbox input "true"
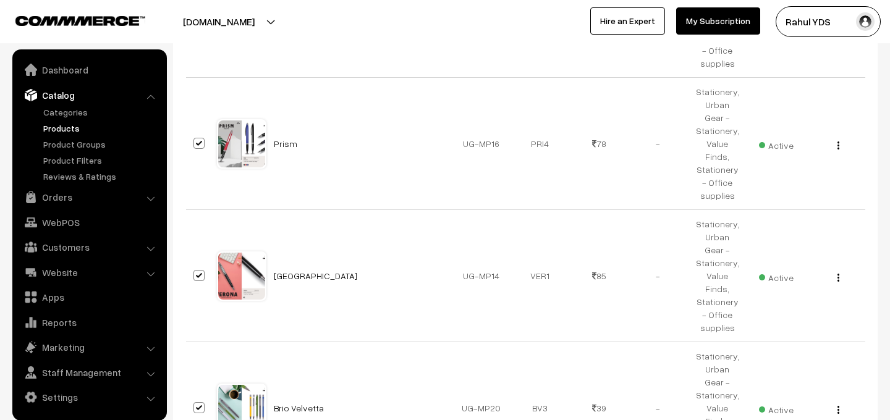
checkbox input "true"
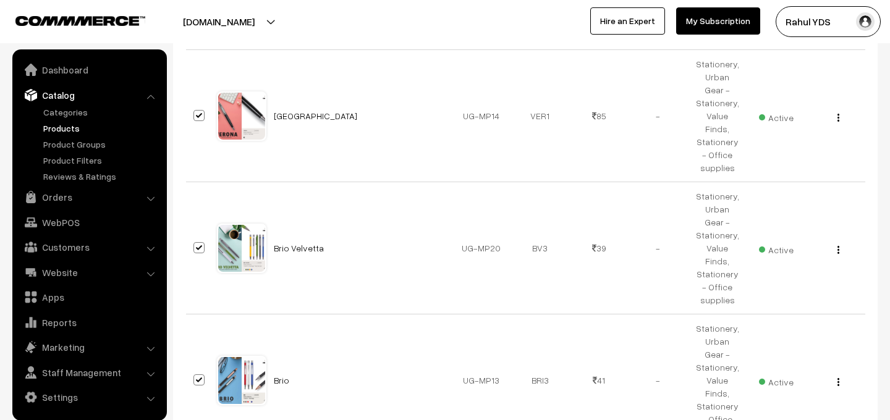
scroll to position [2338, 0]
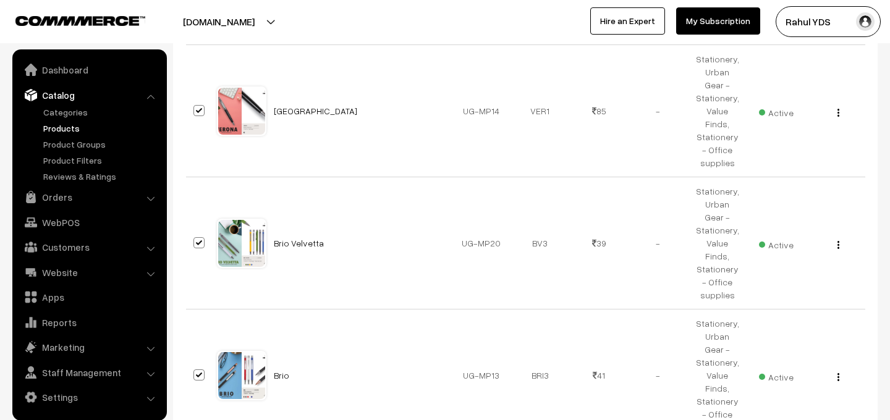
checkbox input "true"
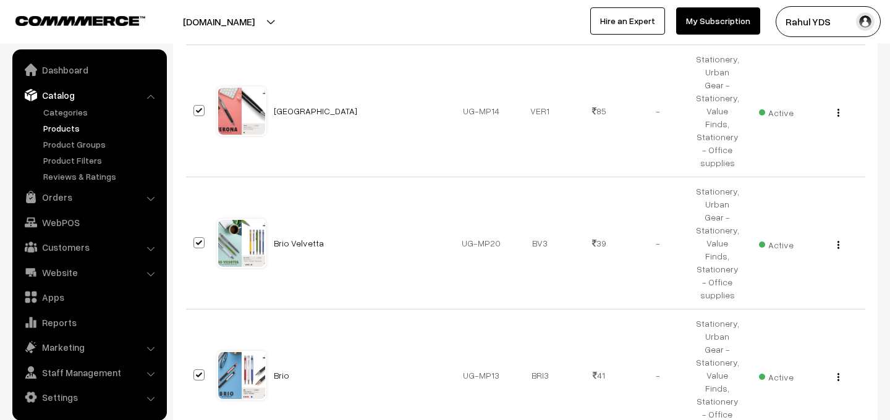
checkbox input "true"
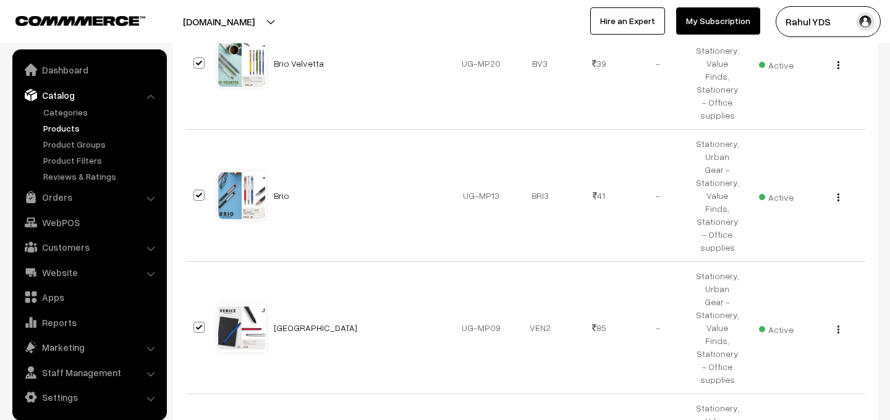
scroll to position [2519, 0]
checkbox input "true"
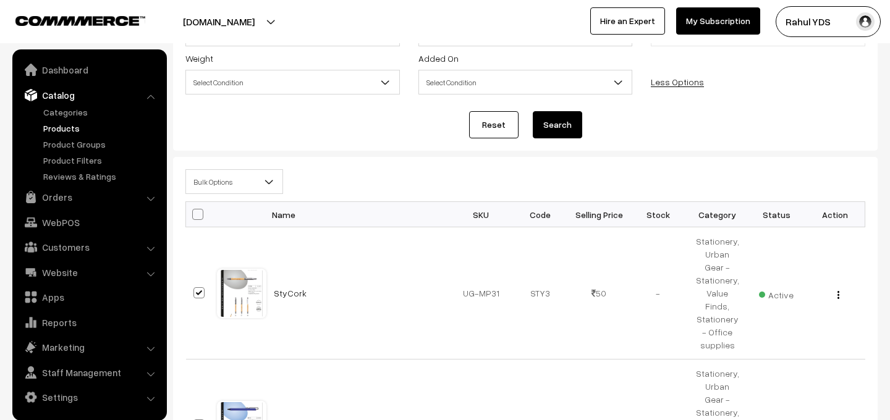
scroll to position [0, 0]
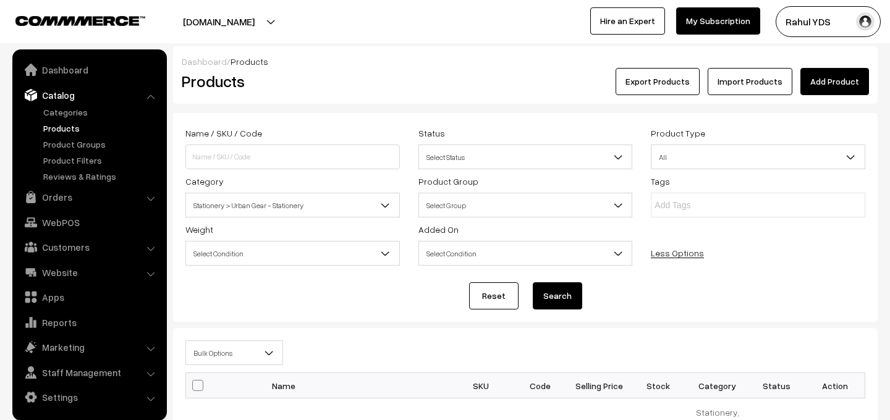
click at [234, 365] on div "Bulk Options Edit Products Update Inventory Make all Active Make all Inactive A…" at bounding box center [525, 357] width 699 height 32
click at [227, 357] on span "Bulk Options" at bounding box center [234, 354] width 96 height 22
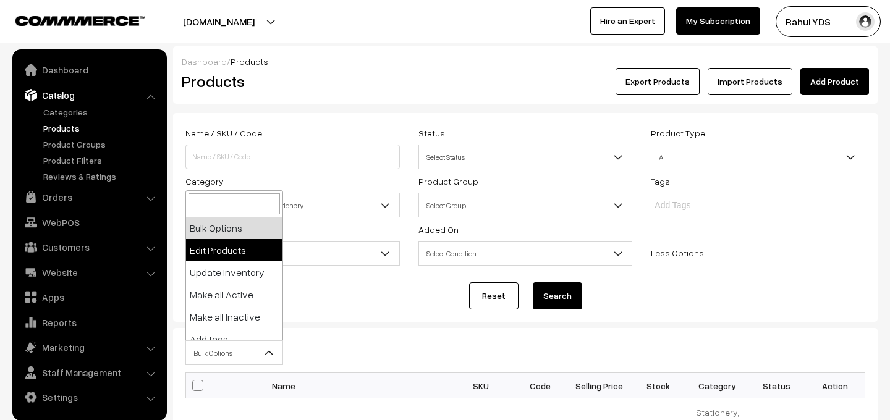
select select "editProduct"
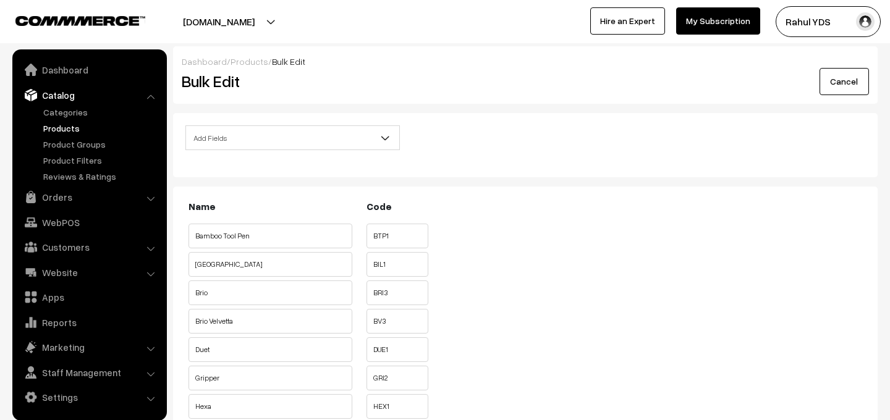
click at [302, 140] on span "Add Fields" at bounding box center [292, 138] width 213 height 22
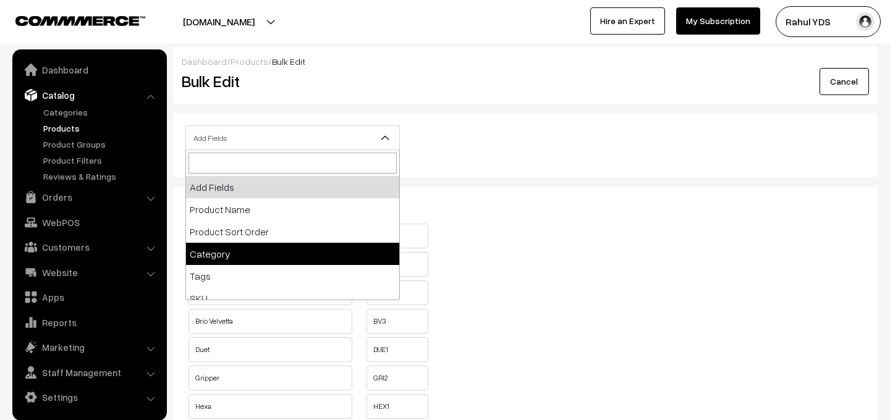
select select "category"
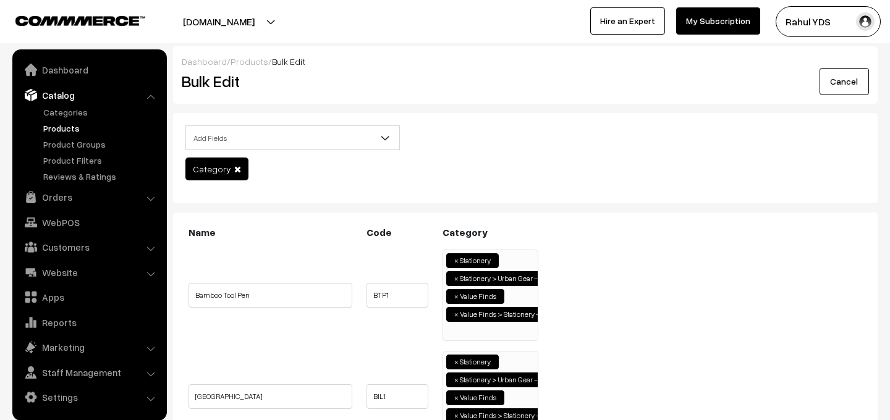
click at [494, 332] on ul "× Stationery × Stationery > Urban Gear - Stationery × Value Finds × Value Finds…" at bounding box center [490, 293] width 95 height 87
type input "pens"
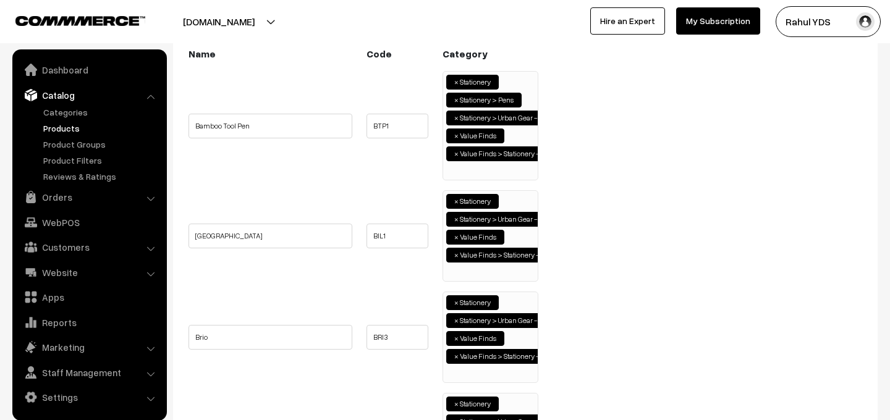
scroll to position [189, 0]
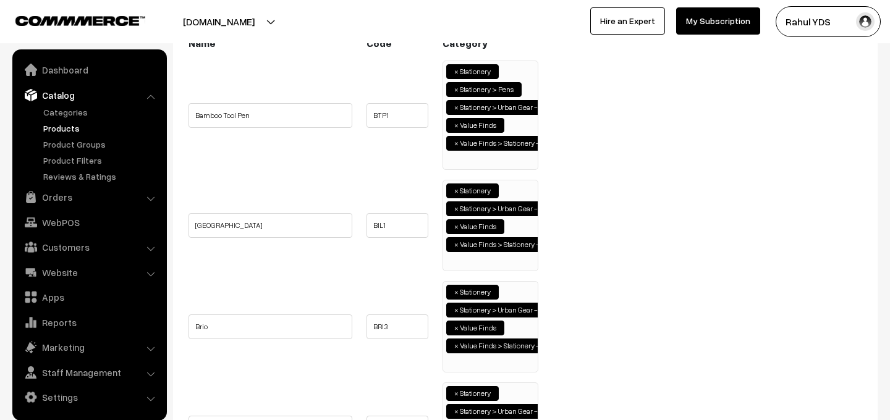
click at [466, 259] on ul "× Stationery × Stationery > Urban Gear - Stationery × Value Finds × Value Finds…" at bounding box center [490, 224] width 95 height 87
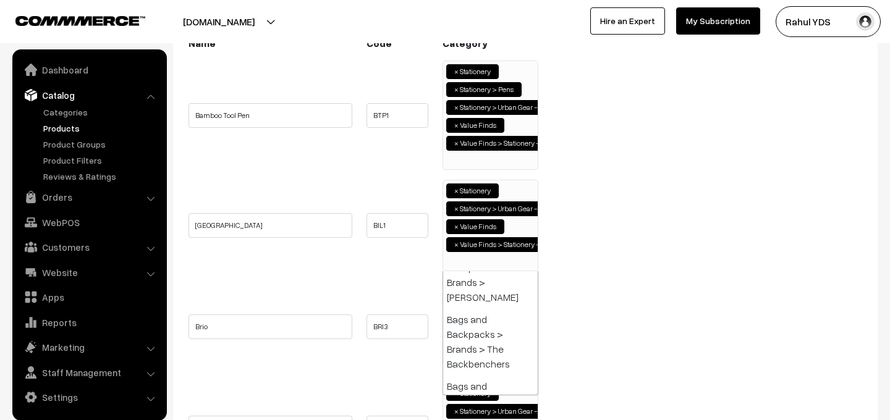
paste input "pens"
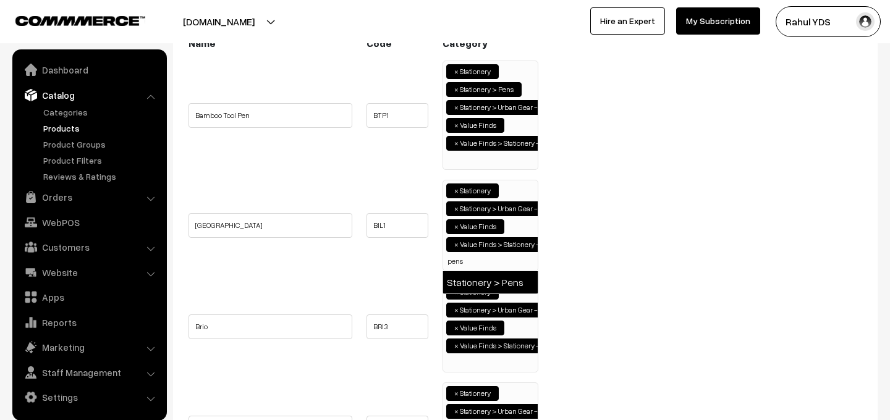
type input "pens"
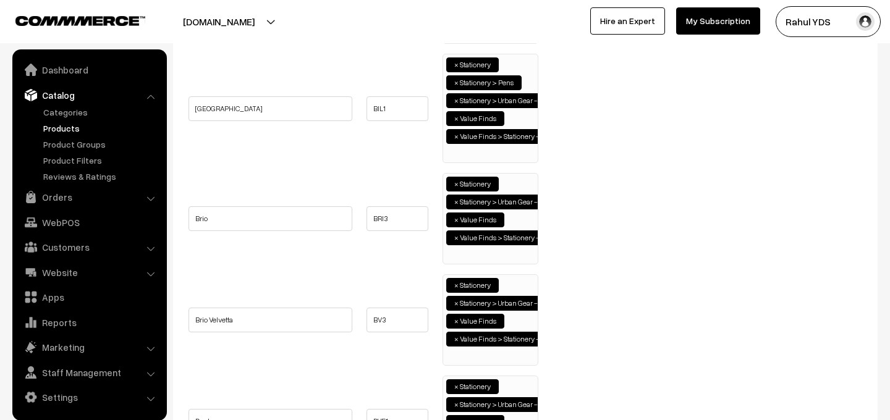
click at [485, 258] on ul "× Stationery × Stationery > Urban Gear - Stationery × Value Finds × Value Finds…" at bounding box center [490, 217] width 95 height 87
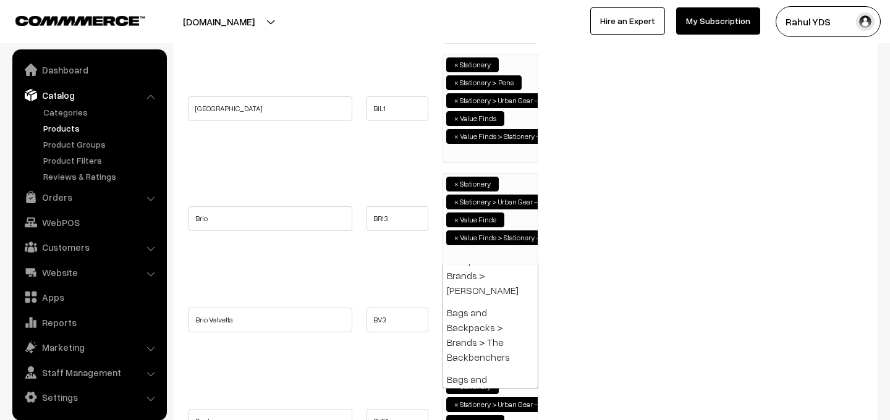
paste input "pens"
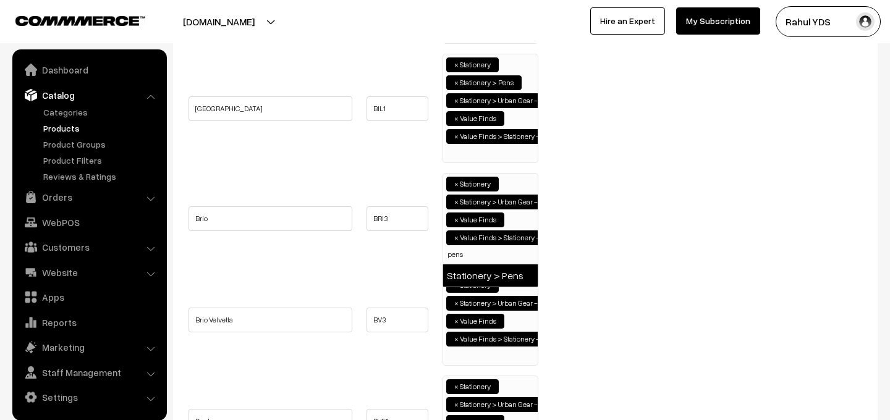
type input "pens"
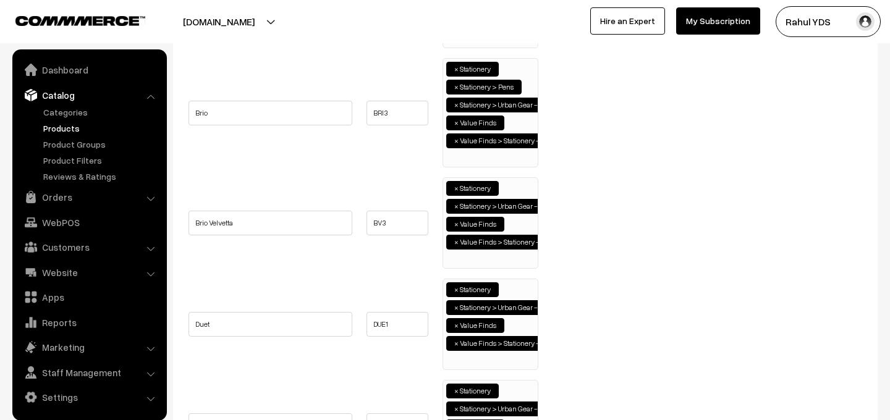
click at [479, 265] on ul "× Stationery × Stationery > Urban Gear - Stationery × Value Finds × Value Finds…" at bounding box center [490, 221] width 95 height 87
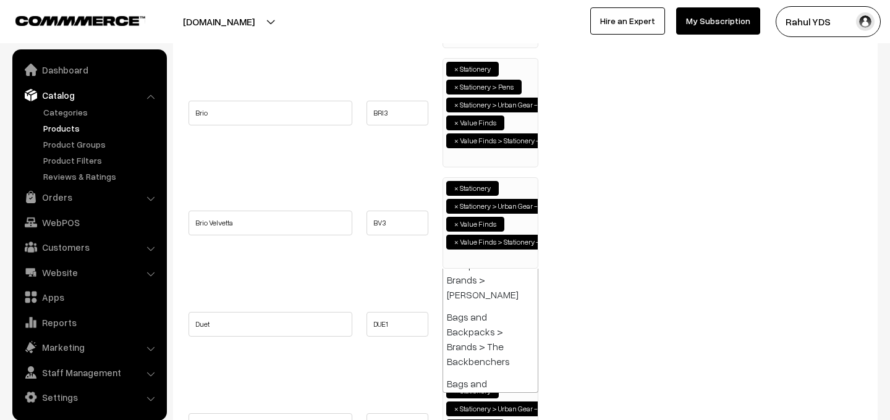
paste input "pens"
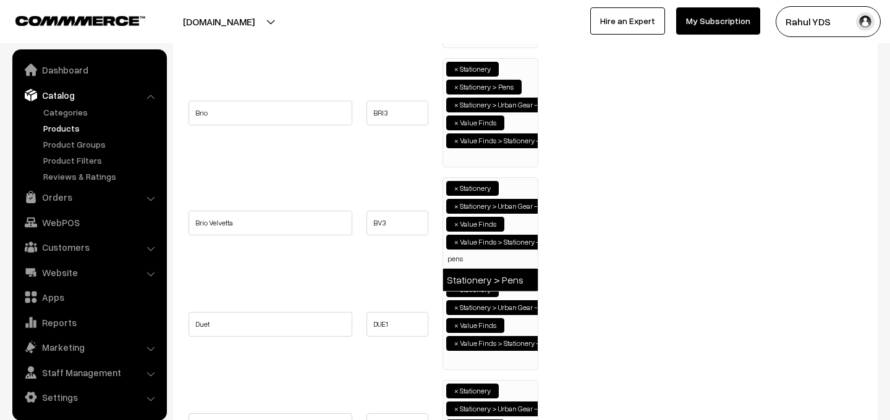
type input "pens"
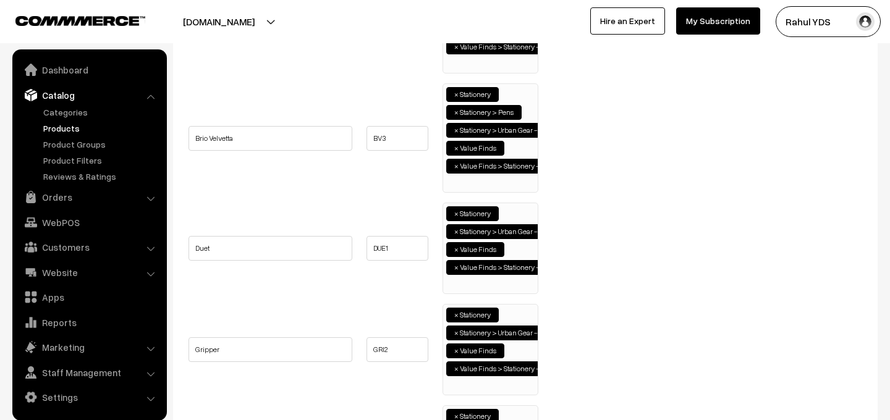
click at [470, 285] on ul "× Stationery × Stationery > Urban Gear - Stationery × Value Finds × Value Finds…" at bounding box center [490, 246] width 95 height 87
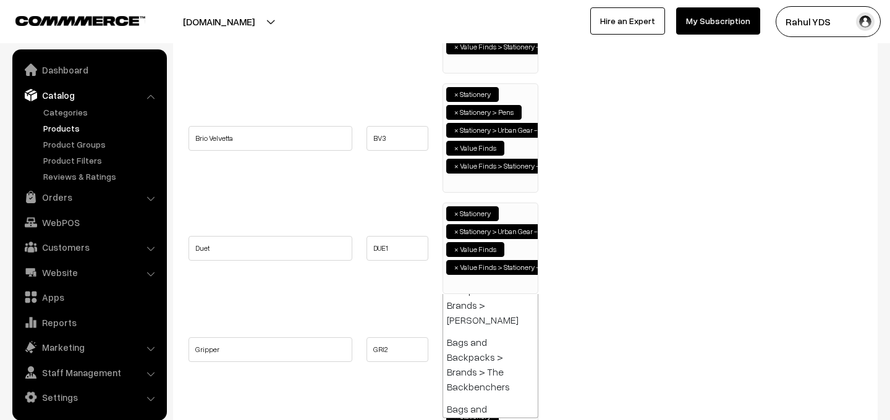
paste input "pens"
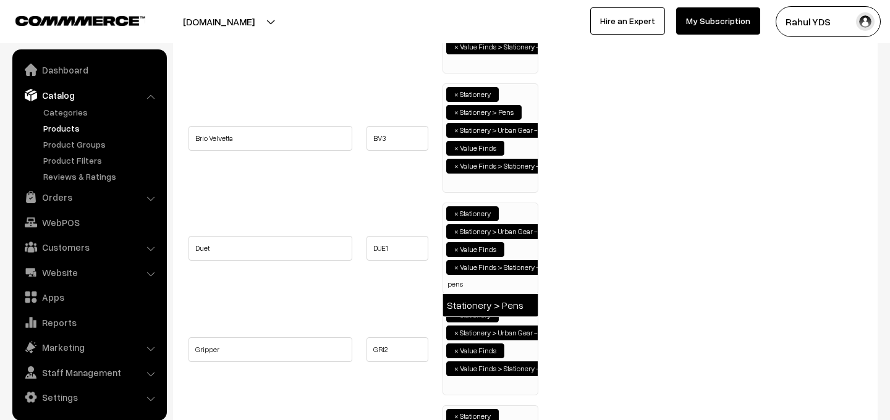
type input "pens"
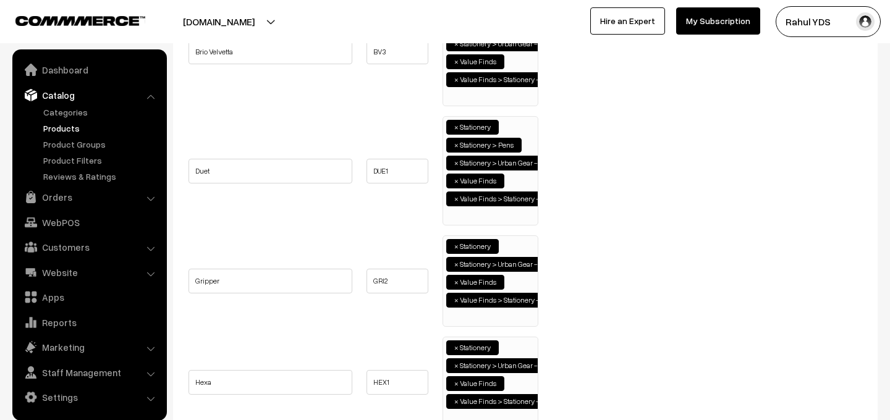
click at [464, 322] on ul "× Stationery × Stationery > Urban Gear - Stationery × Value Finds × Value Finds…" at bounding box center [490, 279] width 95 height 87
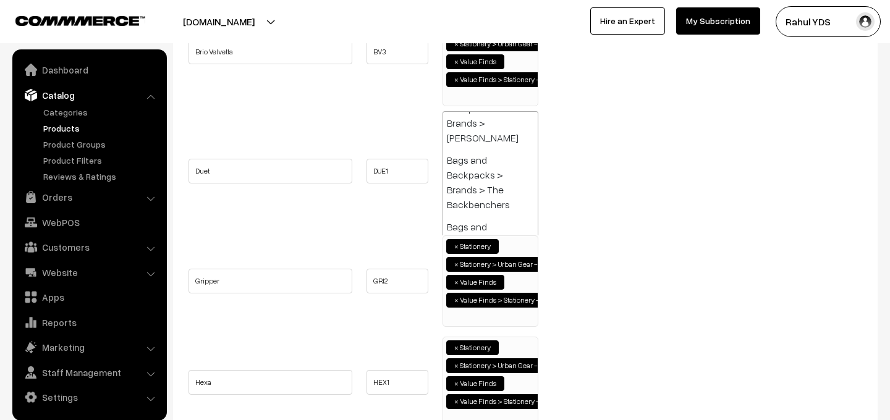
paste input "pens"
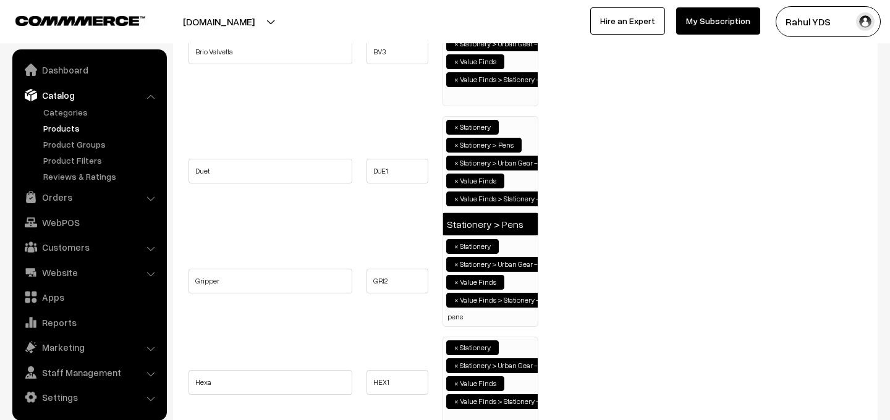
type input "pens"
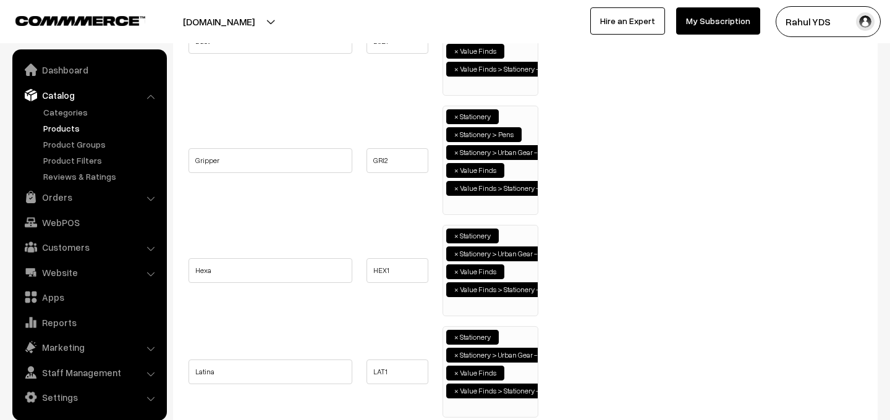
click at [476, 312] on ul "× Stationery × Stationery > Urban Gear - Stationery × Value Finds × Value Finds…" at bounding box center [490, 269] width 95 height 87
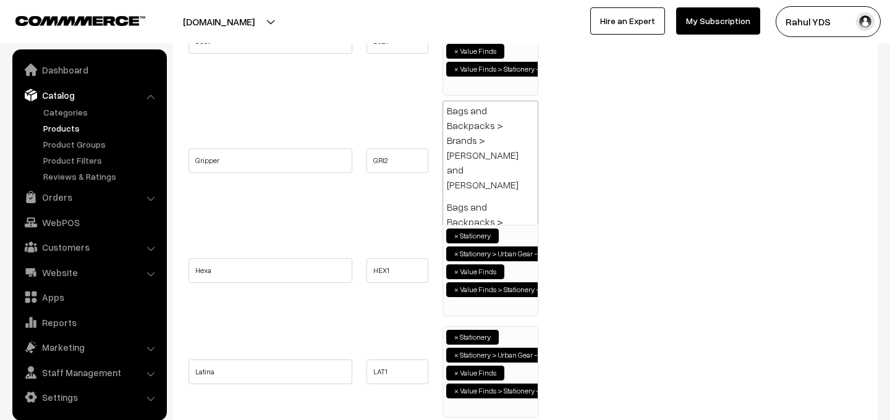
paste input "pens"
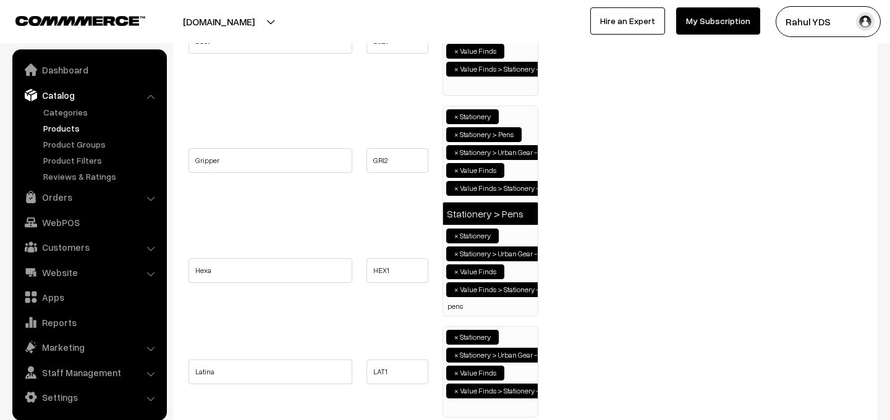
type input "pens"
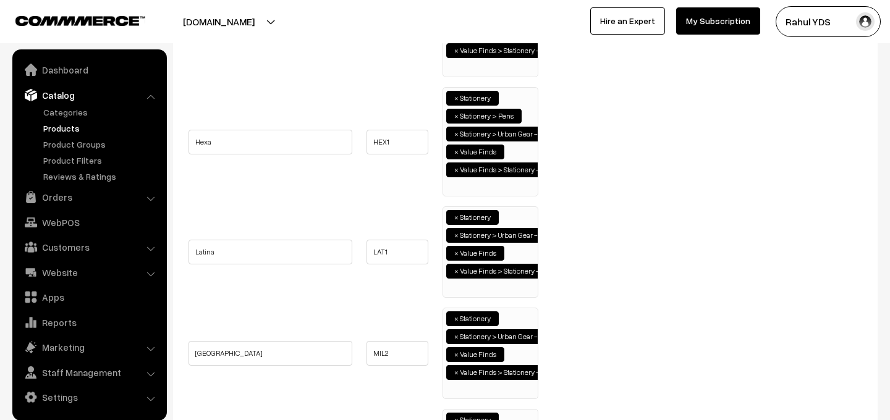
click at [475, 285] on ul "× Stationery × Stationery > Urban Gear - Stationery × Value Finds × Value Finds…" at bounding box center [490, 250] width 95 height 87
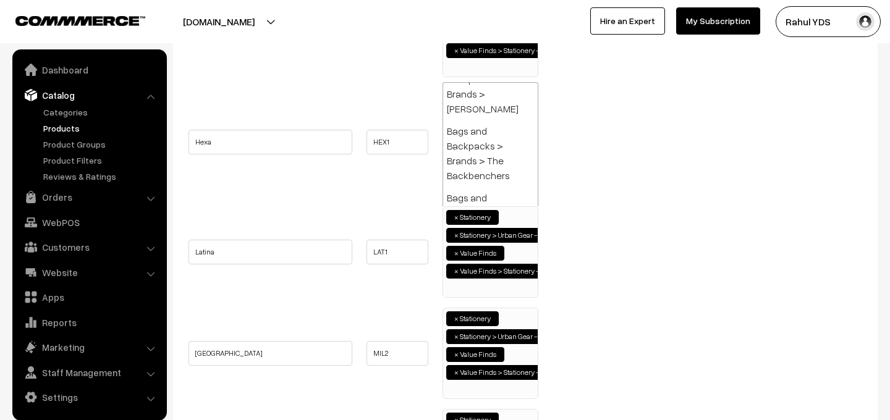
paste input "pens"
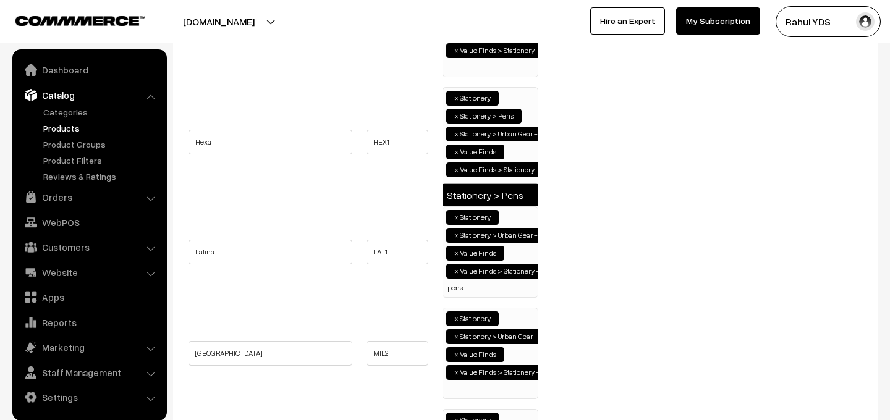
type input "pens"
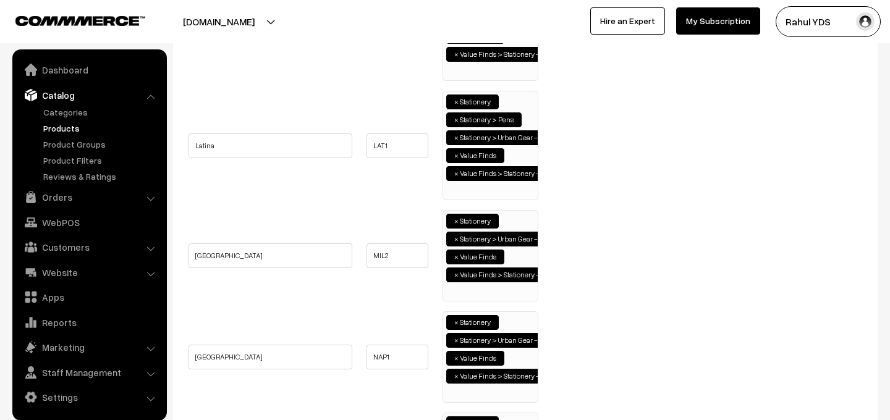
click at [474, 291] on ul "× Stationery × Stationery > Urban Gear - Stationery × Value Finds × Value Finds…" at bounding box center [490, 254] width 95 height 87
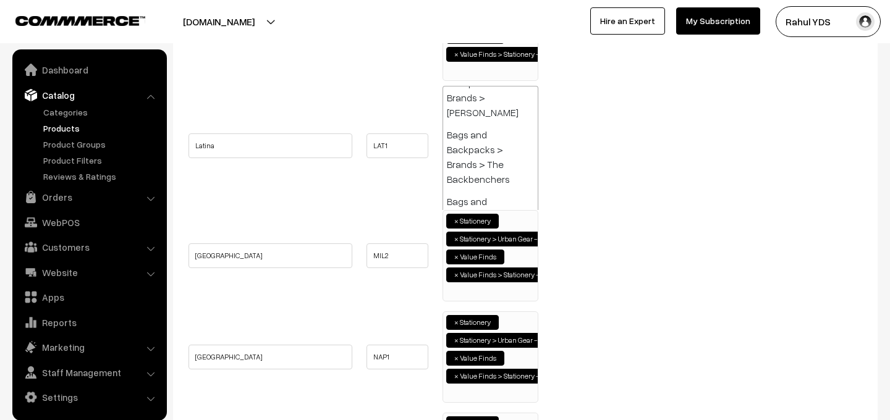
paste input "pens"
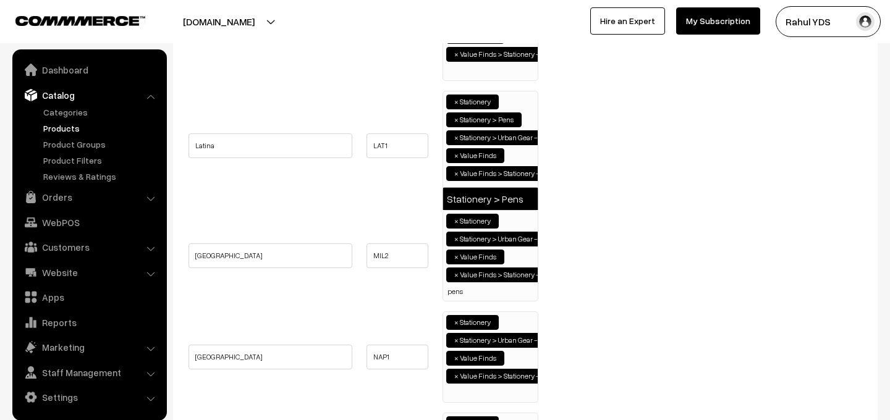
type input "pens"
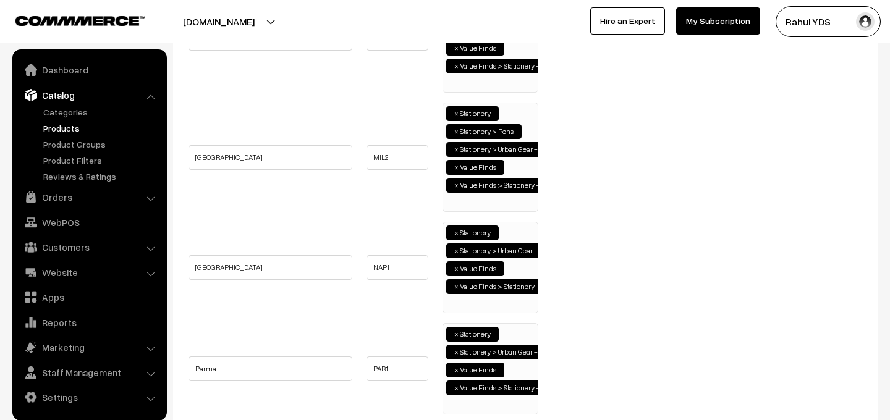
click at [472, 305] on ul "× Stationery × Stationery > Urban Gear - Stationery × Value Finds × Value Finds…" at bounding box center [490, 266] width 95 height 87
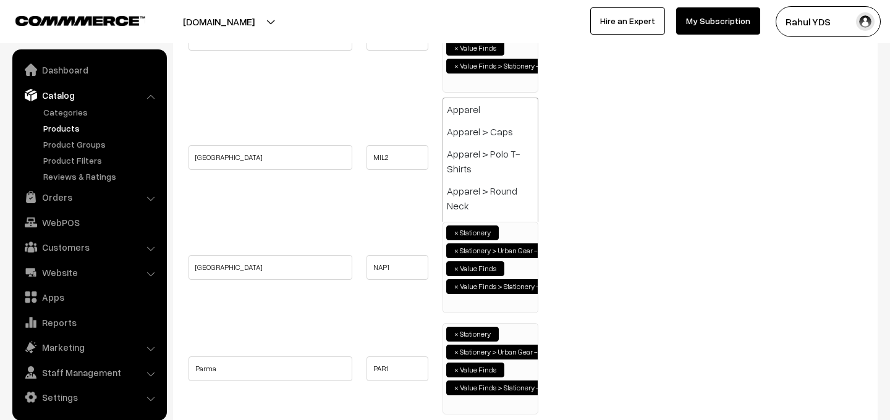
paste input "pens"
type input "pens"
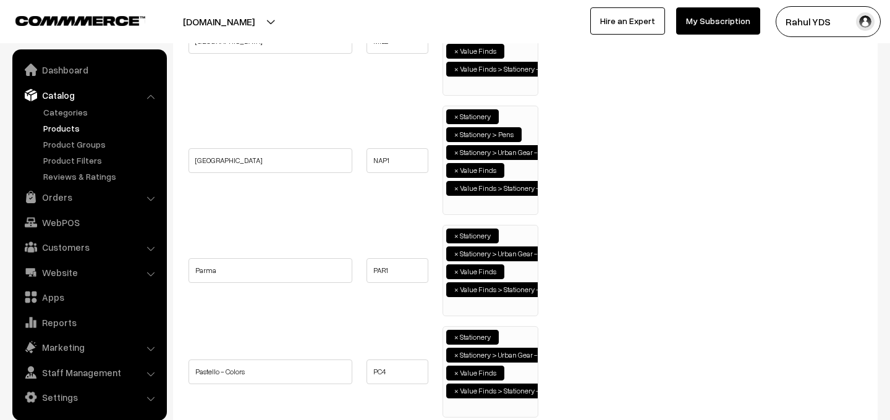
click at [472, 305] on ul "× Stationery × Stationery > Urban Gear - Stationery × Value Finds × Value Finds…" at bounding box center [490, 269] width 95 height 87
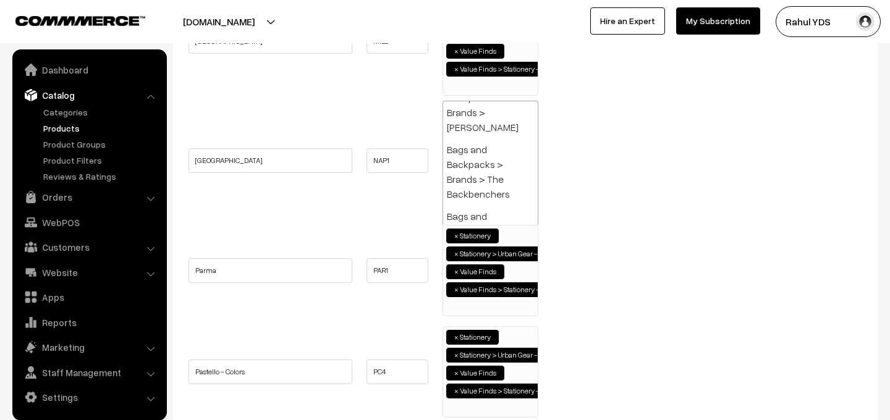
paste input "pens"
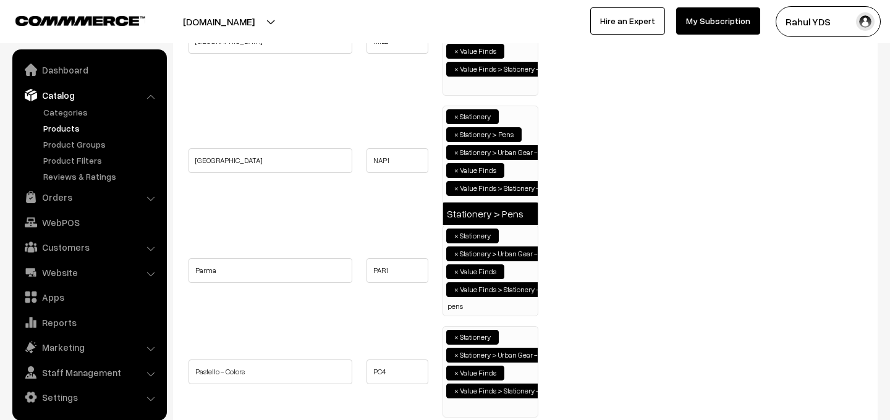
type input "pens"
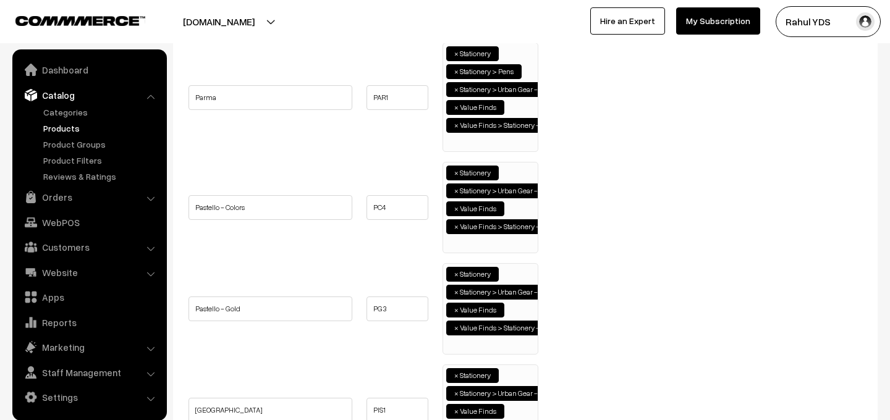
click at [484, 245] on ul "× Stationery × Stationery > Urban Gear - Stationery × Value Finds × Value Finds…" at bounding box center [490, 206] width 95 height 87
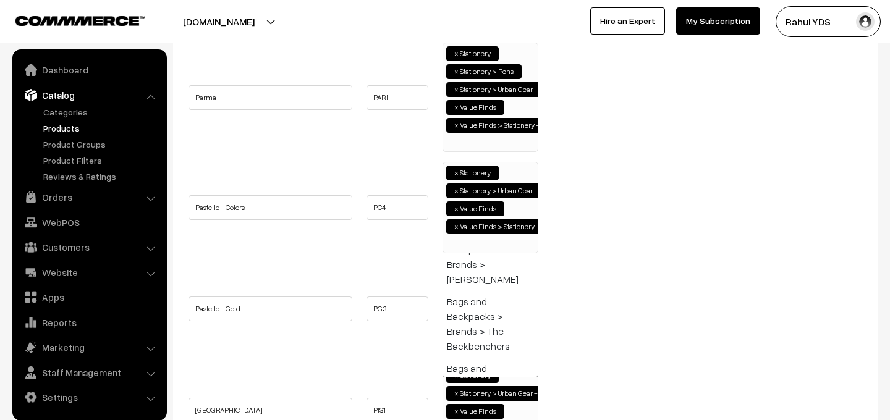
paste input "pens"
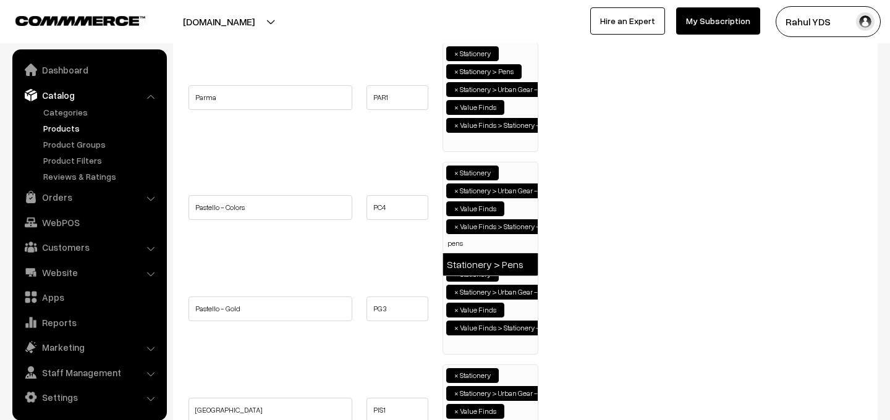
type input "pens"
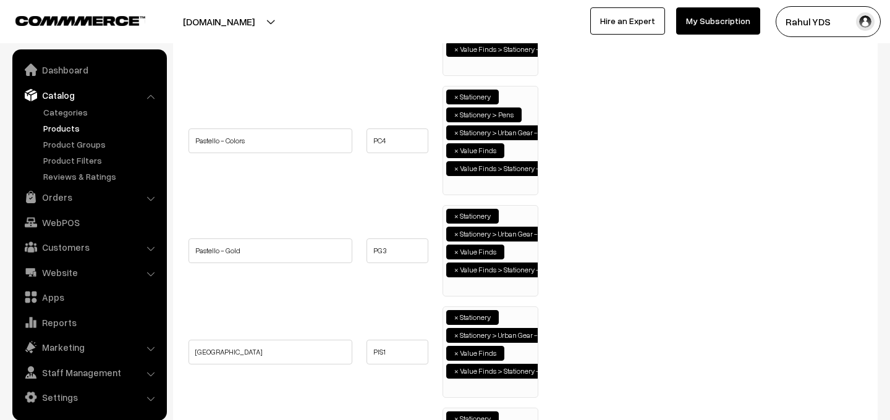
click at [475, 288] on ul "× Stationery × Stationery > Urban Gear - Stationery × Value Finds × Value Finds…" at bounding box center [490, 249] width 95 height 87
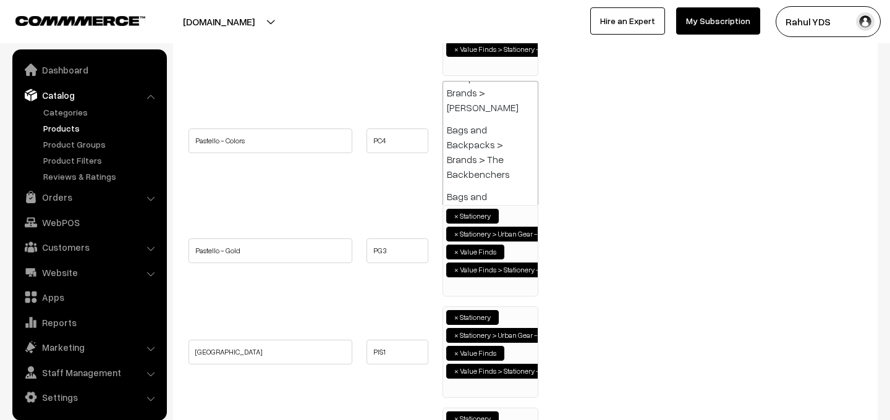
paste input "pens"
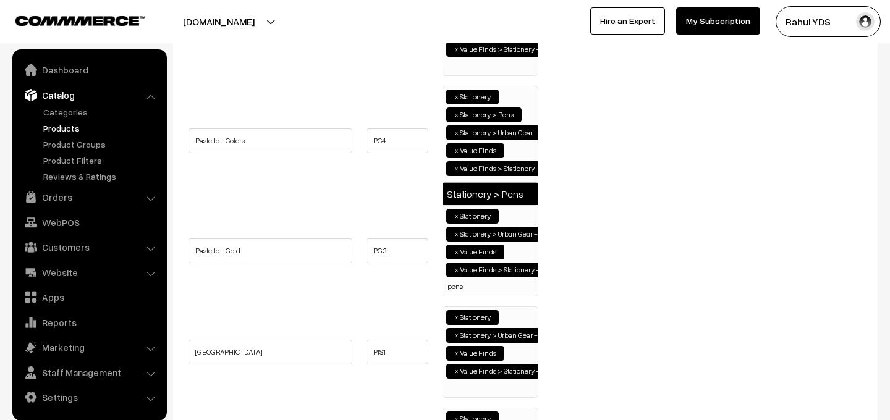
type input "pens"
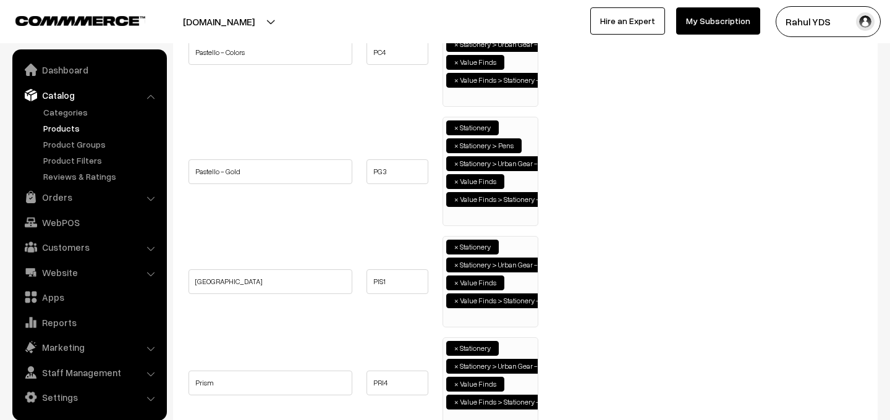
click at [469, 315] on ul "× Stationery × Stationery > Urban Gear - Stationery × Value Finds × Value Finds…" at bounding box center [490, 280] width 95 height 87
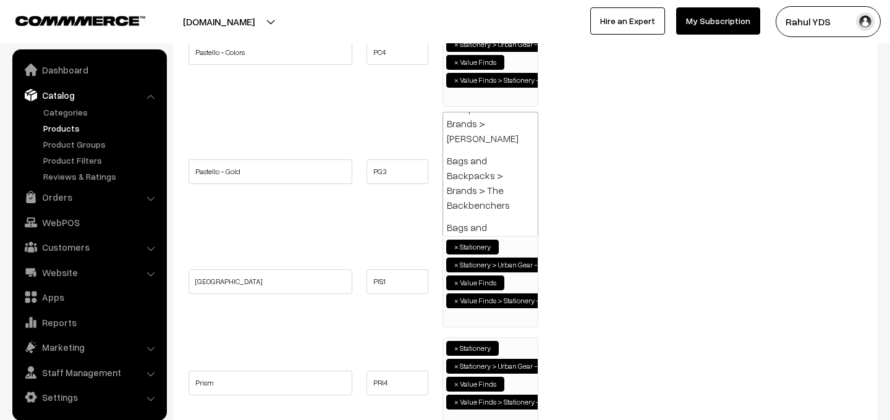
paste input "pens"
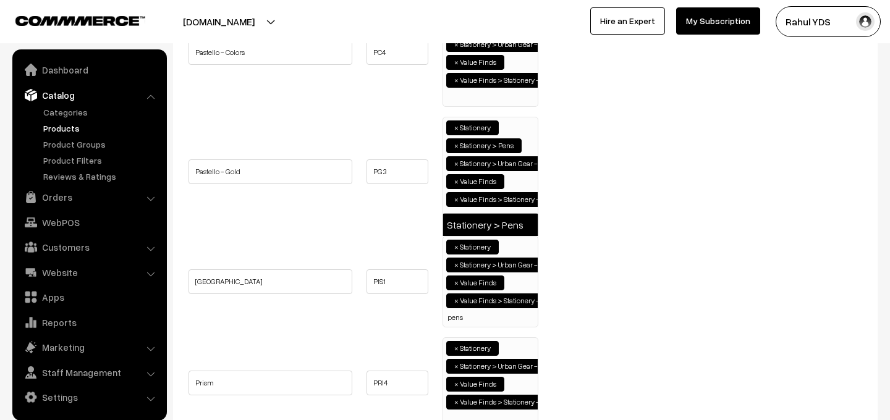
type input "pens"
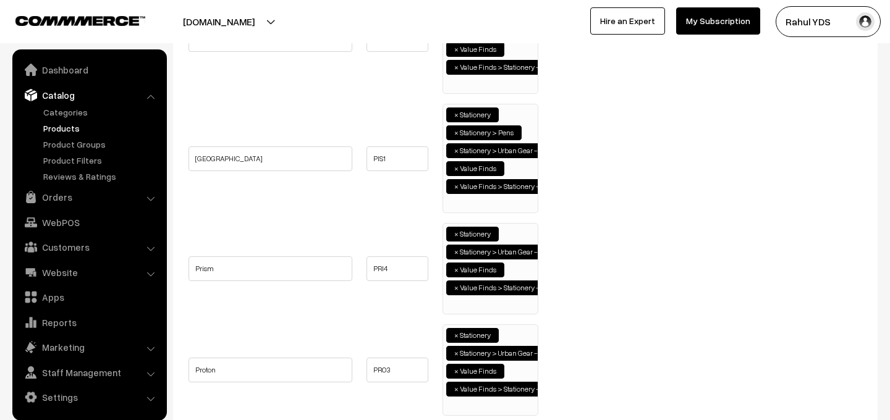
click at [467, 310] on ul "× Stationery × Stationery > Urban Gear - Stationery × Value Finds × Value Finds…" at bounding box center [490, 267] width 95 height 87
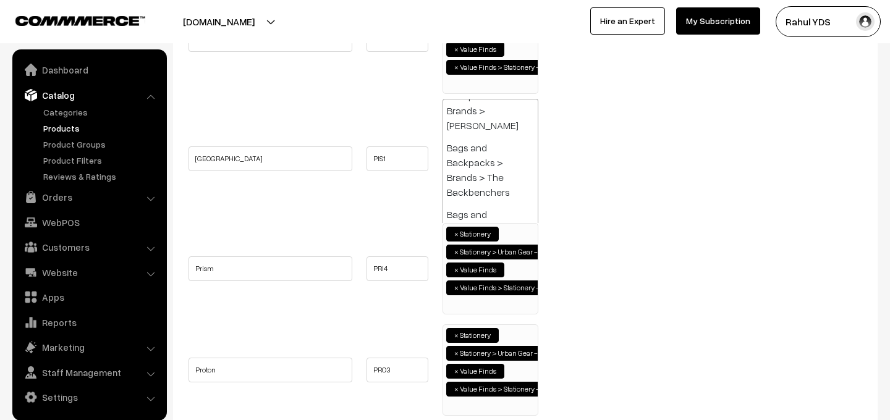
paste input "pens"
type input "pens"
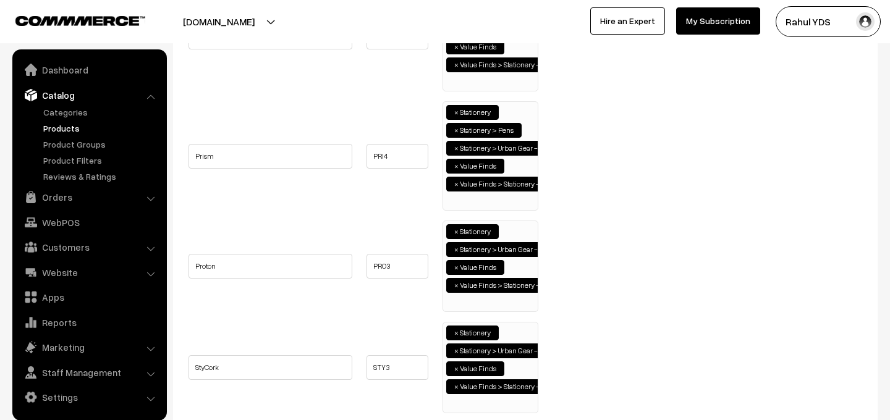
click at [465, 304] on ul "× Stationery × Stationery > Urban Gear - Stationery × Value Finds × Value Finds…" at bounding box center [490, 264] width 95 height 87
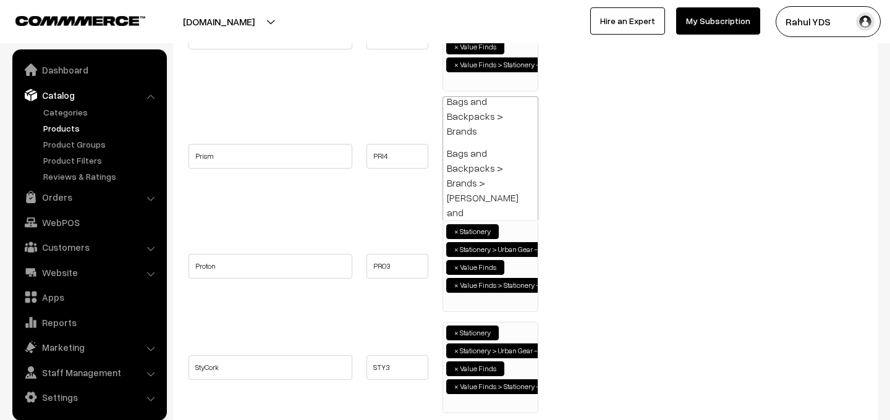
paste input "pens"
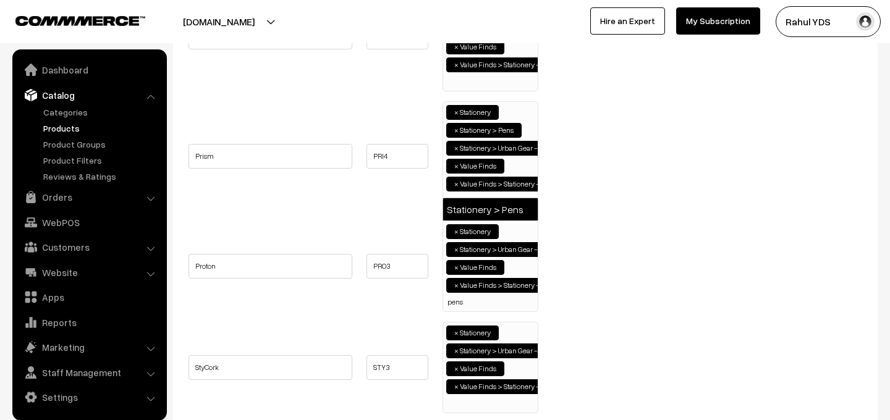
type input "pens"
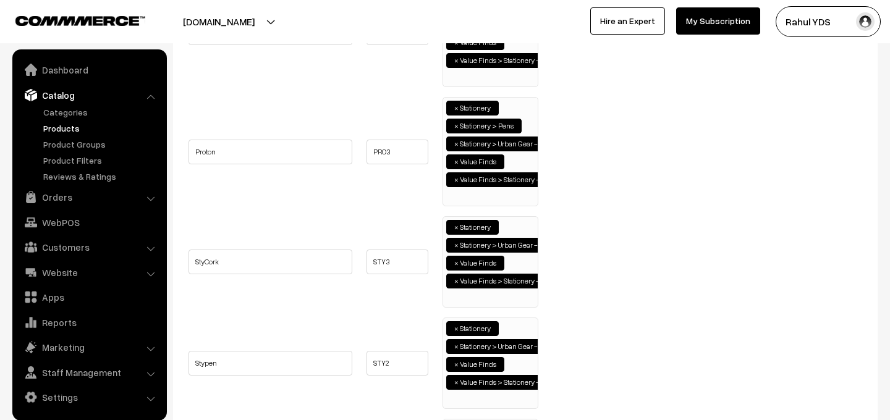
click at [471, 298] on ul "× Stationery × Stationery > Urban Gear - Stationery × Value Finds × Value Finds…" at bounding box center [490, 260] width 95 height 87
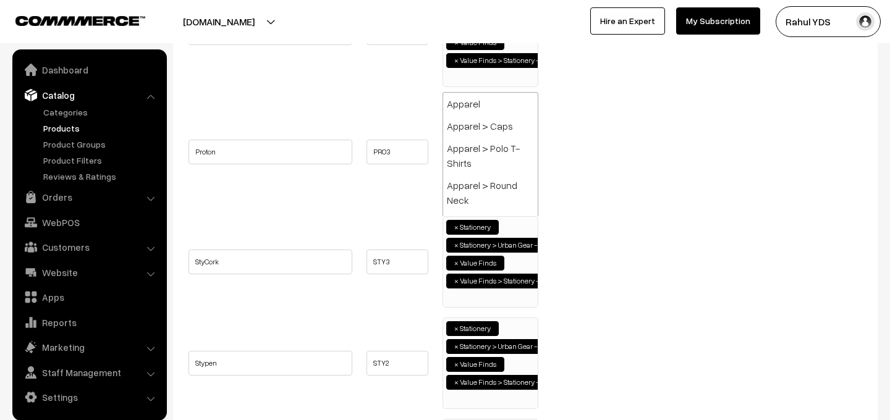
paste input "pens"
type input "pens"
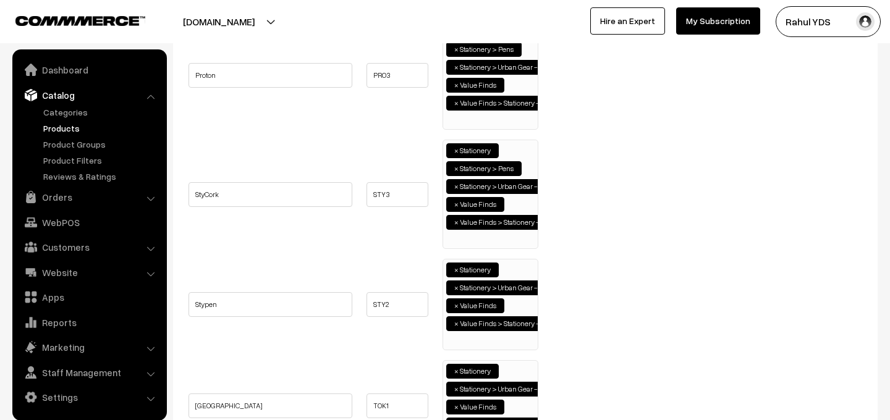
click at [464, 338] on ul "× Stationery × Stationery > Urban Gear - Stationery × Value Finds × Value Finds…" at bounding box center [490, 303] width 95 height 87
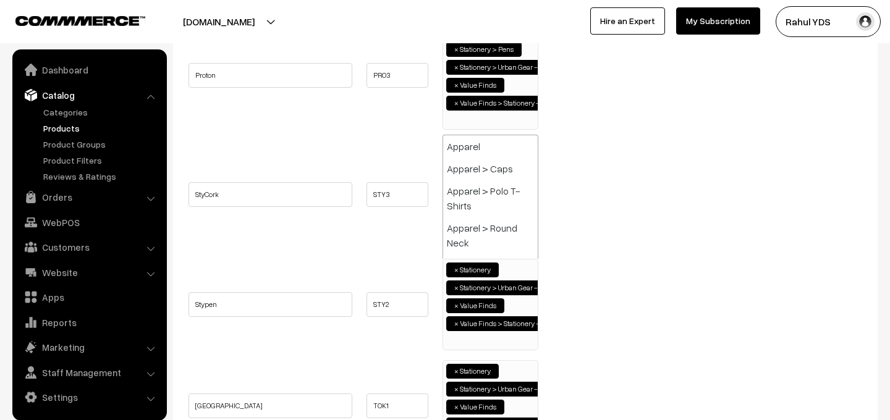
paste input "pens"
type input "pens"
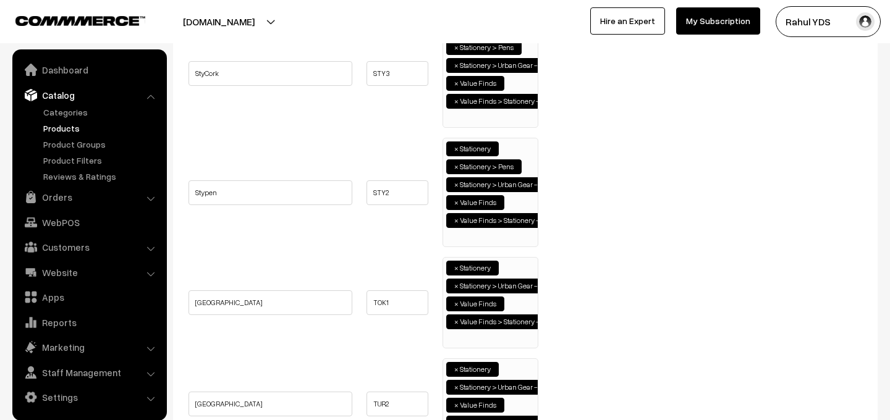
click at [462, 345] on span "× Stationery × Stationery > Urban Gear - Stationery × Value Finds × Value Finds…" at bounding box center [491, 303] width 96 height 92
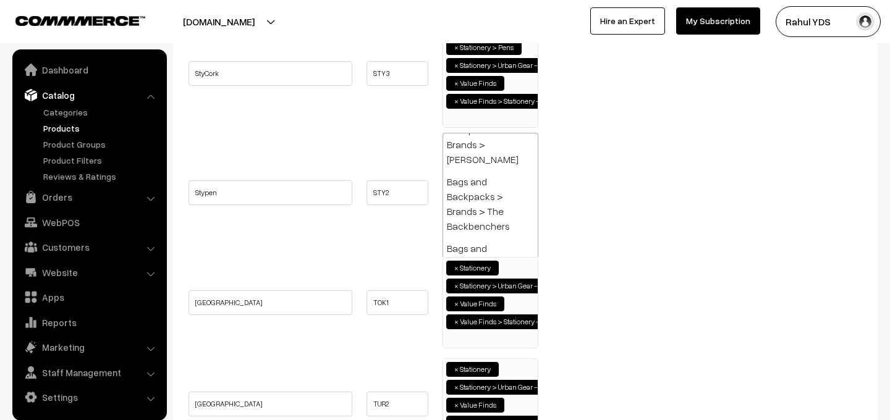
paste input "pens"
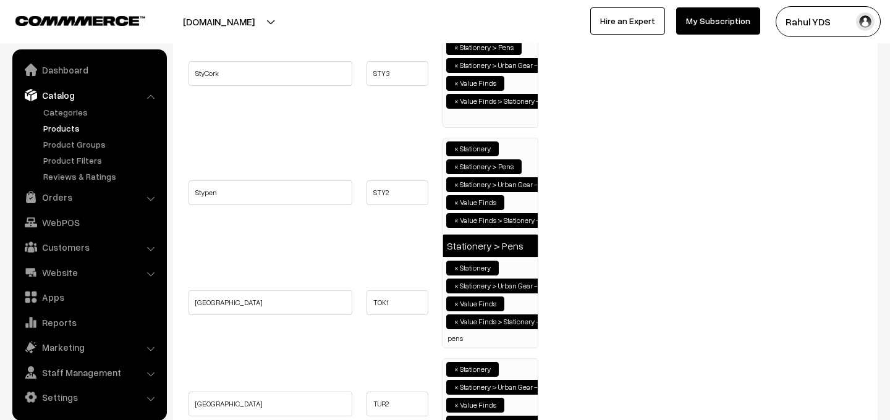
type input "pens"
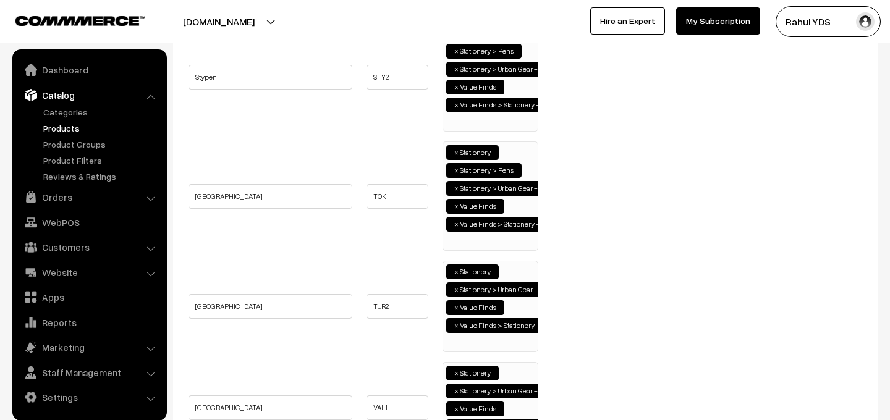
click at [460, 338] on ul "× Stationery × Stationery > Urban Gear - Stationery × Value Finds × Value Finds…" at bounding box center [490, 305] width 95 height 87
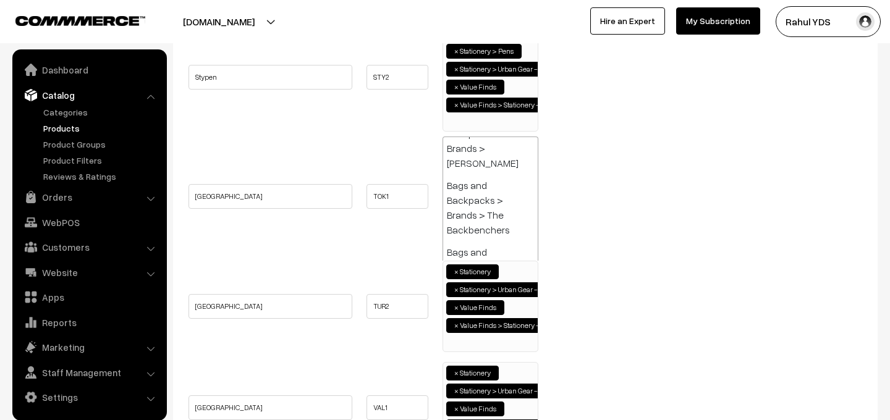
paste input "pens"
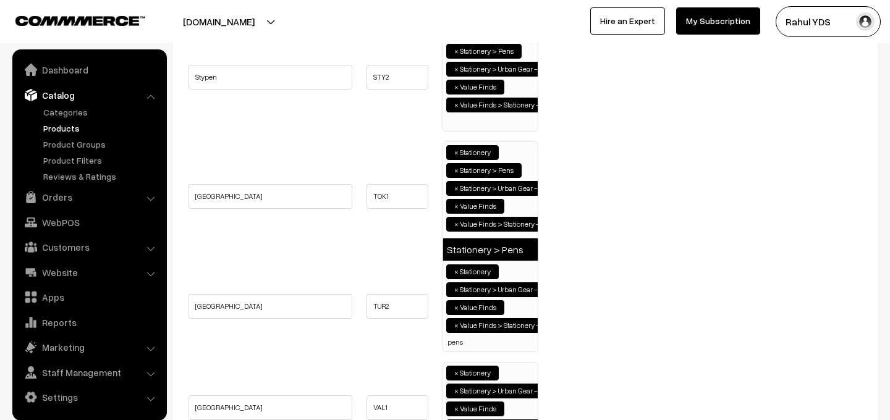
type input "pens"
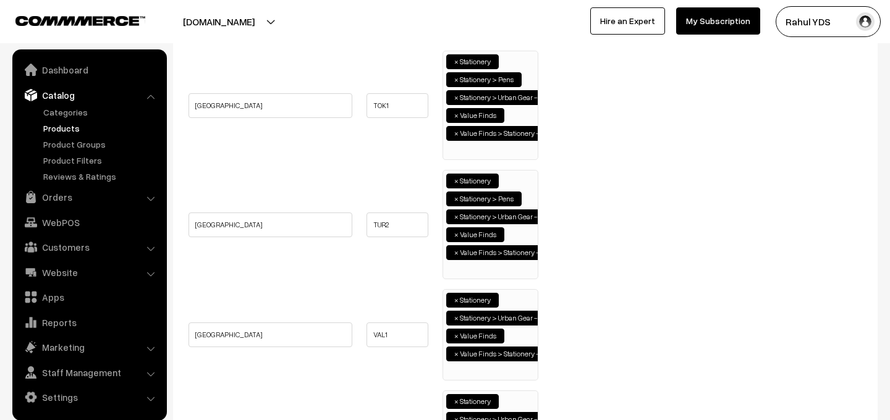
click at [456, 375] on ul "× Stationery × Stationery > Urban Gear - Stationery × Value Finds × Value Finds…" at bounding box center [490, 333] width 95 height 87
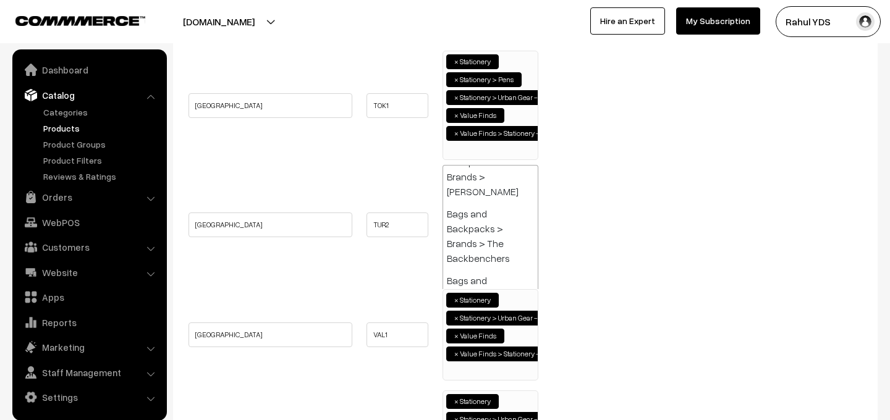
paste input "pens"
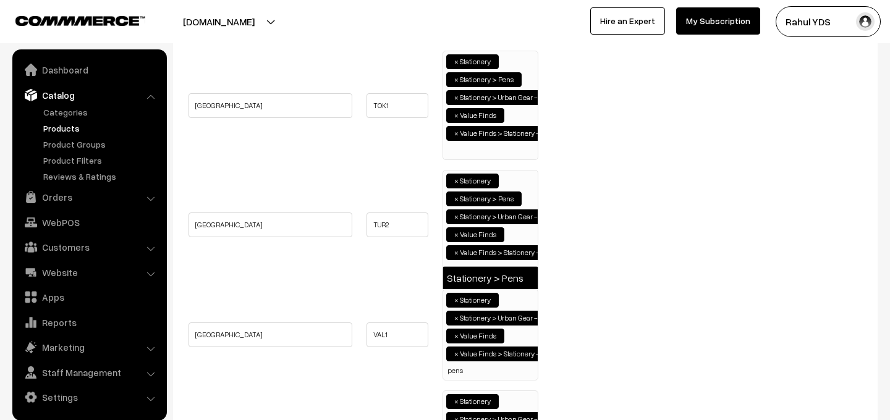
type input "pens"
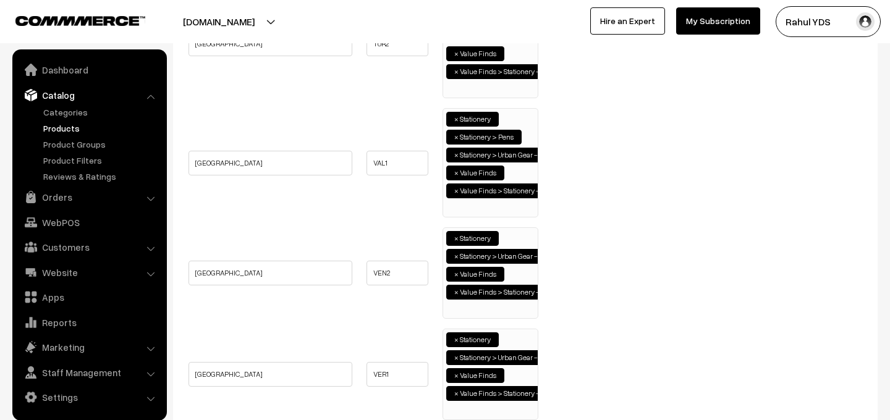
click at [471, 309] on ul "× Stationery × Stationery > Urban Gear - Stationery × Value Finds × Value Finds…" at bounding box center [490, 271] width 95 height 87
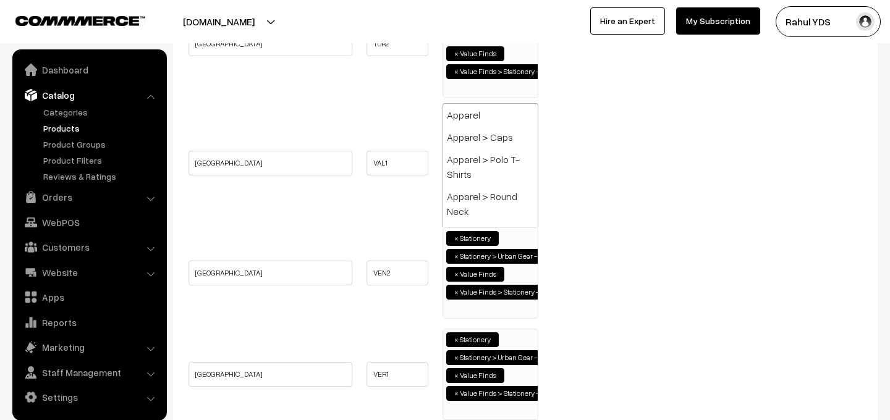
paste input "pens"
type input "pens"
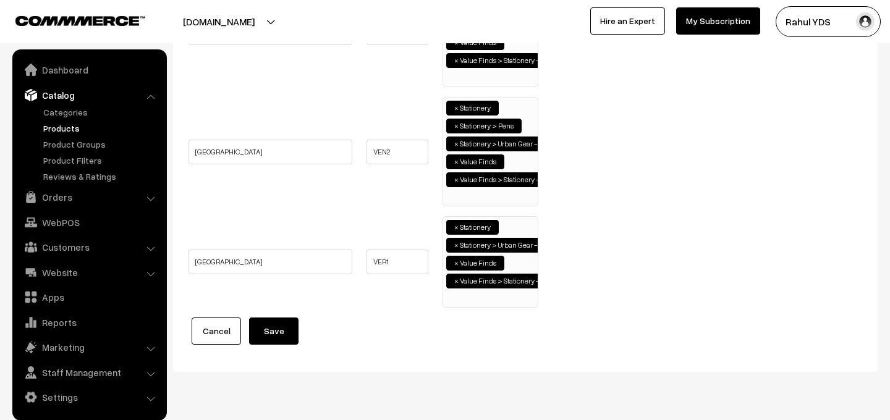
click at [469, 296] on ul "× Stationery × Stationery > Urban Gear - Stationery × Value Finds × Value Finds…" at bounding box center [490, 260] width 95 height 87
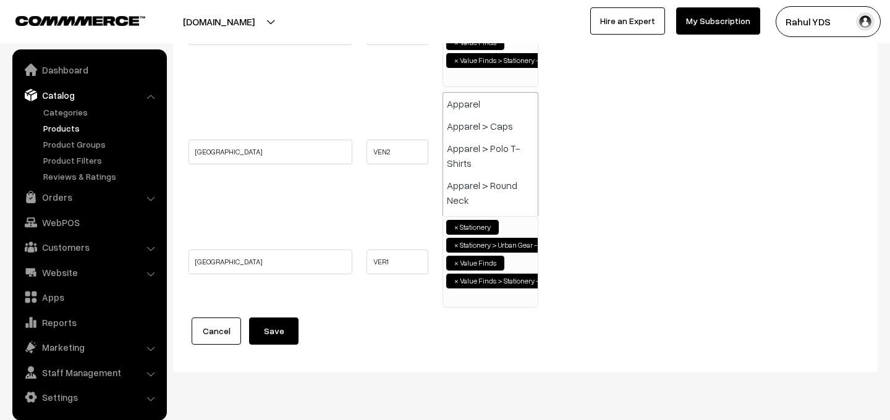
paste input "pens"
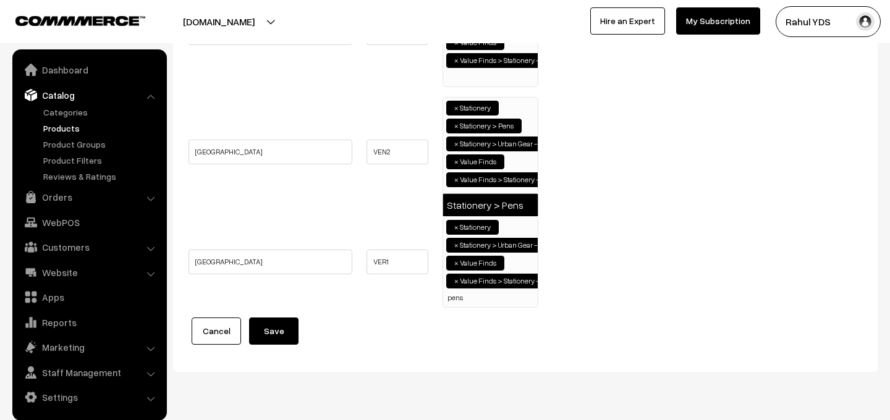
type input "pens"
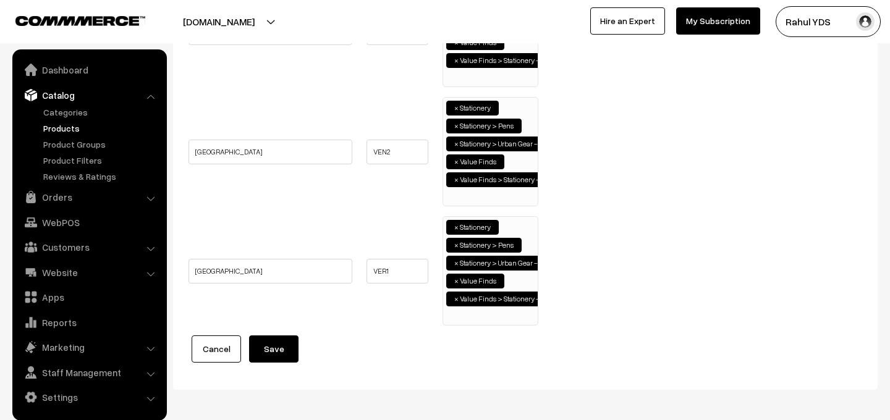
click at [289, 356] on button "Save" at bounding box center [273, 349] width 49 height 27
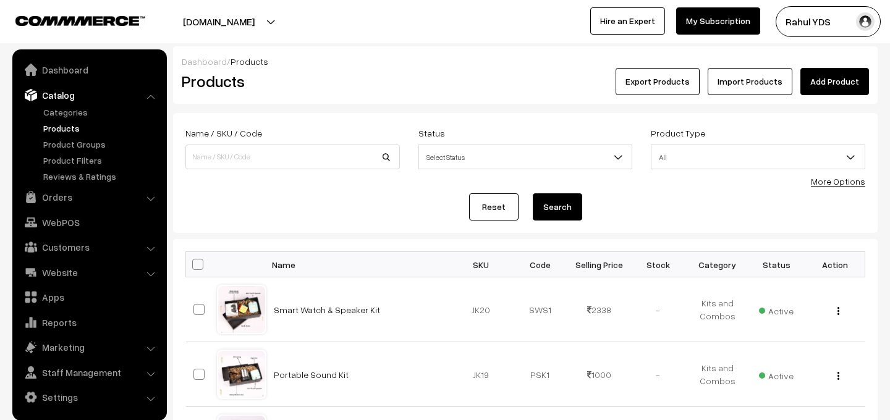
click at [832, 184] on link "More Options" at bounding box center [838, 181] width 54 height 11
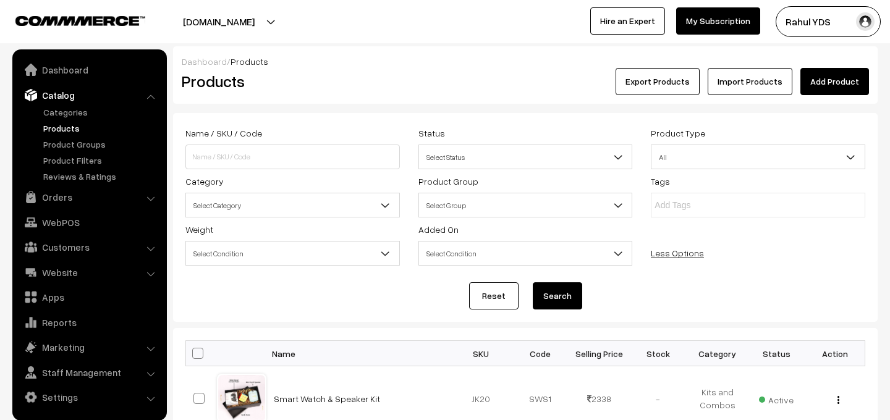
click at [333, 200] on span "Select Category" at bounding box center [292, 206] width 213 height 22
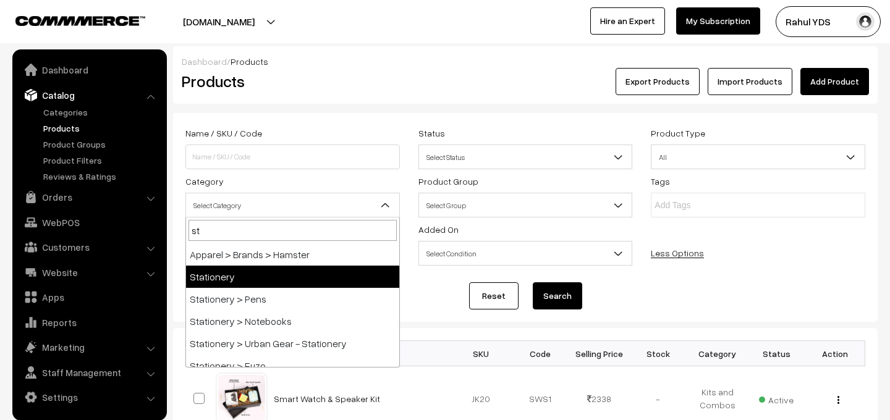
type input "sta"
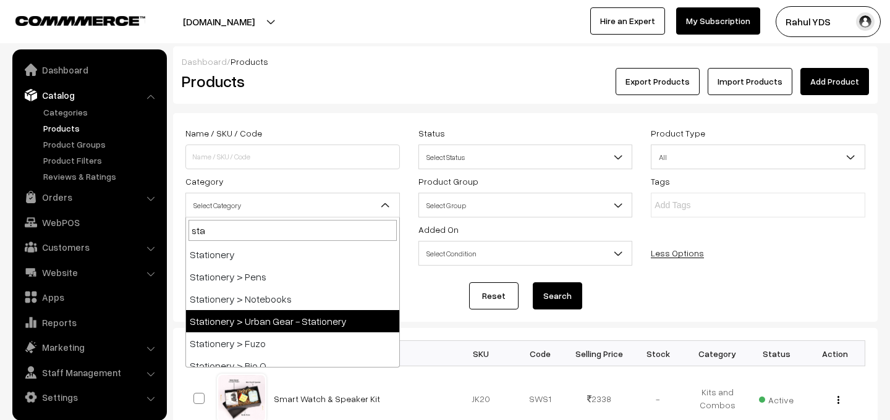
select select "40"
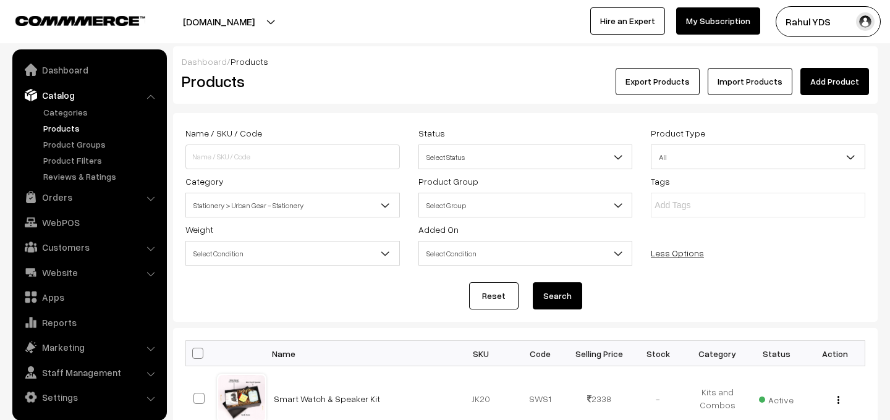
click at [549, 294] on button "Search" at bounding box center [557, 296] width 49 height 27
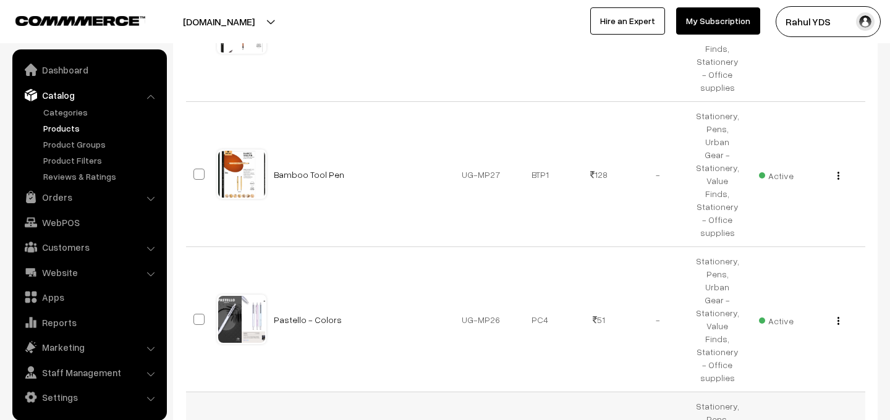
scroll to position [1295, 0]
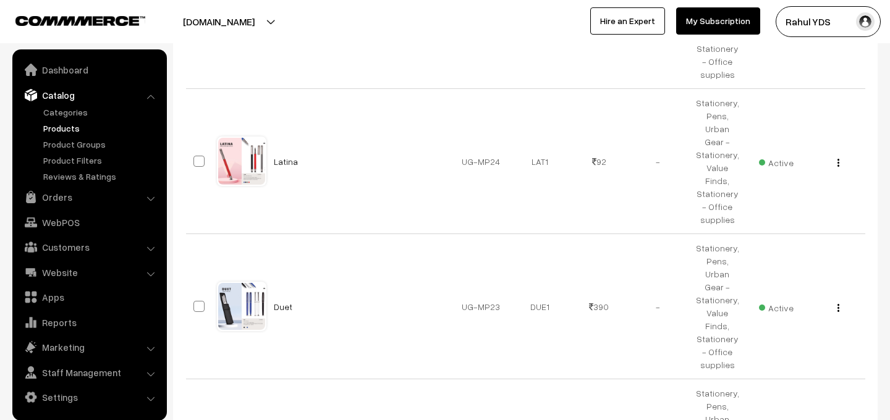
select select "100"
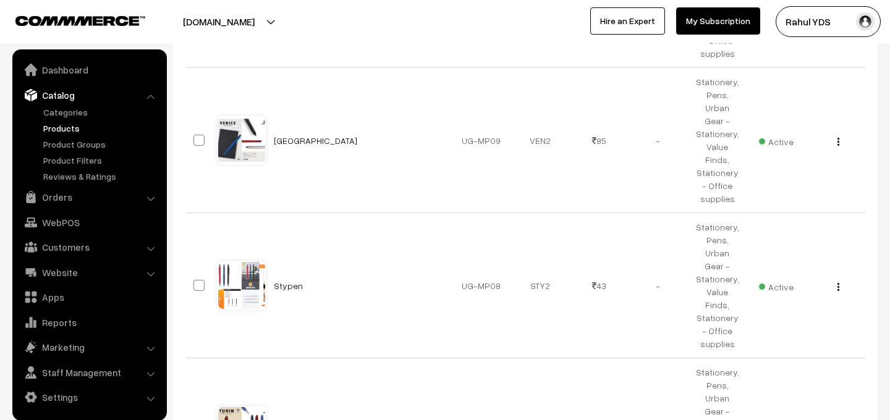
scroll to position [2913, 0]
checkbox input "true"
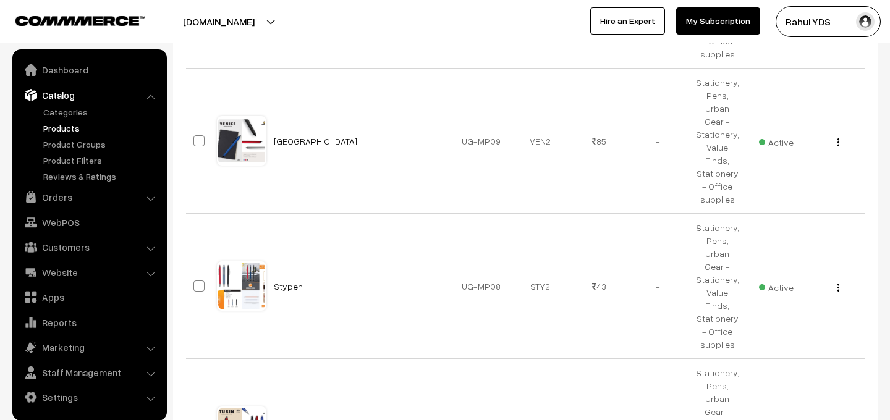
checkbox input "true"
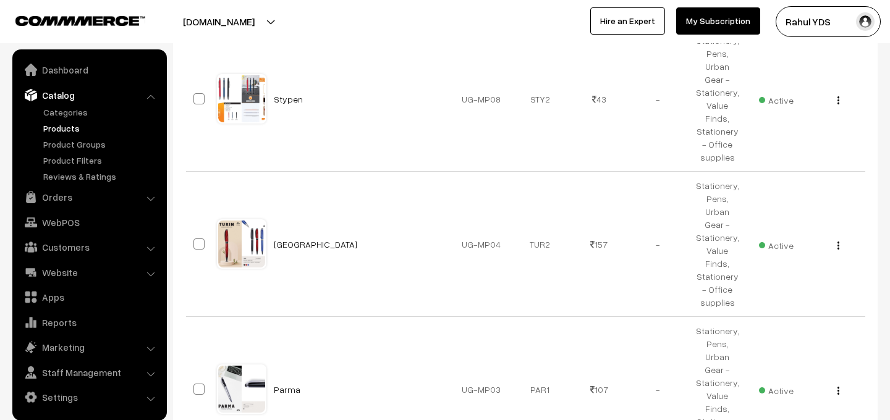
scroll to position [3140, 0]
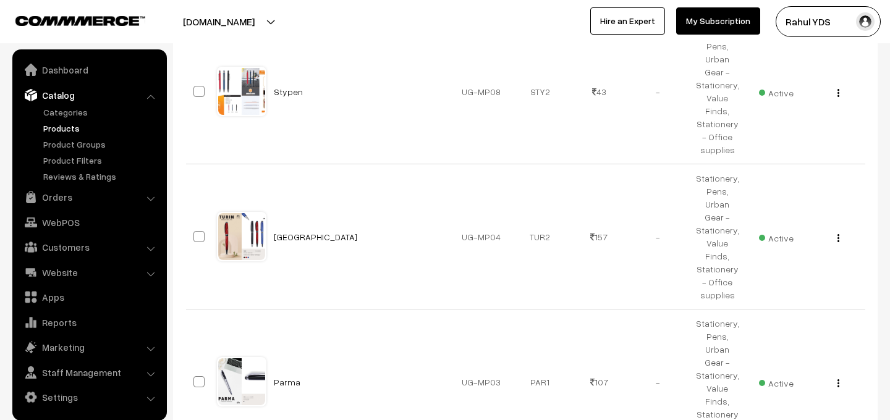
checkbox input "true"
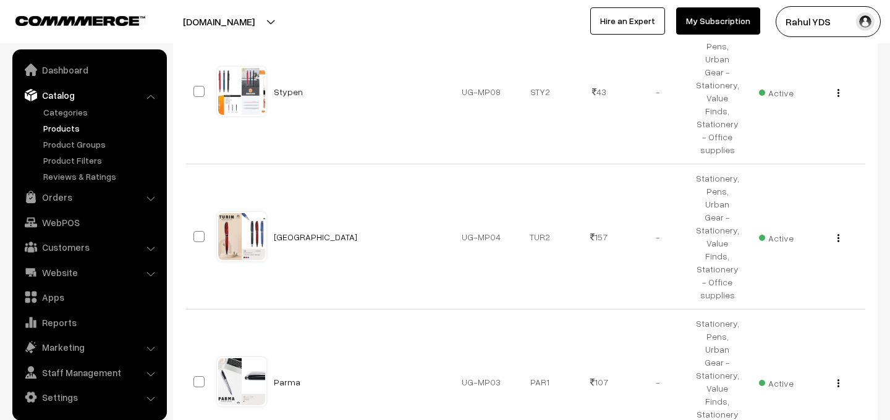
checkbox input "true"
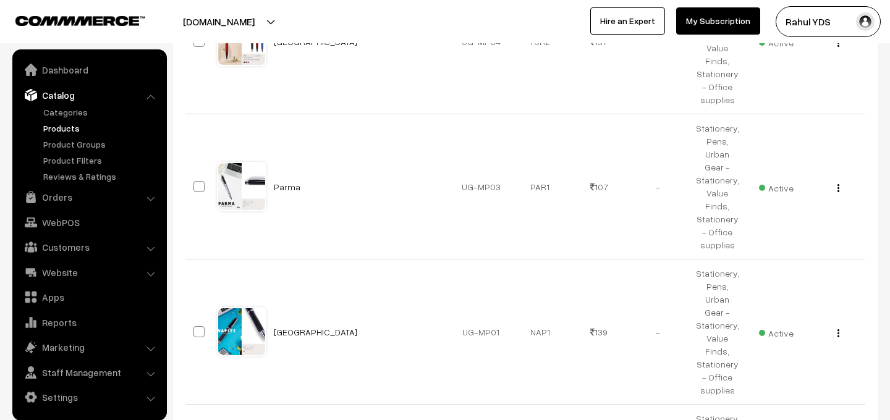
scroll to position [3341, 0]
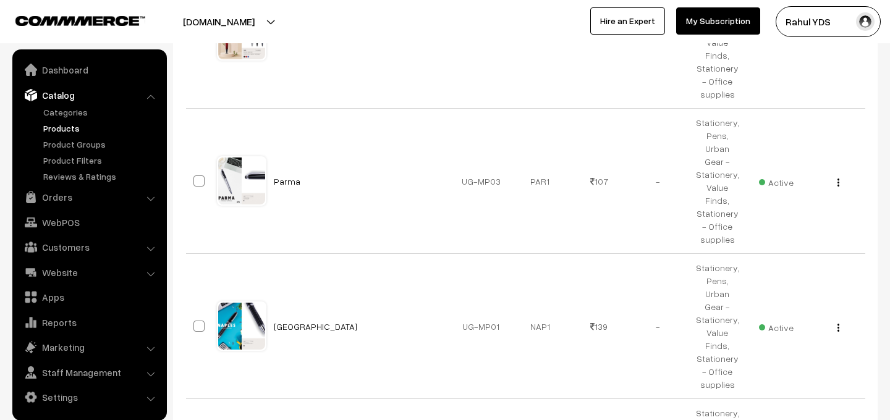
checkbox input "true"
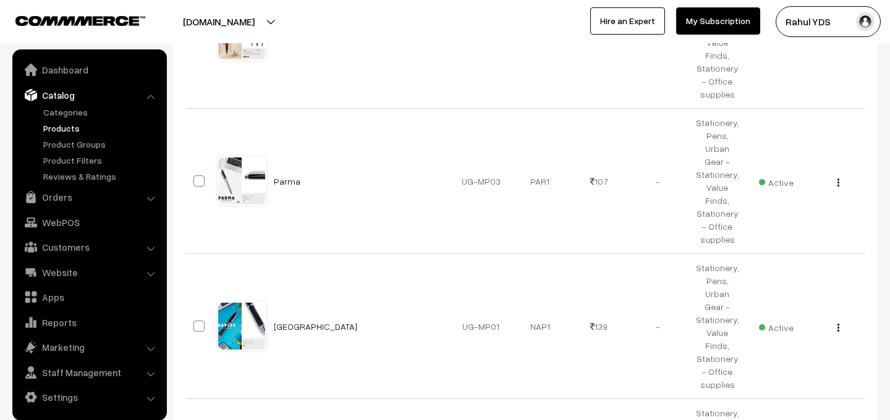
checkbox input "true"
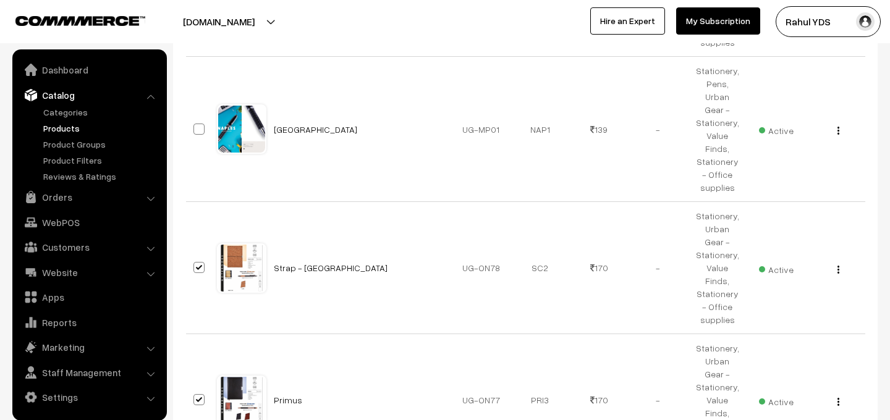
scroll to position [3545, 0]
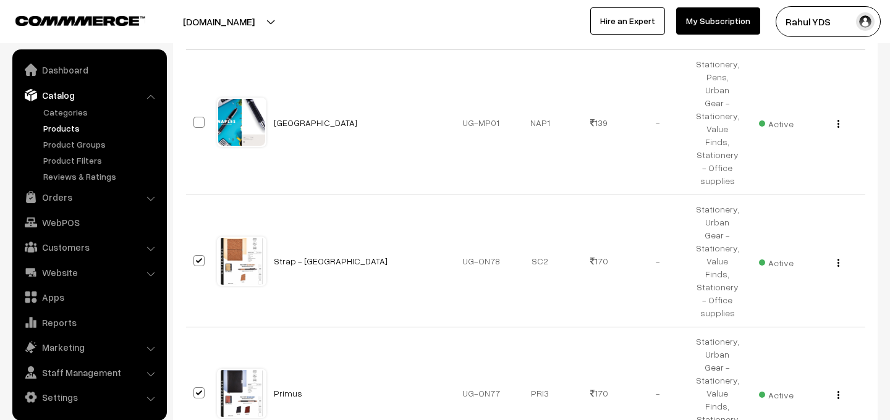
checkbox input "true"
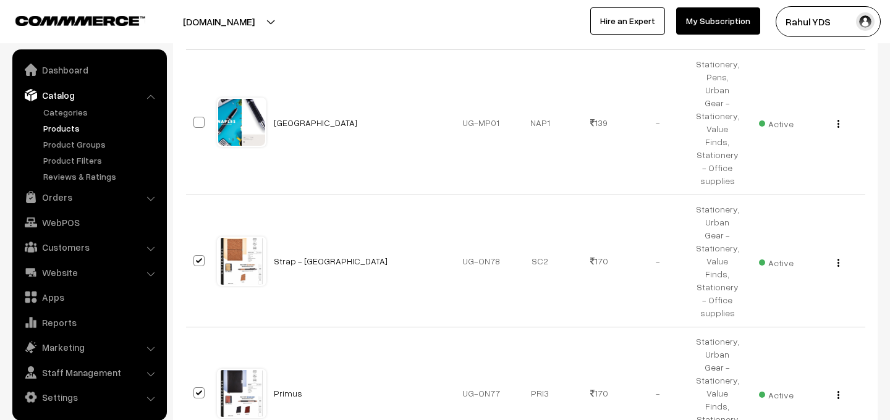
checkbox input "true"
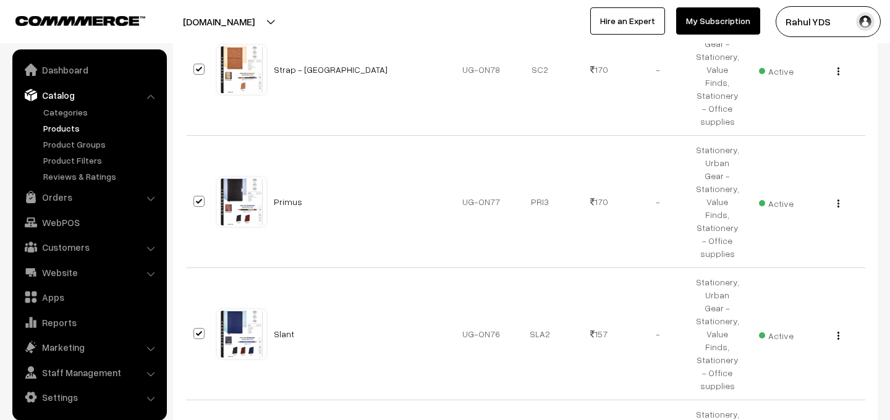
scroll to position [3744, 0]
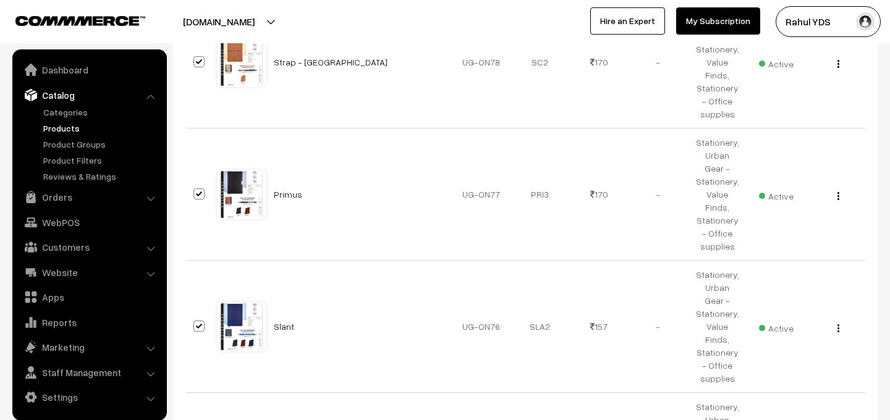
checkbox input "true"
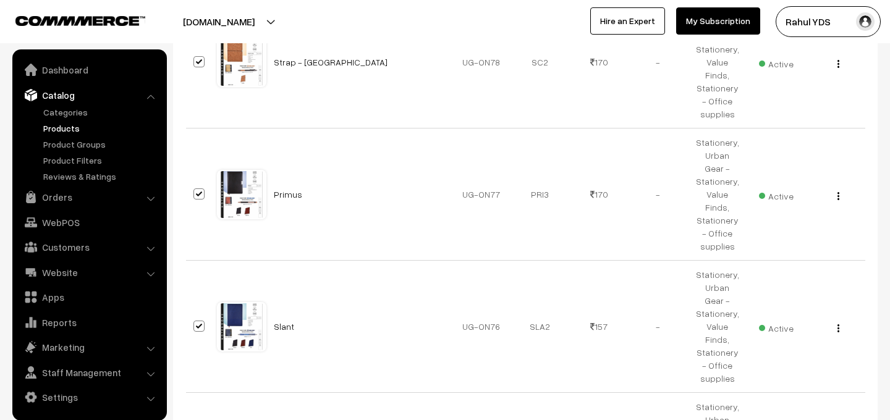
checkbox input "true"
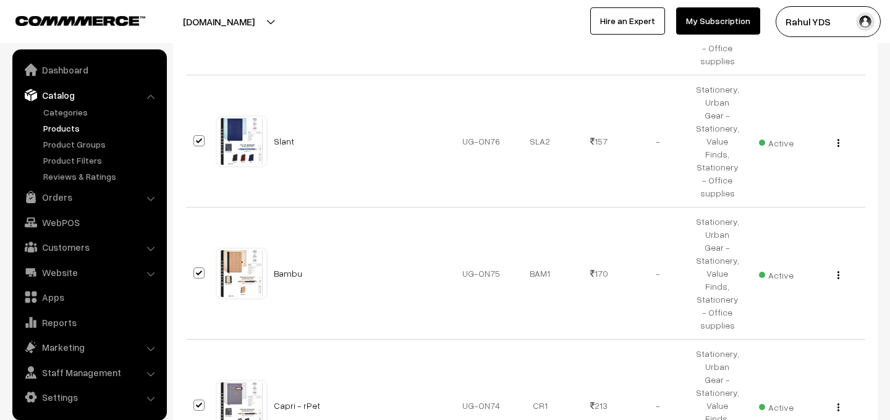
scroll to position [3950, 0]
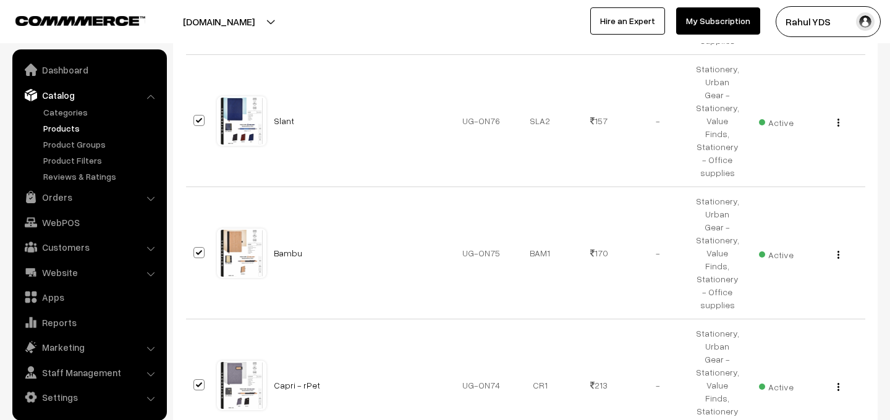
checkbox input "true"
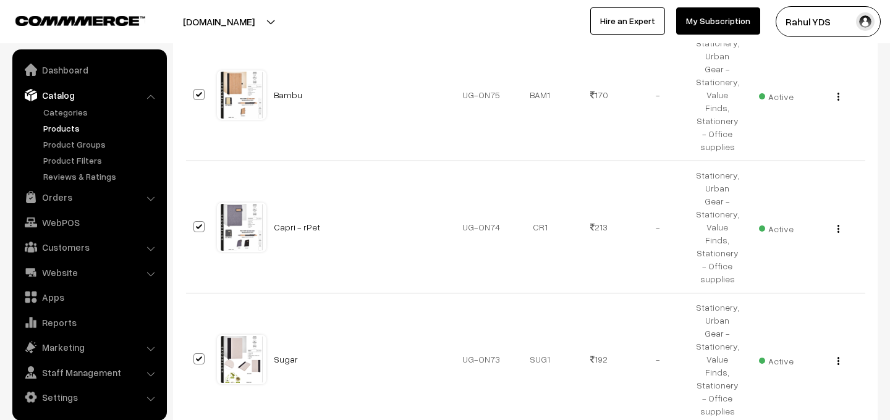
scroll to position [4114, 0]
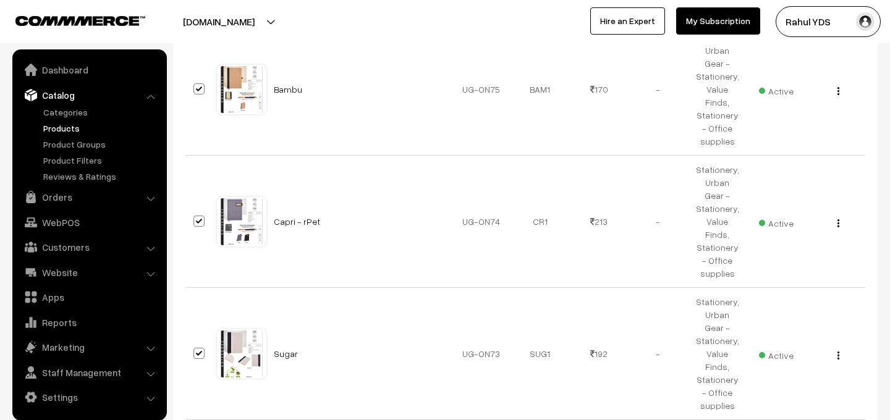
checkbox input "true"
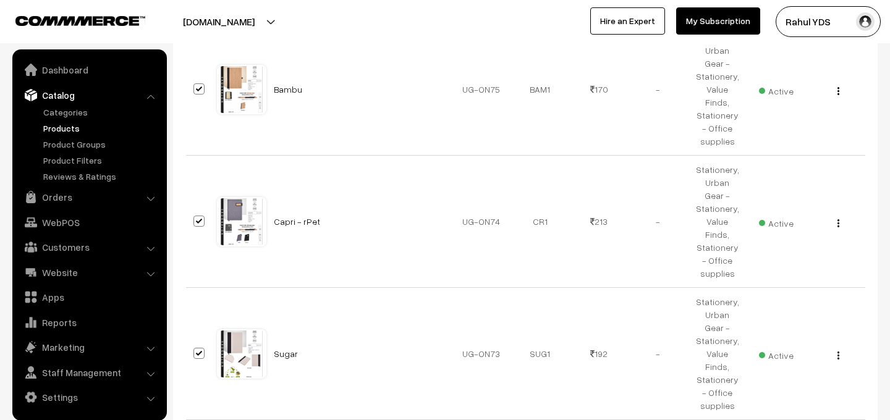
checkbox input "true"
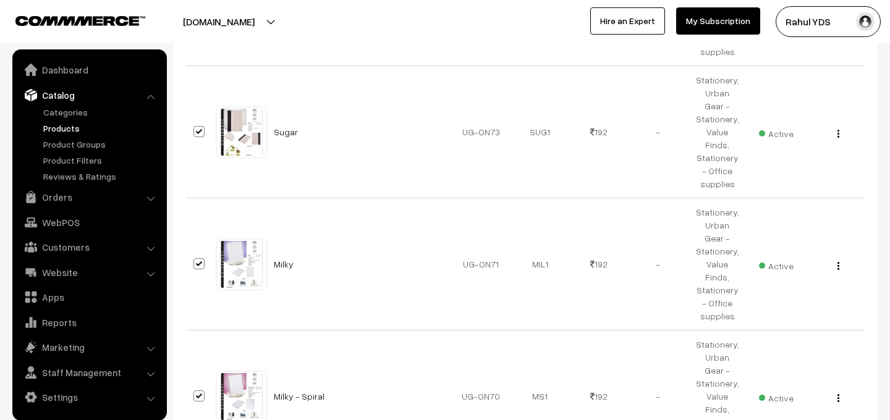
scroll to position [4337, 0]
checkbox input "true"
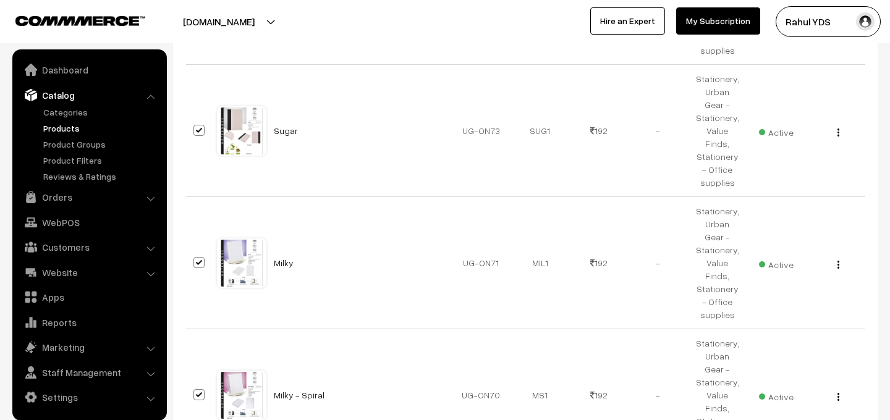
checkbox input "true"
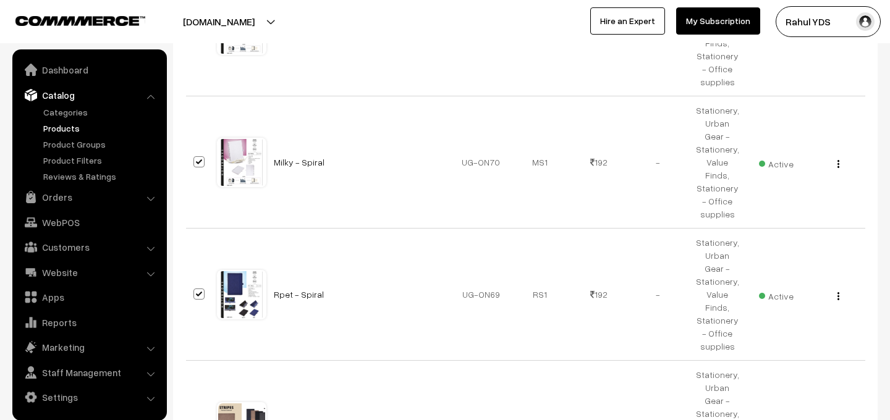
scroll to position [4590, 0]
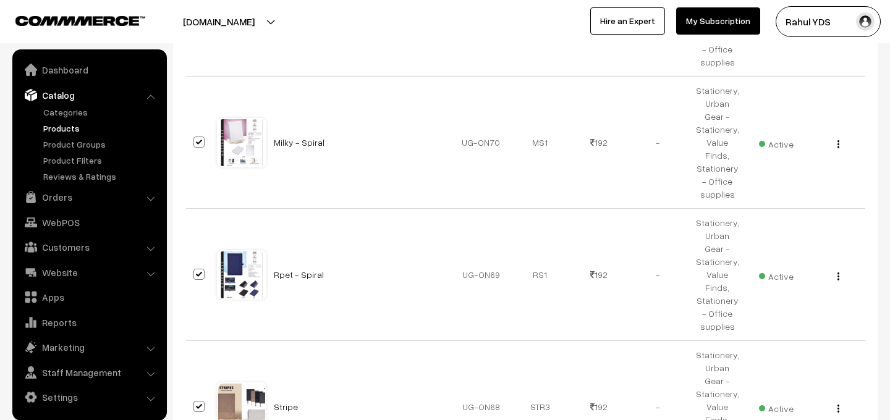
checkbox input "true"
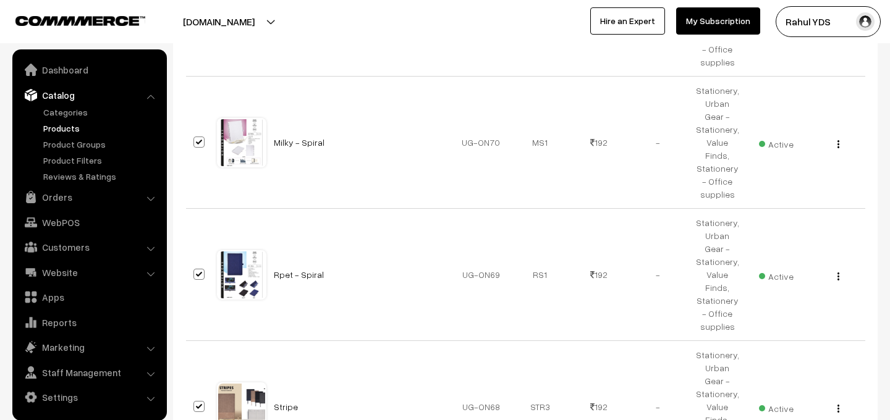
checkbox input "true"
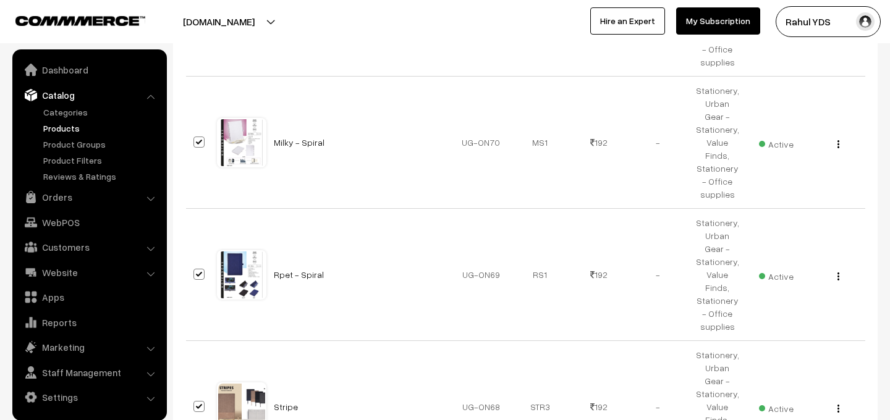
checkbox input "true"
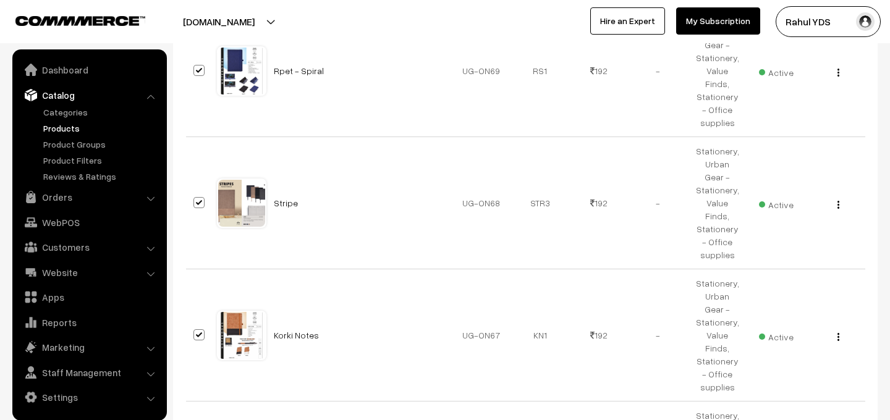
scroll to position [4815, 0]
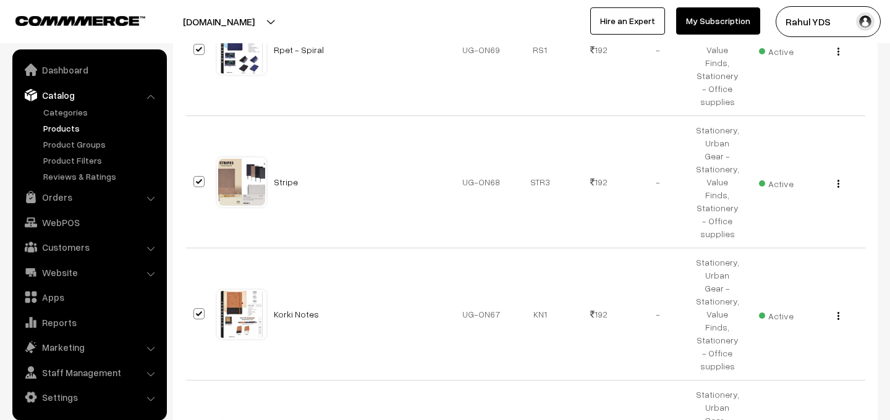
checkbox input "true"
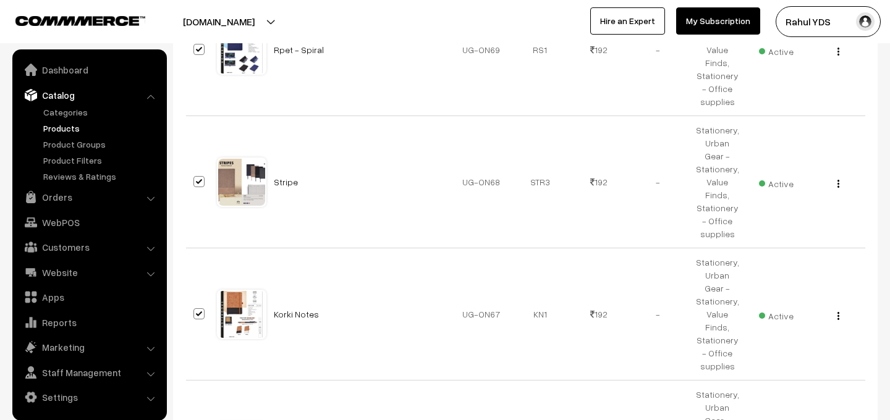
checkbox input "true"
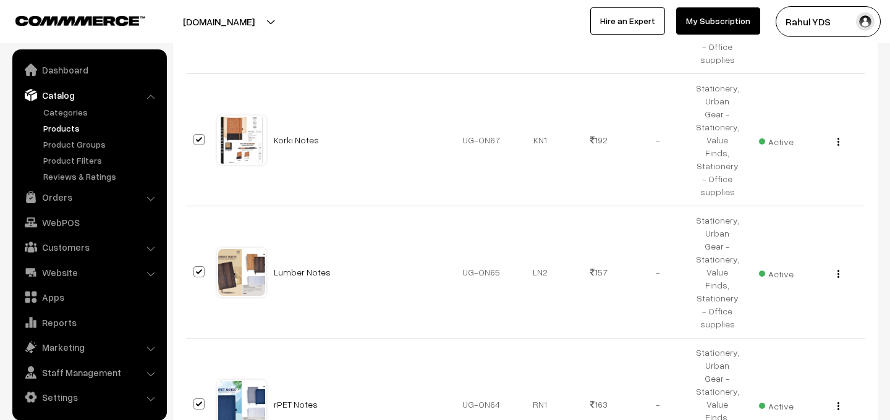
scroll to position [5006, 0]
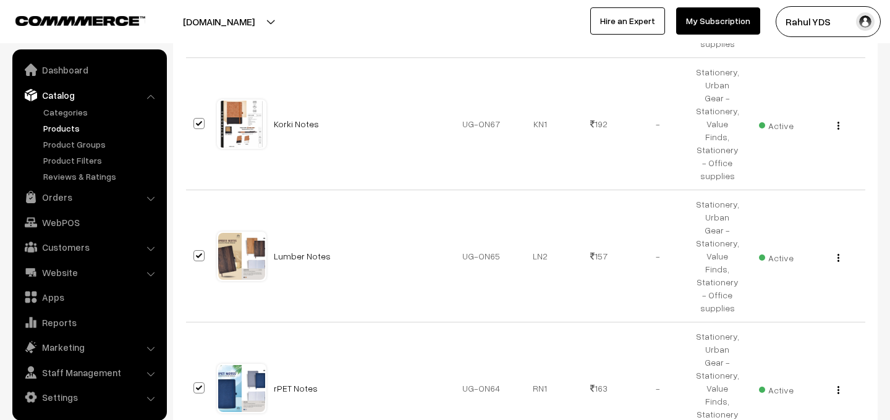
checkbox input "true"
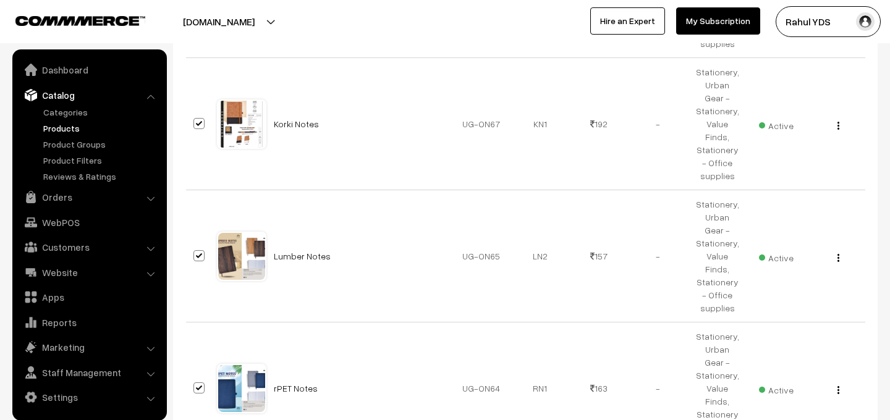
checkbox input "true"
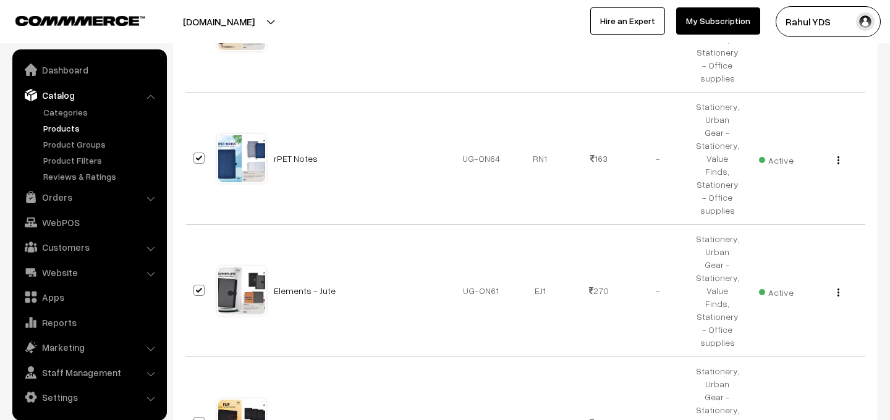
scroll to position [5252, 0]
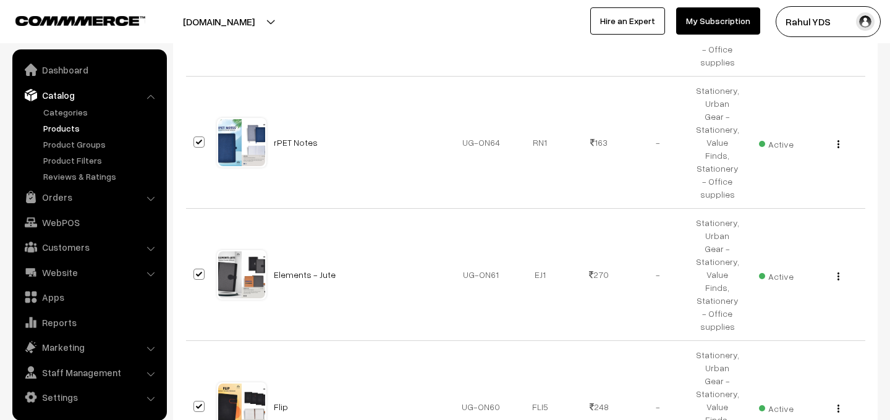
checkbox input "true"
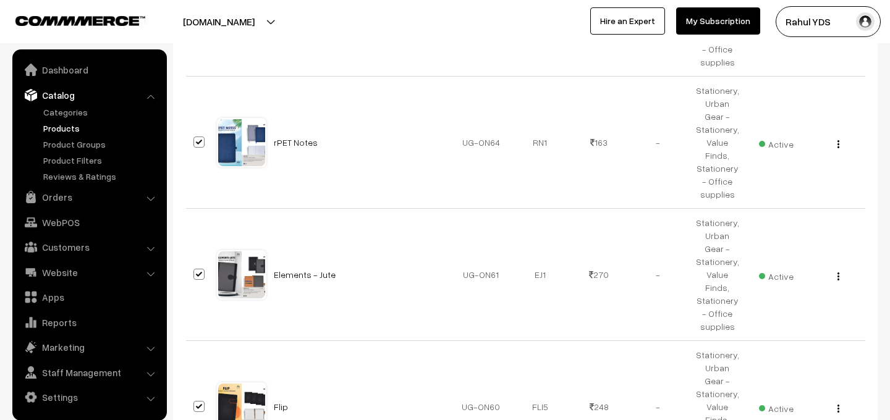
checkbox input "true"
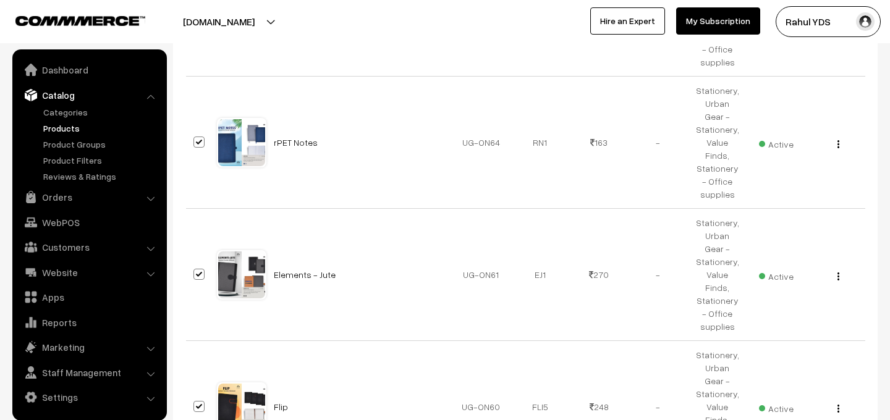
checkbox input "true"
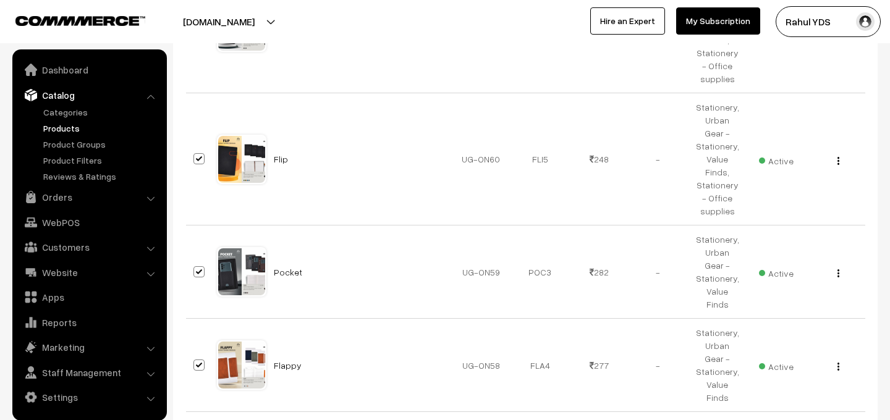
scroll to position [5505, 0]
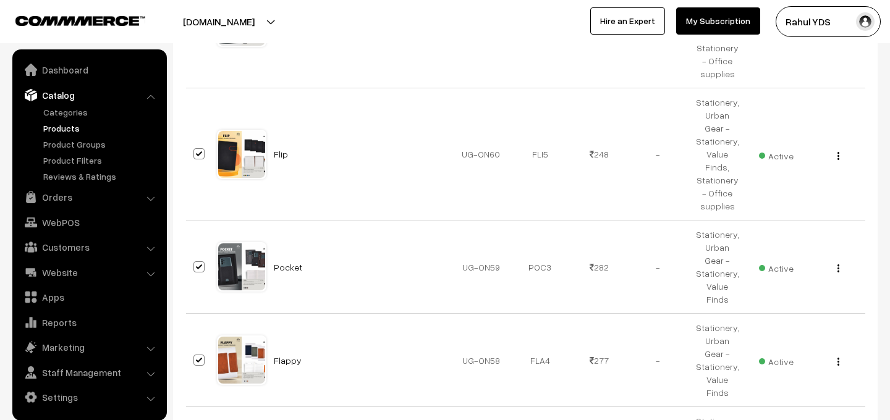
checkbox input "true"
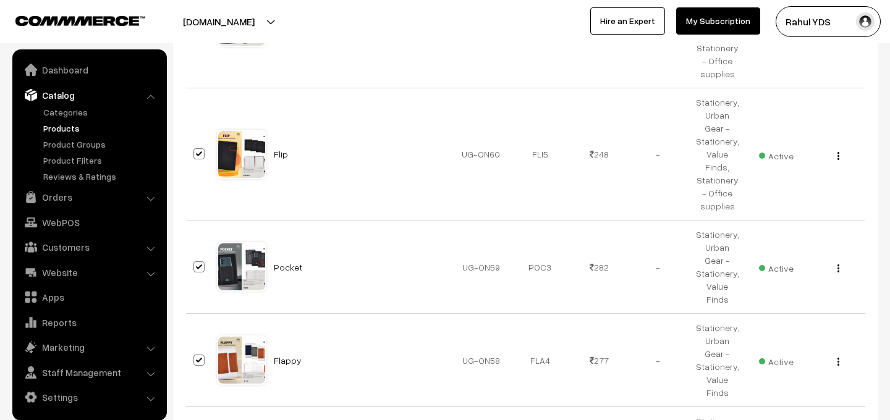
checkbox input "true"
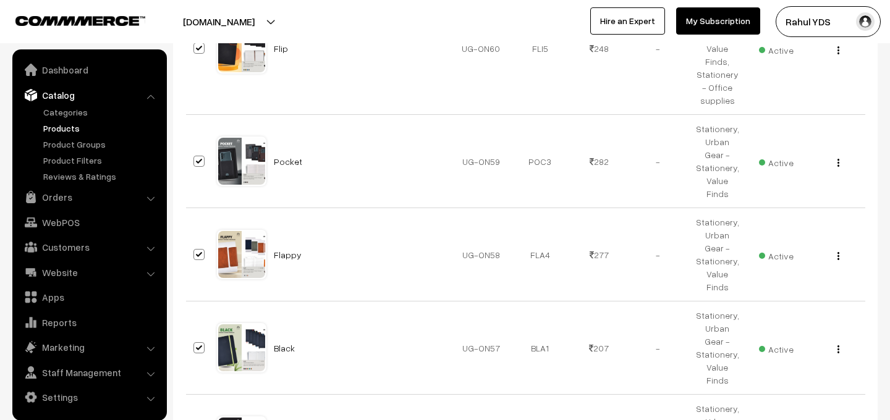
scroll to position [5614, 0]
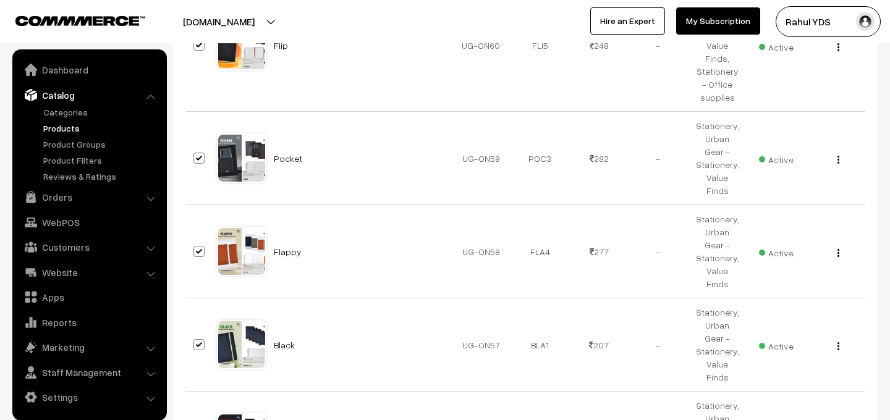
checkbox input "true"
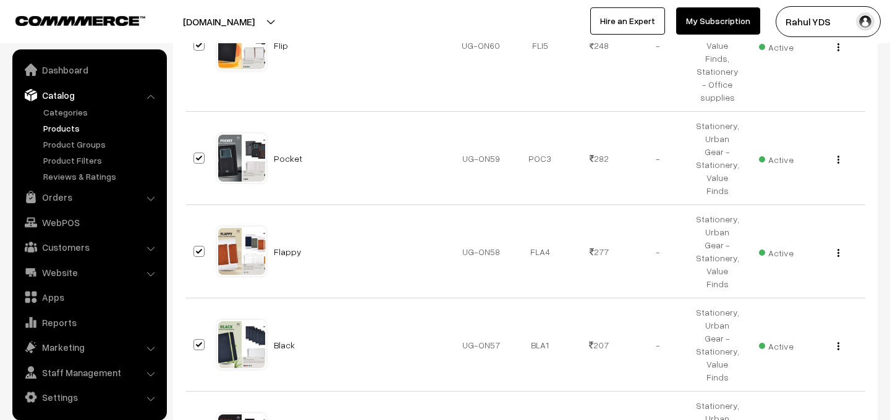
checkbox input "true"
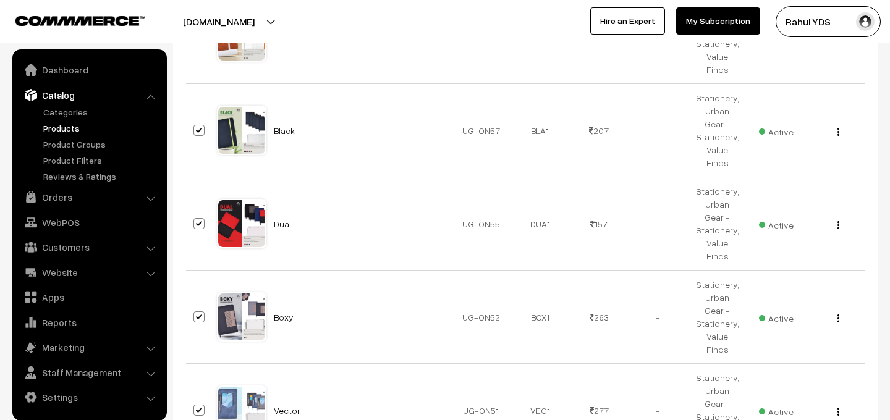
scroll to position [5850, 0]
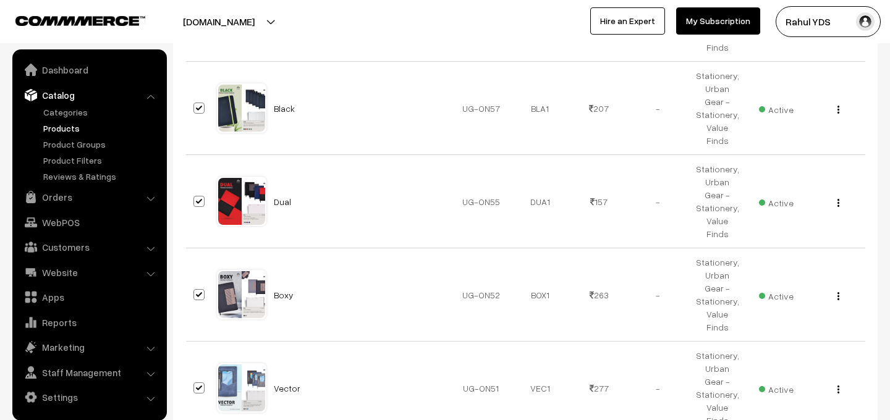
checkbox input "true"
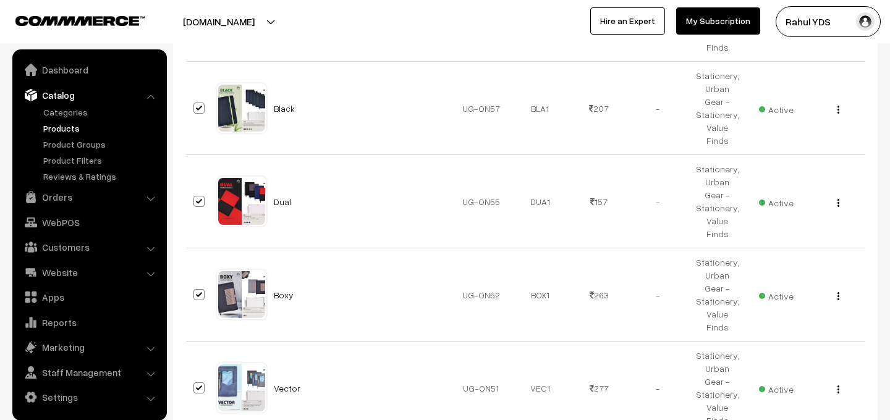
checkbox input "true"
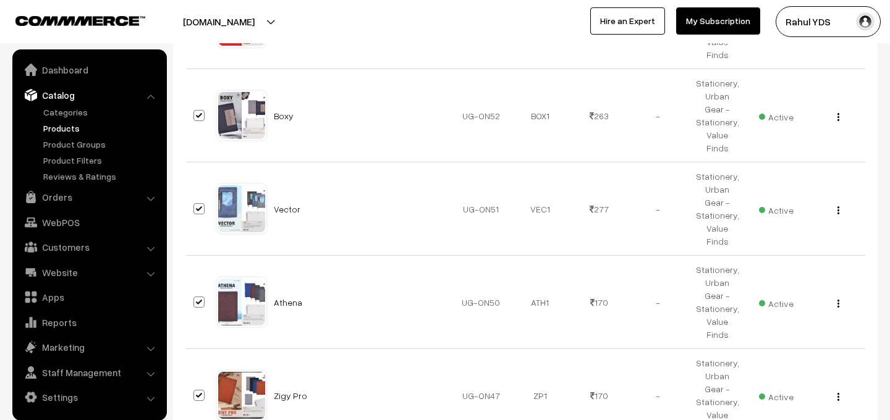
scroll to position [6048, 0]
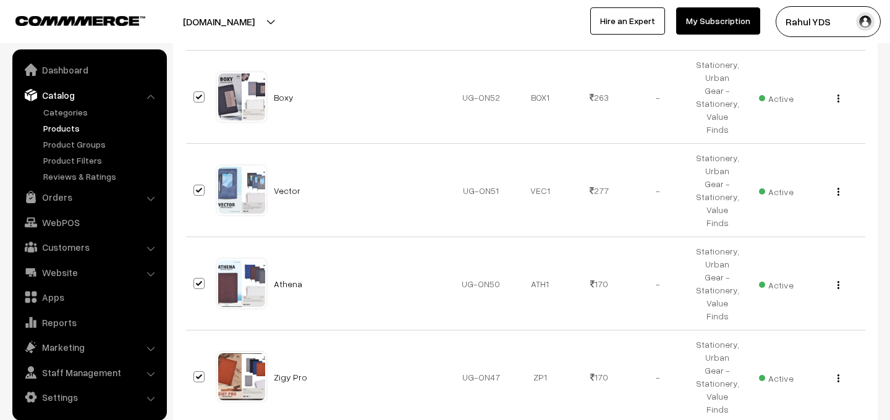
checkbox input "true"
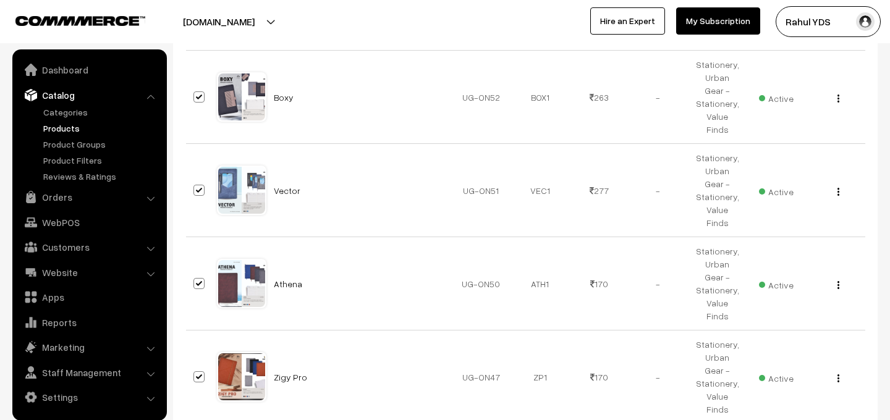
checkbox input "true"
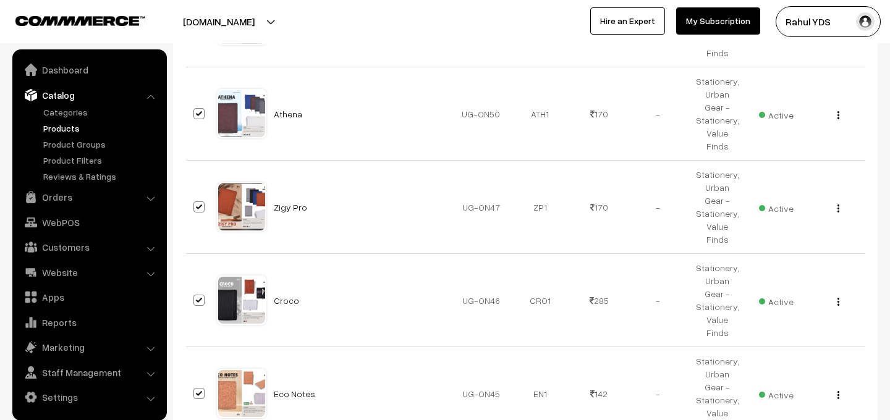
scroll to position [6221, 0]
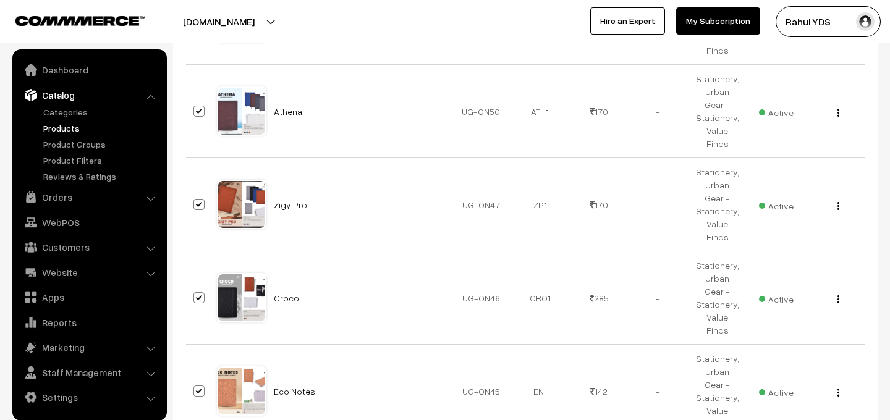
checkbox input "true"
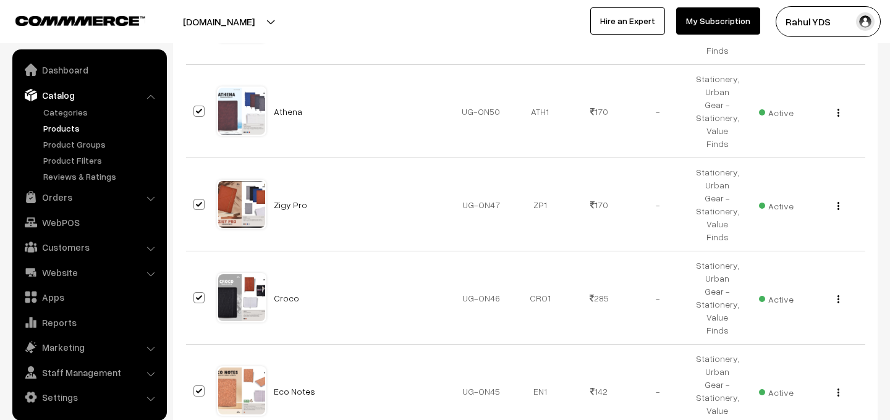
checkbox input "true"
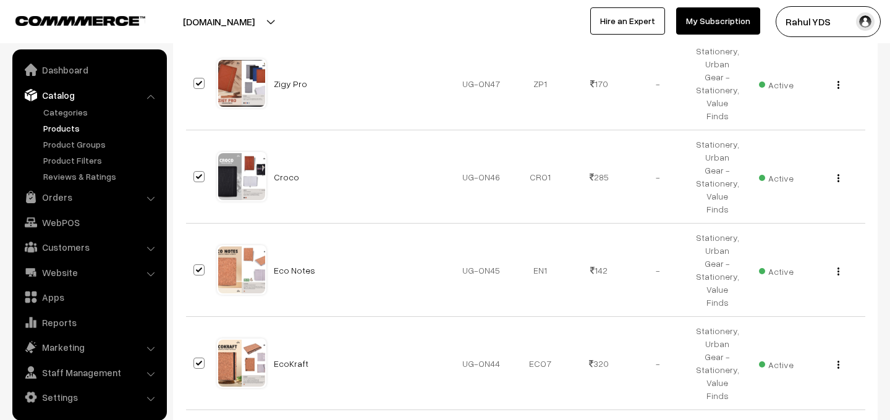
scroll to position [6349, 0]
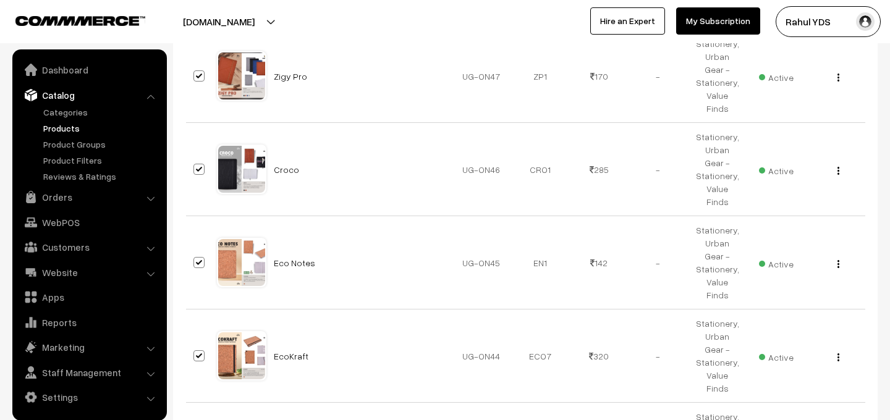
checkbox input "true"
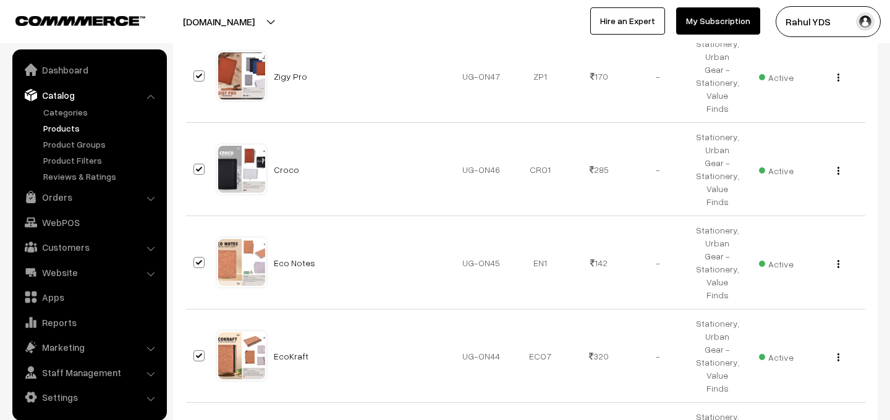
checkbox input "true"
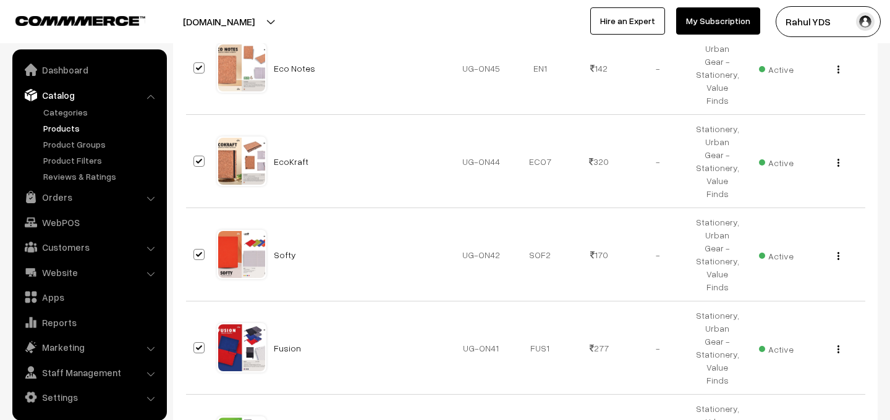
scroll to position [6550, 0]
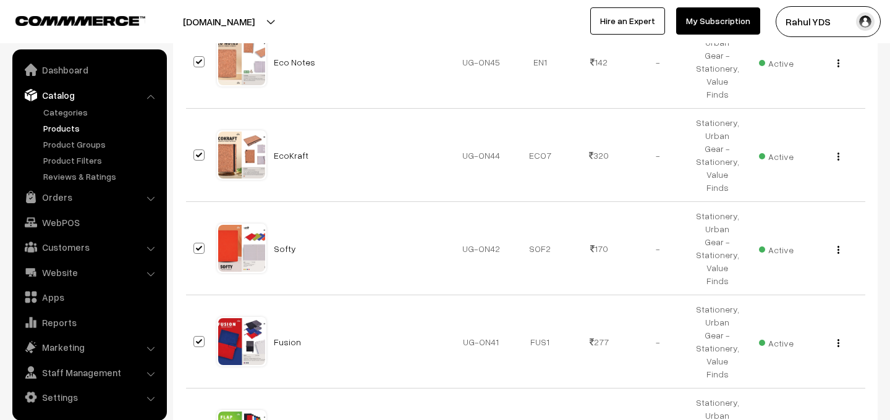
checkbox input "true"
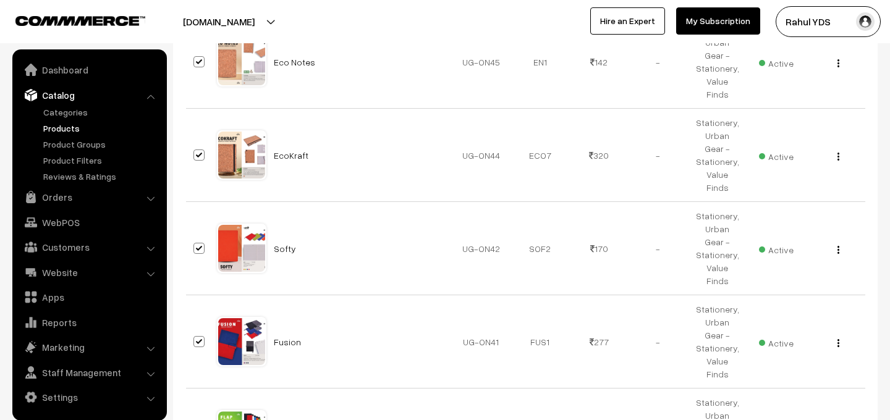
checkbox input "true"
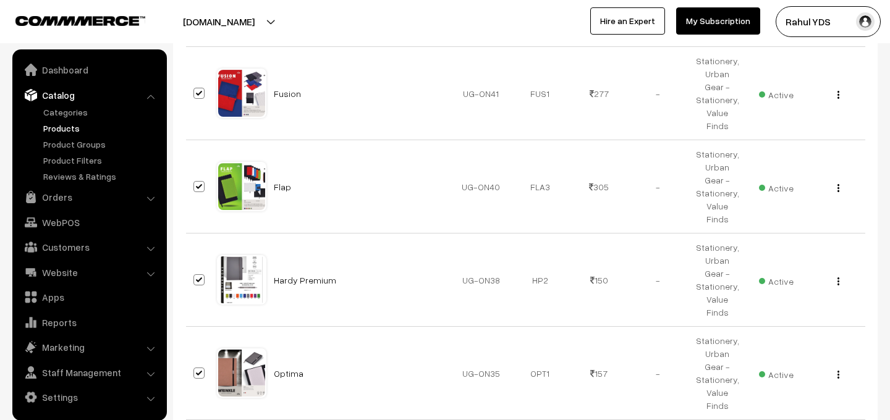
scroll to position [6802, 0]
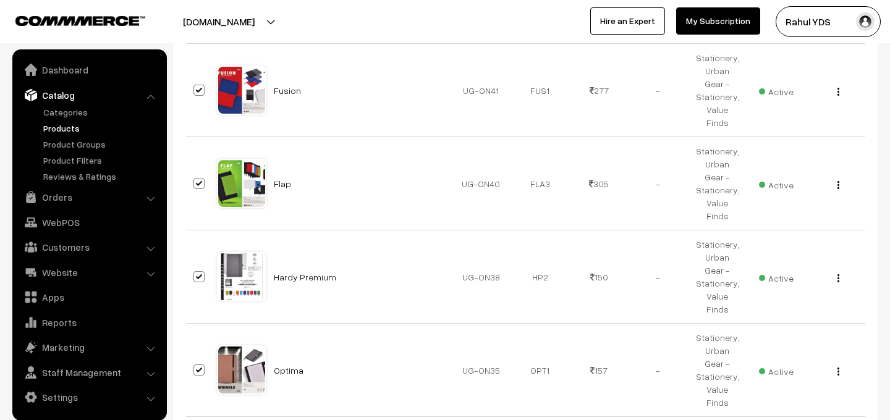
checkbox input "true"
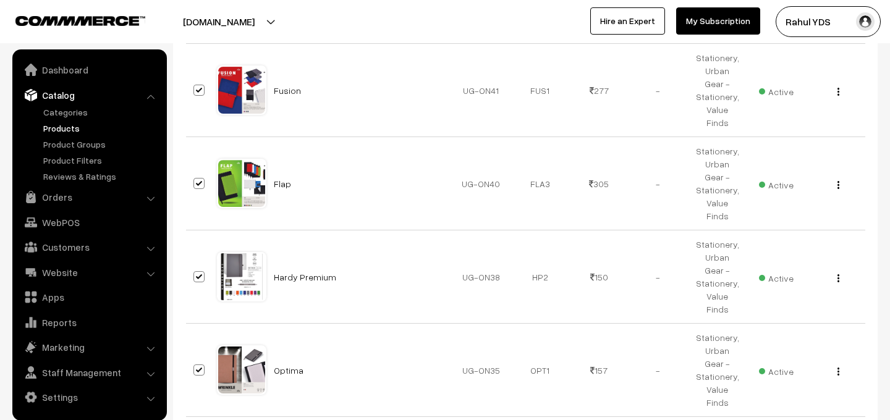
checkbox input "true"
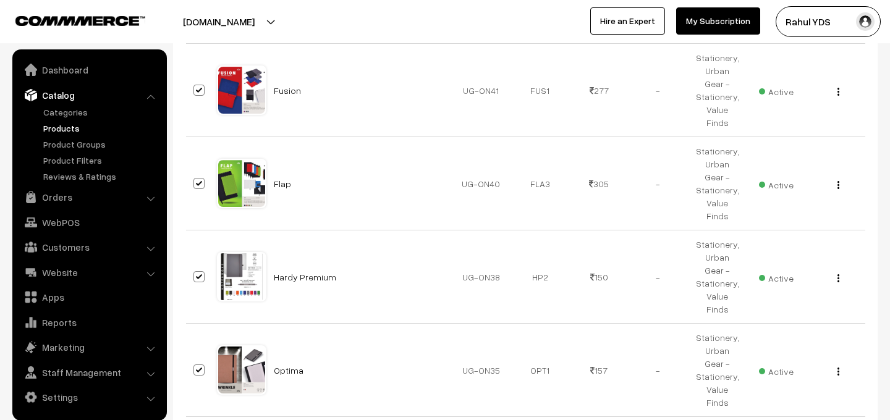
checkbox input "true"
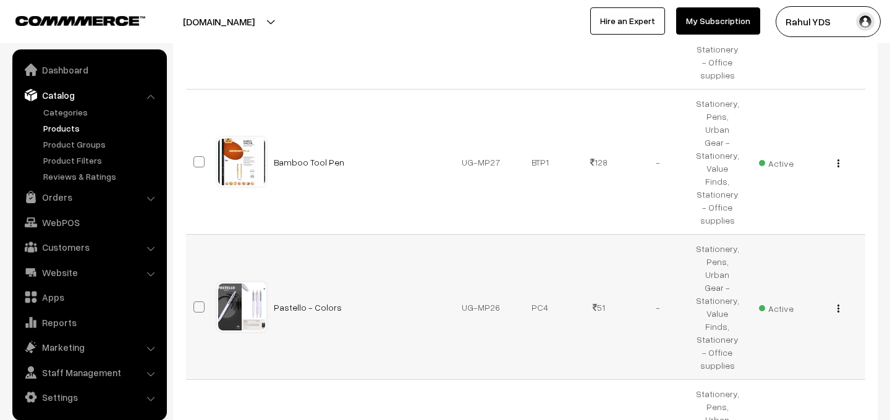
scroll to position [0, 0]
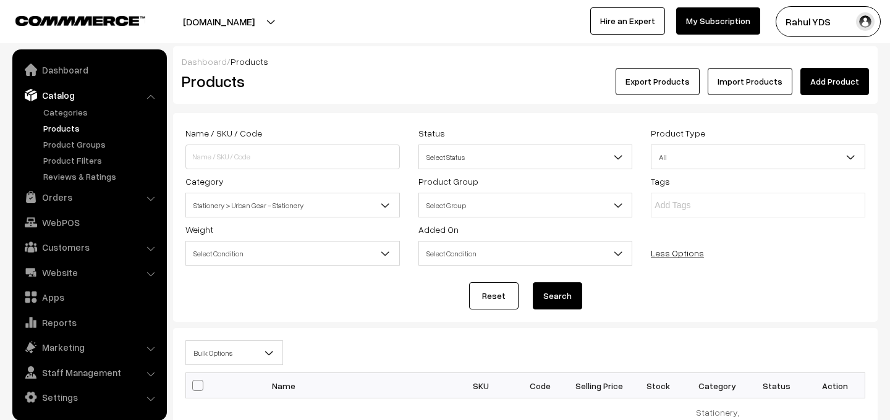
click at [244, 355] on span "Bulk Options" at bounding box center [234, 354] width 96 height 22
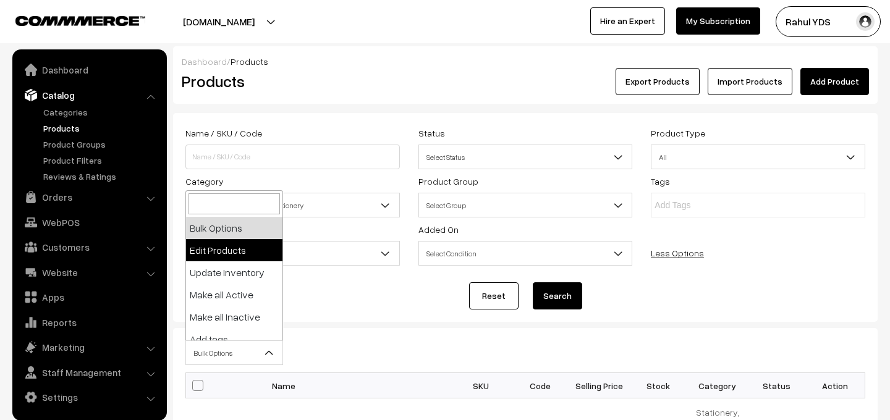
select select "editProduct"
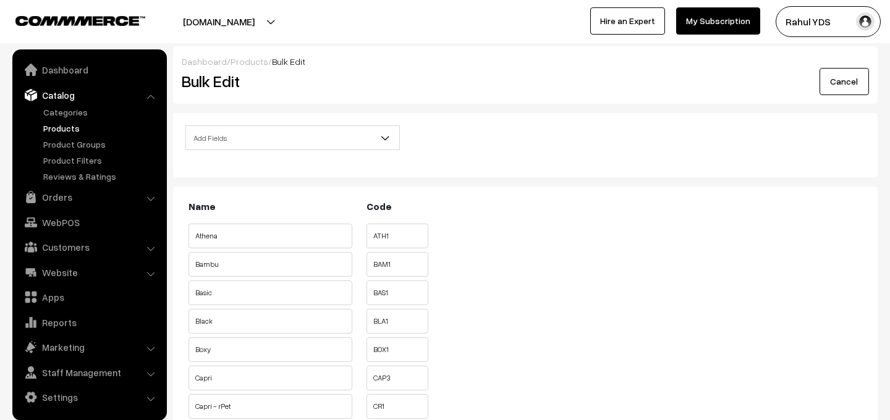
click at [270, 137] on span "Add Fields" at bounding box center [292, 138] width 213 height 22
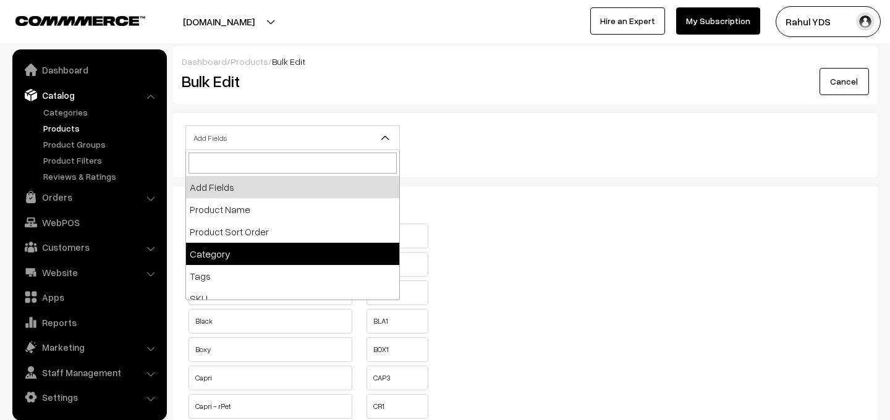
select select "category"
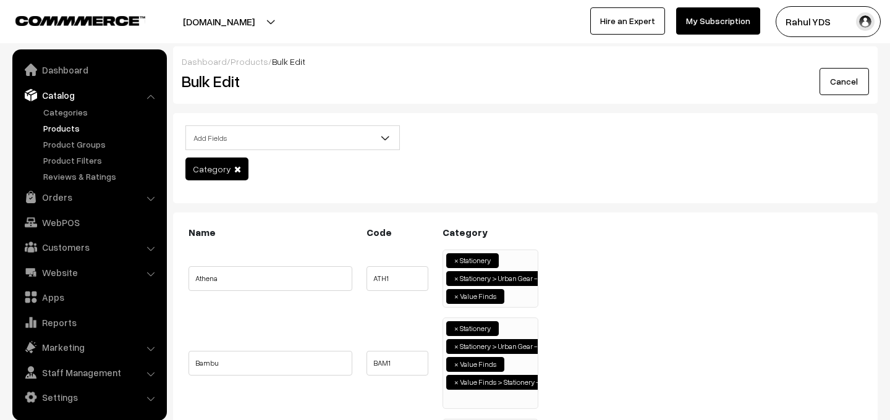
click at [513, 292] on ul "× Stationery × Stationery > Urban Gear - Stationery × Value Finds" at bounding box center [490, 277] width 95 height 54
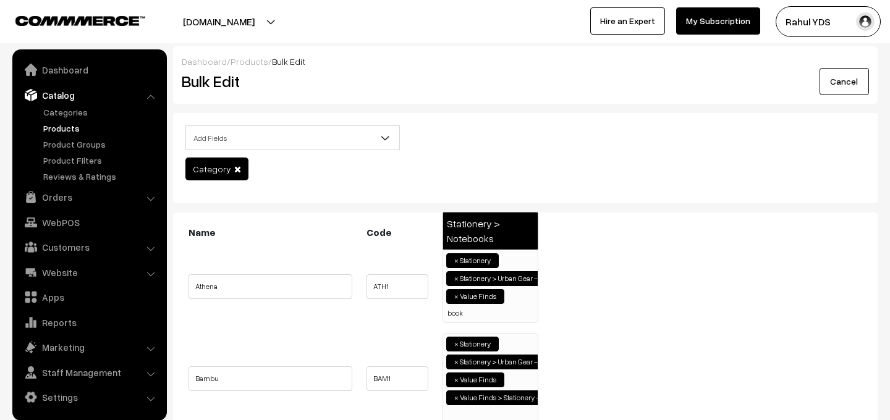
type input "book"
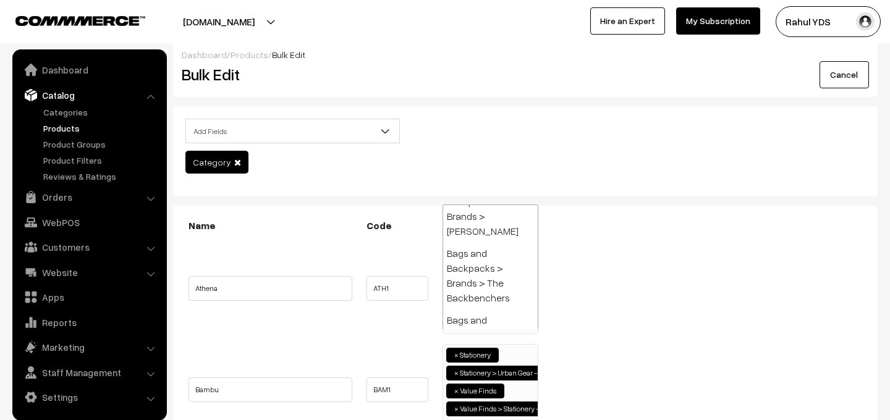
paste input "book"
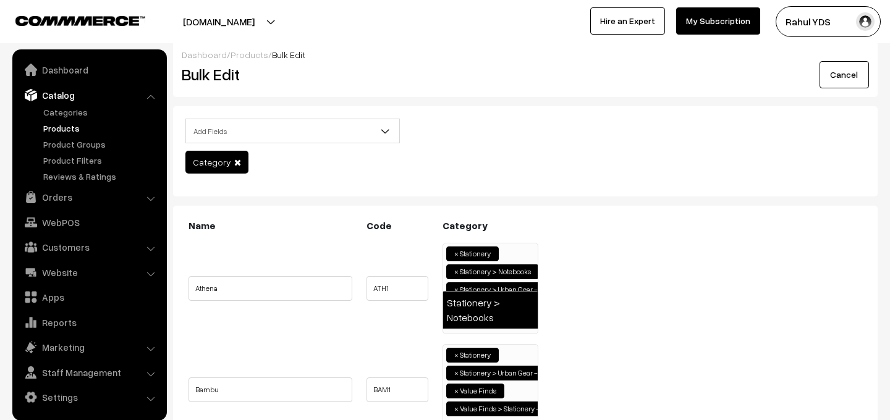
type input "book"
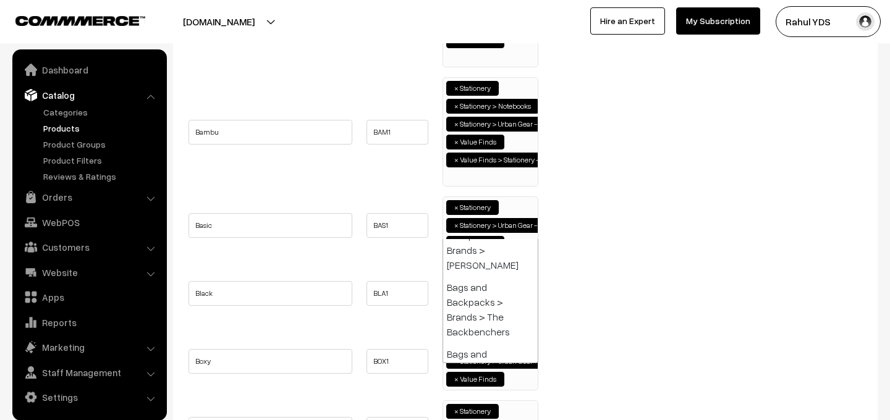
paste input "book"
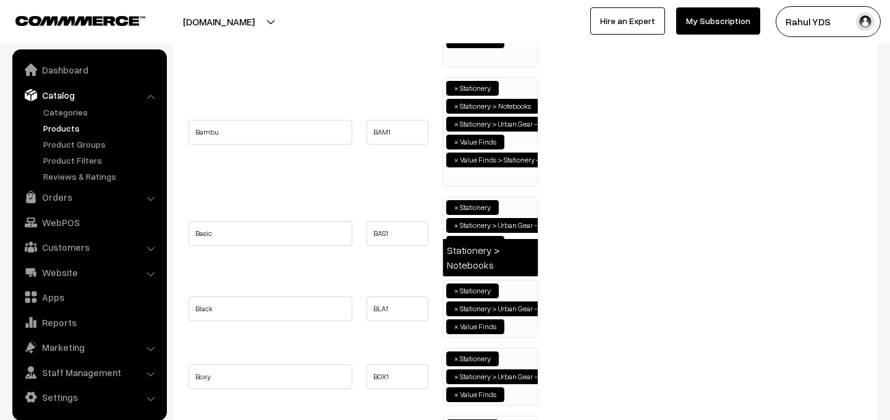
type input "book"
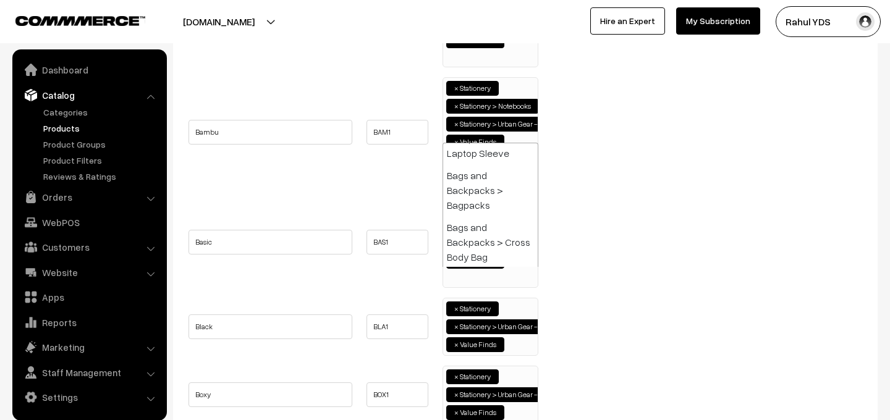
paste input "book"
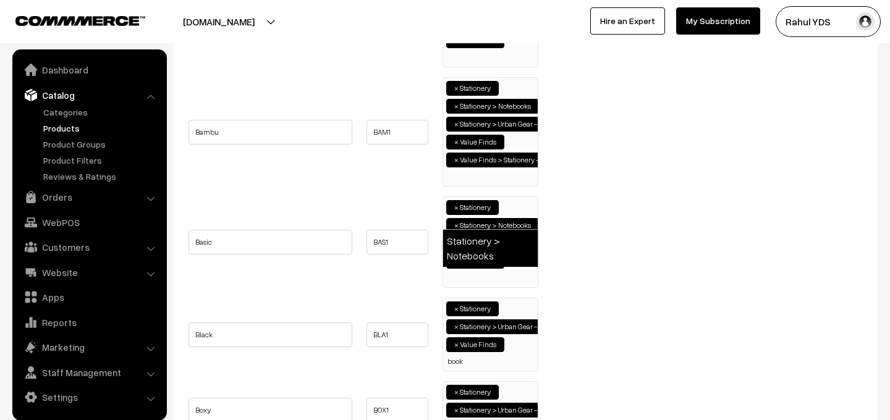
type input "book"
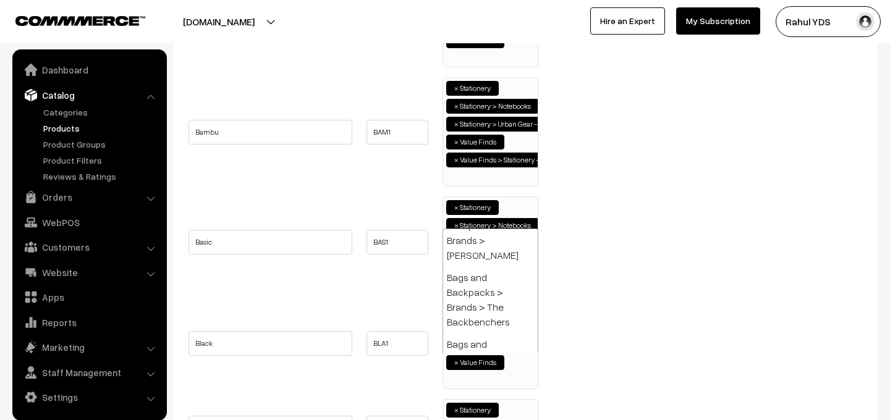
paste input "book"
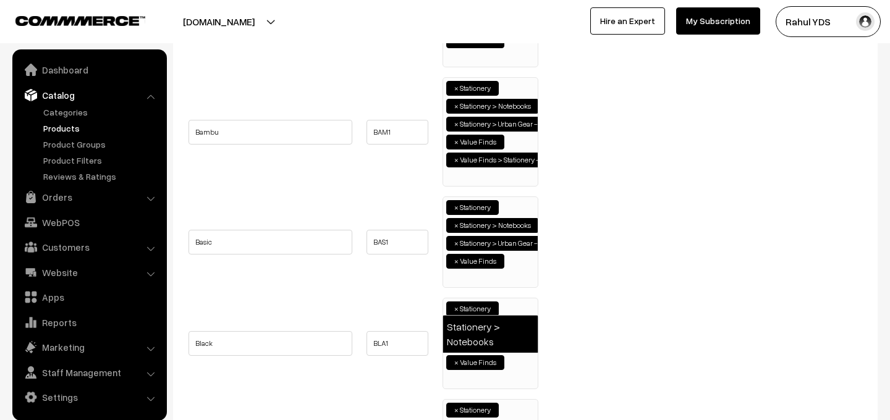
type input "book"
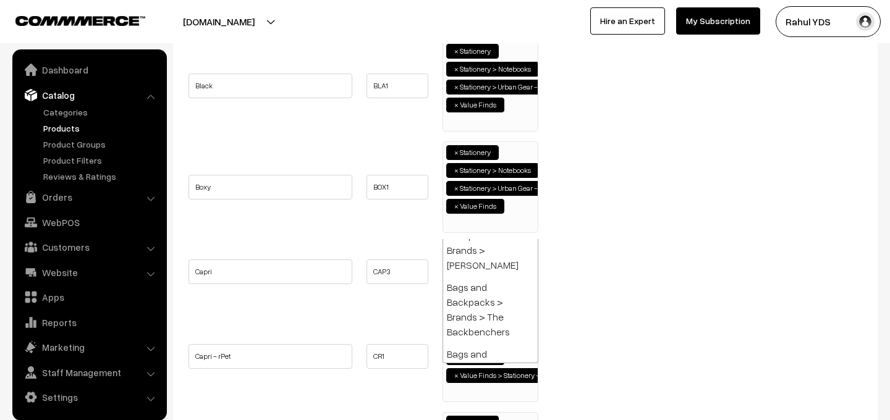
paste input "book"
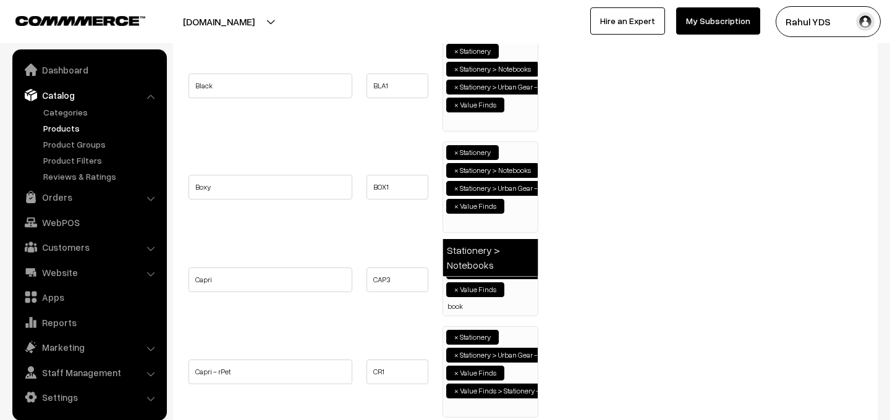
type input "book"
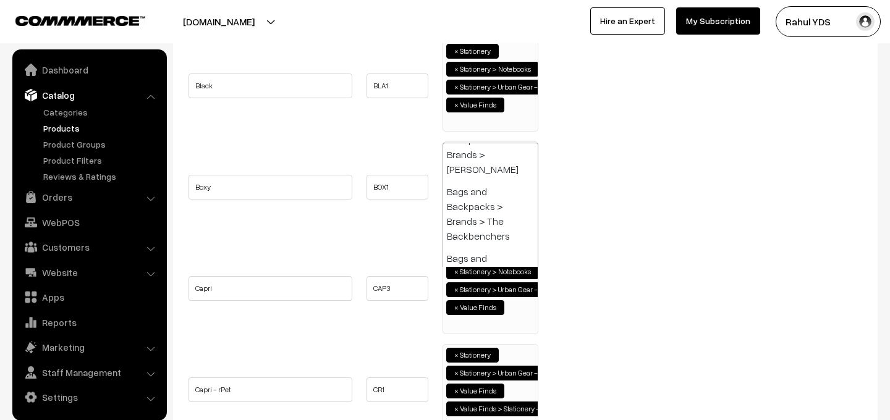
paste input "book"
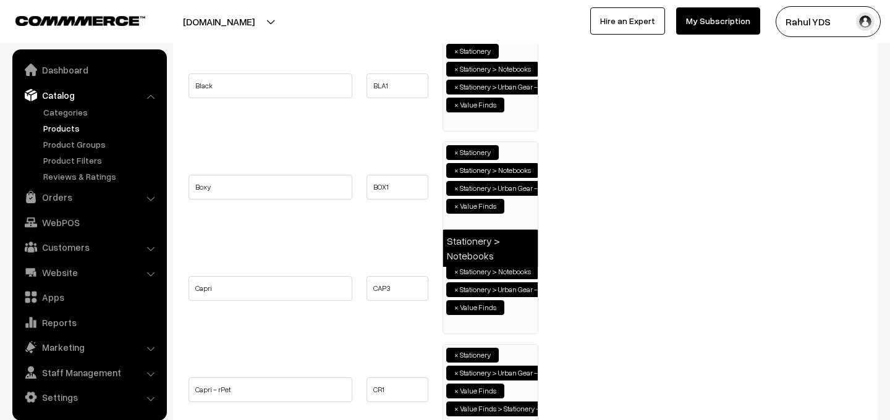
type input "book"
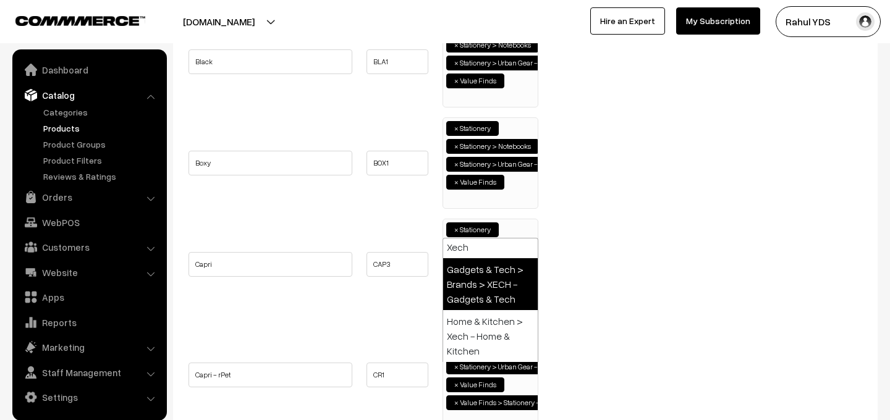
paste input "book"
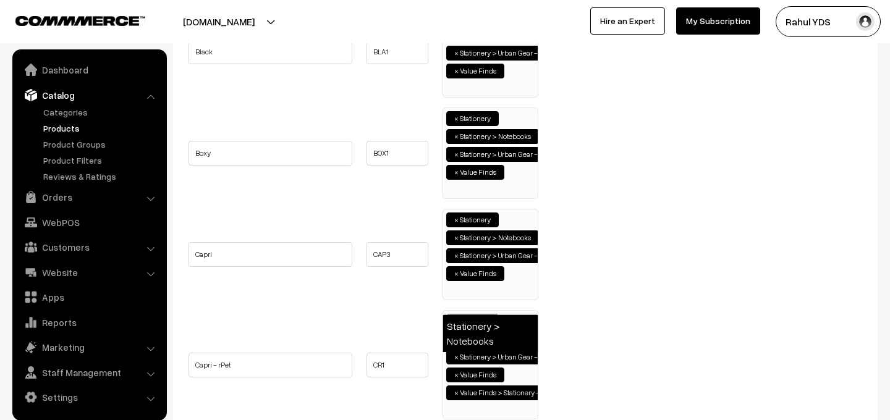
type input "book"
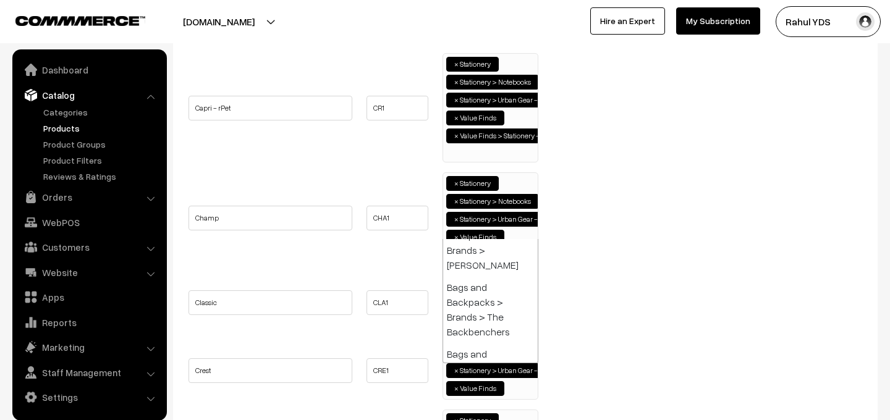
paste input "book"
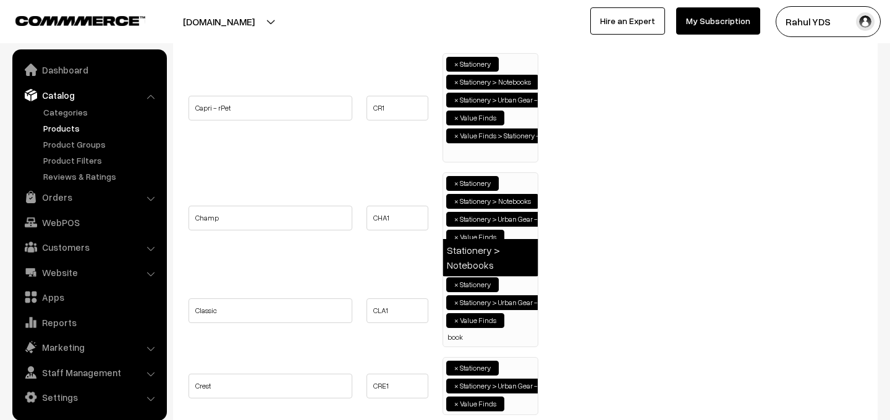
type input "book"
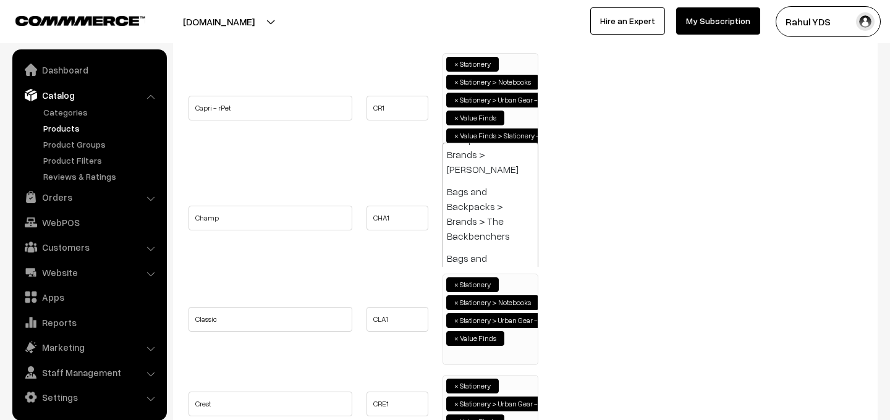
paste input "book"
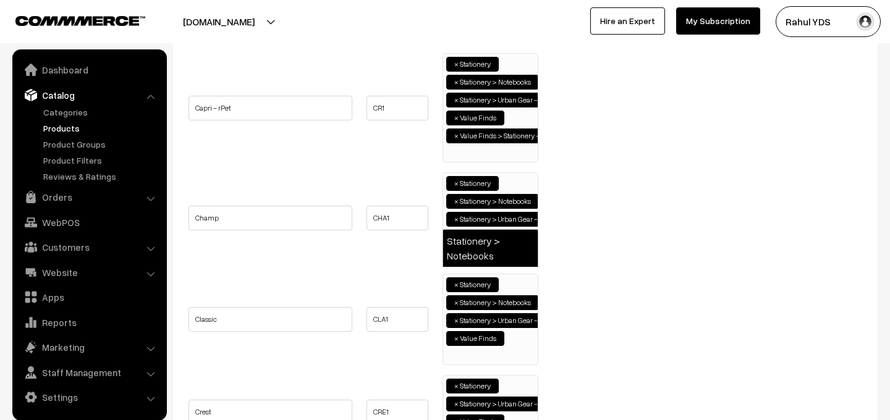
type input "book"
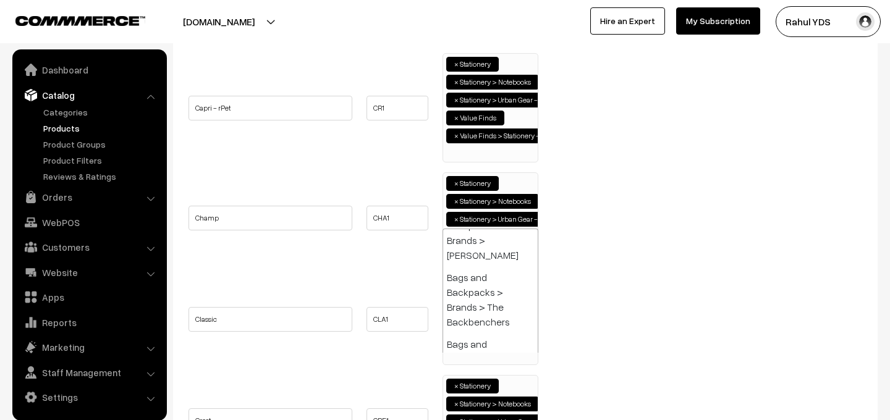
paste input "book"
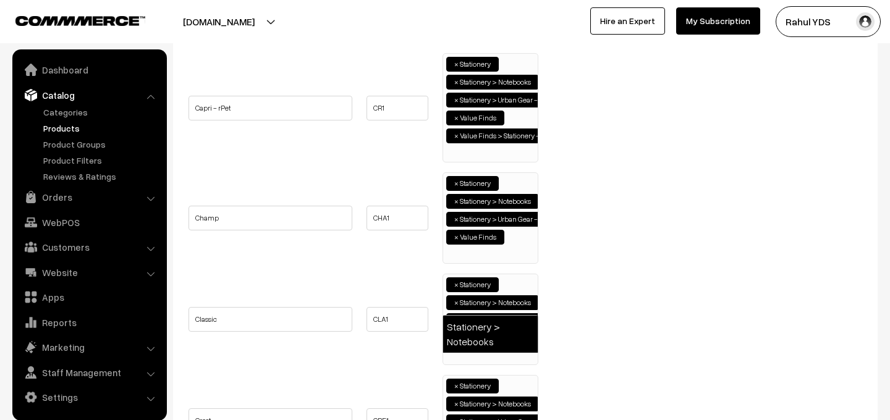
type input "book"
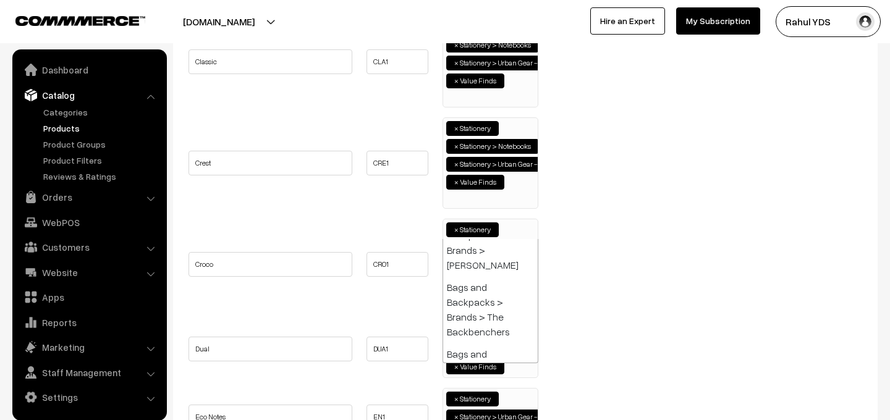
paste input "book"
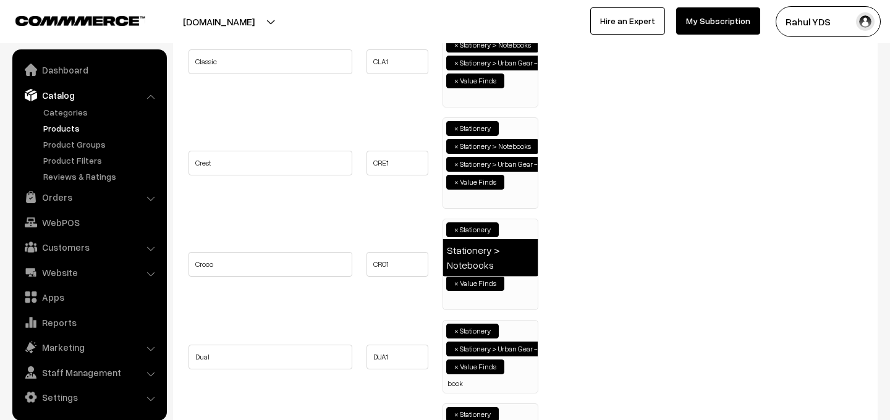
type input "book"
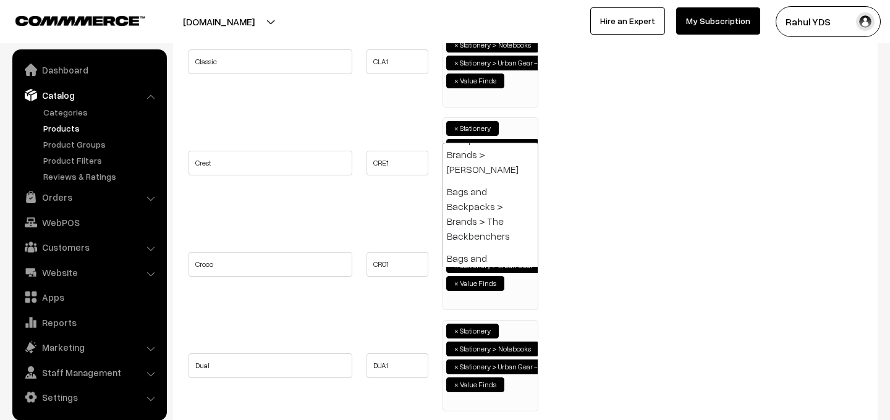
paste input "book"
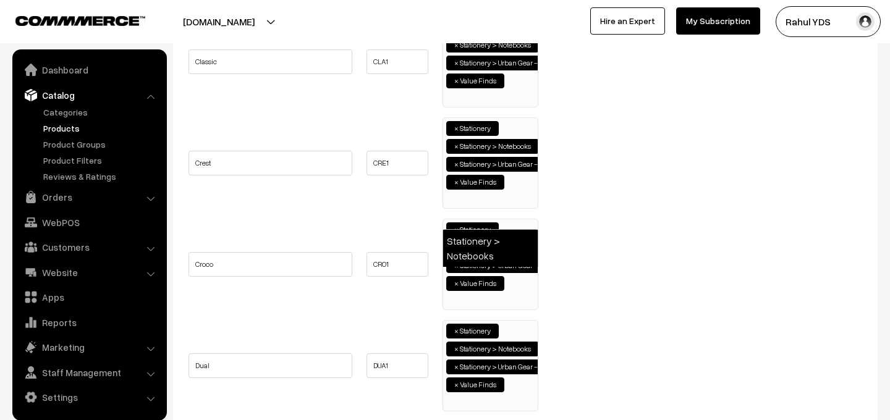
type input "book"
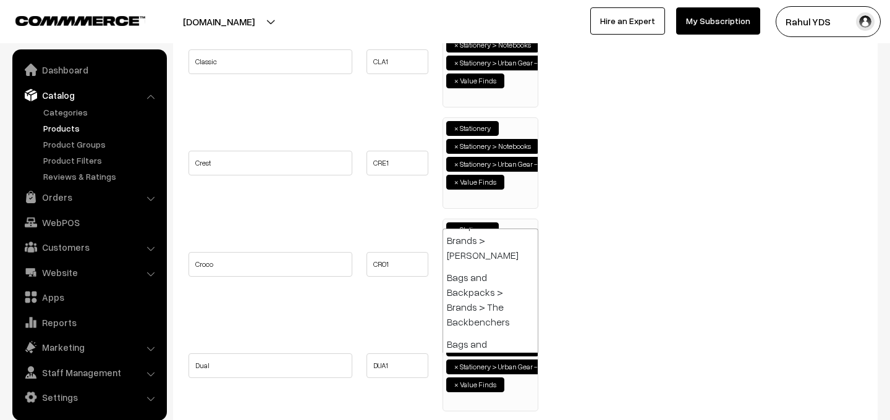
paste input "book"
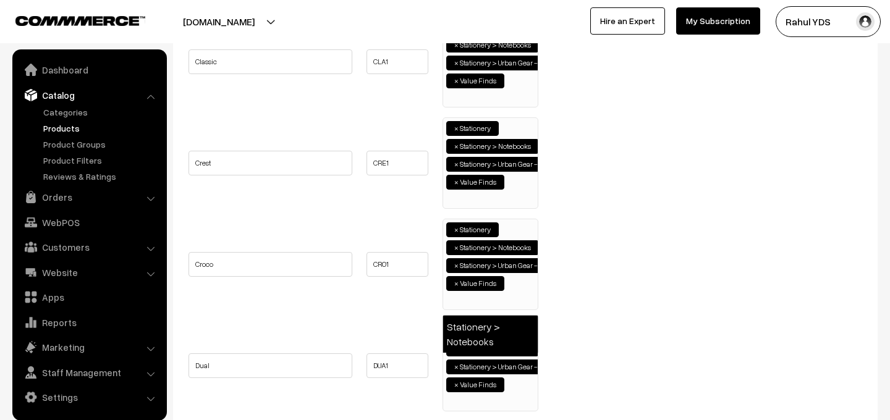
type input "book"
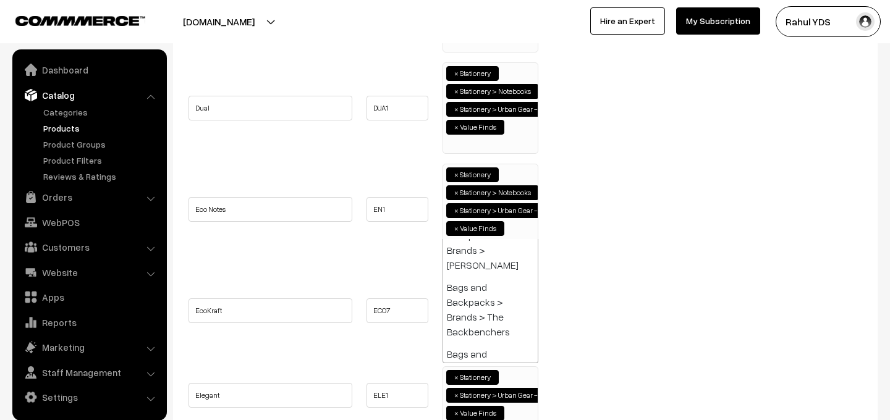
paste input "book"
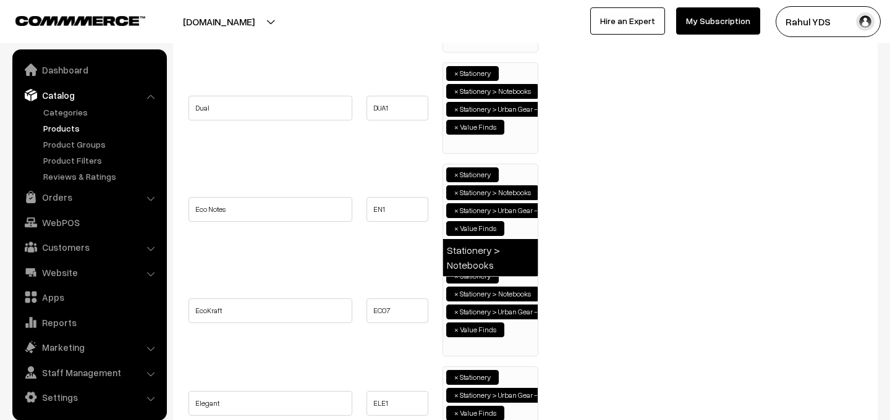
type input "book"
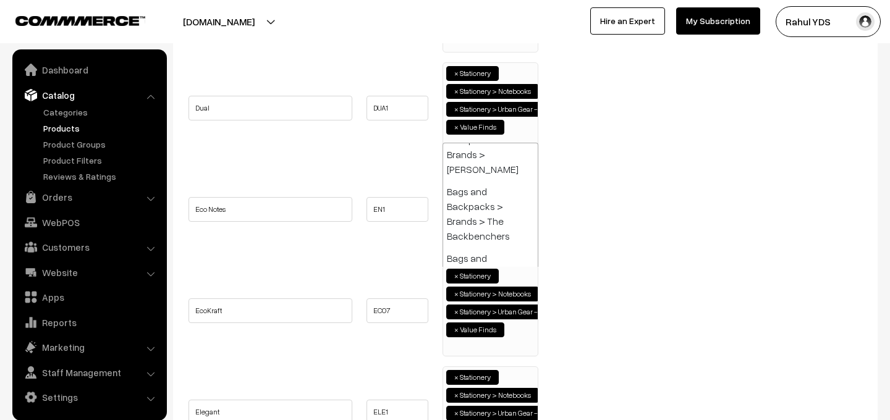
paste input "book"
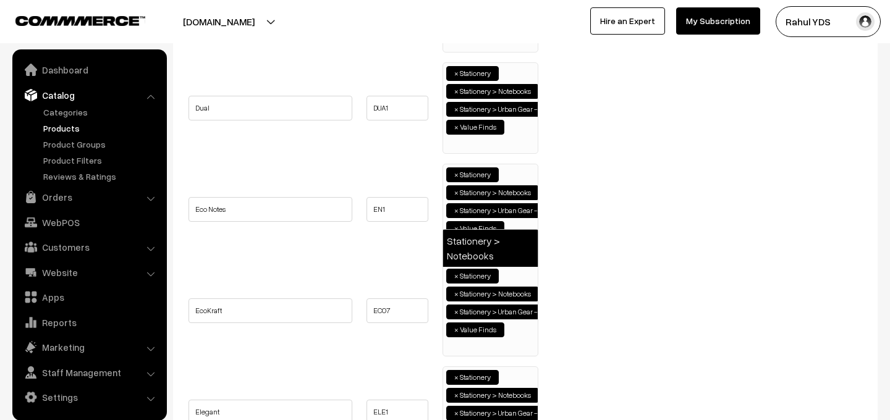
type input "book"
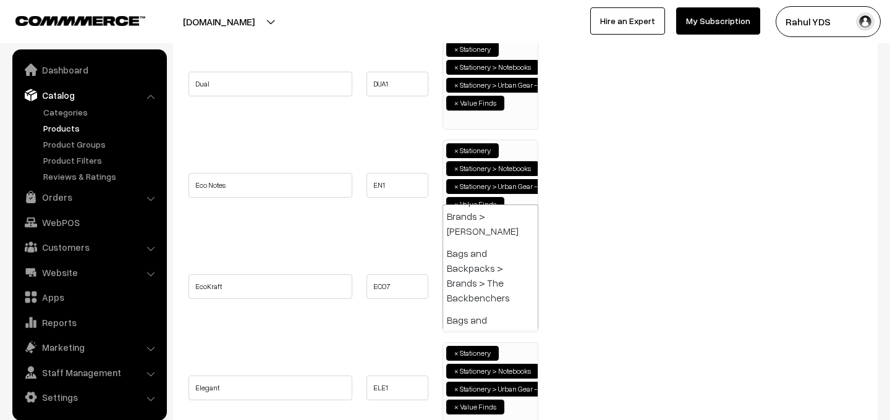
paste input "book"
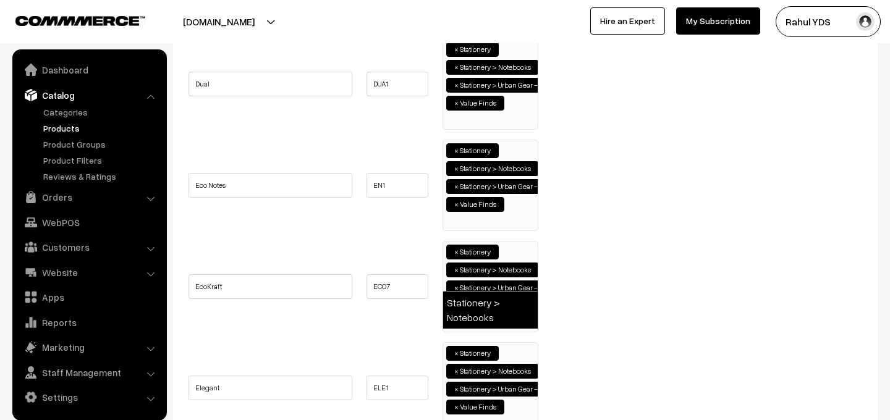
type input "book"
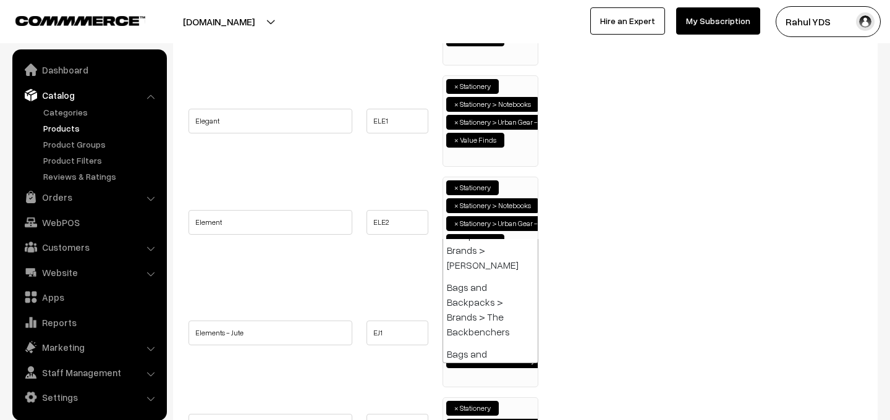
paste input "book"
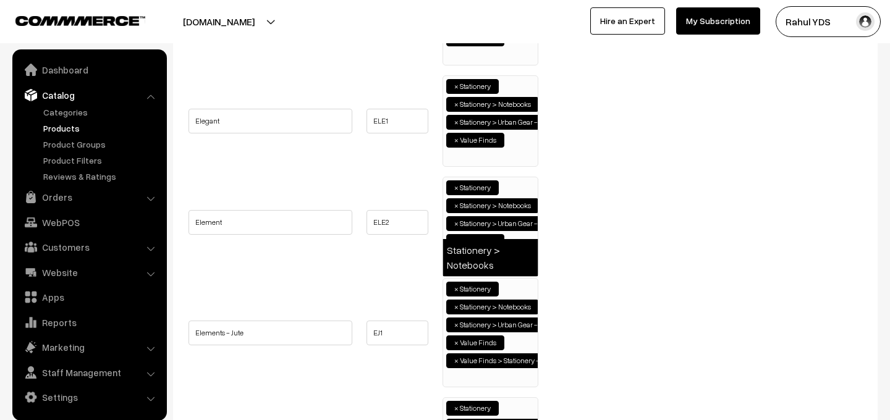
type input "book"
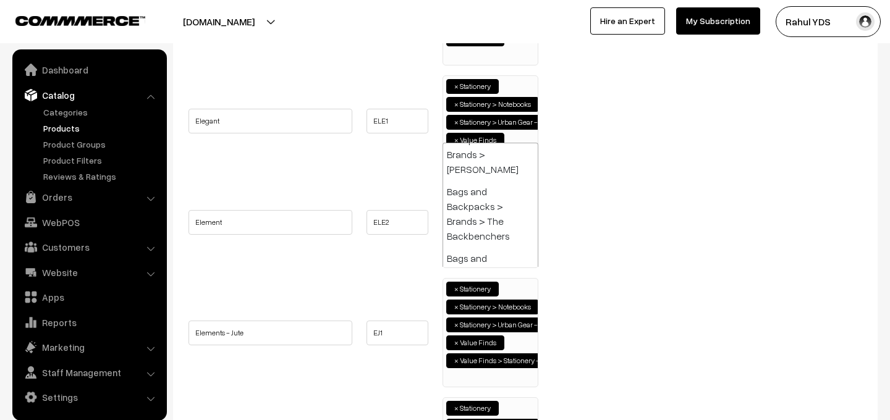
paste input "book"
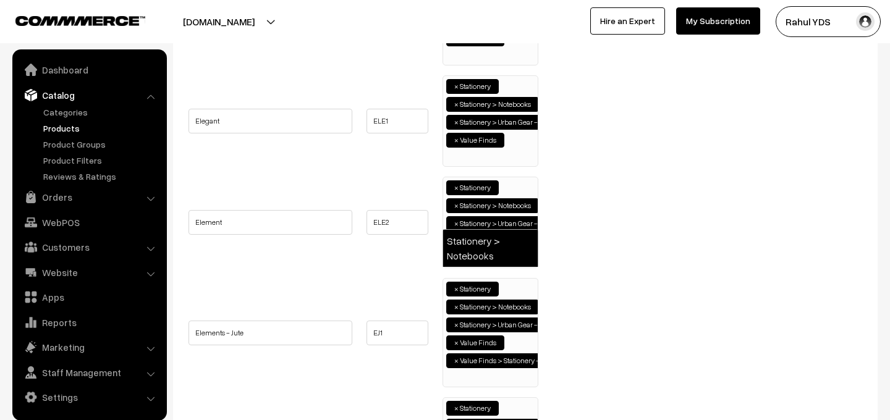
type input "book"
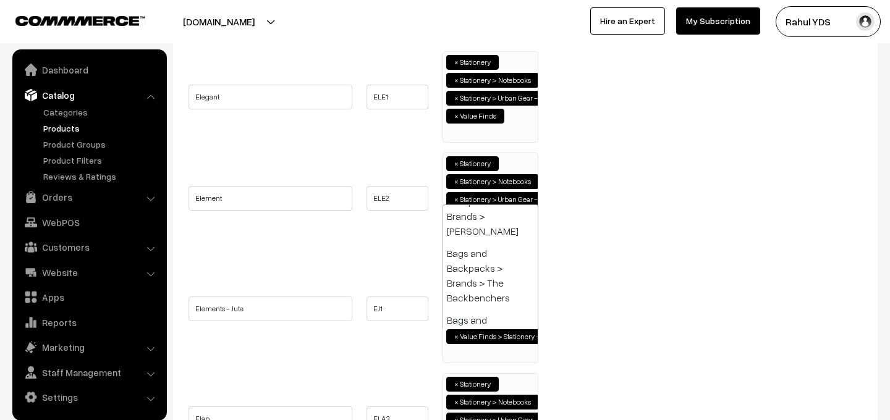
paste input "book"
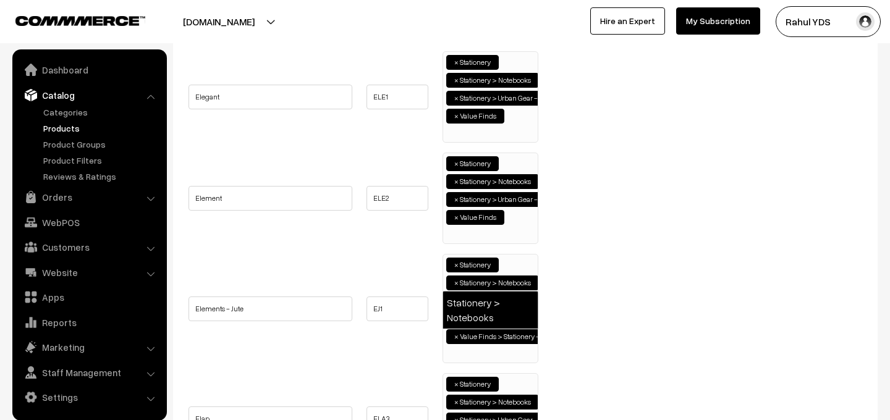
type input "book"
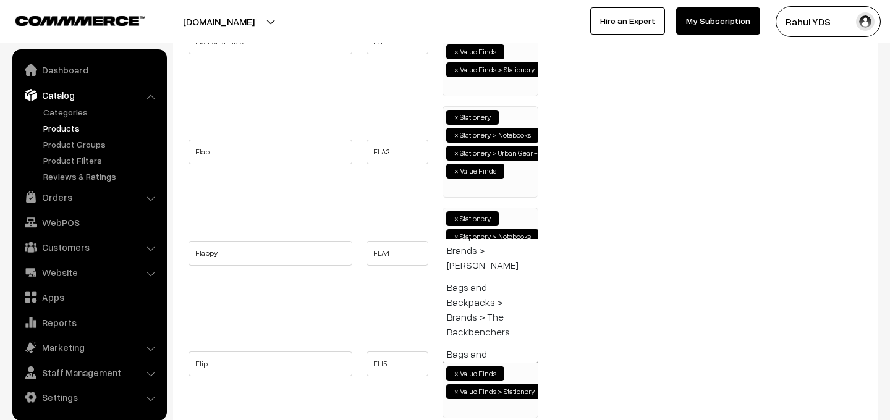
paste input "book"
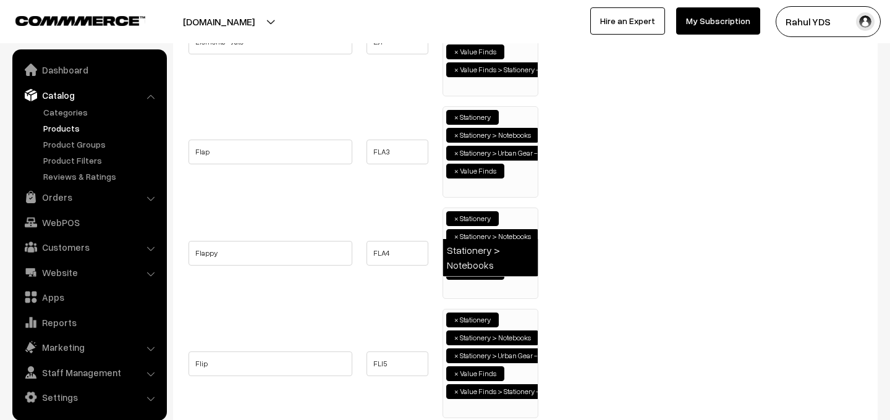
type input "book"
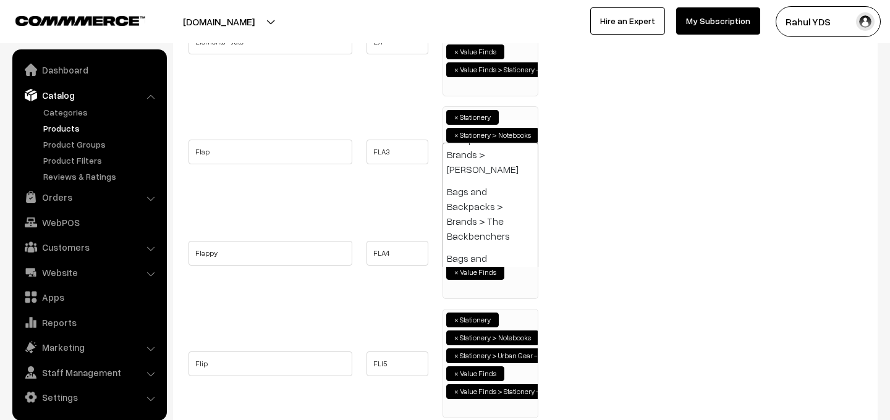
paste input "book"
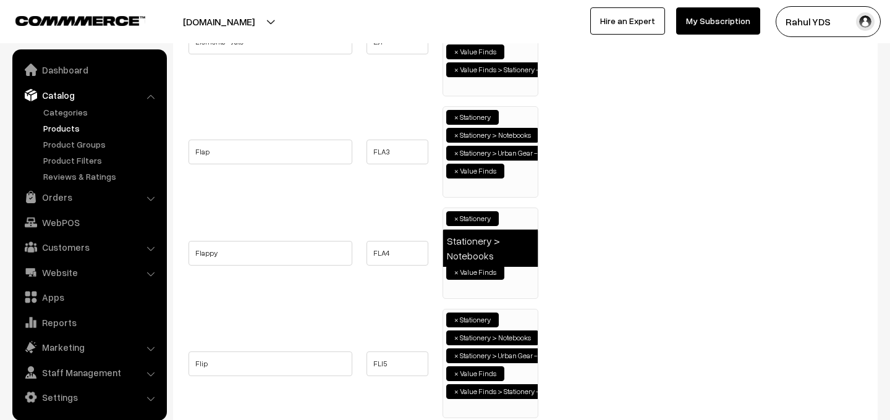
type input "book"
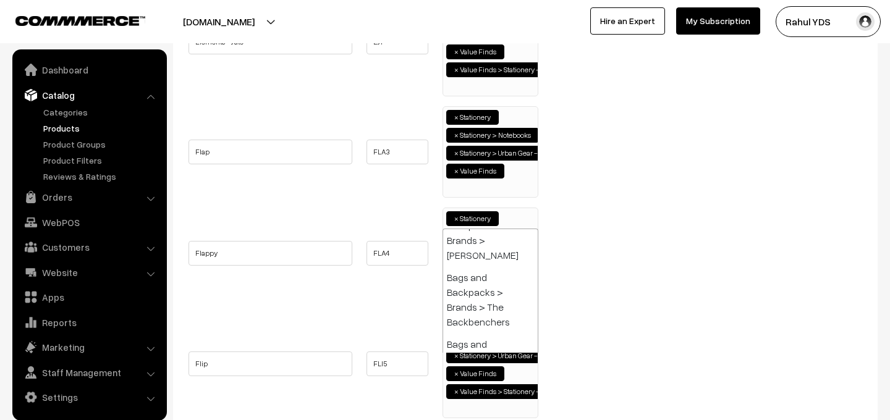
paste input "book"
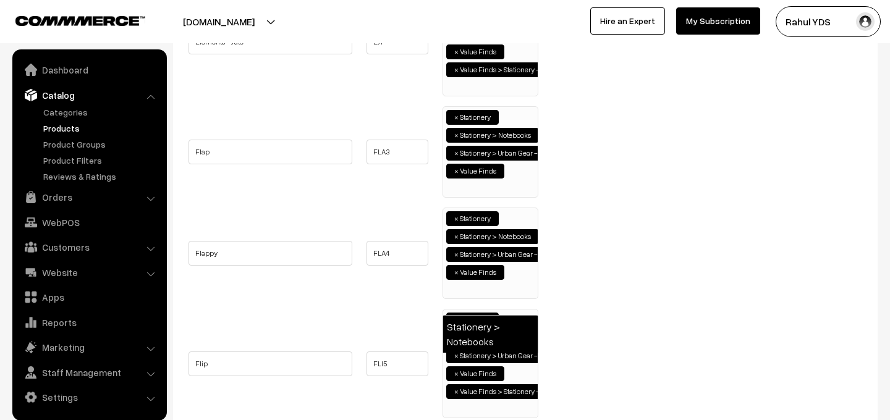
type input "book"
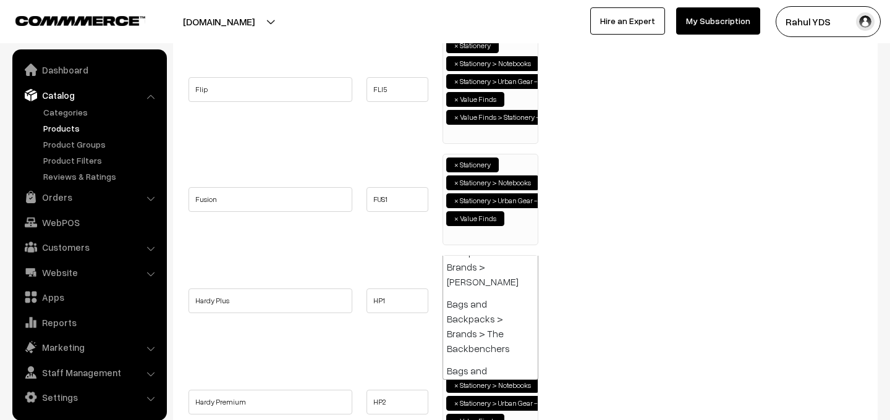
paste input "book"
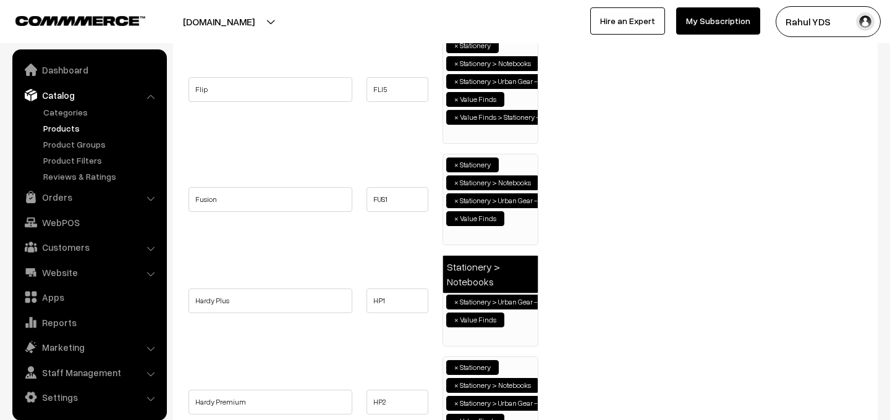
type input "book"
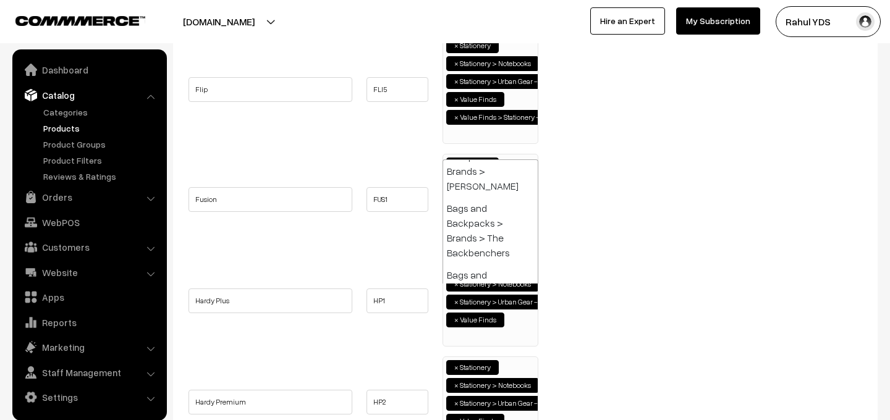
paste input "book"
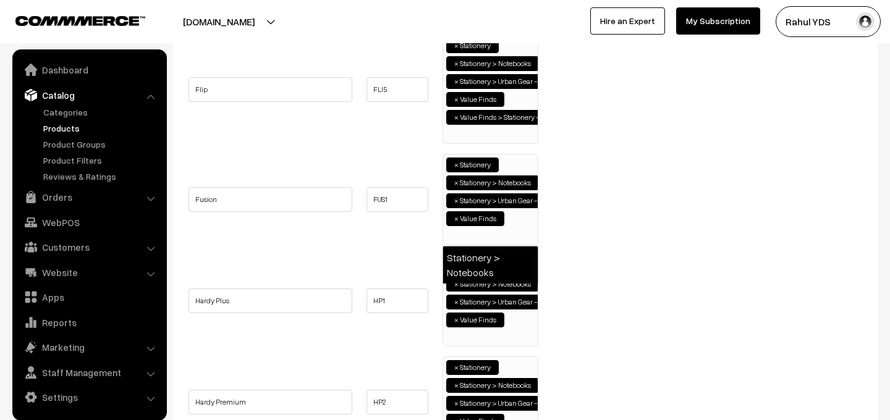
type input "book"
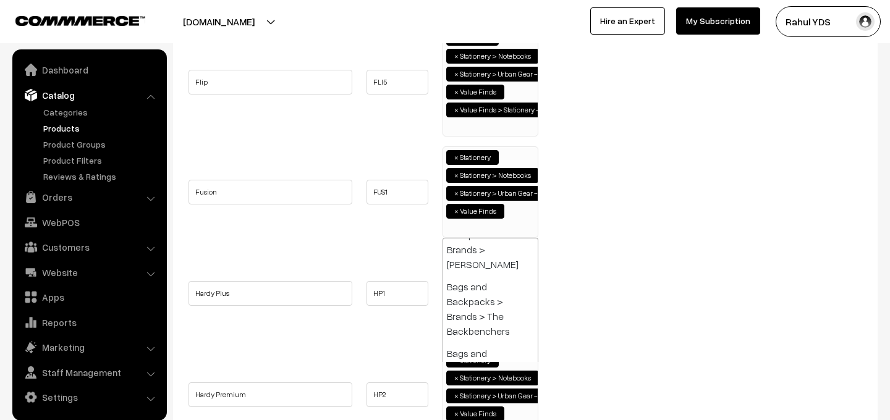
paste input "book"
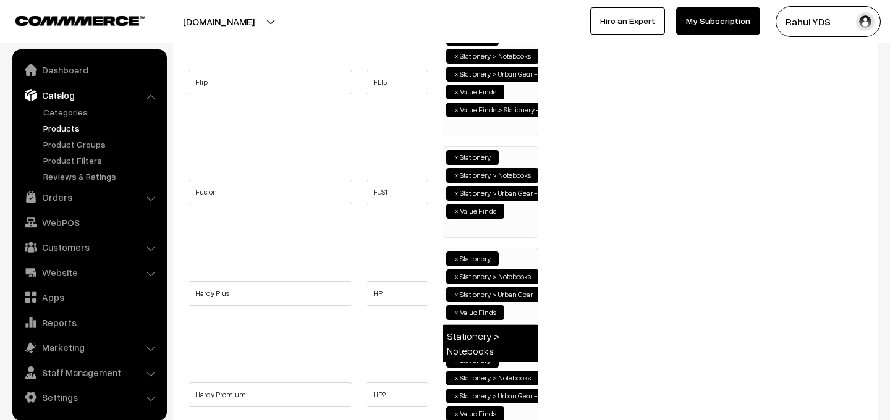
type input "book"
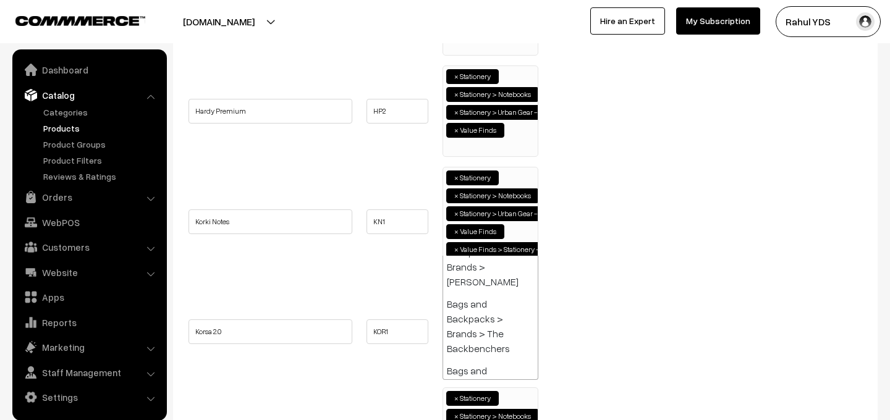
paste input "book"
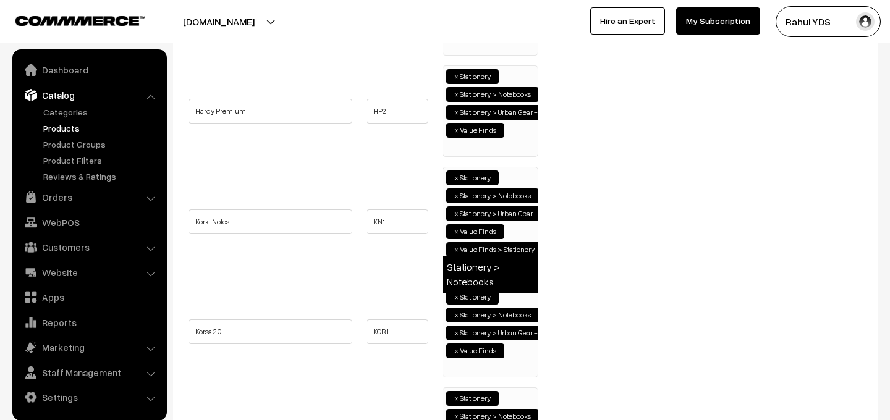
type input "book"
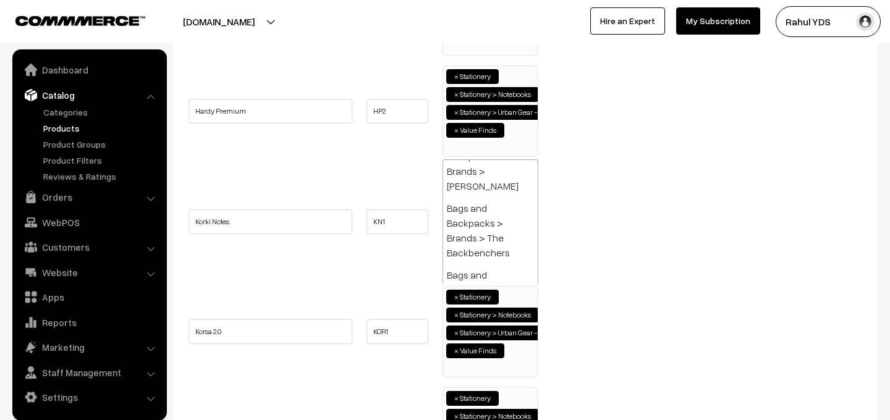
paste input "book"
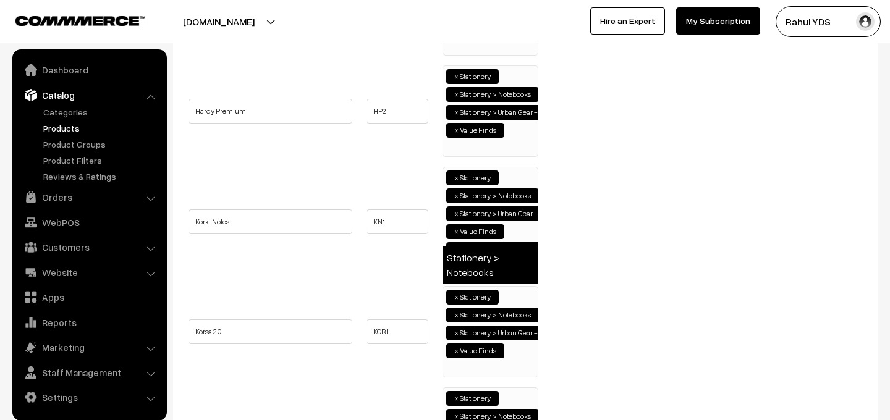
type input "book"
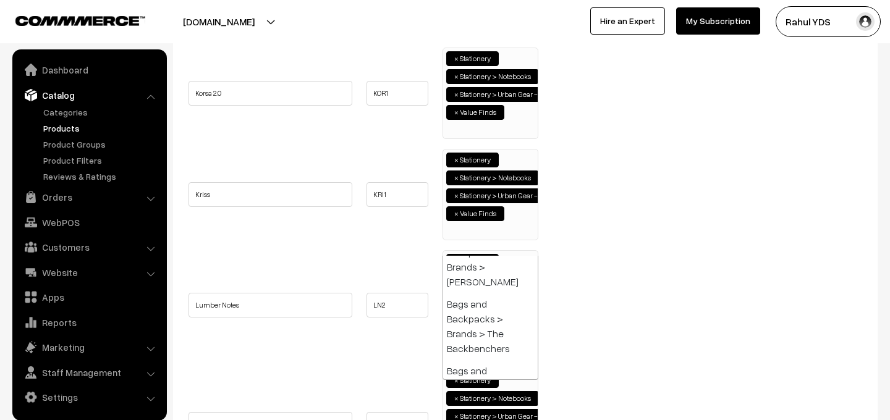
paste input "book"
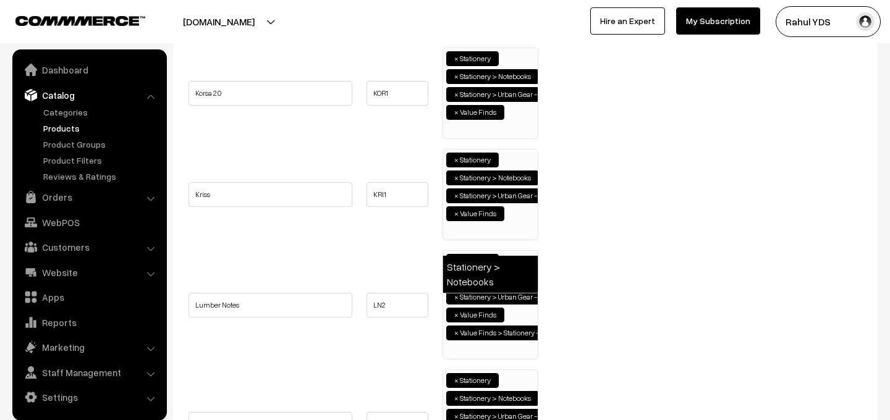
type input "book"
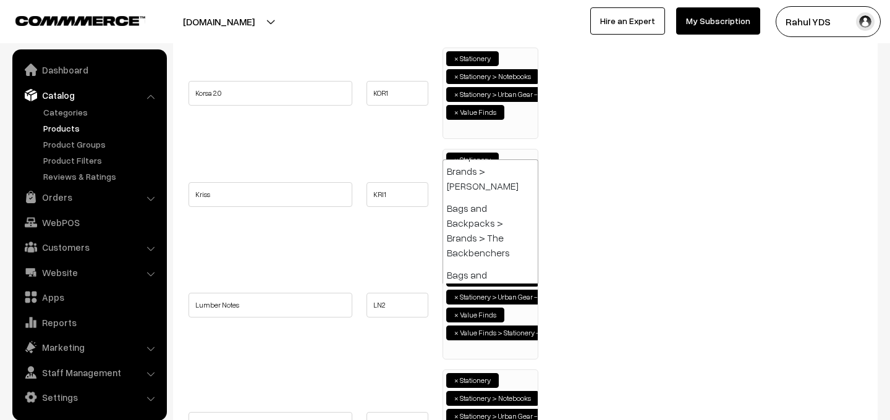
paste input "book"
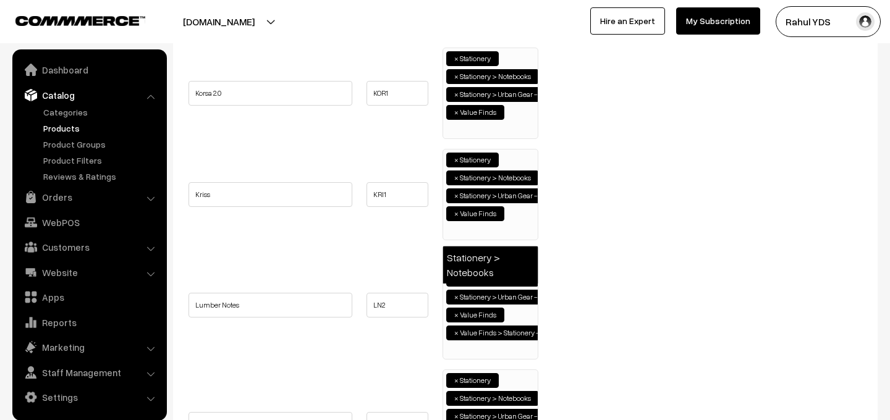
type input "book"
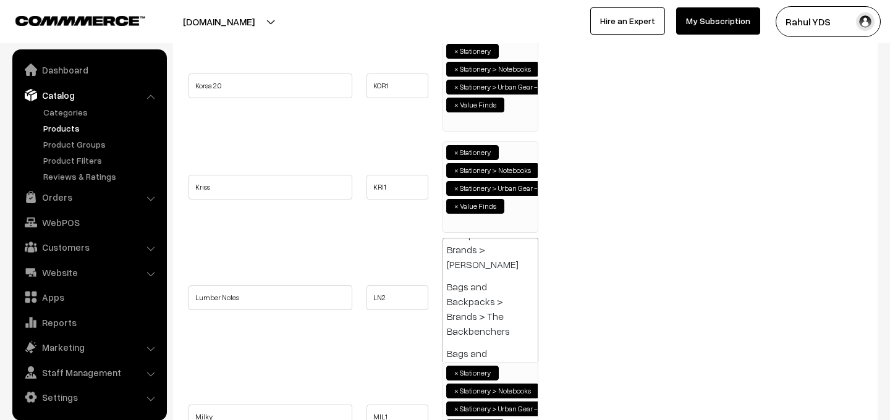
paste input "book"
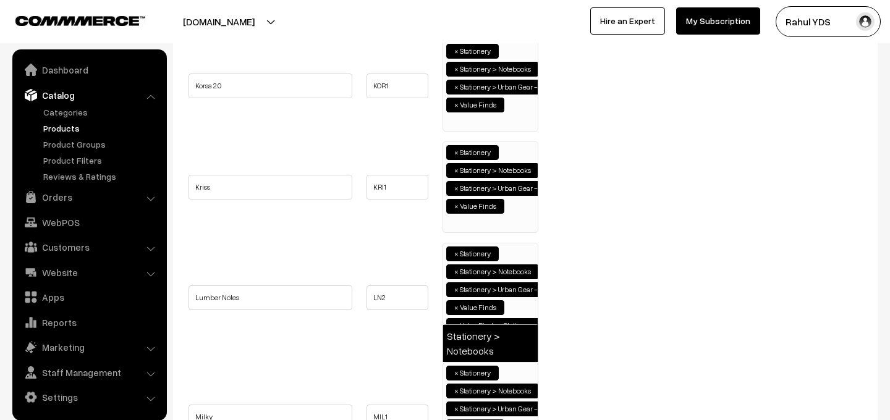
type input "book"
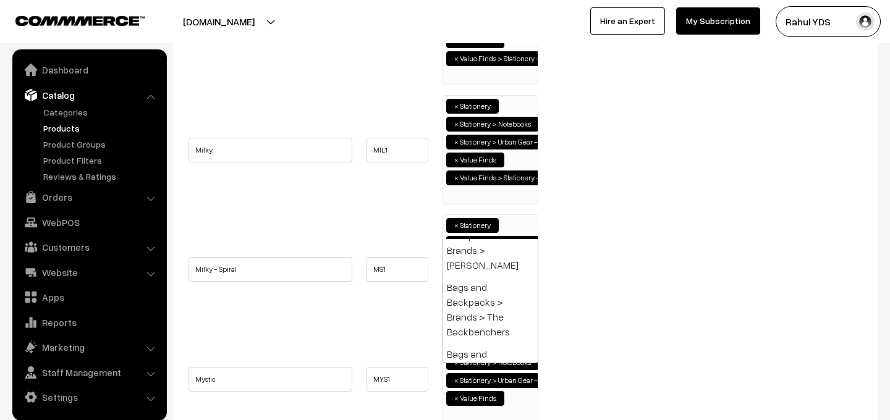
paste input "book"
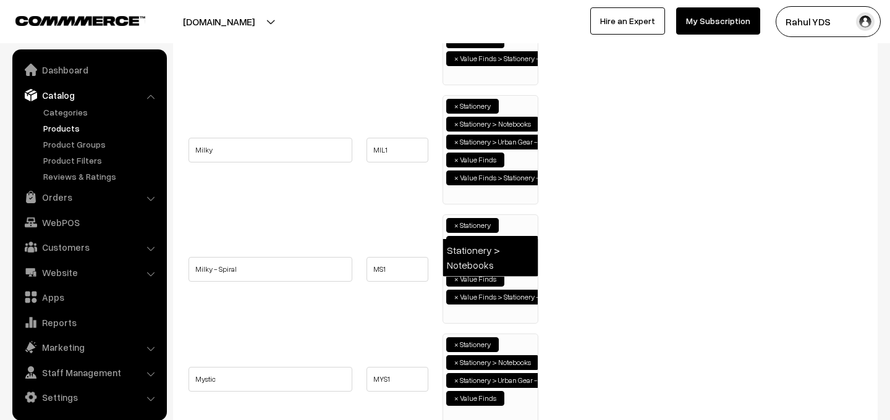
type input "book"
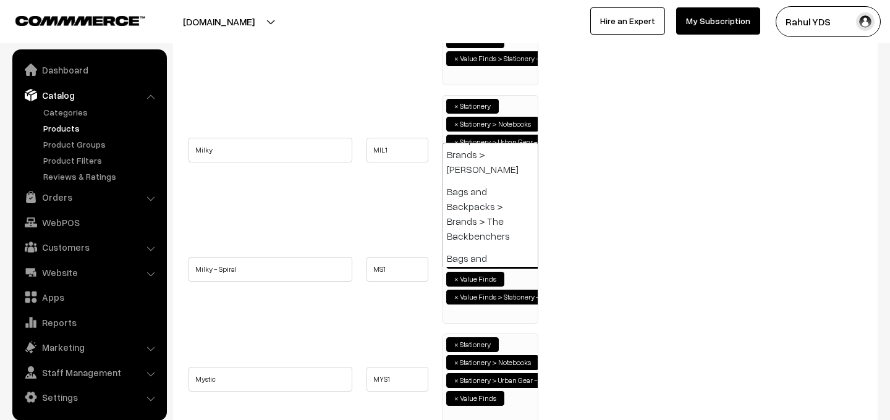
paste input "book"
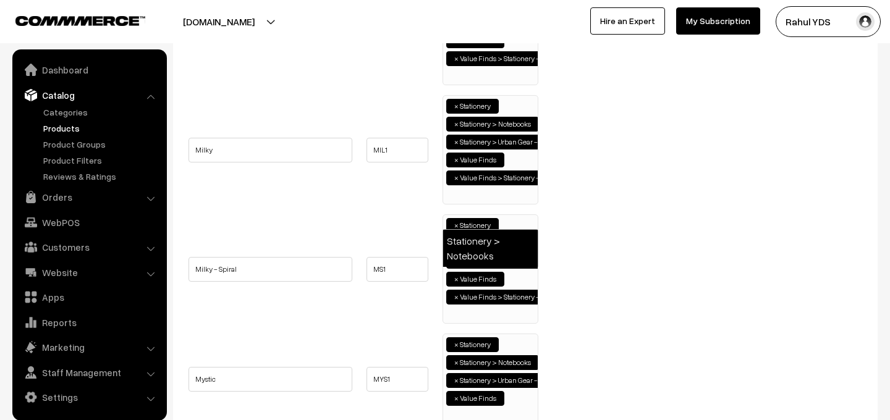
type input "book"
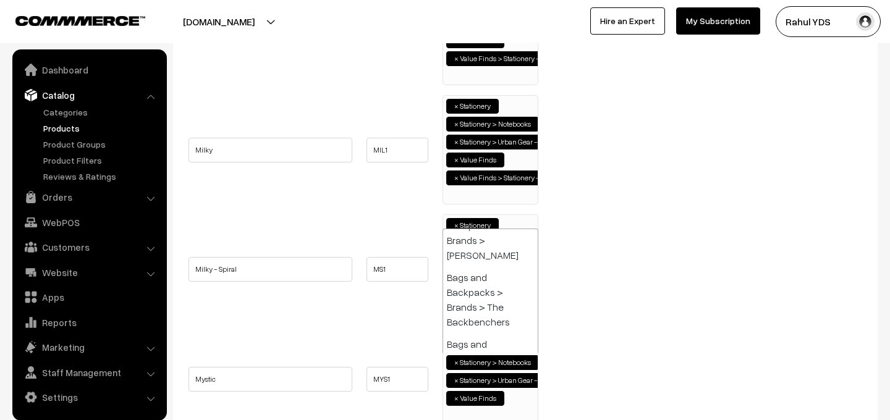
paste input "book"
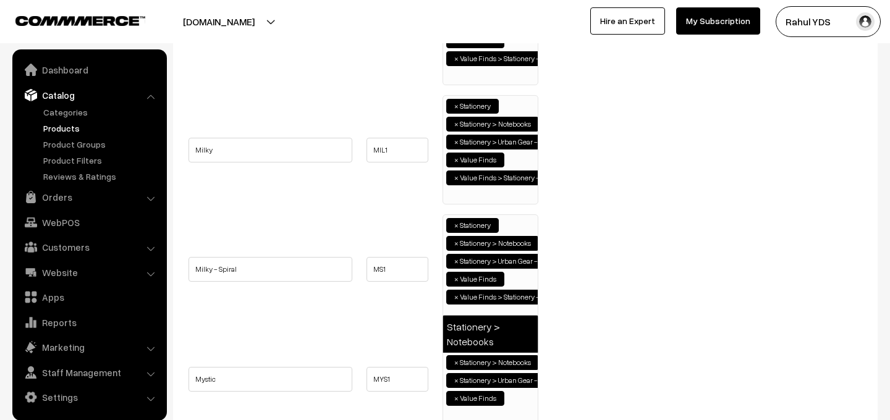
type input "book"
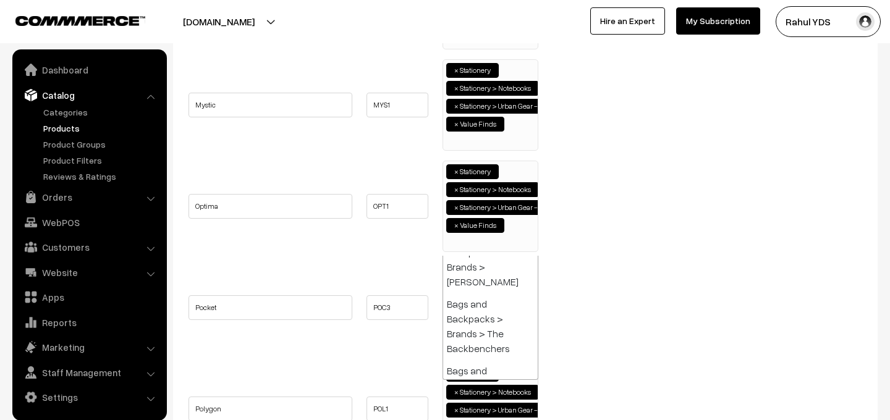
paste input "book"
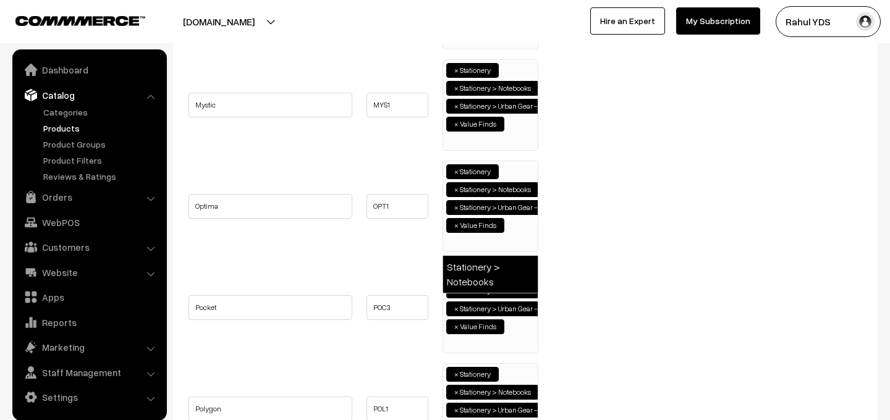
type input "book"
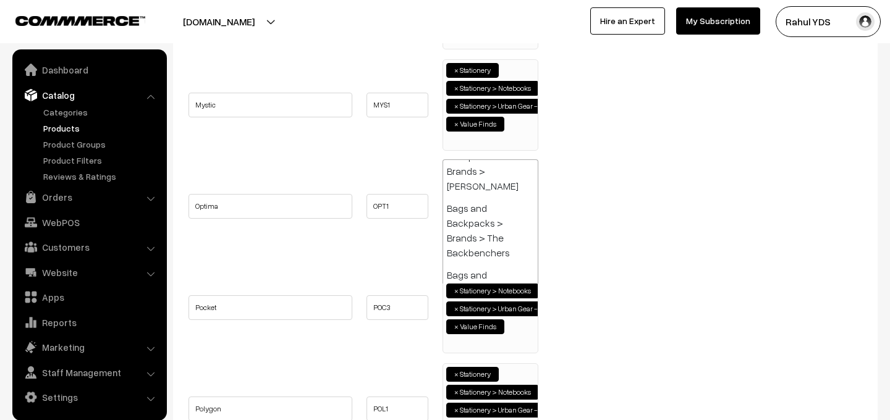
paste input "book"
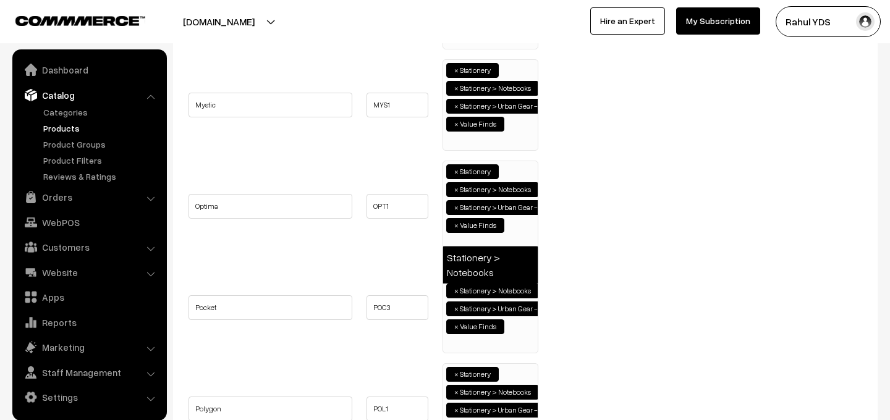
type input "book"
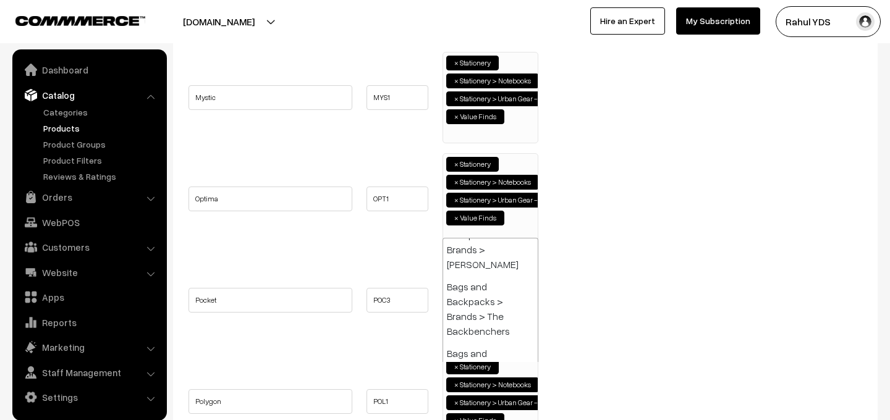
paste input "book"
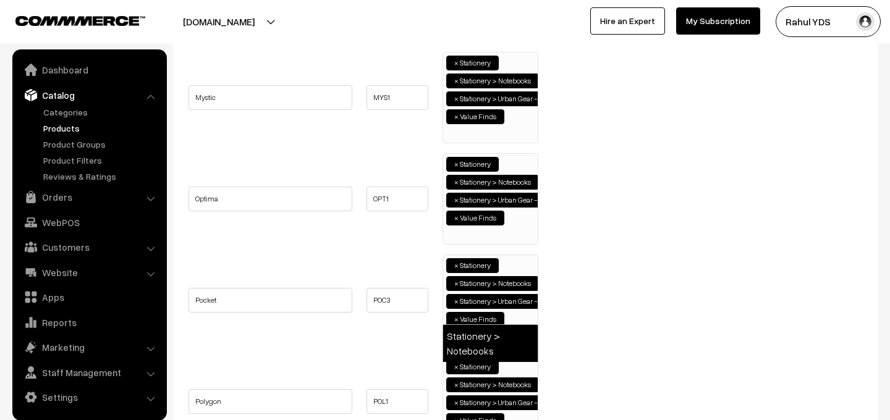
type input "book"
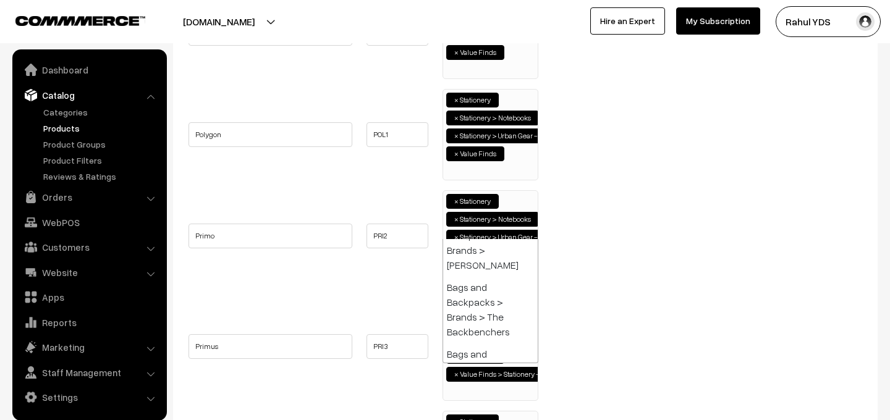
paste input "book"
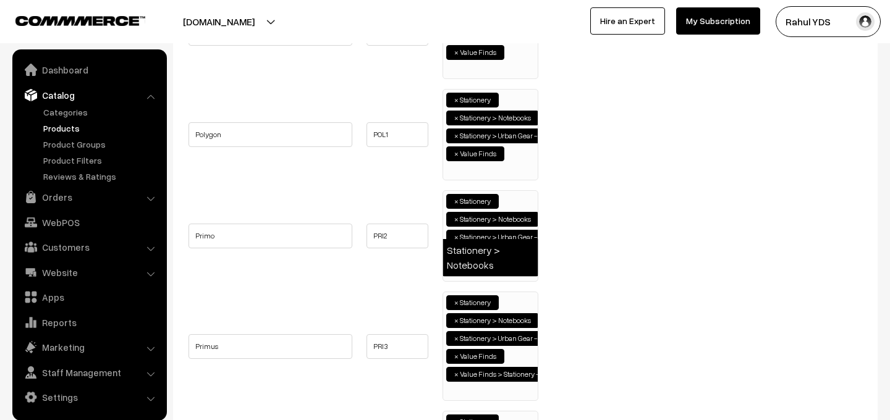
type input "book"
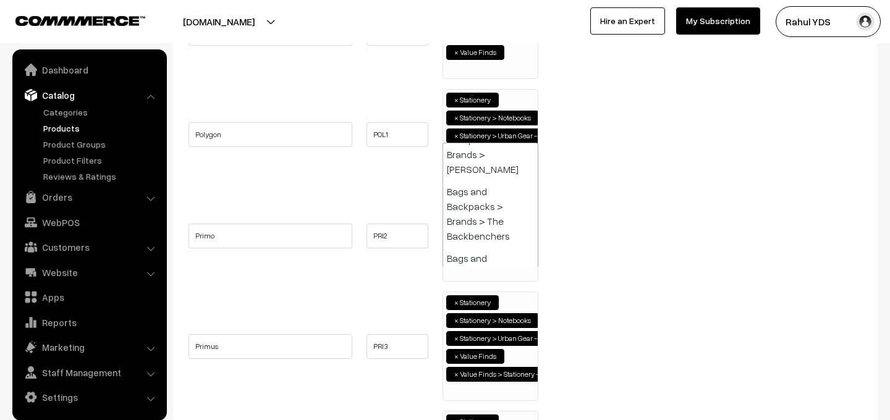
paste
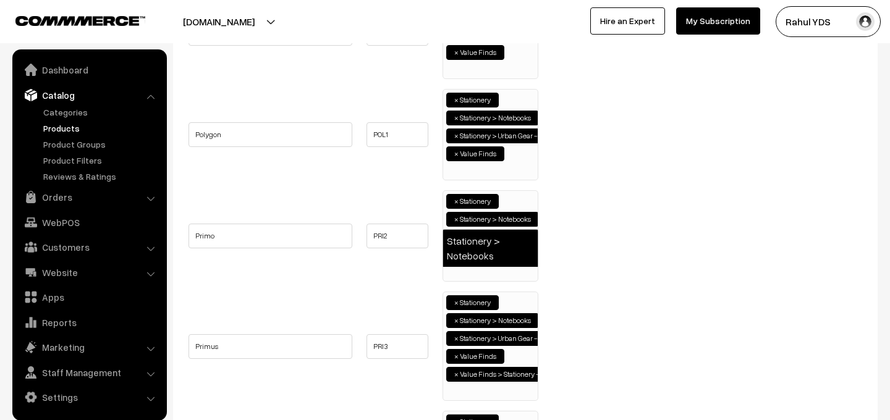
type input "book"
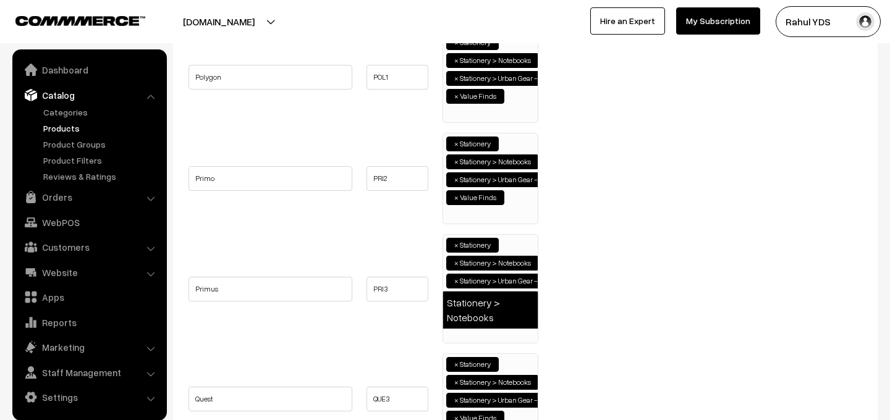
type input "book"
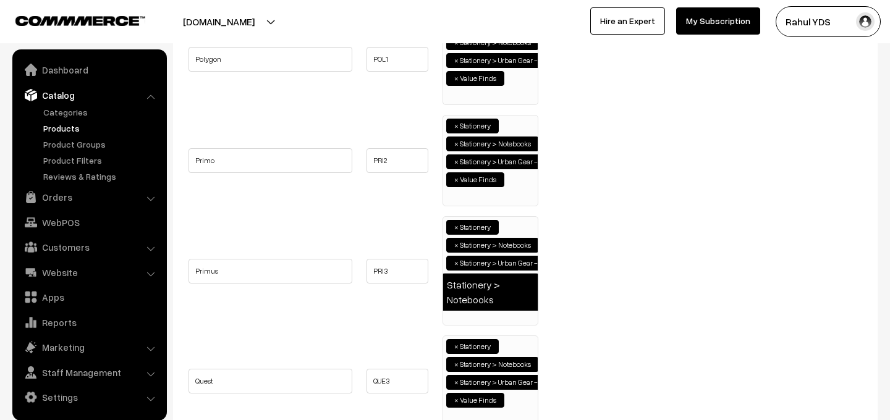
type input "book"
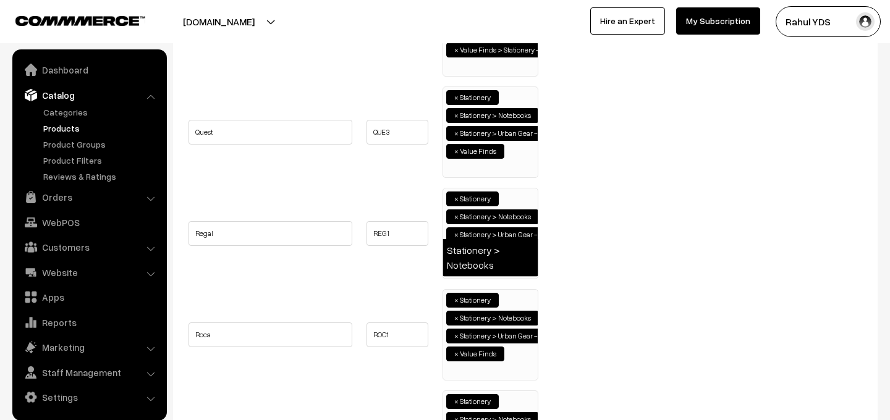
type input "book"
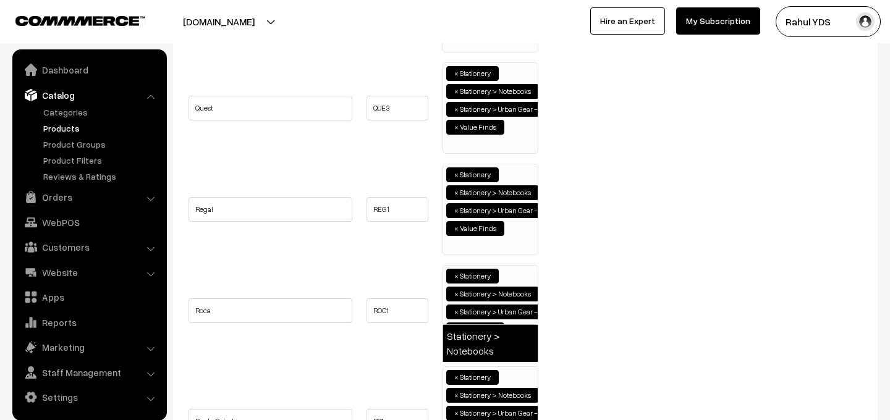
type input "book"
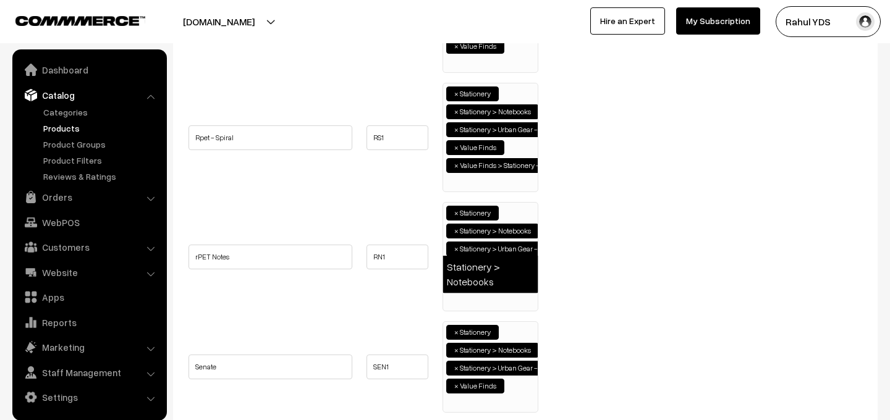
type input "book"
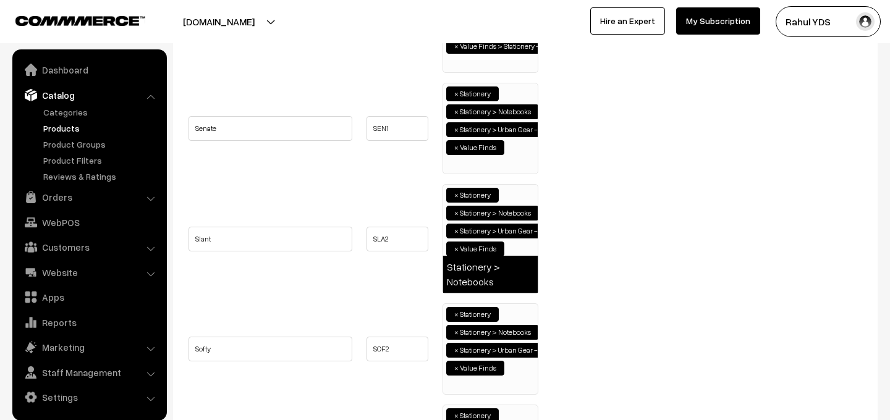
type input "book"
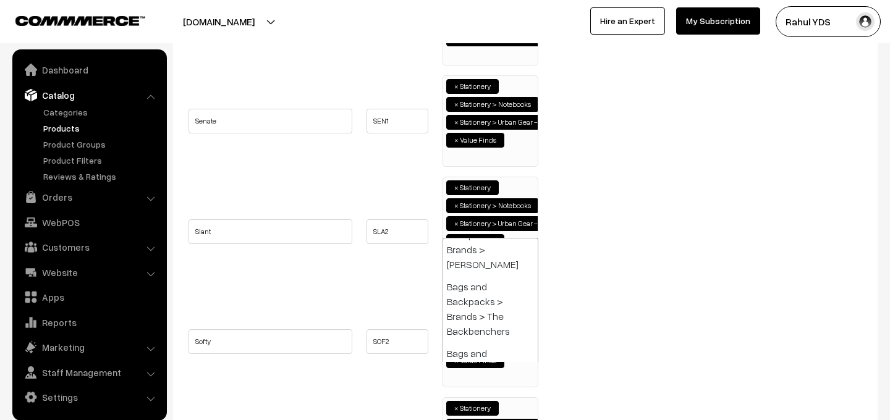
paste input "book"
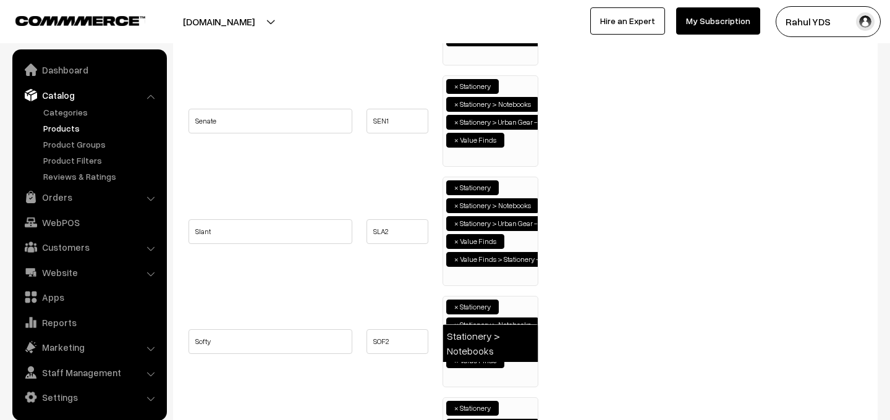
type input "book"
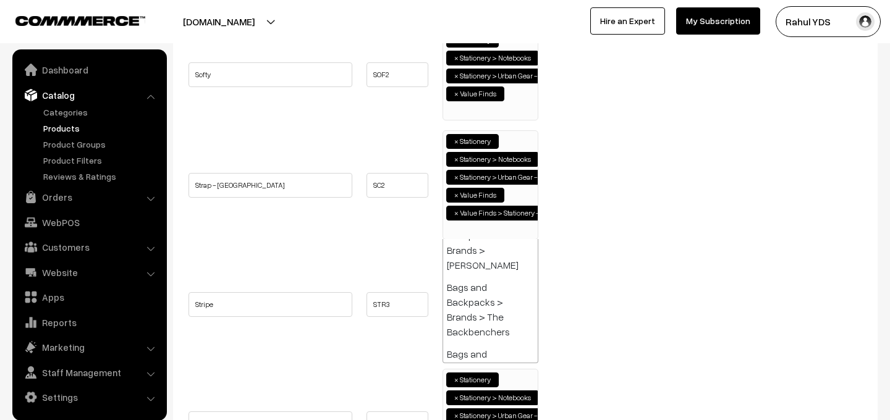
paste input "book"
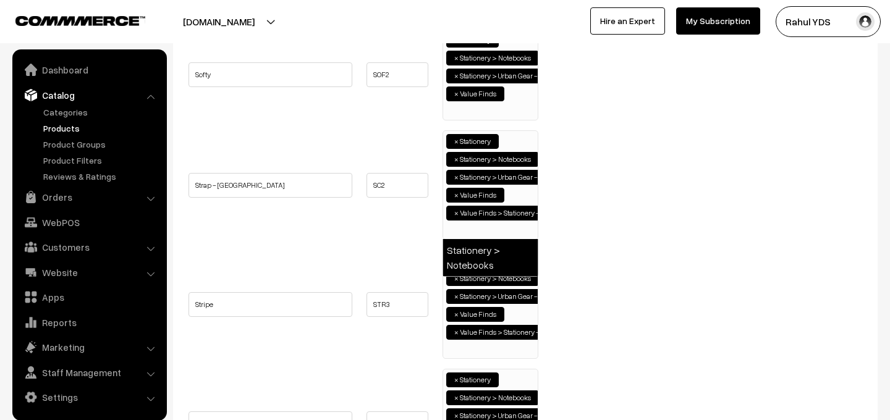
type input "book"
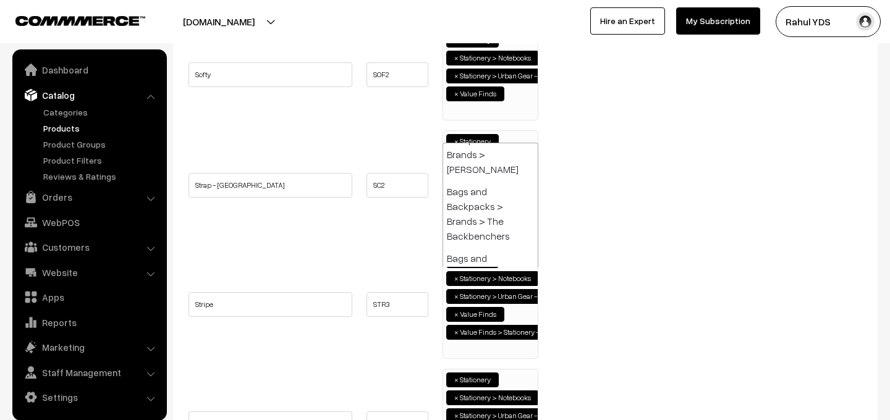
paste input "book"
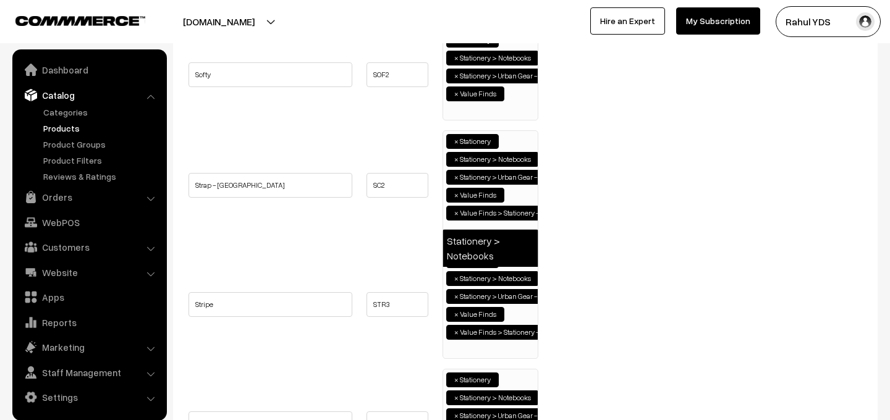
type input "book"
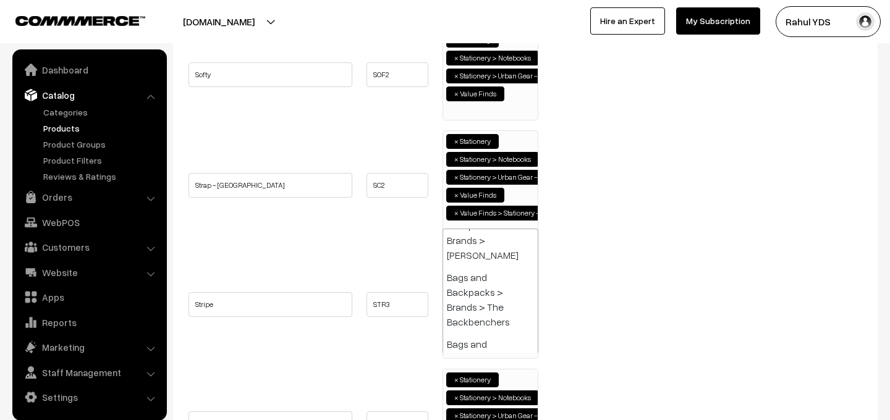
paste input "book"
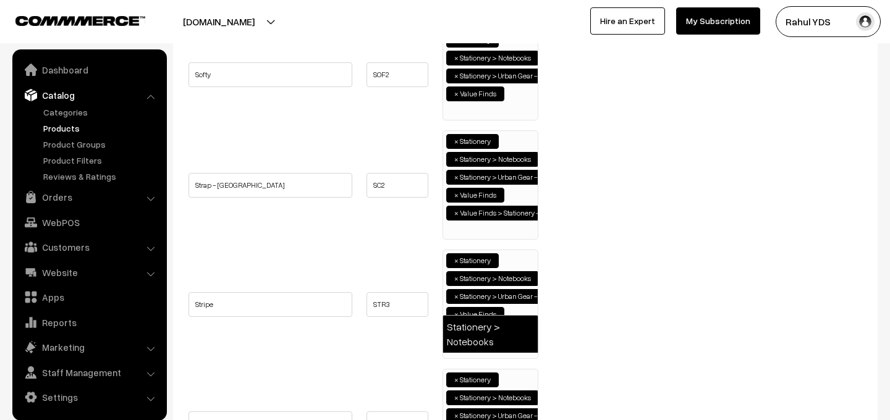
type input "book"
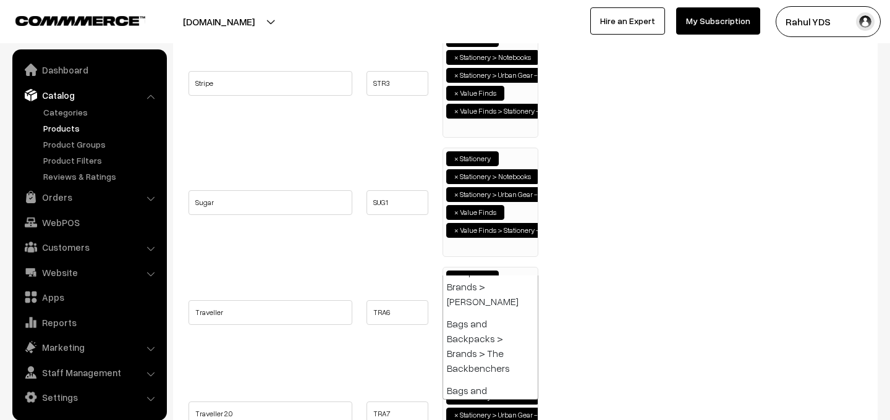
paste input "book"
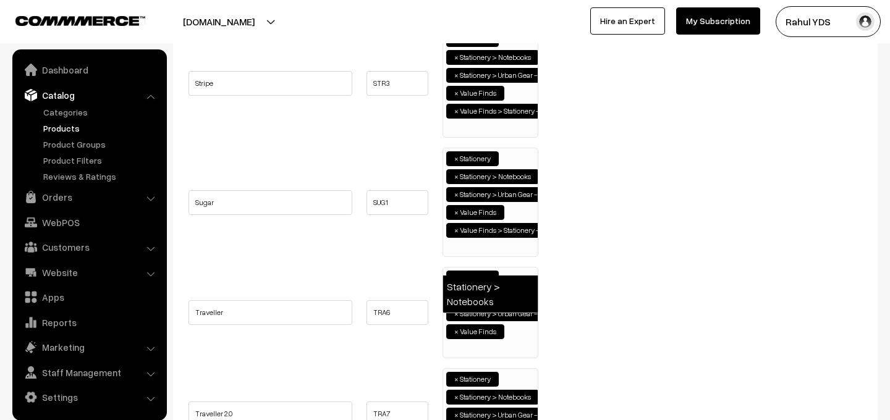
type input "book"
